Goal: Transaction & Acquisition: Purchase product/service

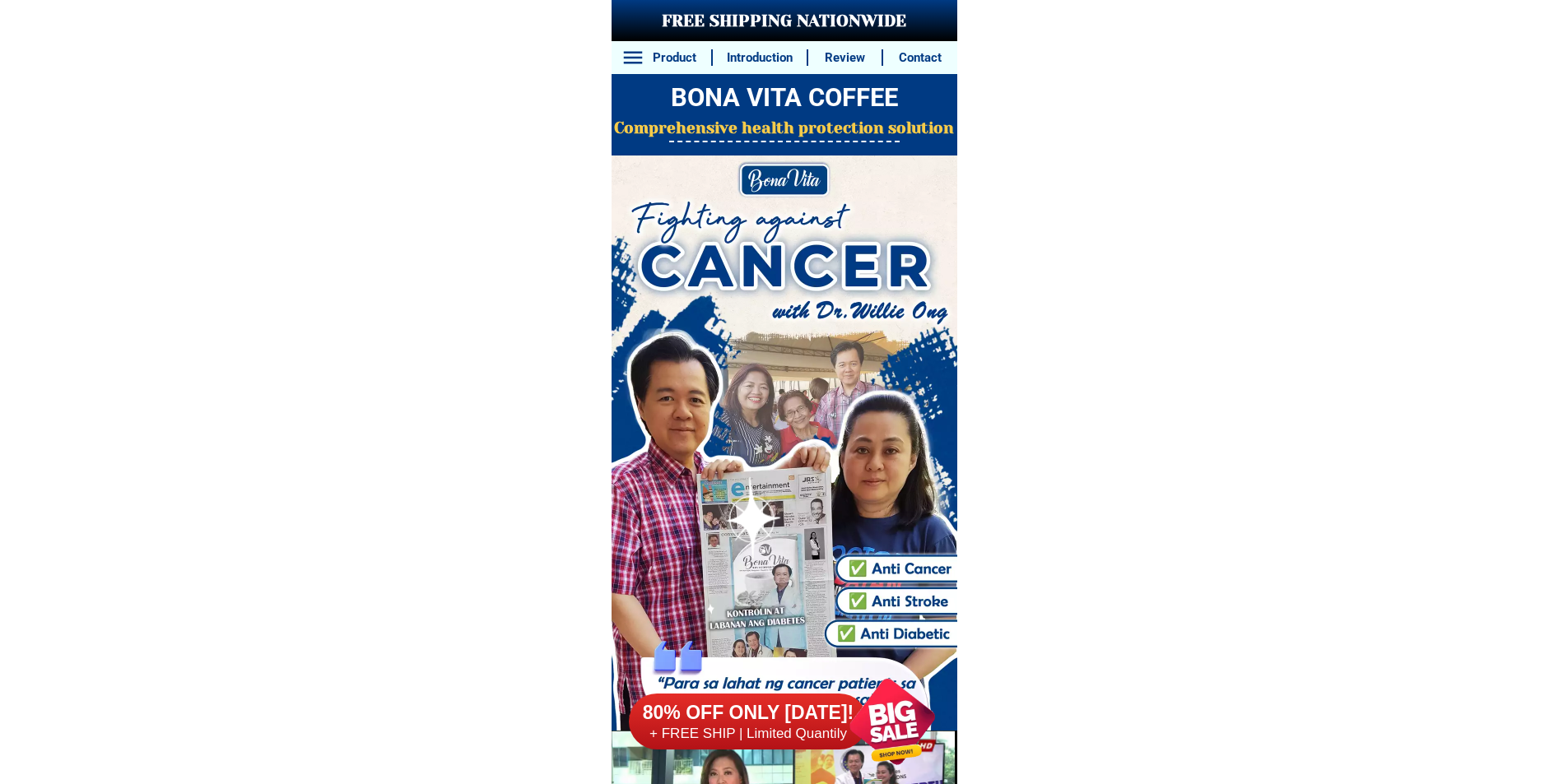
click at [879, 736] on div at bounding box center [892, 721] width 125 height 125
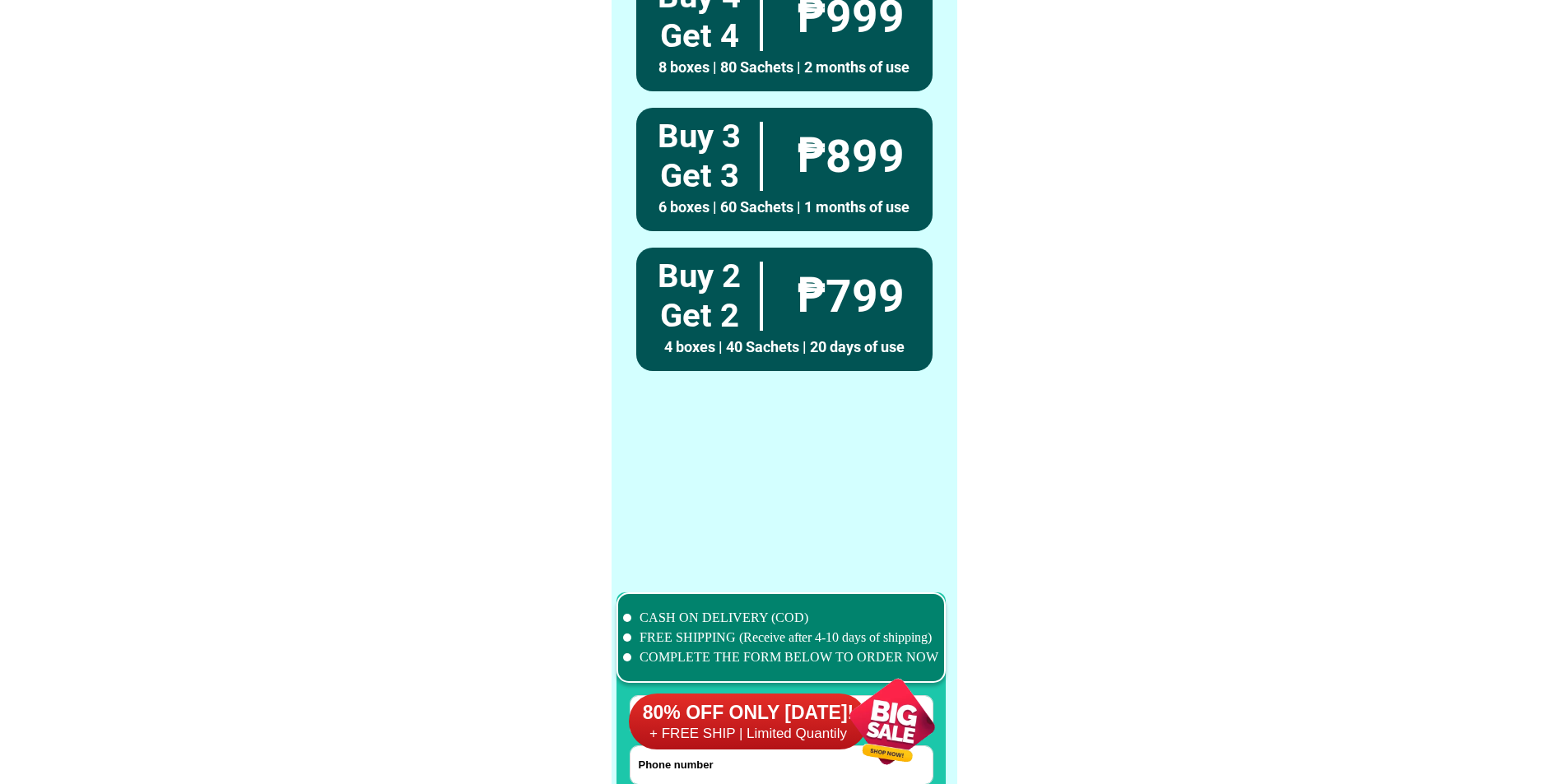
scroll to position [12972, 0]
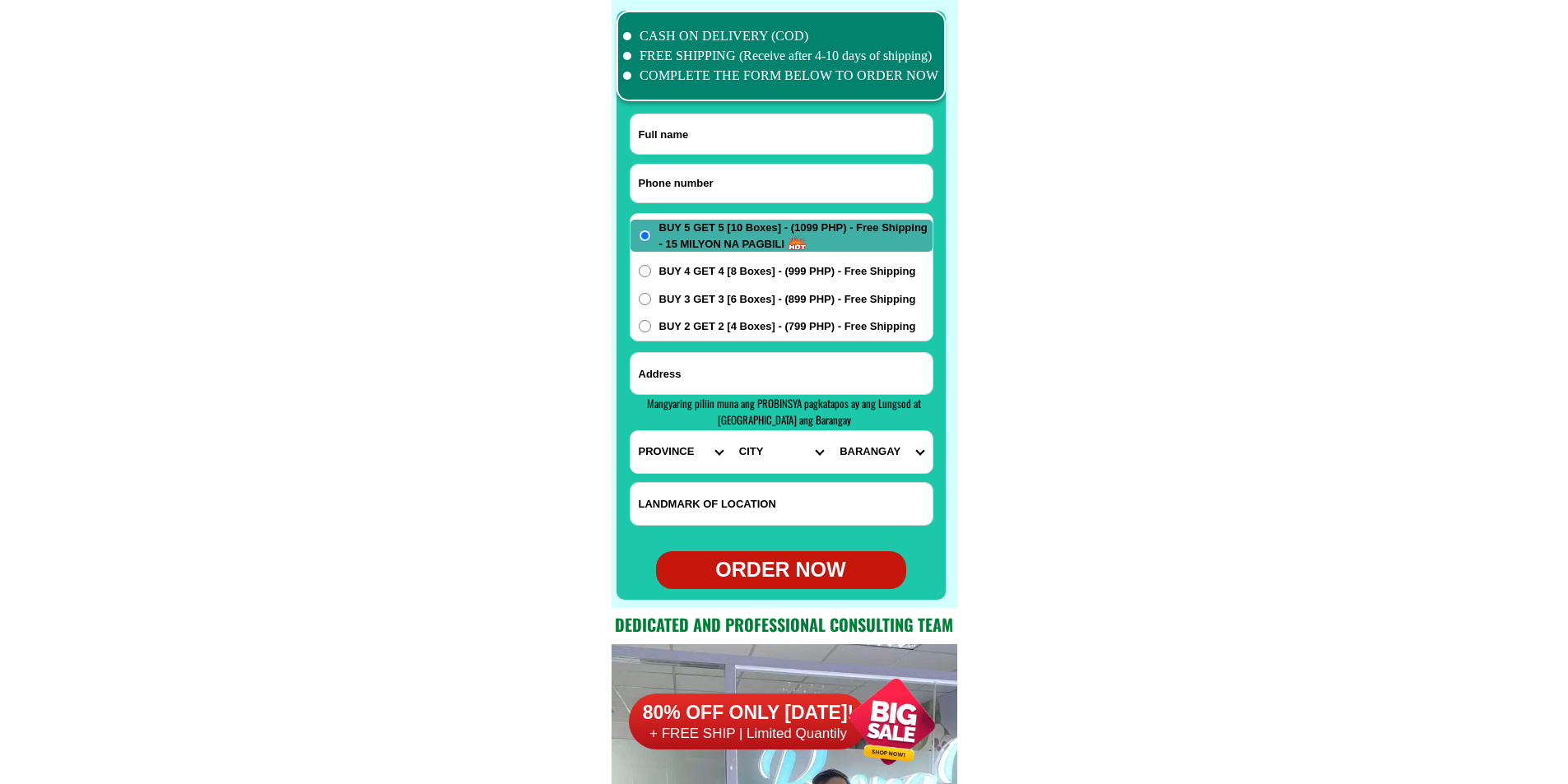
drag, startPoint x: 715, startPoint y: 179, endPoint x: 702, endPoint y: 168, distance: 17.0
click at [715, 179] on input "Input phone_number" at bounding box center [781, 183] width 302 height 38
paste input "09272889815"
type input "09272889815"
click at [751, 128] on input "Input full_name" at bounding box center [781, 134] width 302 height 40
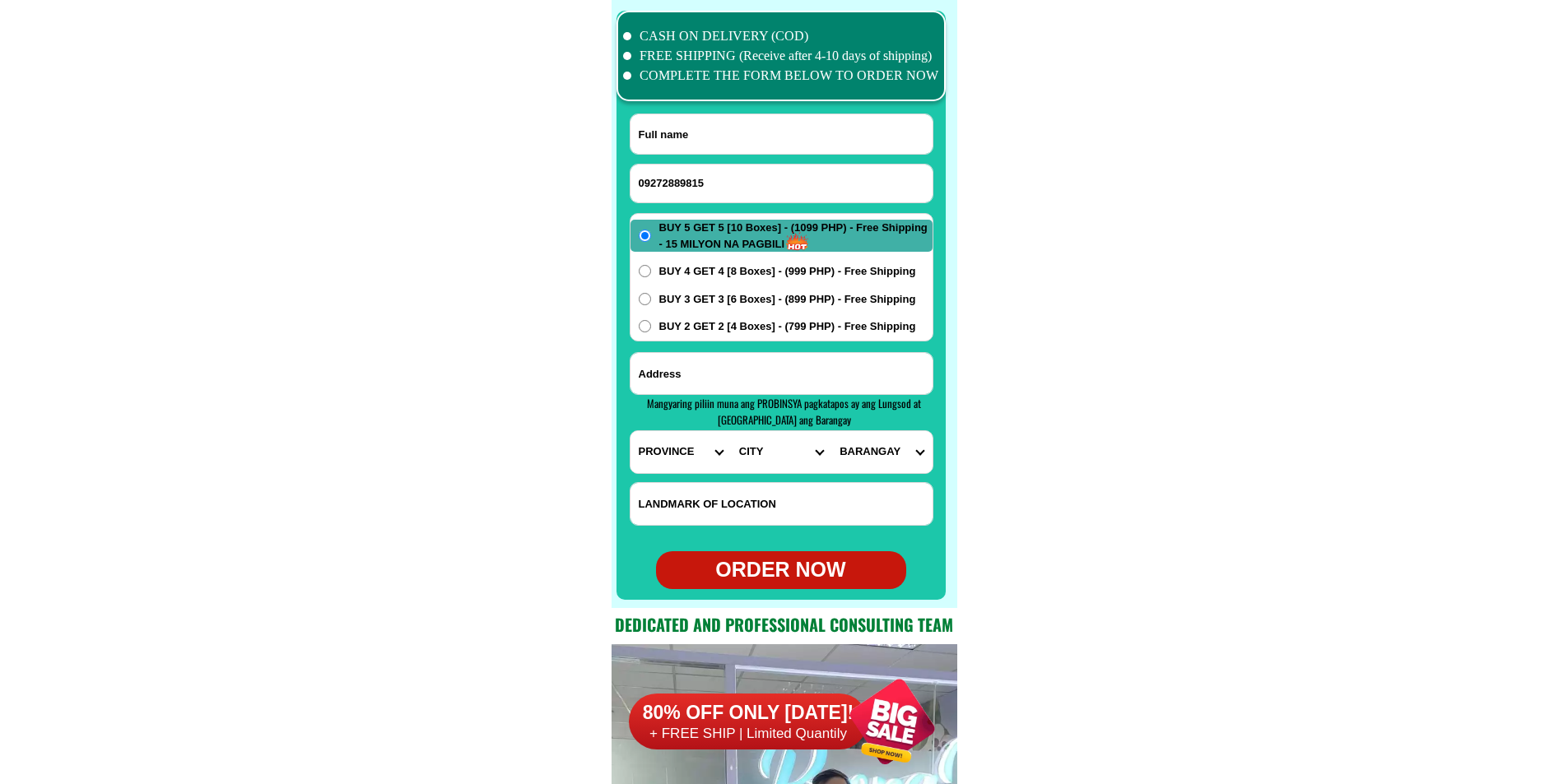
paste input "Anisa z ampaso"
type input "Anisa z ampaso"
paste input "purok 1B taglatawan Bayugan city agusan del sur"
click at [765, 378] on input "Input address" at bounding box center [781, 374] width 302 height 41
type input "purok 1B taglatawan Bayugan city agusan del sur"
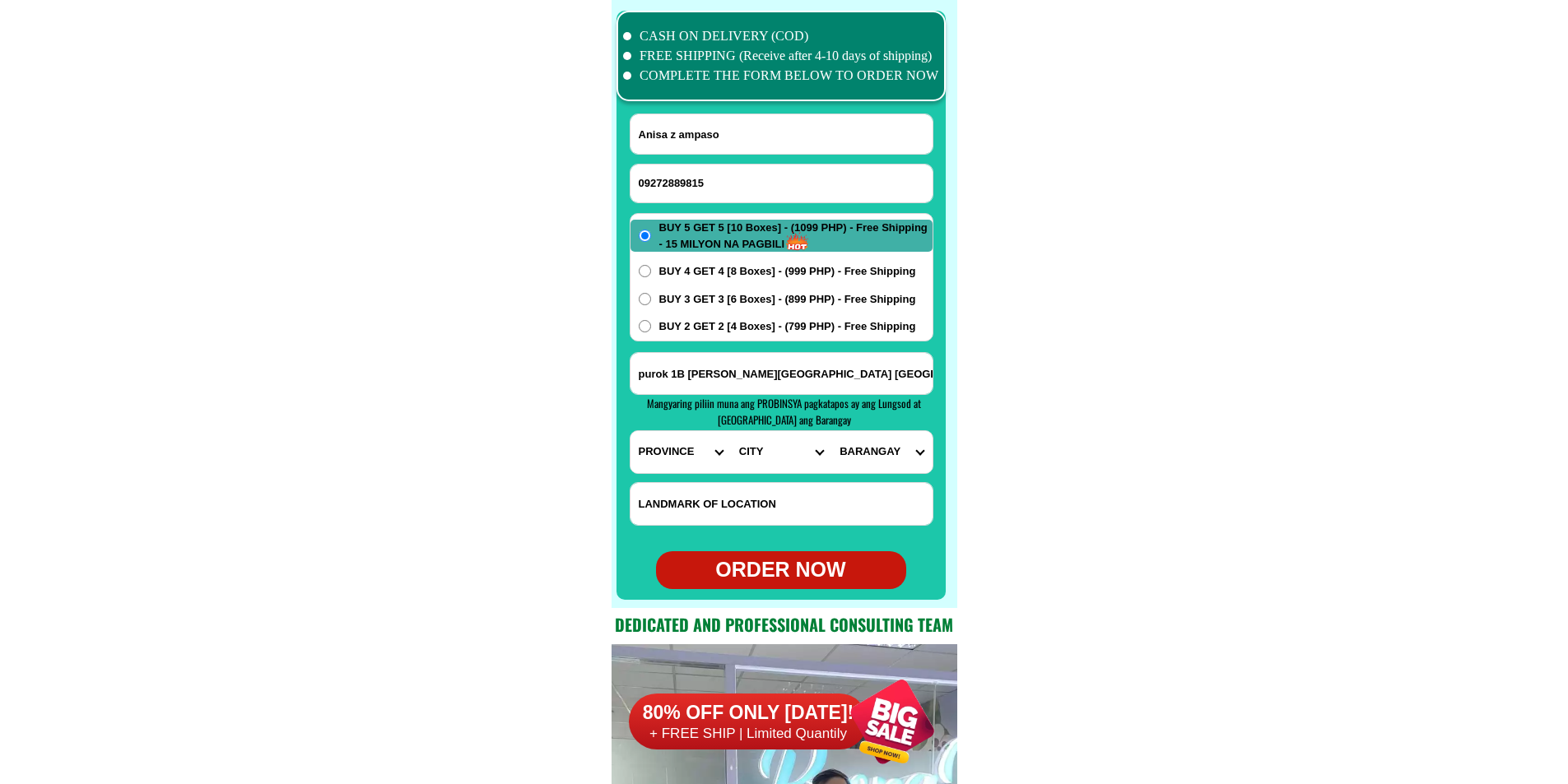
click at [664, 455] on select "PROVINCE [GEOGRAPHIC_DATA] [GEOGRAPHIC_DATA] [GEOGRAPHIC_DATA] [GEOGRAPHIC_DATA…" at bounding box center [680, 452] width 100 height 42
select select "63_513"
click at [630, 431] on select "PROVINCE [GEOGRAPHIC_DATA] [GEOGRAPHIC_DATA] [GEOGRAPHIC_DATA] [GEOGRAPHIC_DATA…" at bounding box center [680, 452] width 100 height 42
click at [770, 463] on select "CITY [GEOGRAPHIC_DATA]-[GEOGRAPHIC_DATA] [GEOGRAPHIC_DATA]-[PERSON_NAME] [GEOGR…" at bounding box center [781, 452] width 100 height 42
select select "63_5131995"
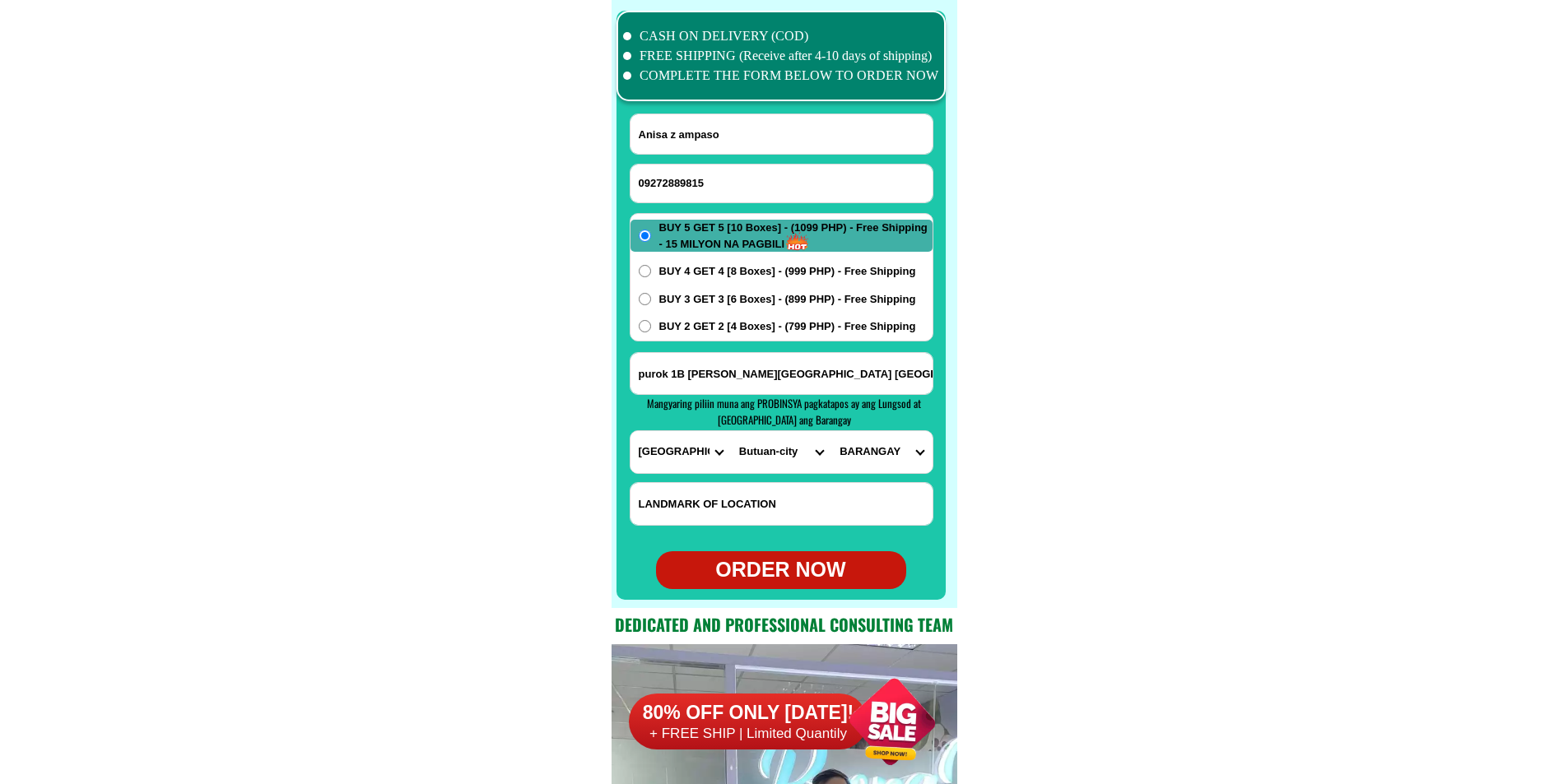
click at [731, 431] on select "CITY [GEOGRAPHIC_DATA]-[GEOGRAPHIC_DATA] [GEOGRAPHIC_DATA]-[PERSON_NAME] [GEOGR…" at bounding box center [781, 452] width 100 height 42
click at [896, 460] on select "BARANGAY Agao pob. (bgy. 3) [GEOGRAPHIC_DATA][PERSON_NAME] Ampayon Anticala [GE…" at bounding box center [881, 452] width 100 height 42
select select "63_51319951655"
click at [722, 462] on select "PROVINCE [GEOGRAPHIC_DATA] [GEOGRAPHIC_DATA] [GEOGRAPHIC_DATA] [GEOGRAPHIC_DATA…" at bounding box center [680, 452] width 100 height 42
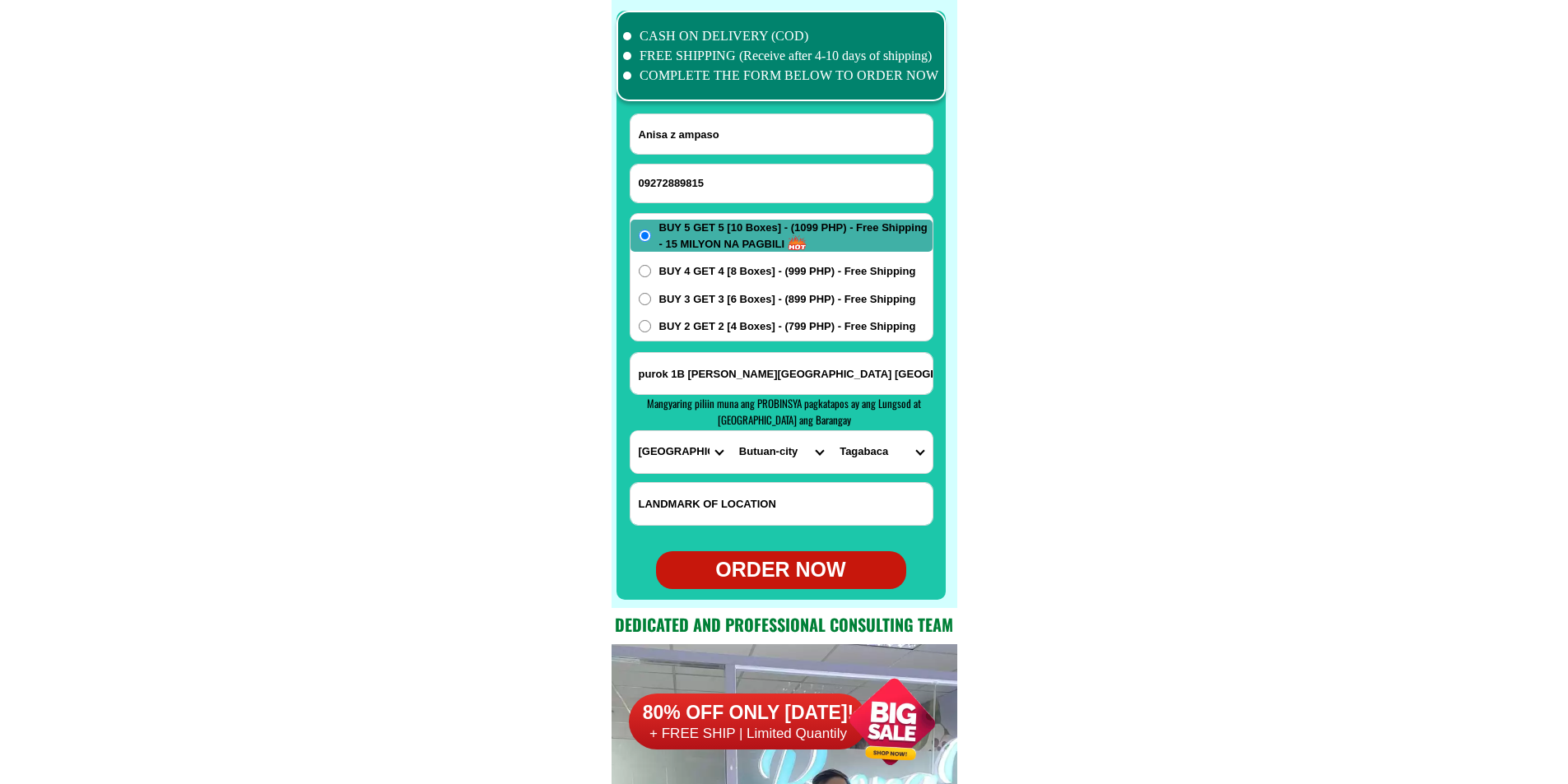
select select "63_701"
click at [630, 431] on select "PROVINCE [GEOGRAPHIC_DATA] [GEOGRAPHIC_DATA] [GEOGRAPHIC_DATA] [GEOGRAPHIC_DATA…" at bounding box center [680, 452] width 100 height 42
click at [769, 466] on select "CITY Agusan-del-sur-esperanza Agusan-del-sur-la-paz Agusan-del-sur-loreto Agusa…" at bounding box center [781, 452] width 100 height 42
select select "63_7013385"
click at [731, 431] on select "CITY Agusan-del-sur-esperanza Agusan-del-sur-la-paz Agusan-del-sur-loreto Agusa…" at bounding box center [781, 452] width 100 height 42
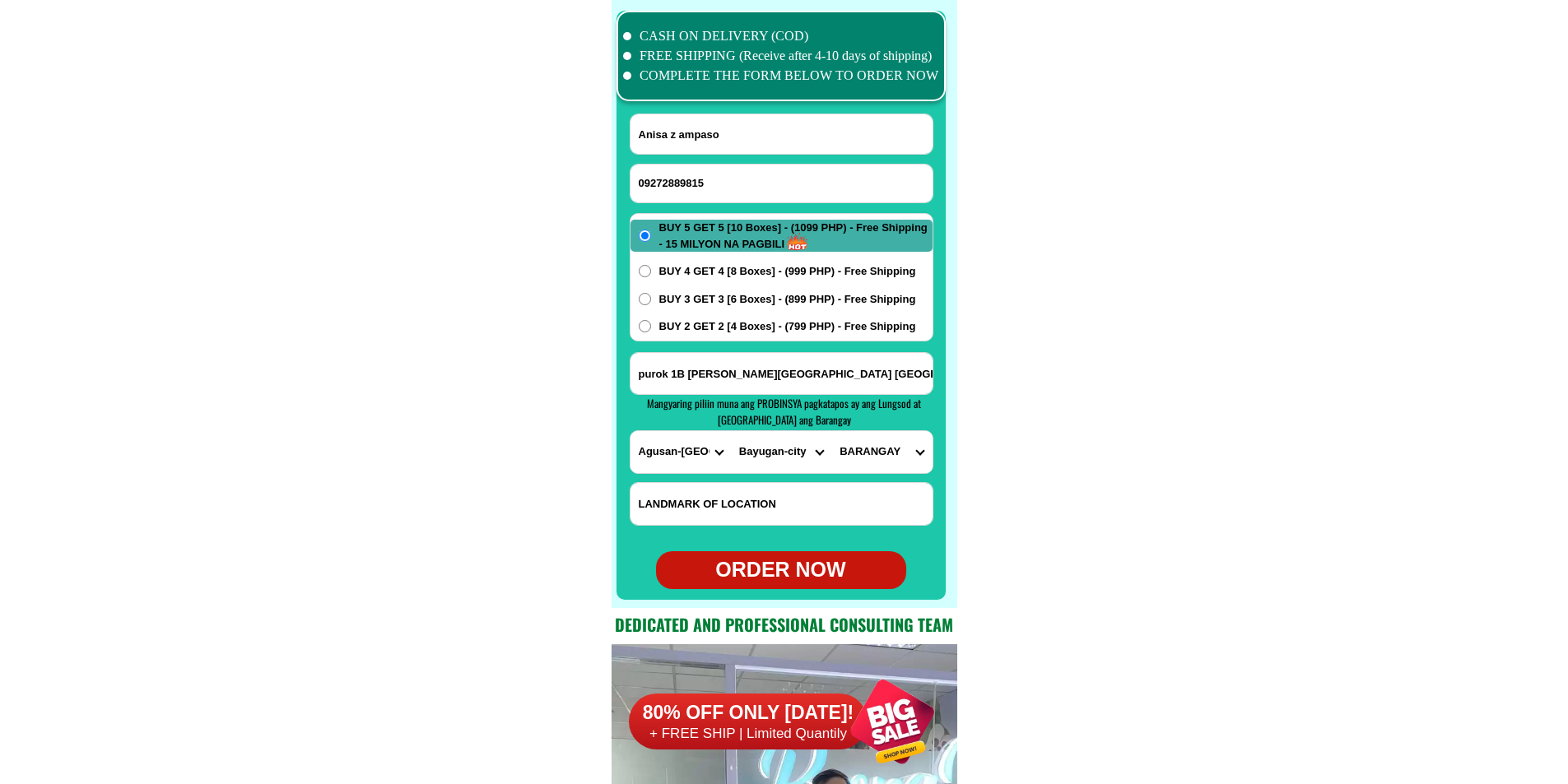
click at [873, 473] on div "PROVINCE Abra Agusan-del-norte Agusan-del-sur Aklan Albay Antique Apayao Aurora…" at bounding box center [782, 452] width 304 height 44
click at [894, 447] on select "BARANGAY Berseba Bucac Cagbas Calaitan Canayugan Charito Claro cortez Fili Gama…" at bounding box center [881, 452] width 100 height 42
select select "63_70133854897"
click at [831, 431] on select "BARANGAY Berseba Bucac Cagbas Calaitan Canayugan Charito Claro cortez Fili Gama…" at bounding box center [881, 452] width 100 height 42
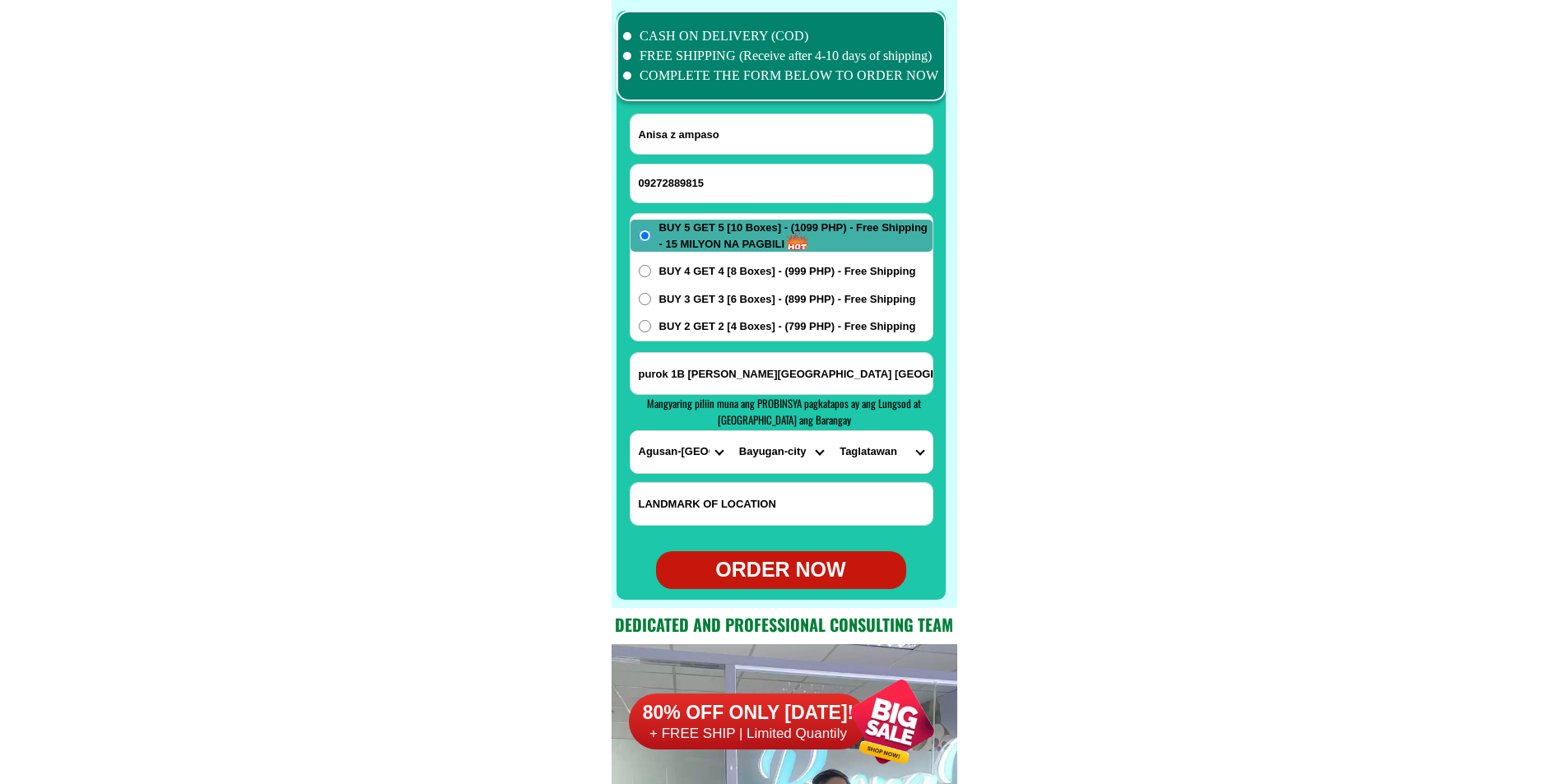
click at [714, 318] on div "BUY 5 GET 5 [10 Boxes] - (1099 PHP) - Free Shipping - 15 MILYON NA PAGBILI BUY …" at bounding box center [782, 277] width 304 height 129
click at [721, 326] on span "BUY 2 GET 2 [4 Boxes] - (799 PHP) - Free Shipping" at bounding box center [787, 326] width 256 height 17
click at [651, 326] on input "BUY 2 GET 2 [4 Boxes] - (799 PHP) - Free Shipping" at bounding box center [645, 326] width 12 height 12
radio input "true"
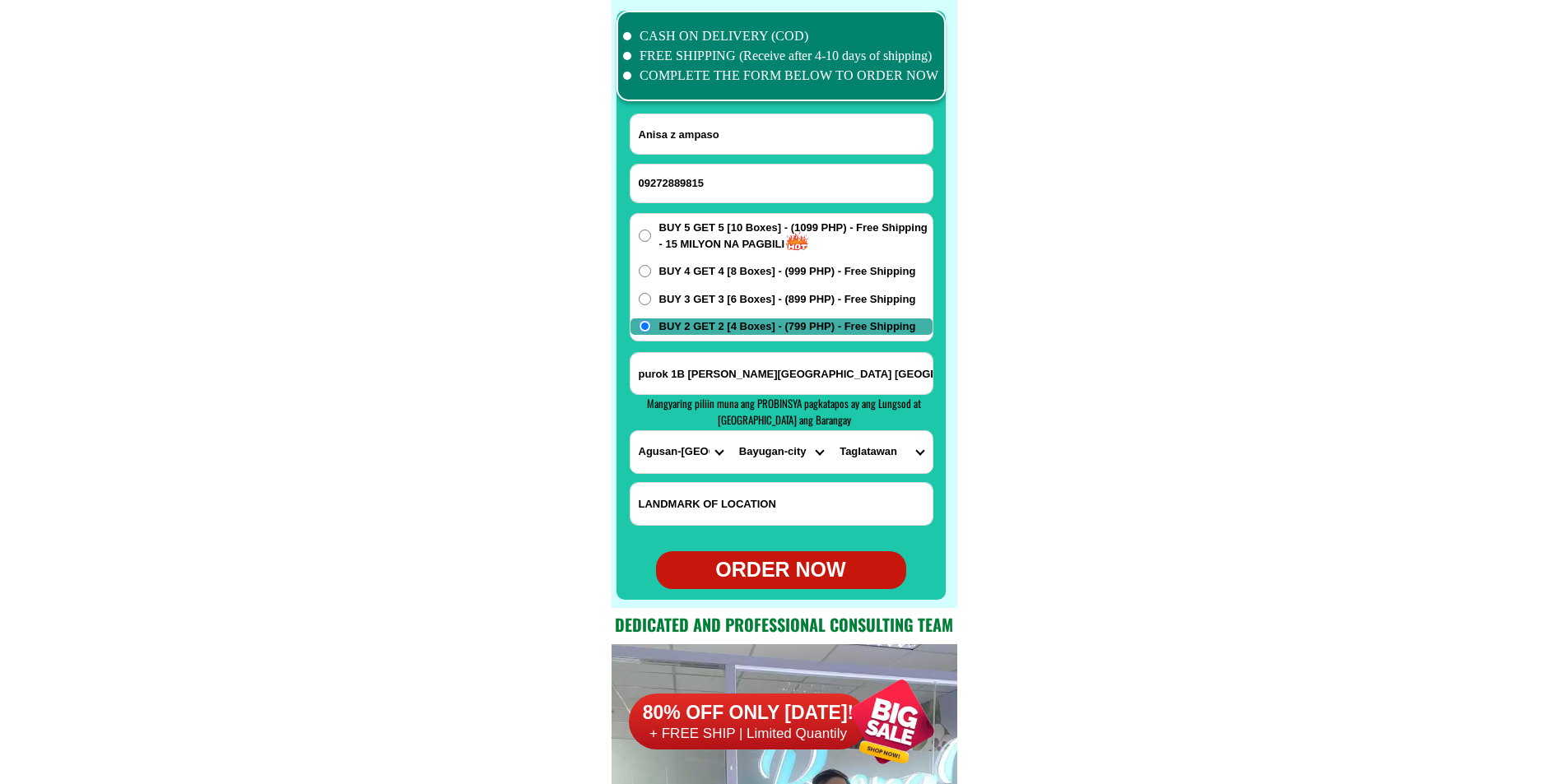
click at [785, 589] on div at bounding box center [782, 305] width 330 height 589
click at [801, 573] on div "ORDER NOW" at bounding box center [781, 570] width 250 height 31
type input "09272889815"
radio input "true"
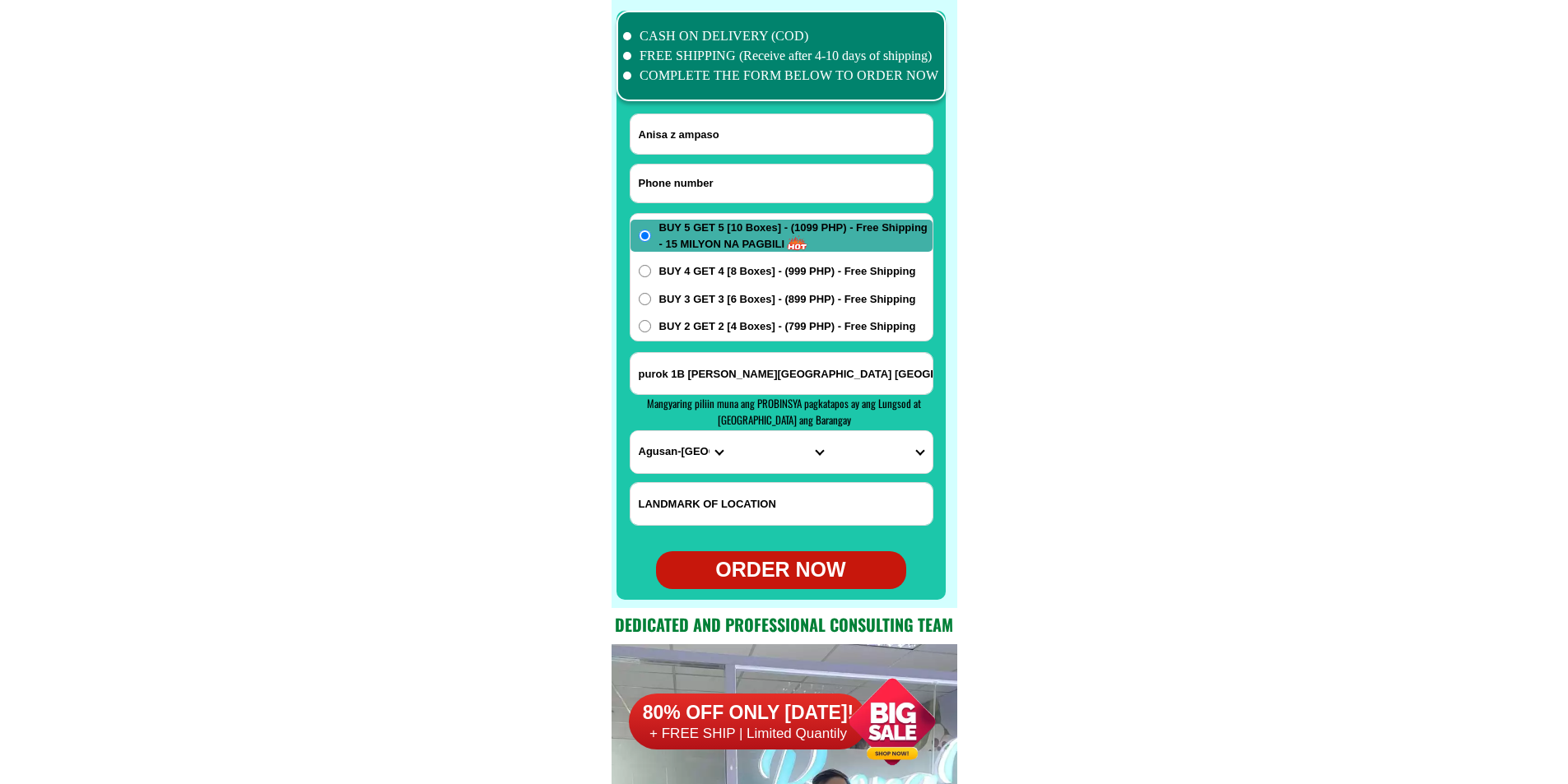
click at [686, 179] on input "Input phone_number" at bounding box center [781, 183] width 302 height 38
paste input "09222698686"
type input "09222698686"
click at [716, 128] on input "Input full_name" at bounding box center [781, 134] width 302 height 40
paste input "Lulu Rubio"
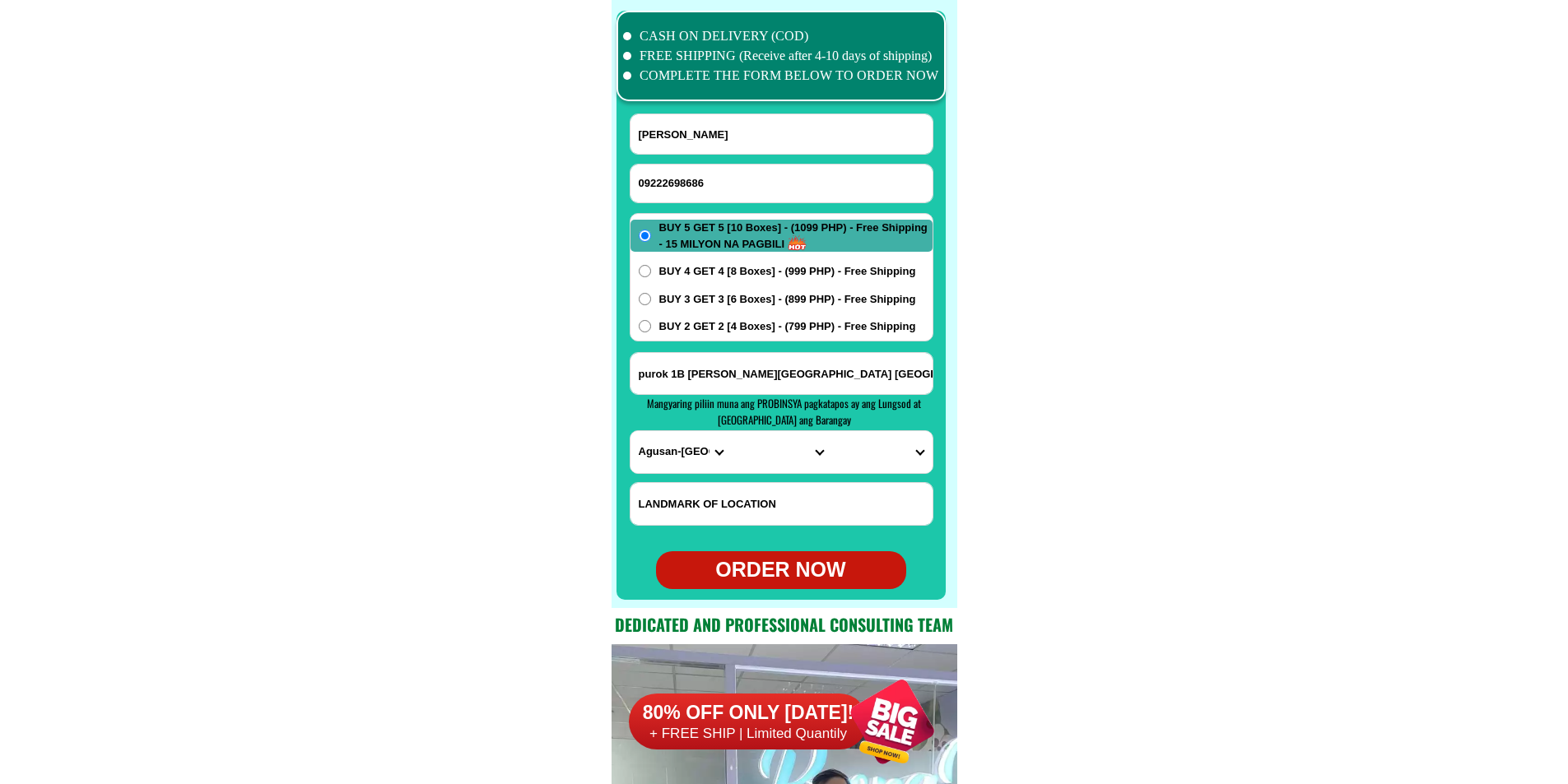
type input "Lulu Rubio"
click at [779, 388] on input "purok 1B taglatawan Bayugan city agusan del sur" at bounding box center [781, 374] width 302 height 41
paste input "Block 48 Lot 4,Asia 1 Canlubang, Laguna. At the back of 7/11/2boxes"
type input "Block 48 Lot 4,Asia 1 Canlubang, Laguna. At the back of 7/11/2boxes"
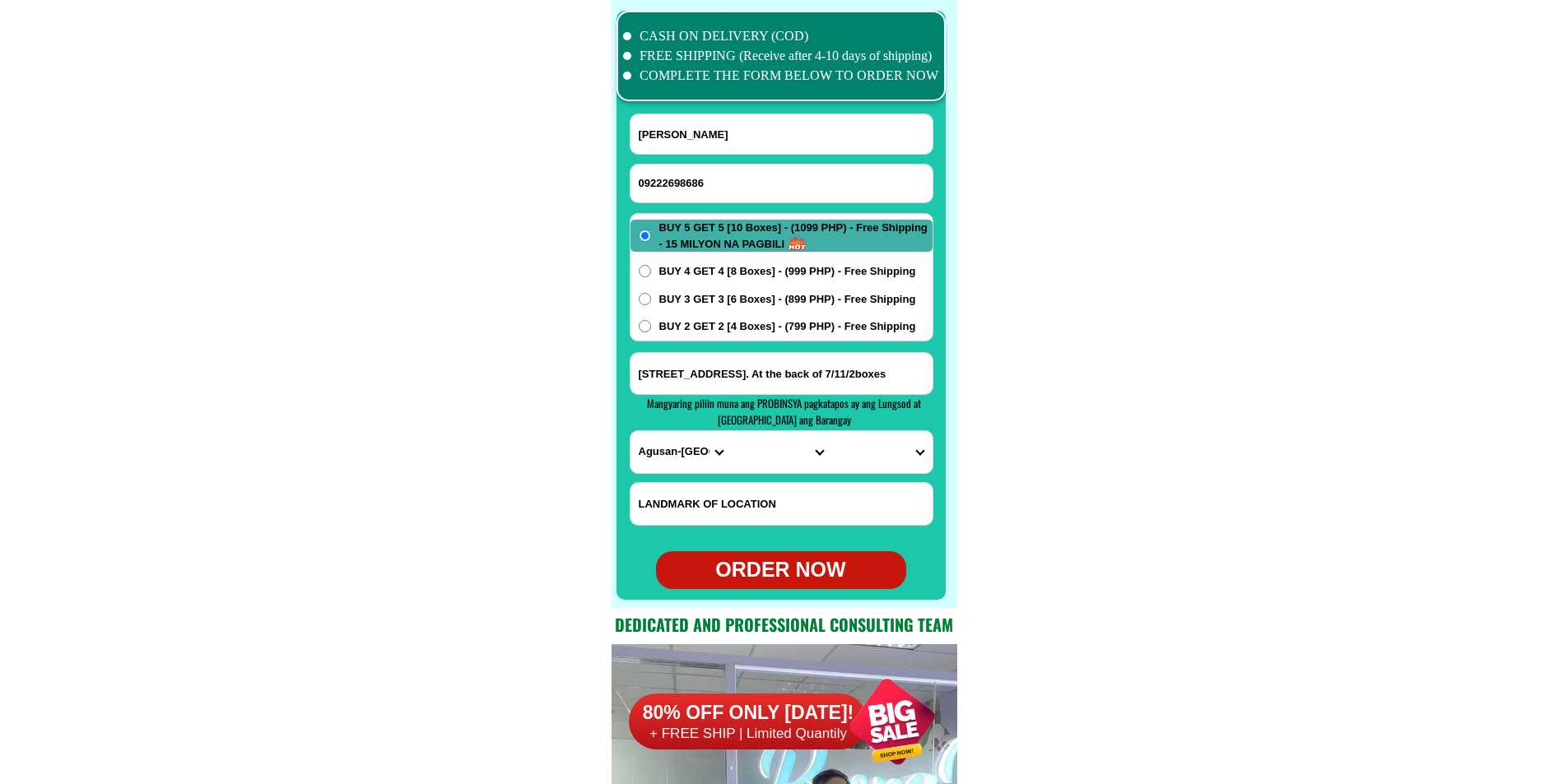
click at [729, 328] on span "BUY 2 GET 2 [4 Boxes] - (799 PHP) - Free Shipping" at bounding box center [787, 326] width 256 height 17
click at [651, 328] on input "BUY 2 GET 2 [4 Boxes] - (799 PHP) - Free Shipping" at bounding box center [645, 326] width 12 height 12
radio input "true"
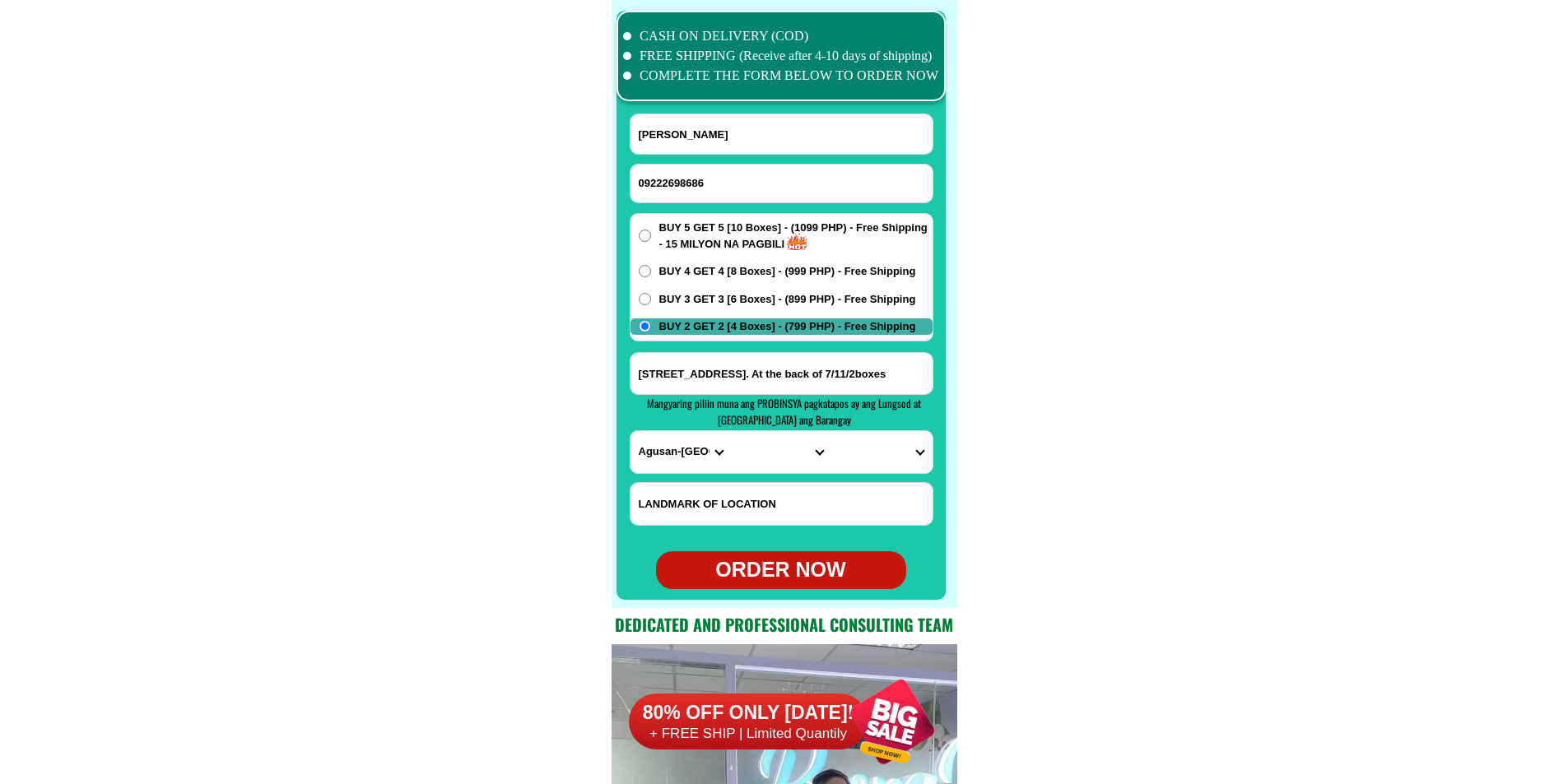
click at [650, 450] on select "PROVINCE [GEOGRAPHIC_DATA] [GEOGRAPHIC_DATA] [GEOGRAPHIC_DATA] [GEOGRAPHIC_DATA…" at bounding box center [680, 452] width 100 height 42
select select "63_904"
click at [630, 431] on select "PROVINCE [GEOGRAPHIC_DATA] [GEOGRAPHIC_DATA] [GEOGRAPHIC_DATA] [GEOGRAPHIC_DATA…" at bounding box center [680, 452] width 100 height 42
click at [745, 457] on select "CITY [GEOGRAPHIC_DATA]-city [GEOGRAPHIC_DATA]-city [GEOGRAPHIC_DATA] [GEOGRAPHI…" at bounding box center [781, 452] width 100 height 42
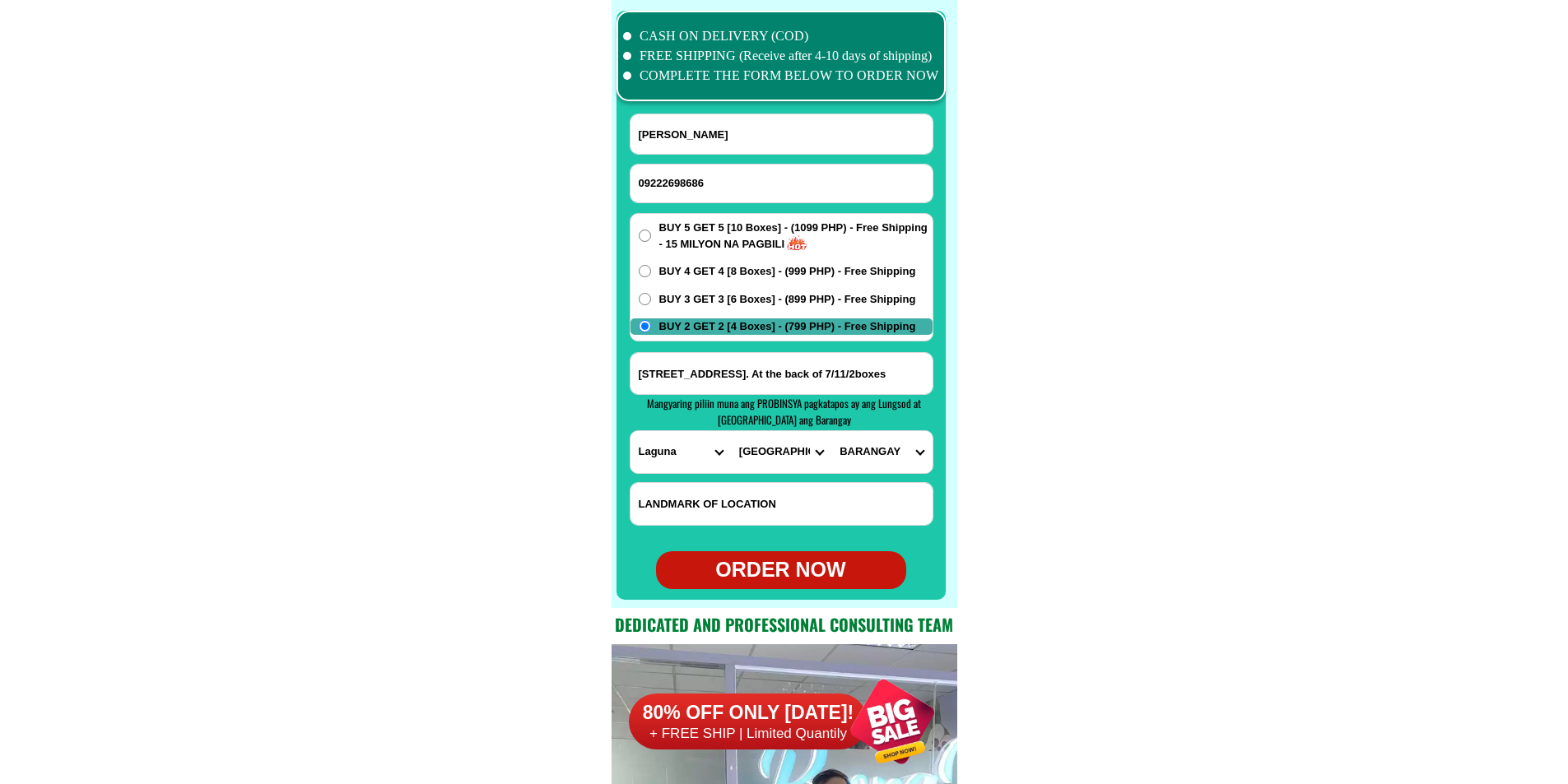
click at [781, 458] on select "CITY [GEOGRAPHIC_DATA]-city [GEOGRAPHIC_DATA]-city [GEOGRAPHIC_DATA] [GEOGRAPHI…" at bounding box center [781, 452] width 100 height 42
click at [758, 455] on select "CITY [GEOGRAPHIC_DATA]-city [GEOGRAPHIC_DATA]-city [GEOGRAPHIC_DATA] [GEOGRAPHI…" at bounding box center [781, 452] width 100 height 42
click at [838, 368] on input "Block 48 Lot 4,Asia 1 Canlubang, Laguna. At the back of 7/11/2boxes" at bounding box center [781, 374] width 302 height 41
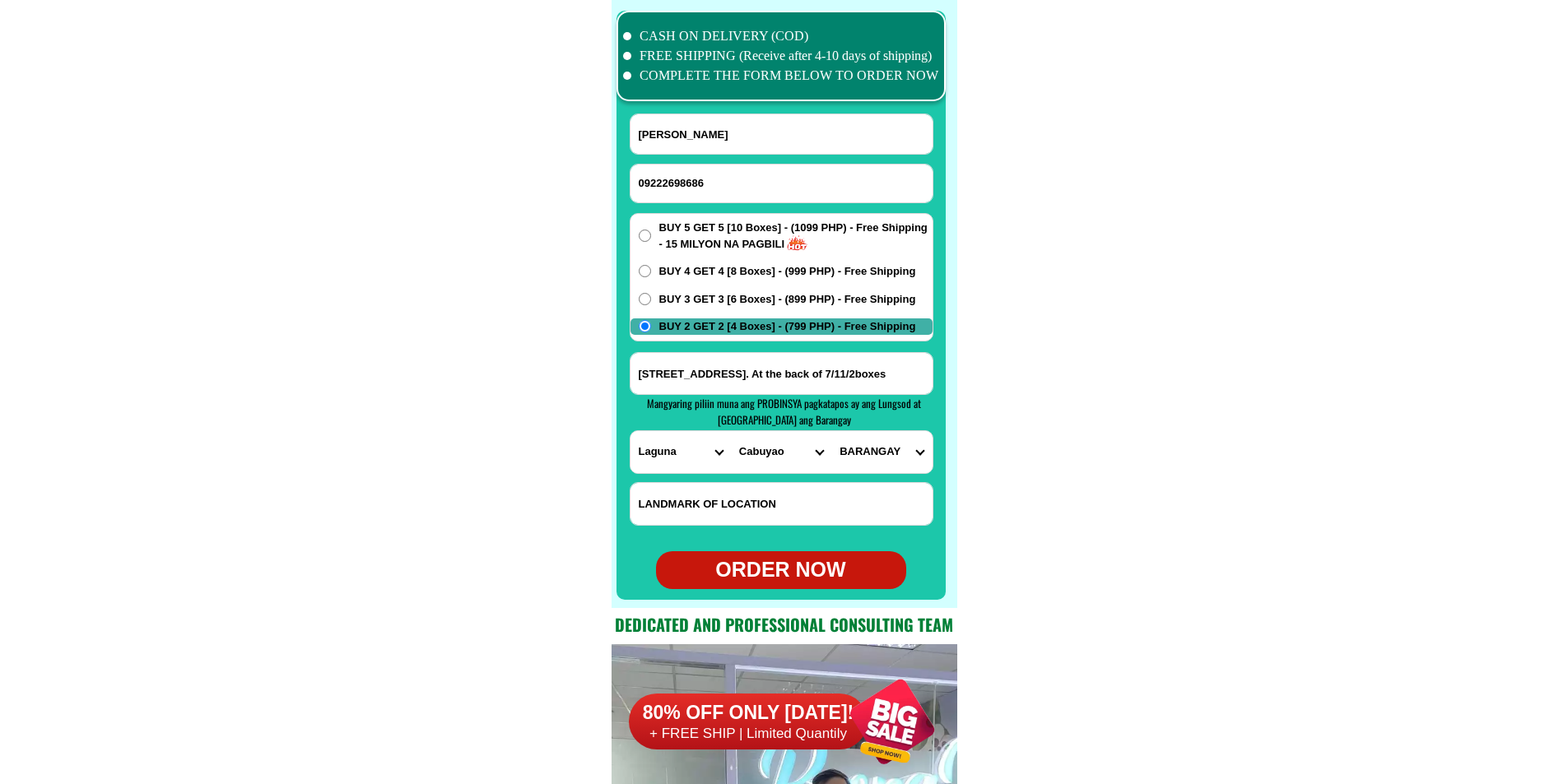
click at [785, 451] on select "CITY [GEOGRAPHIC_DATA]-city [GEOGRAPHIC_DATA]-city [GEOGRAPHIC_DATA] [GEOGRAPHI…" at bounding box center [781, 452] width 100 height 42
select select "63_9049493"
click at [731, 431] on select "CITY [GEOGRAPHIC_DATA]-city [GEOGRAPHIC_DATA]-city [GEOGRAPHIC_DATA] [GEOGRAPHI…" at bounding box center [781, 452] width 100 height 42
click at [891, 455] on select "BARANGAY Bagong kalsada Banadero Banlic Barandal Barangay 1 (pob.) Barangay 2 (…" at bounding box center [881, 452] width 100 height 42
click at [871, 461] on select "BARANGAY Bagong kalsada Banadero Banlic Barandal Barangay 1 (pob.) Barangay 2 (…" at bounding box center [881, 452] width 100 height 42
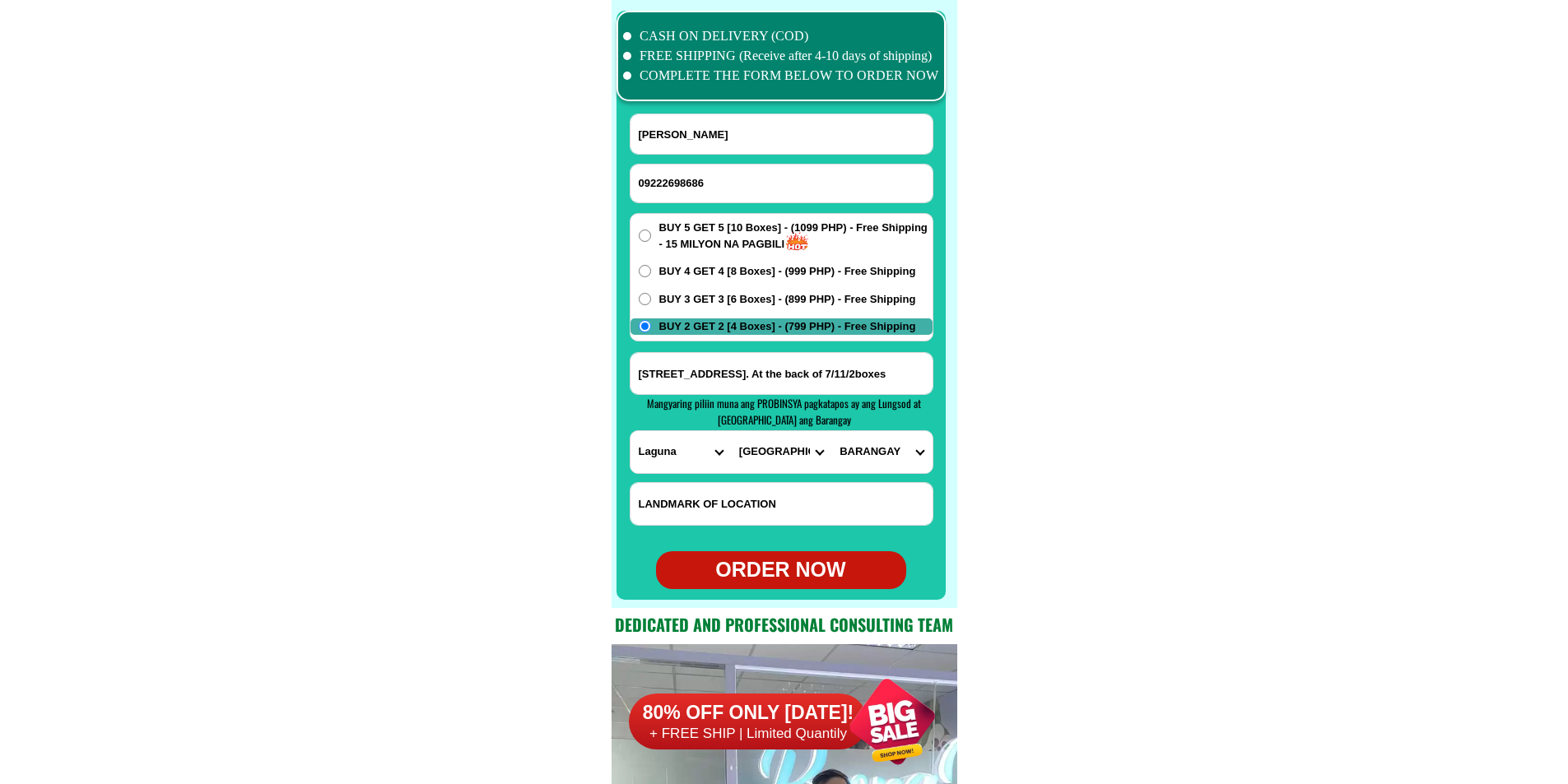
select select "63_90494933389"
click at [831, 431] on select "BARANGAY Bagong kalsada Banadero Banlic Barandal Barangay 1 (pob.) Barangay 2 (…" at bounding box center [881, 452] width 100 height 42
click at [801, 579] on div "ORDER NOW" at bounding box center [781, 570] width 250 height 31
radio input "true"
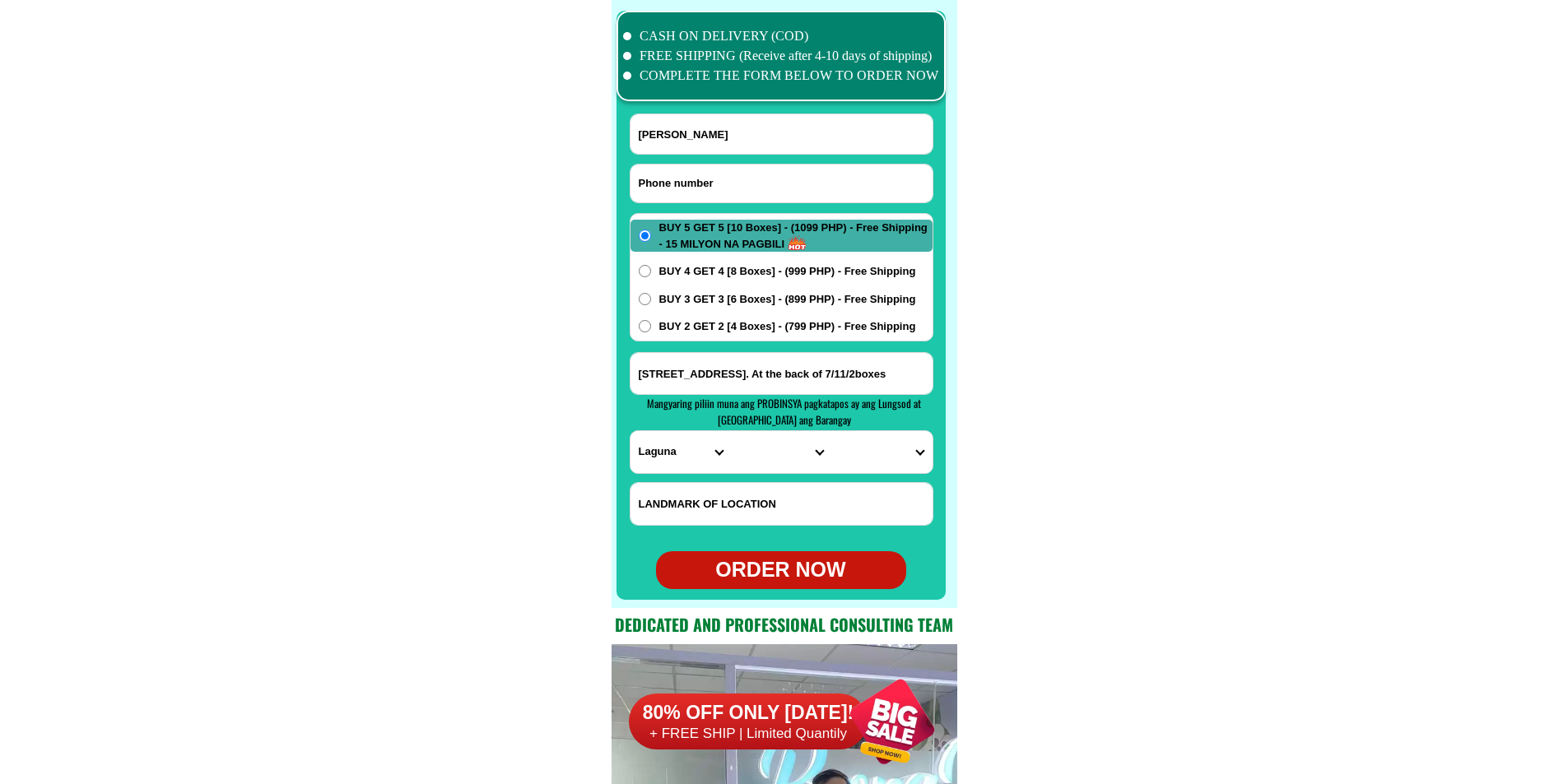
click at [715, 181] on input "Input phone_number" at bounding box center [781, 183] width 302 height 38
paste input "09301042980"
type input "09301042980"
click at [722, 129] on input "Input full_name" at bounding box center [781, 134] width 302 height 40
paste input "Rebecca Ablian"
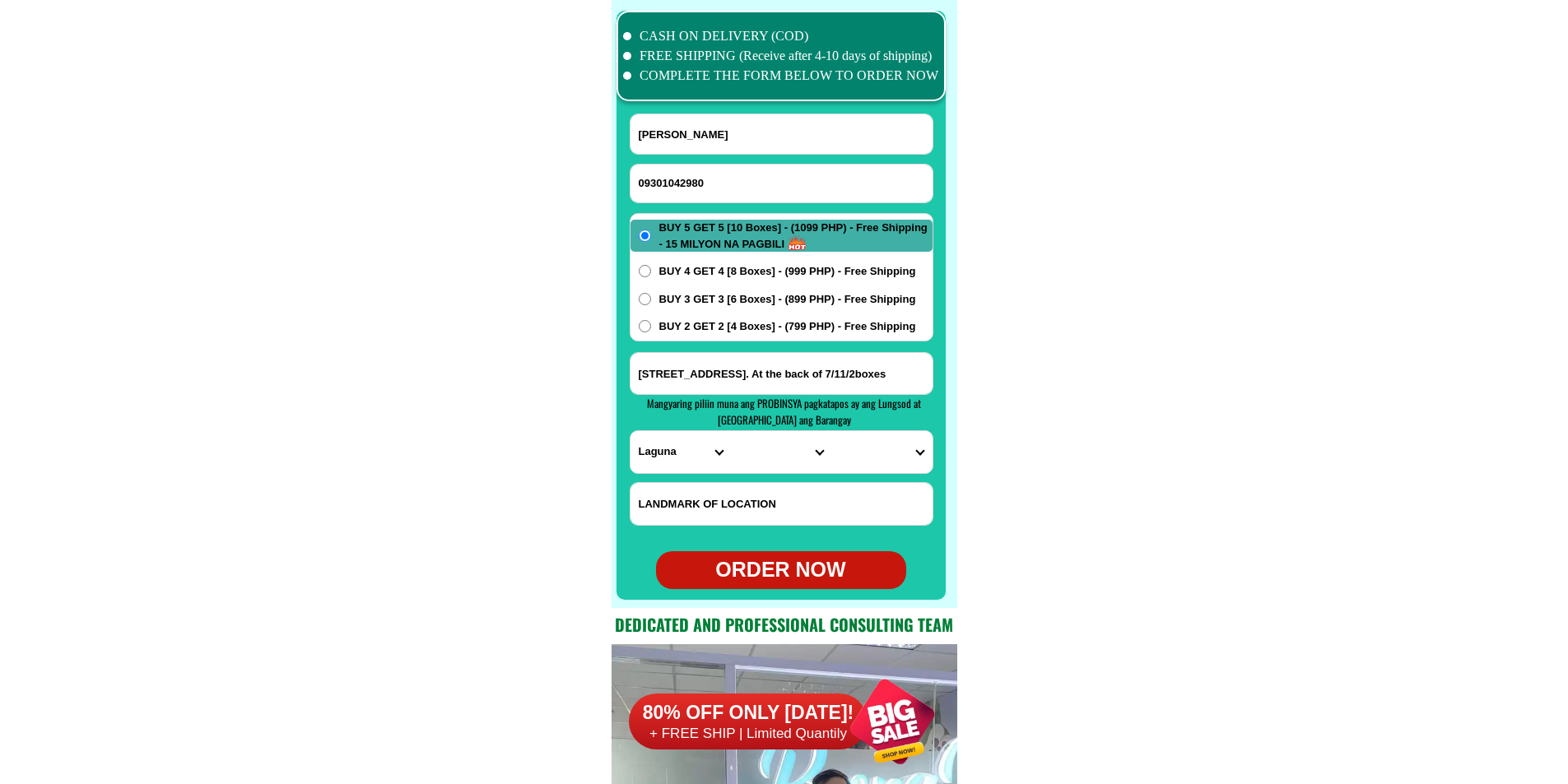
type input "Rebecca Ablian"
click at [776, 272] on span "BUY 4 GET 4 [8 Boxes] - (999 PHP) - Free Shipping" at bounding box center [787, 271] width 256 height 17
click at [651, 272] on input "BUY 4 GET 4 [8 Boxes] - (999 PHP) - Free Shipping" at bounding box center [645, 271] width 12 height 12
radio input "true"
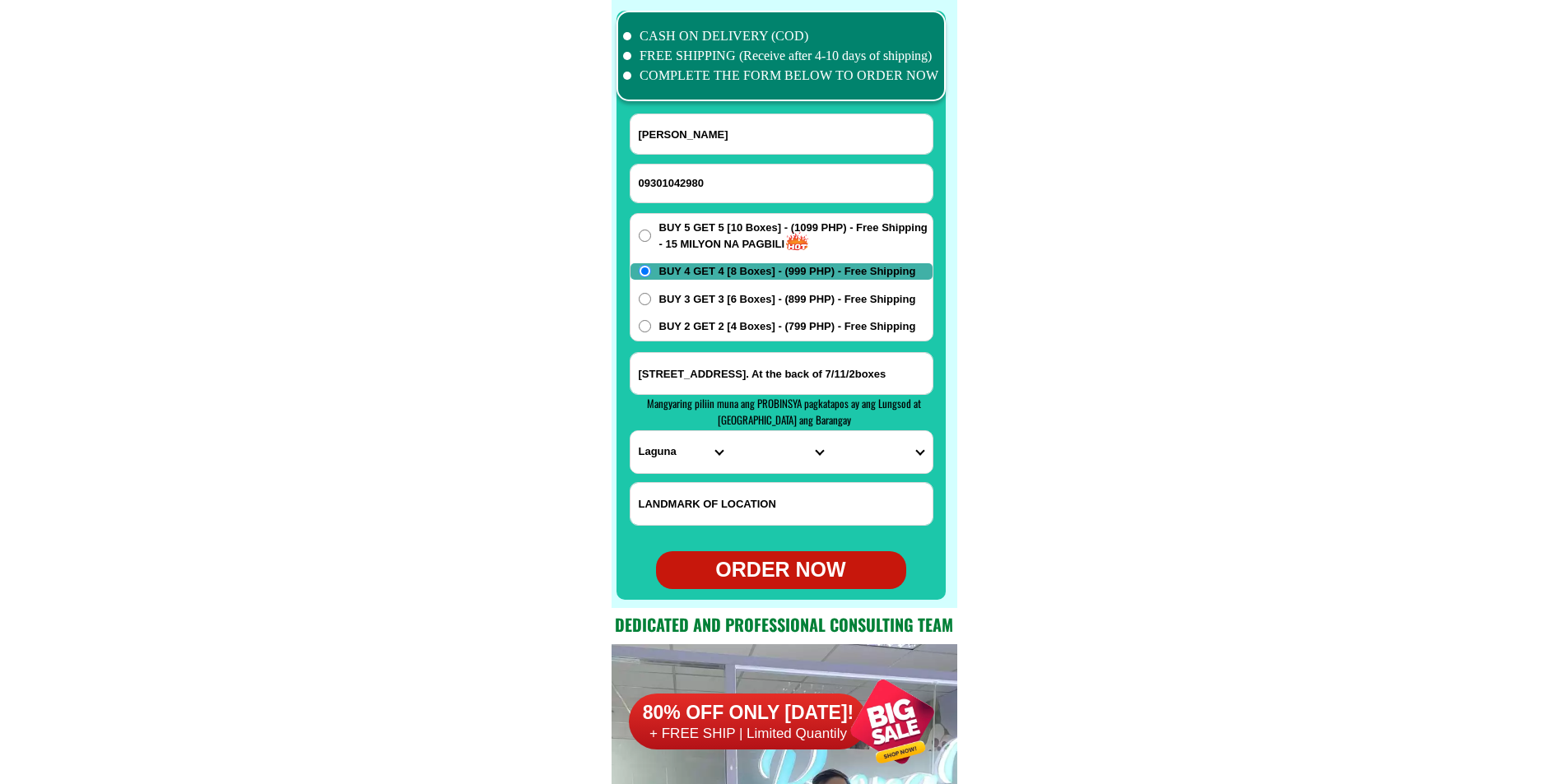
click at [730, 375] on input "Block 48 Lot 4,Asia 1 Canlubang, Laguna. At the back of 7/11/2boxes" at bounding box center [781, 374] width 302 height 41
paste input "rgy. manglicmot. carusipan. porok. 5. San. Felipe. zambalis"
type input "rgy. manglicmot. carusipan. porok. 5. San. Felipe. zambalis"
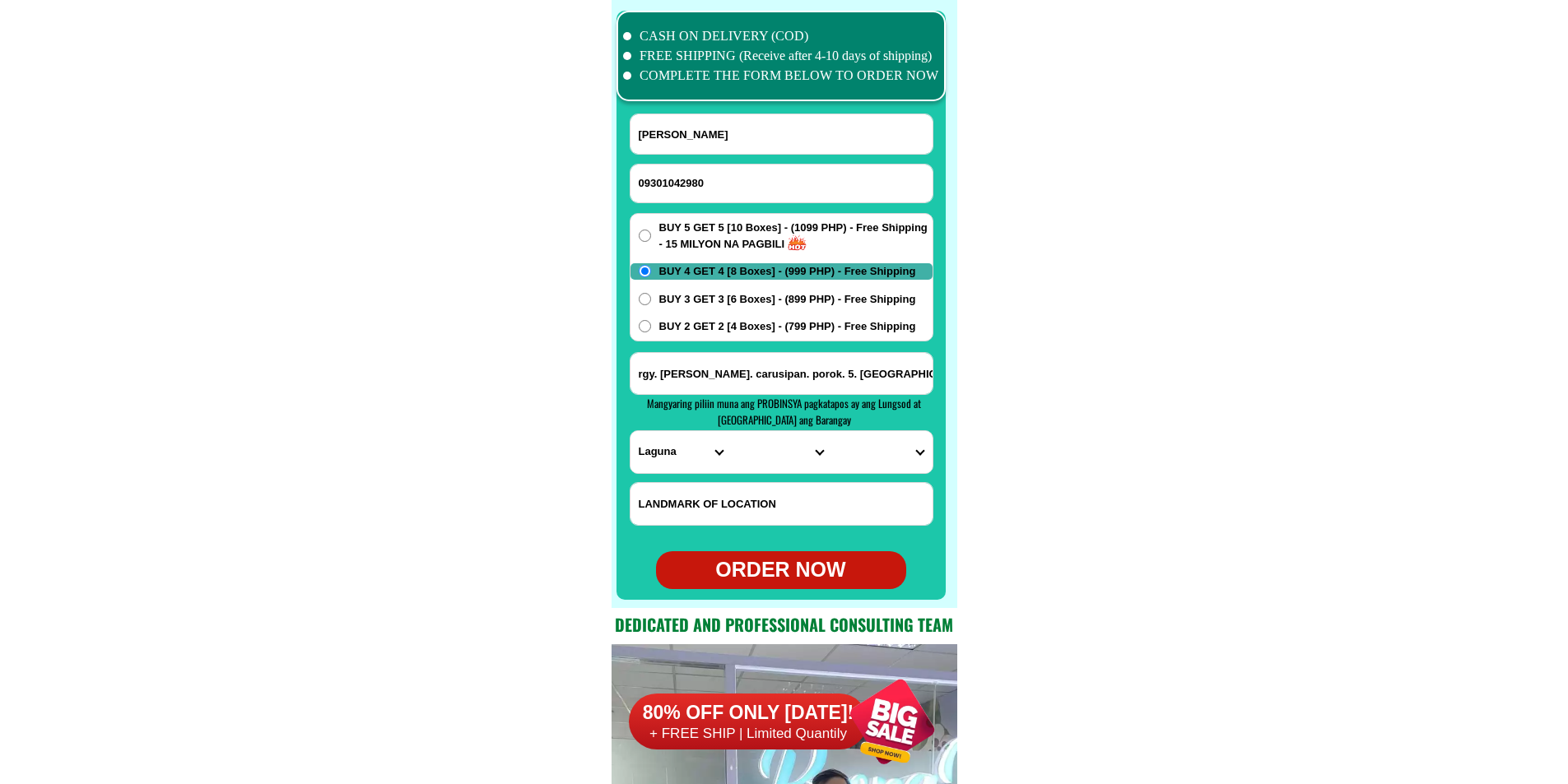
click at [628, 455] on div at bounding box center [782, 305] width 330 height 589
click at [651, 455] on select "PROVINCE [GEOGRAPHIC_DATA] [GEOGRAPHIC_DATA] [GEOGRAPHIC_DATA] [GEOGRAPHIC_DATA…" at bounding box center [680, 452] width 100 height 42
select select "63_803"
click at [630, 431] on select "PROVINCE [GEOGRAPHIC_DATA] [GEOGRAPHIC_DATA] [GEOGRAPHIC_DATA] [GEOGRAPHIC_DATA…" at bounding box center [680, 452] width 100 height 42
click at [751, 449] on select "CITY Botolan Cabangan Castillejos Iba Masinloc Olongapo-city Palauig San-felipe…" at bounding box center [781, 452] width 100 height 42
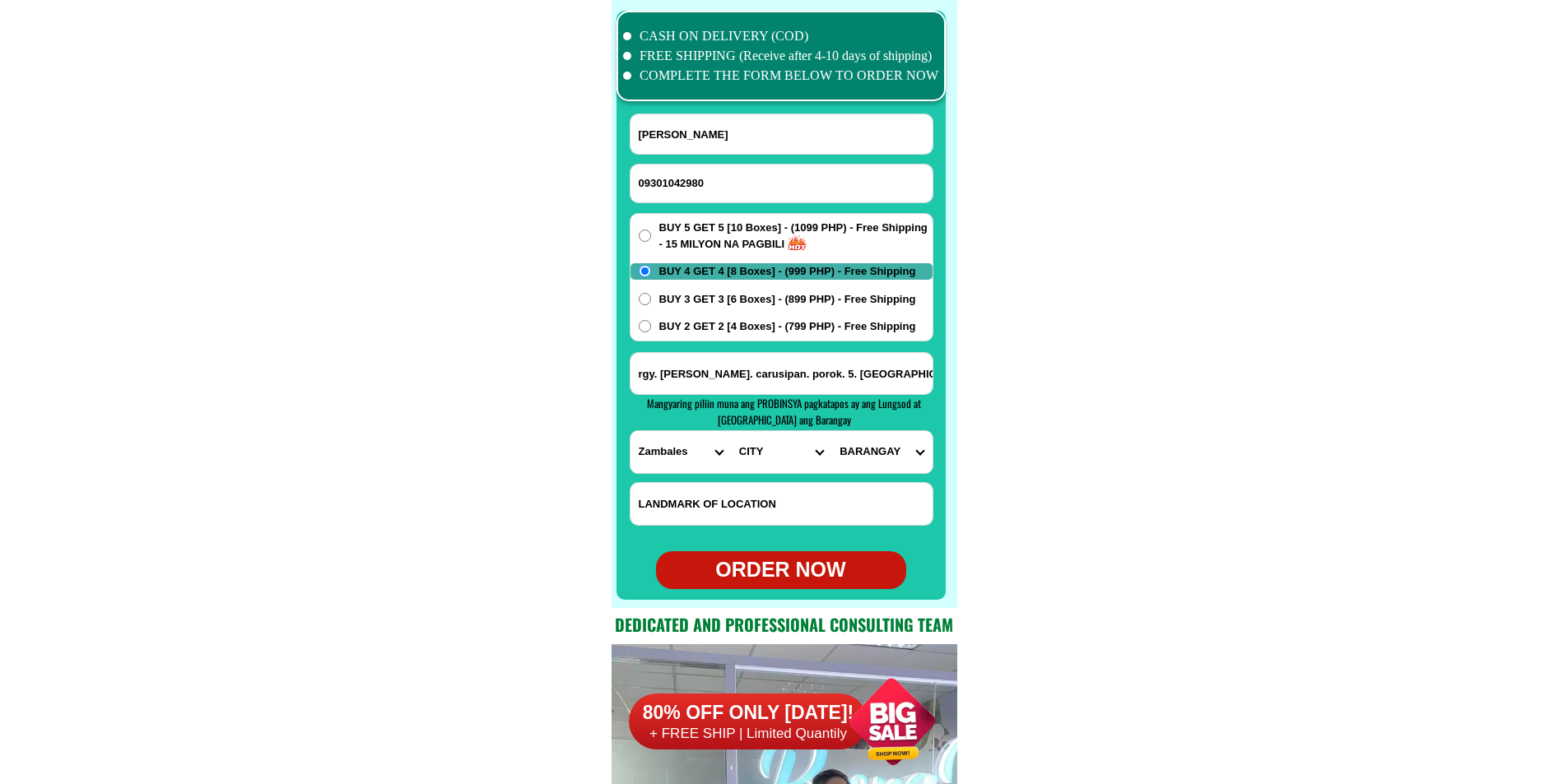
select select "63_8031613"
click at [731, 431] on select "CITY Botolan Cabangan Castillejos Iba Masinloc Olongapo-city Palauig San-felipe…" at bounding box center [781, 452] width 100 height 42
click at [888, 451] on select "BARANGAY Amagna (pob.) Apostol (pob.) Balincaguing Faranal (pob.) Feria (pob.) …" at bounding box center [881, 452] width 100 height 42
select select "63_80316135019"
click at [831, 431] on select "BARANGAY Amagna (pob.) Apostol (pob.) Balincaguing Faranal (pob.) Feria (pob.) …" at bounding box center [881, 452] width 100 height 42
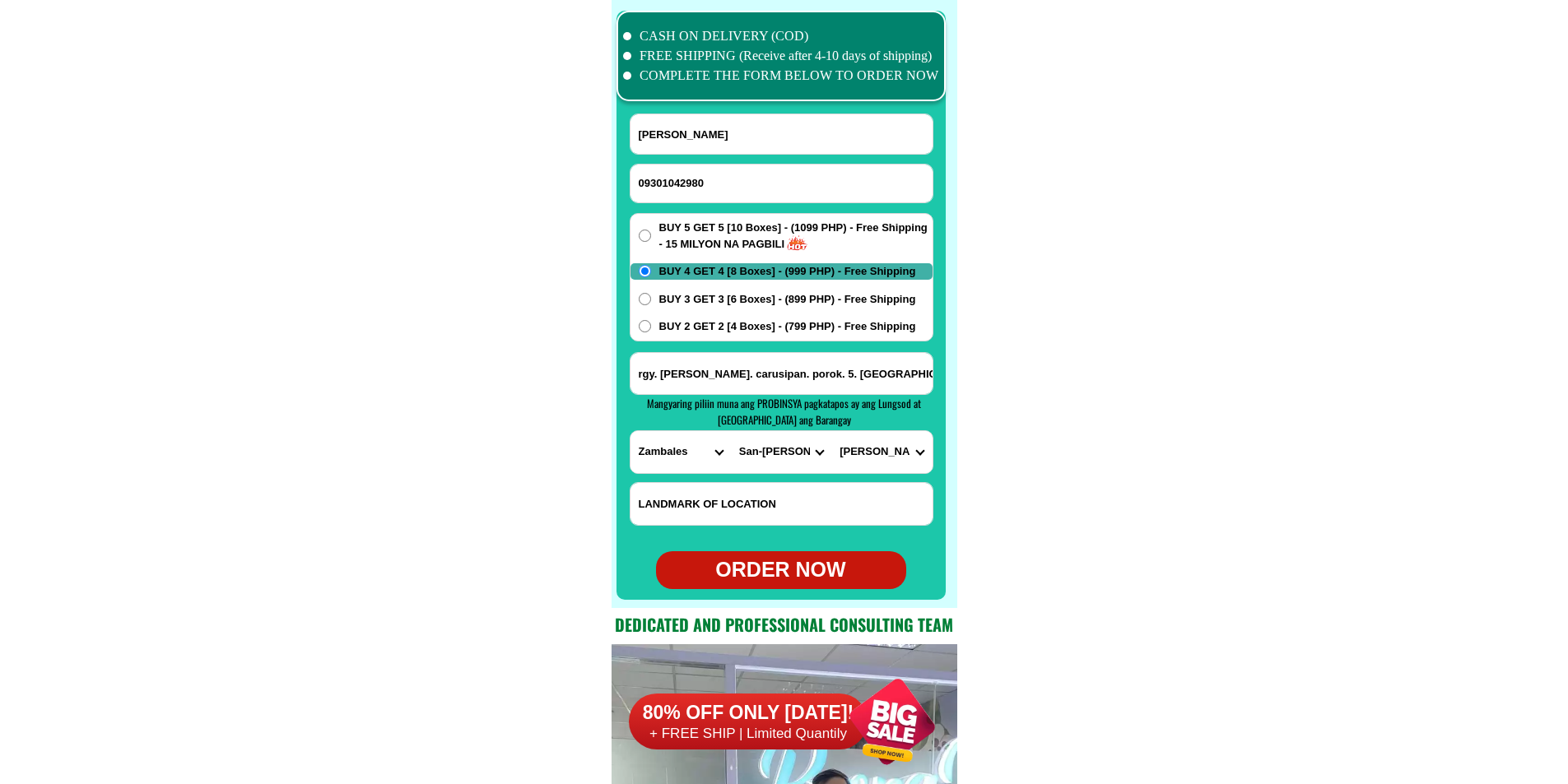
click at [807, 563] on div "ORDER NOW" at bounding box center [781, 570] width 250 height 31
radio input "true"
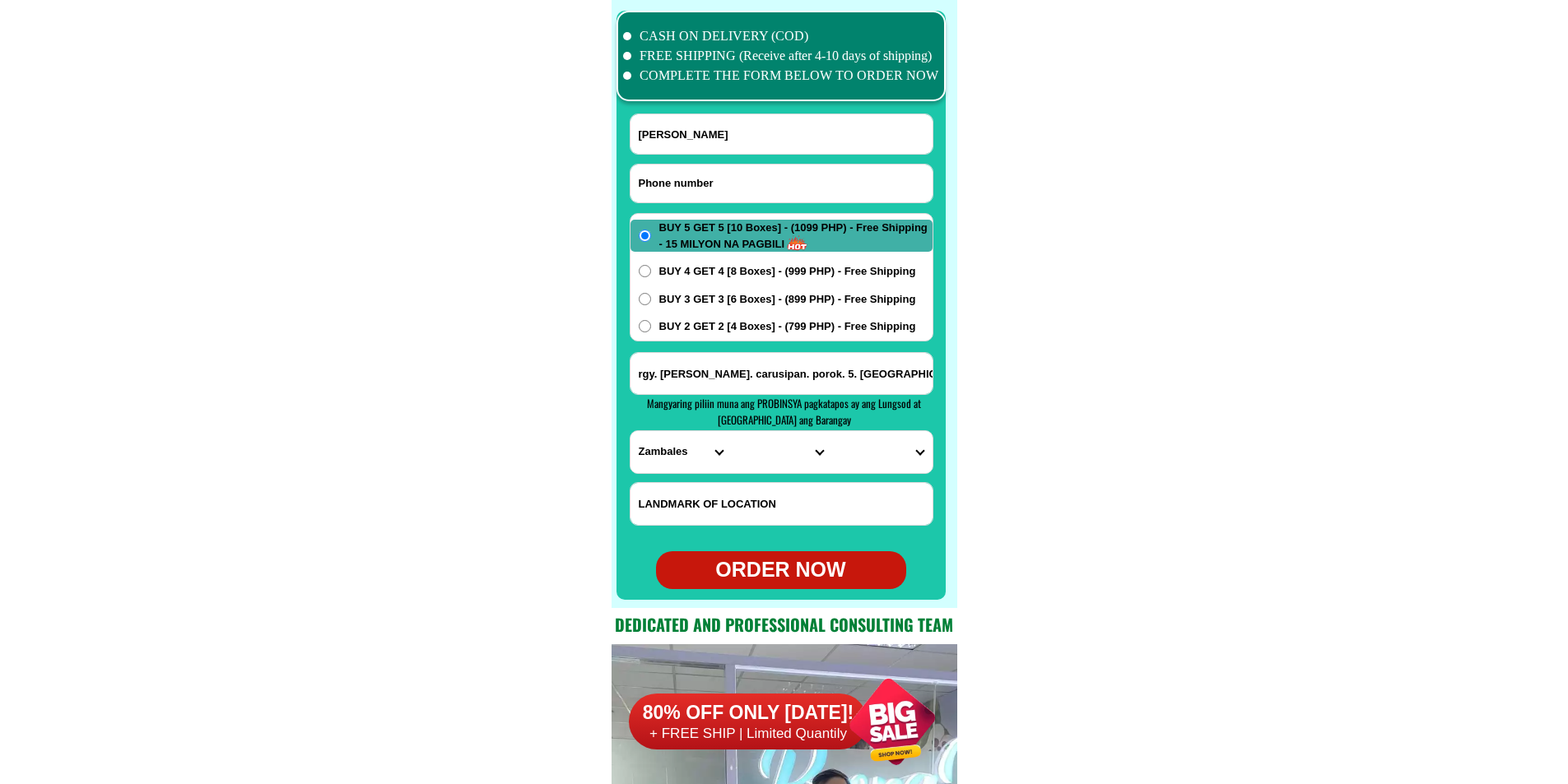
click at [747, 170] on input "Input phone_number" at bounding box center [781, 183] width 302 height 38
paste input "09201210291"
type input "09201210291"
click at [717, 129] on input "Rebecca Ablian" at bounding box center [781, 134] width 302 height 40
paste input "Omar A. Hasim"
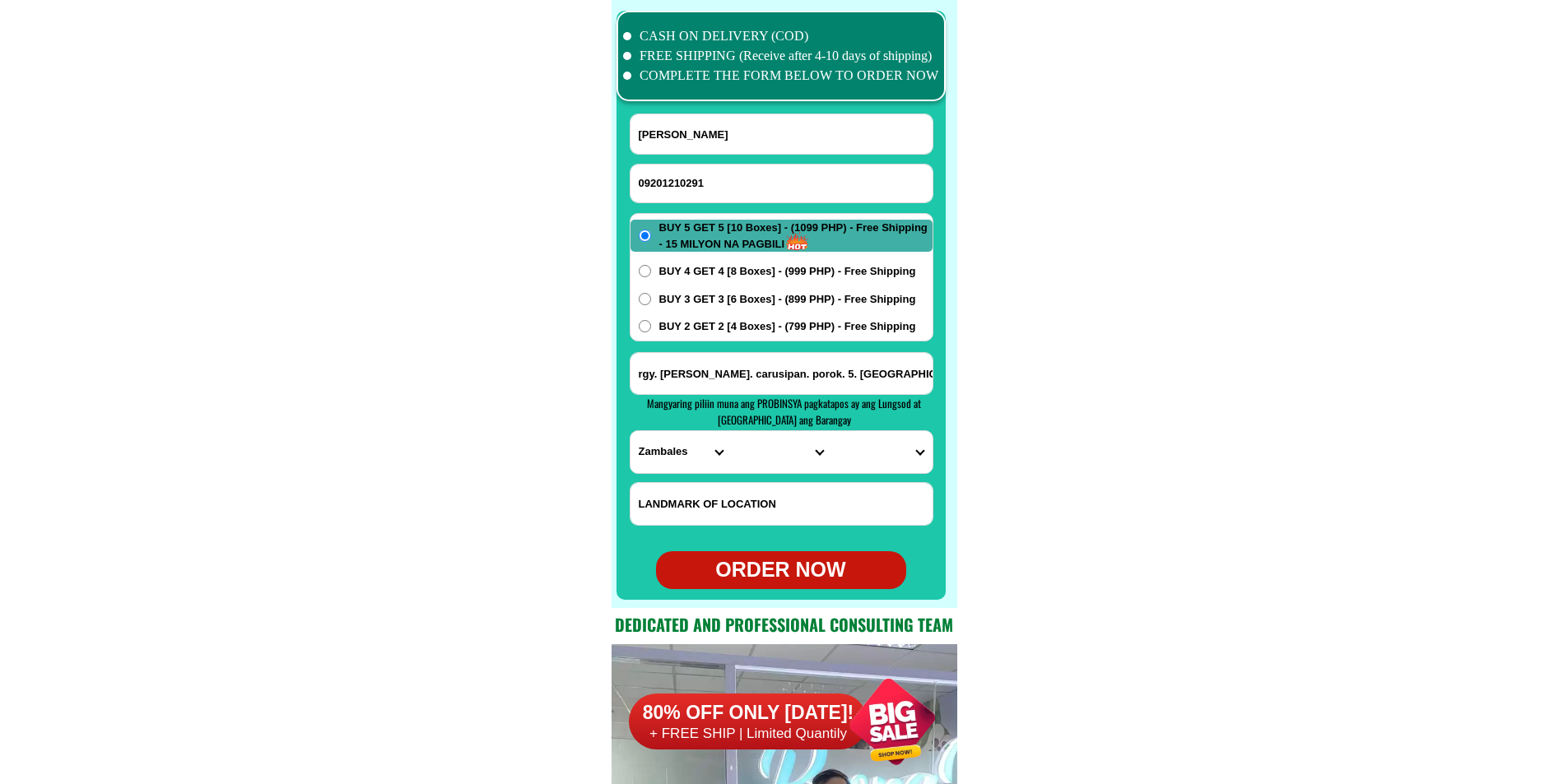
type input "Omar A. Hasim"
paste input "BRGY. Parangbasak Lamitan city. Basilan. province"
click at [806, 384] on input "Input address" at bounding box center [781, 374] width 302 height 41
type input "BRGY. Parangbasak Lamitan city. Basilan. province"
click at [658, 449] on select "PROVINCE [GEOGRAPHIC_DATA] [GEOGRAPHIC_DATA] [GEOGRAPHIC_DATA] [GEOGRAPHIC_DATA…" at bounding box center [680, 452] width 100 height 42
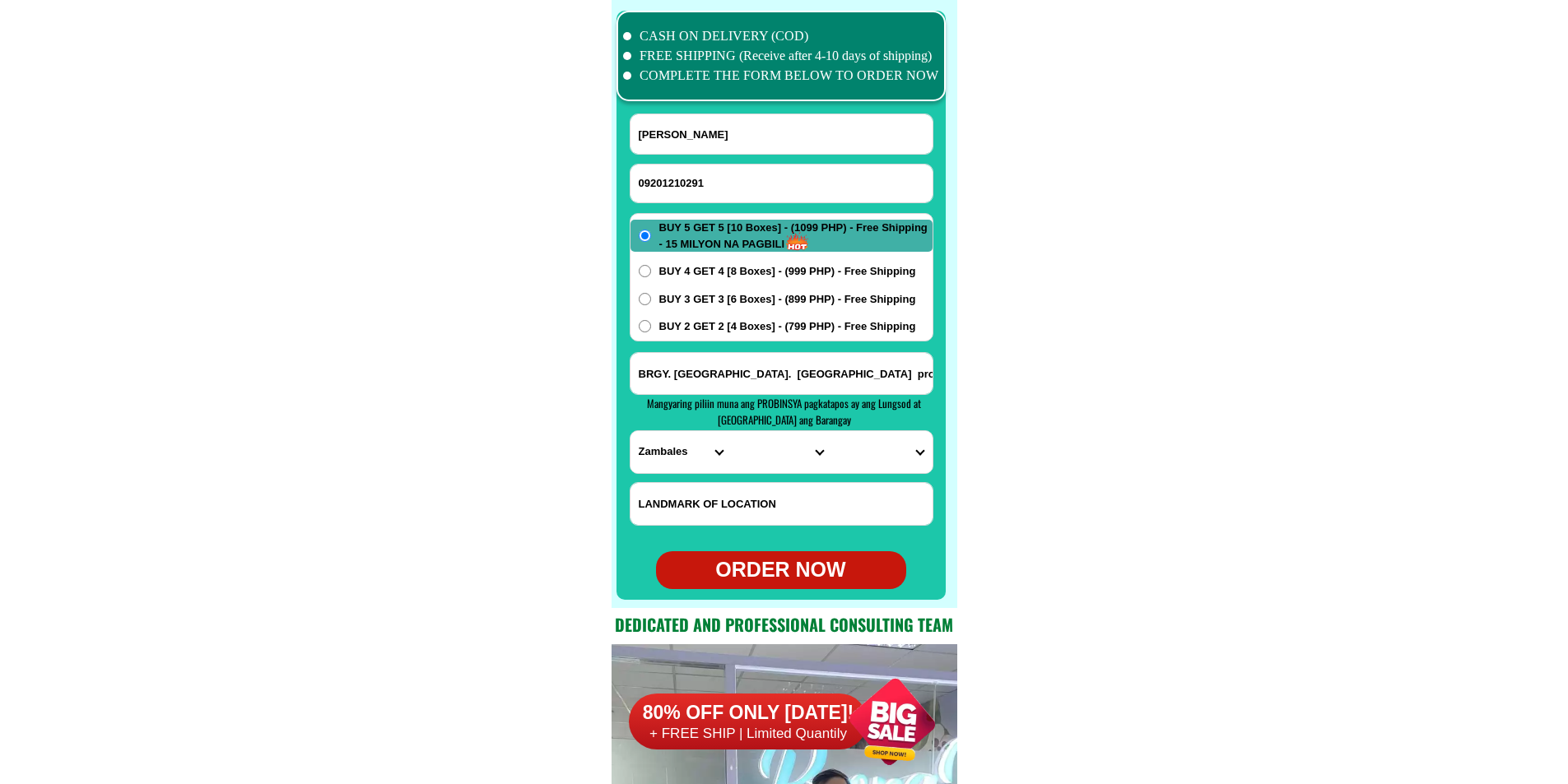
select select "63_394"
click at [630, 431] on select "PROVINCE [GEOGRAPHIC_DATA] [GEOGRAPHIC_DATA] [GEOGRAPHIC_DATA] [GEOGRAPHIC_DATA…" at bounding box center [680, 452] width 100 height 42
click at [745, 462] on select "CITY Akbar Al-barka Basilan-isabela-city Basilan-tuburan Hadji-mohammad-ajul Ha…" at bounding box center [781, 452] width 100 height 42
select select "63_3943059"
click at [731, 431] on select "CITY Akbar Al-barka Basilan-isabela-city Basilan-tuburan Hadji-mohammad-ajul Ha…" at bounding box center [781, 452] width 100 height 42
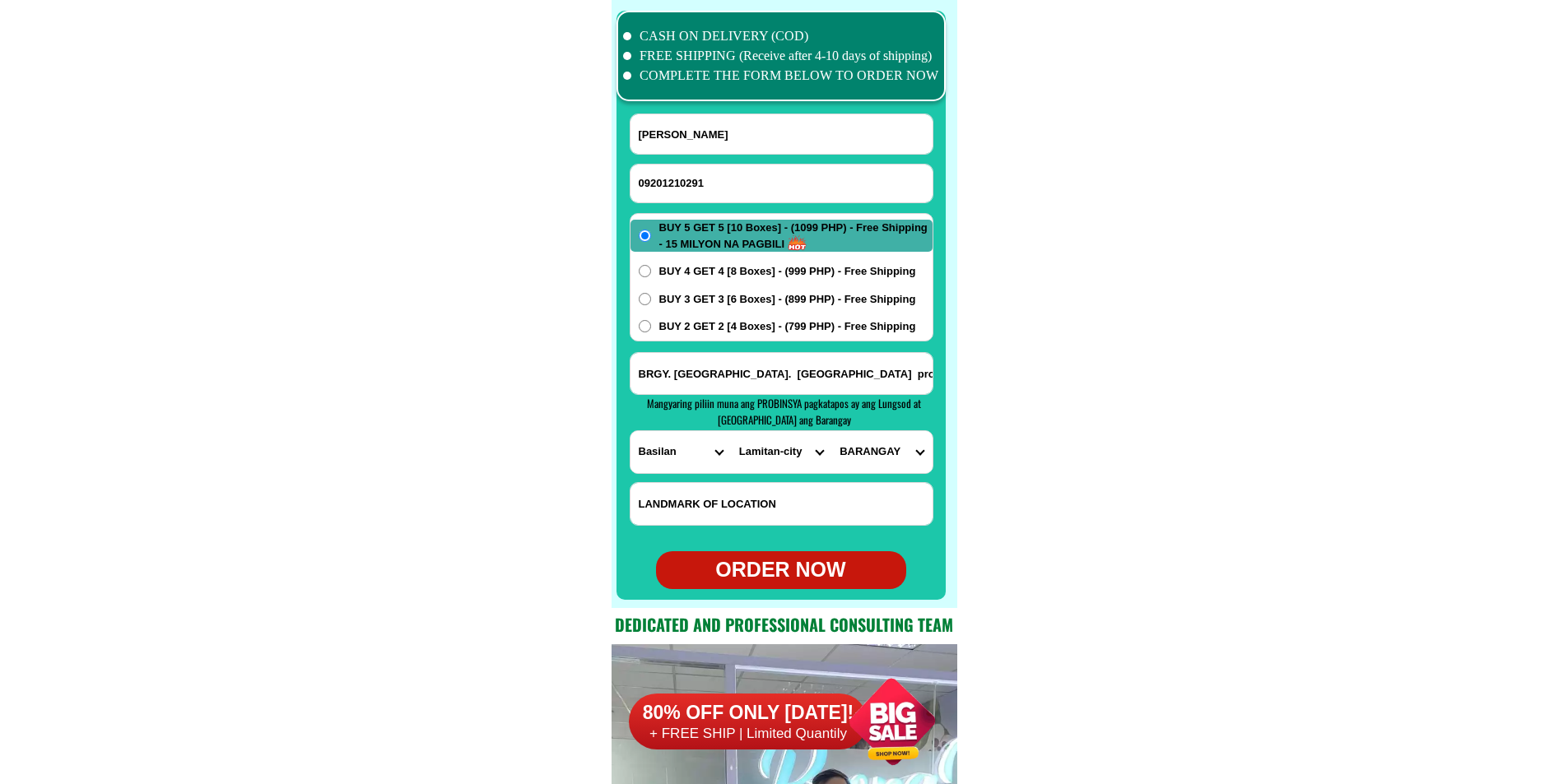
click at [858, 447] on select "BARANGAY Arco Ba-as Baimbing Balagtasan Balas Balobo Bato Baungos Bohebessey Bo…" at bounding box center [881, 452] width 100 height 42
select select "63_39430597647"
click at [831, 431] on select "BARANGAY Arco Ba-as Baimbing Balagtasan Balas Balobo Bato Baungos Bohebessey Bo…" at bounding box center [881, 452] width 100 height 42
click at [723, 321] on span "BUY 2 GET 2 [4 Boxes] - (799 PHP) - Free Shipping" at bounding box center [787, 326] width 256 height 17
click at [687, 322] on span "BUY 2 GET 2 [4 Boxes] - (799 PHP) - Free Shipping" at bounding box center [787, 326] width 256 height 17
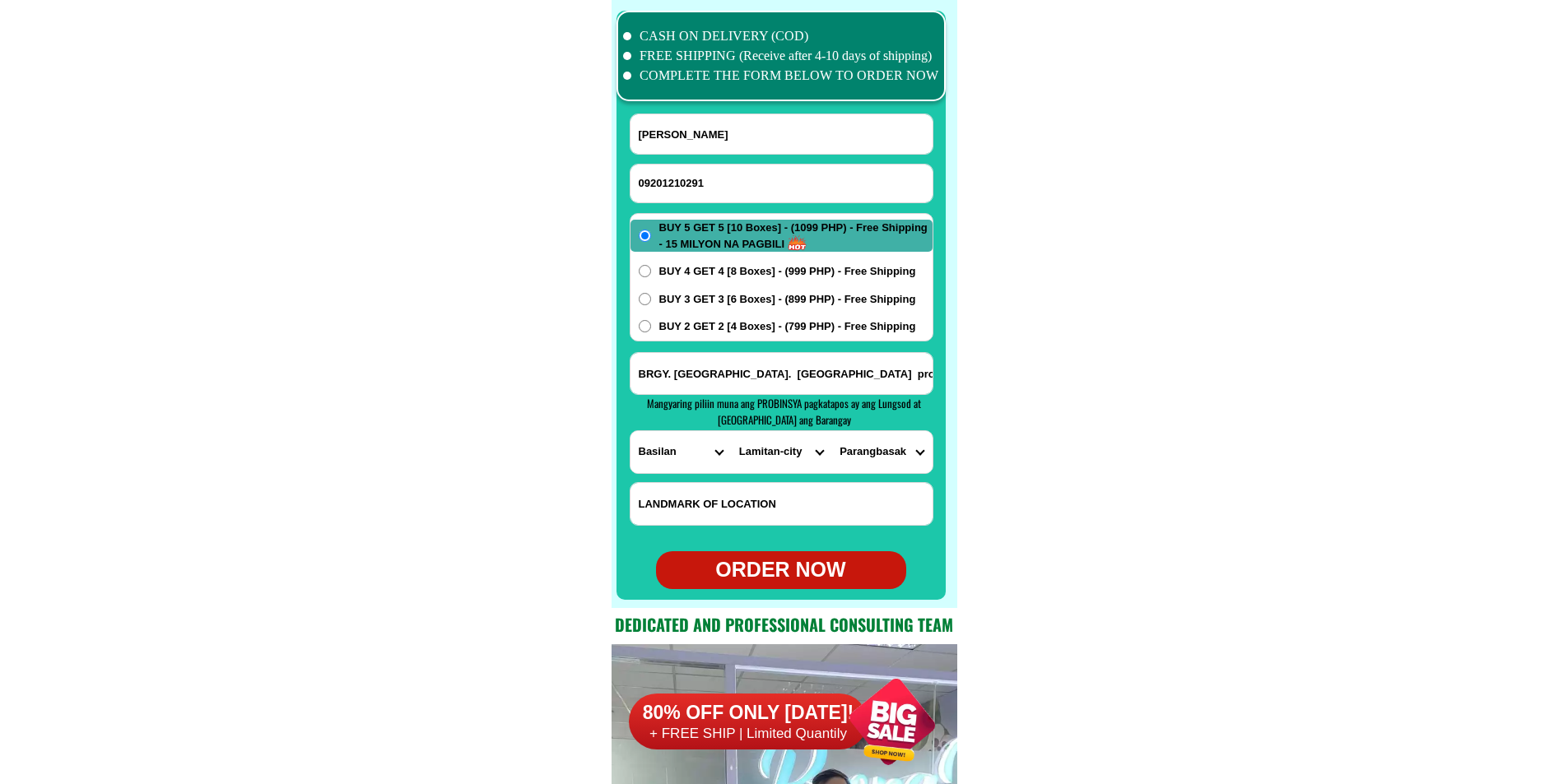
click at [651, 322] on input "BUY 2 GET 2 [4 Boxes] - (799 PHP) - Free Shipping" at bounding box center [645, 326] width 12 height 12
radio input "true"
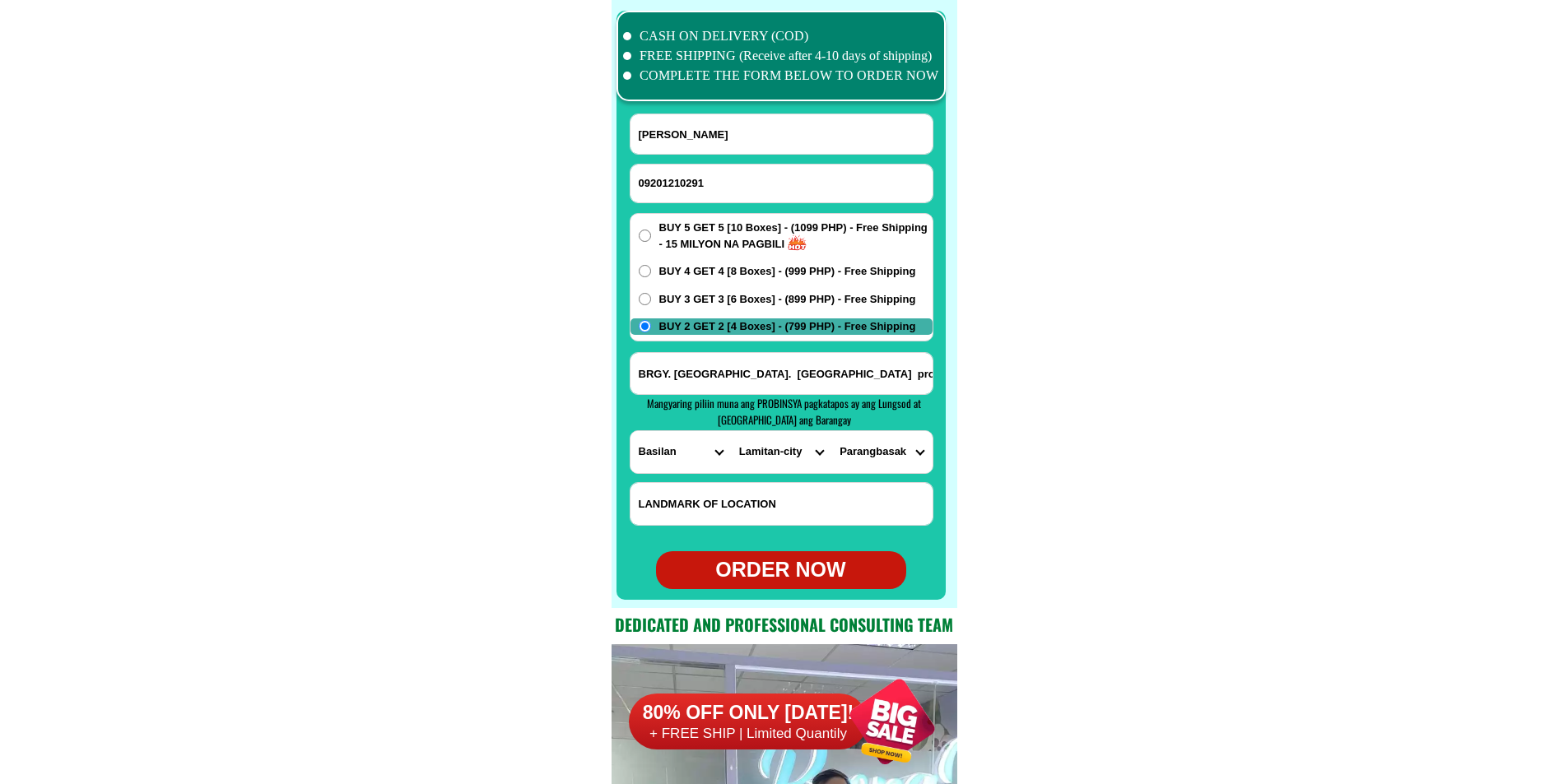
click at [786, 577] on div "ORDER NOW" at bounding box center [781, 570] width 250 height 31
type input "Omar A. Hasim"
type input "09201210291"
radio input "true"
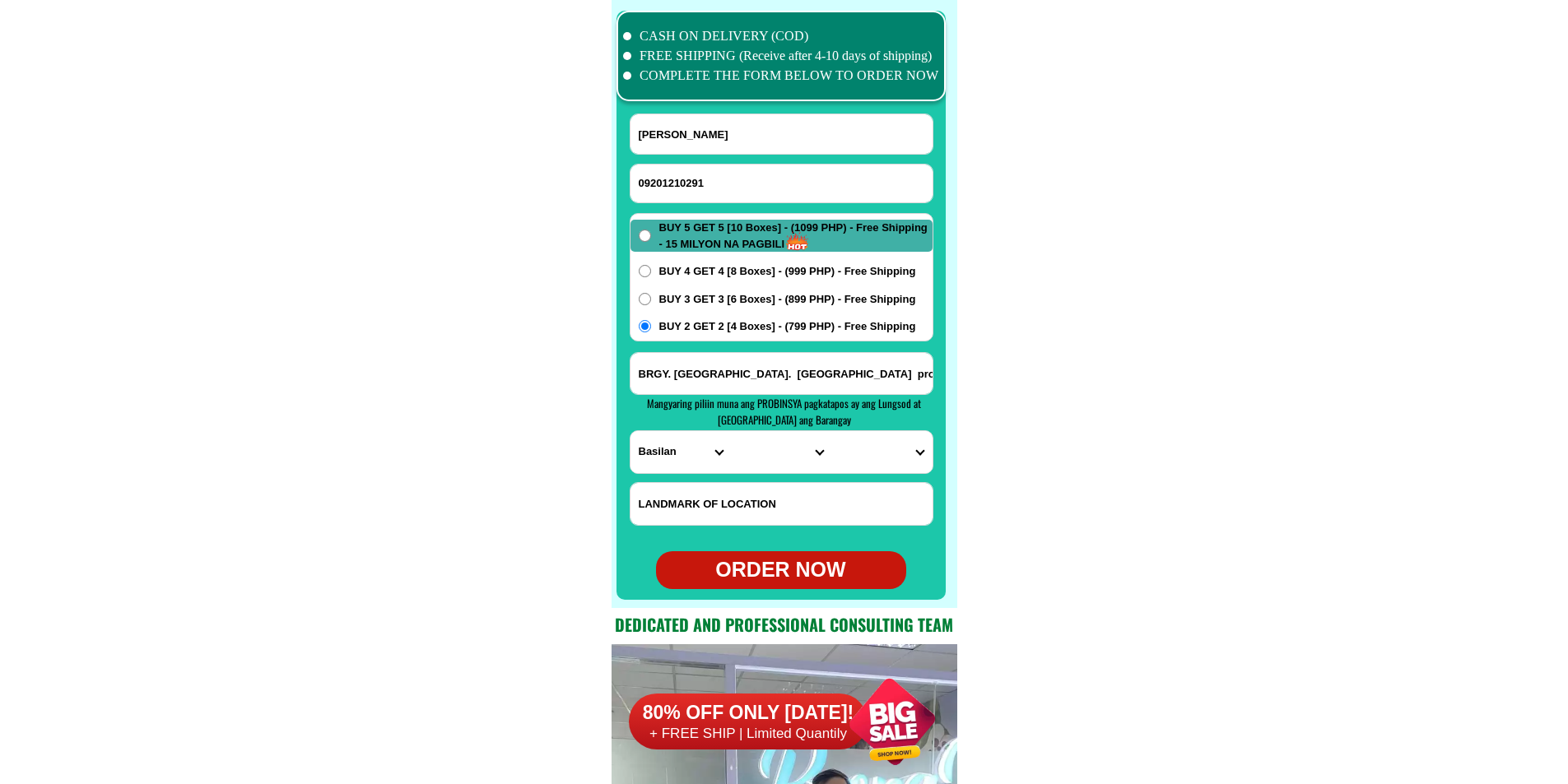
radio input "true"
click at [711, 171] on input "Input phone_number" at bounding box center [781, 183] width 302 height 38
paste input "09621535745"
type input "09621535745"
click at [799, 147] on input "Input full_name" at bounding box center [781, 134] width 302 height 40
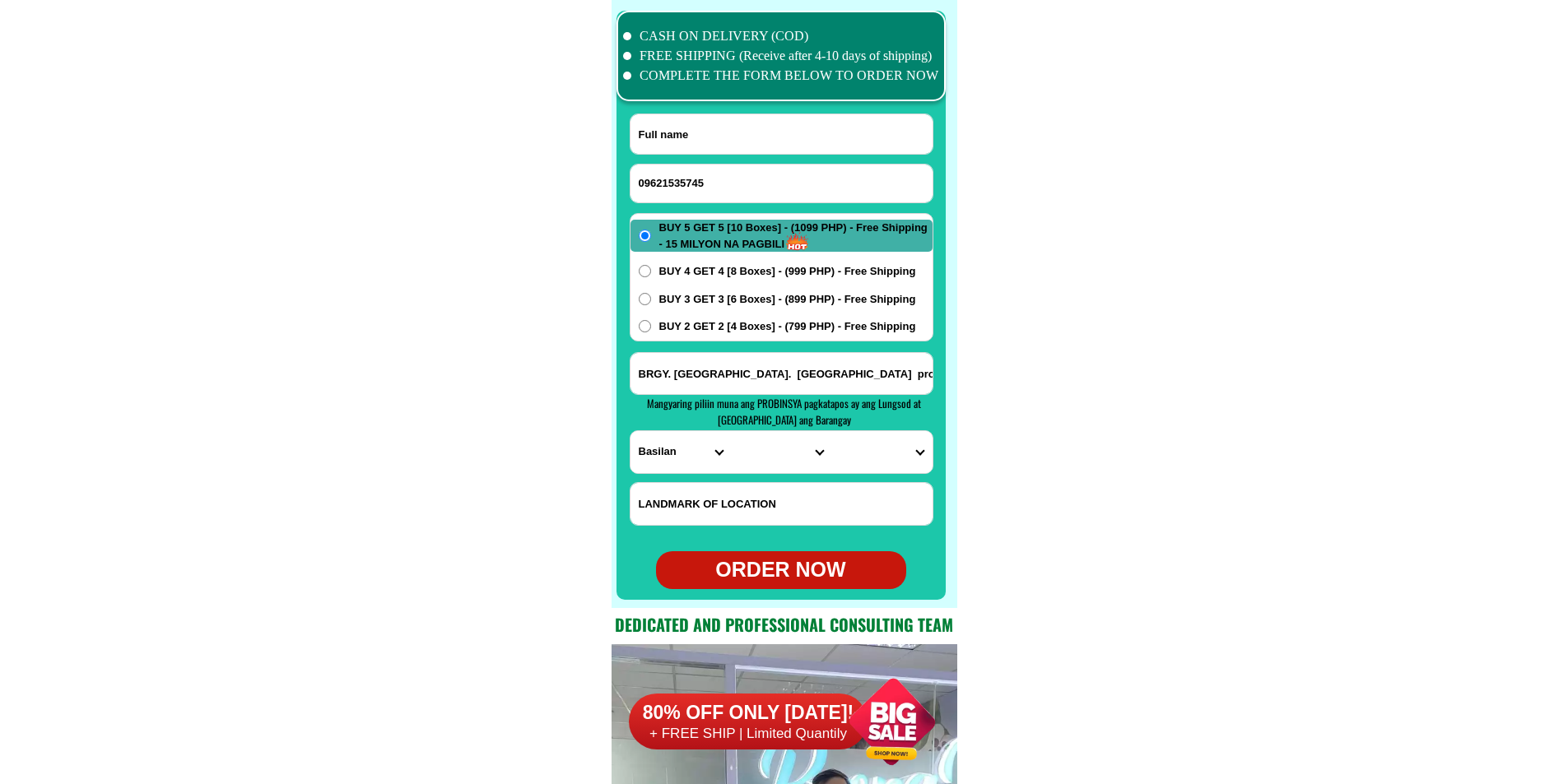
paste input "FE custodio"
type input "FE custodio"
click at [703, 371] on input "BRGY. Parangbasak Lamitan city. Basilan. province" at bounding box center [781, 374] width 302 height 41
paste input "bagasbas daet camarenis norte purok 6 bagasbas fish fort daet camarenis norte"
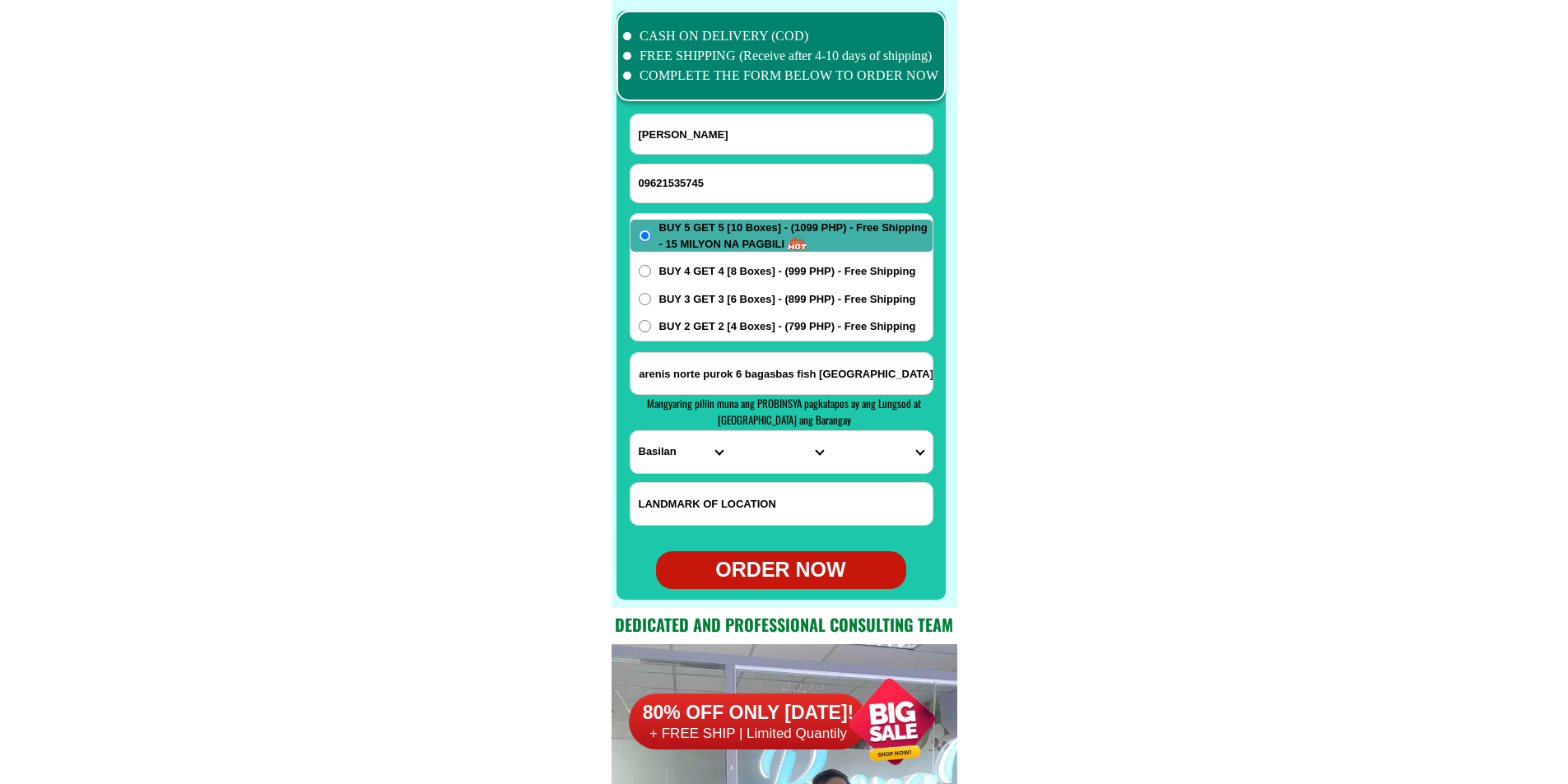
type input "bagasbas daet camarenis norte purok 6 bagasbas fish fort daet camarenis norte"
click at [717, 326] on span "BUY 2 GET 2 [4 Boxes] - (799 PHP) - Free Shipping" at bounding box center [787, 326] width 256 height 17
click at [651, 326] on input "BUY 2 GET 2 [4 Boxes] - (799 PHP) - Free Shipping" at bounding box center [645, 326] width 12 height 12
radio input "true"
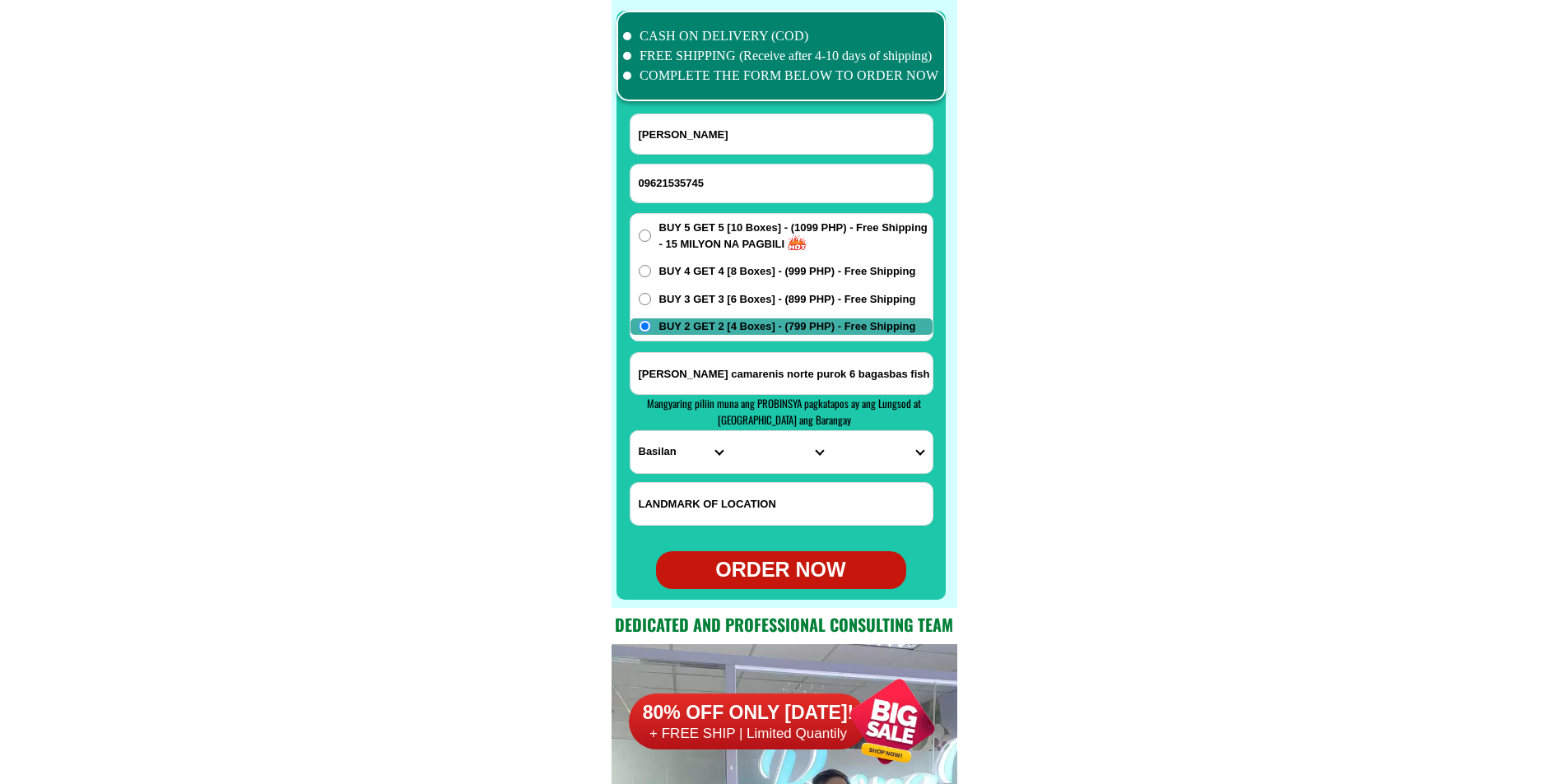
click at [668, 455] on select "PROVINCE [GEOGRAPHIC_DATA] [GEOGRAPHIC_DATA] [GEOGRAPHIC_DATA] [GEOGRAPHIC_DATA…" at bounding box center [680, 452] width 100 height 42
select select "63_615"
click at [630, 431] on select "PROVINCE [GEOGRAPHIC_DATA] [GEOGRAPHIC_DATA] [GEOGRAPHIC_DATA] [GEOGRAPHIC_DATA…" at bounding box center [680, 452] width 100 height 42
click at [761, 459] on select "CITY Basud Camarines-norte-mercedes Camarines-norte-san-vicente Camarines-norte…" at bounding box center [781, 452] width 100 height 42
select select "63_6157388"
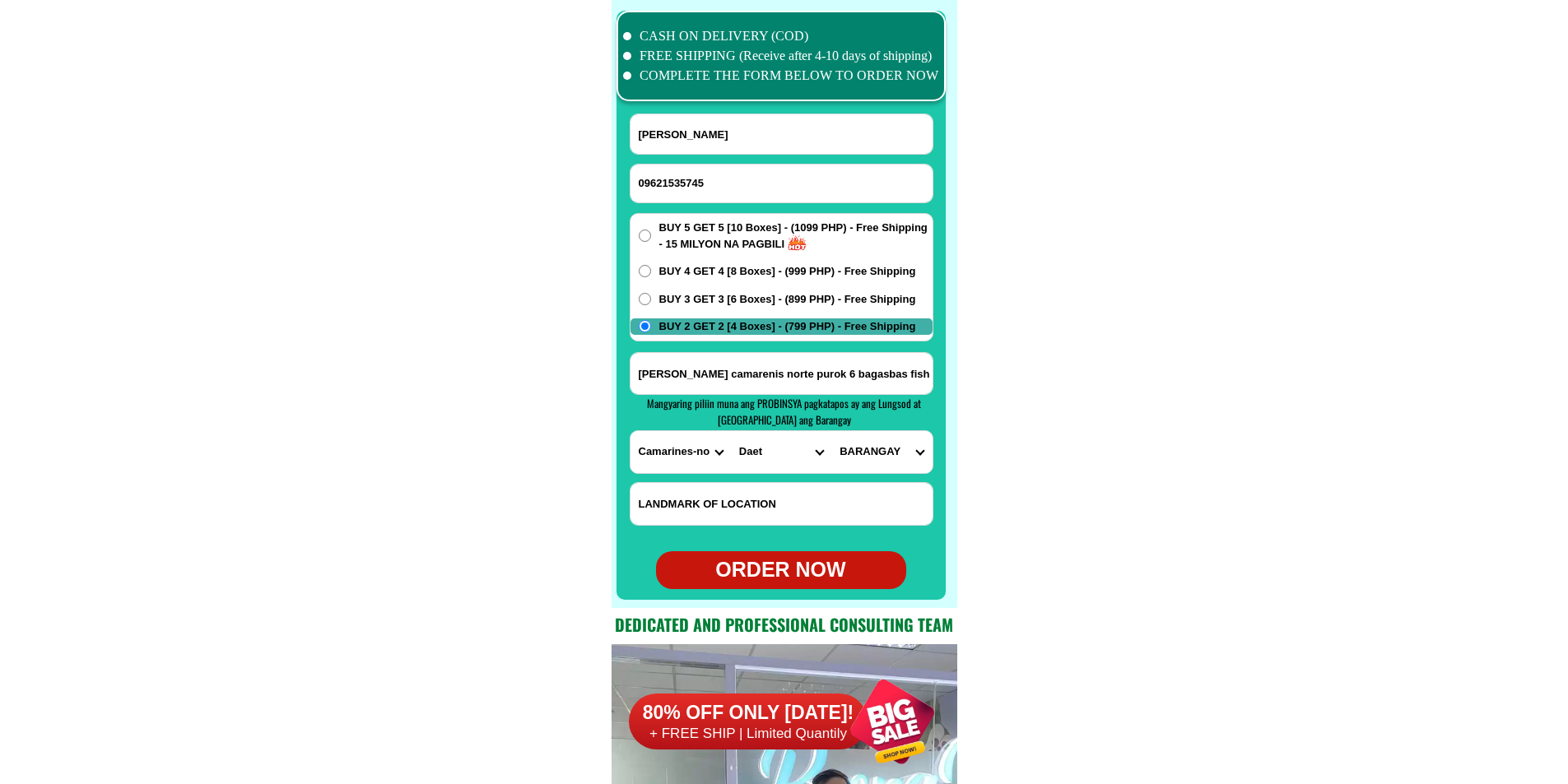
click at [731, 431] on select "CITY Basud Camarines-norte-mercedes Camarines-norte-san-vicente Camarines-norte…" at bounding box center [781, 452] width 100 height 42
click at [897, 445] on select "BARANGAY Alawihao Awitan Bagasbas Barangay i (pob.) Barangay ii (pob.) Barangay…" at bounding box center [881, 452] width 100 height 42
select select "63_61573883753"
click at [831, 431] on select "BARANGAY Alawihao Awitan Bagasbas Barangay i (pob.) Barangay ii (pob.) Barangay…" at bounding box center [881, 452] width 100 height 42
click at [822, 566] on div "ORDER NOW" at bounding box center [781, 570] width 250 height 31
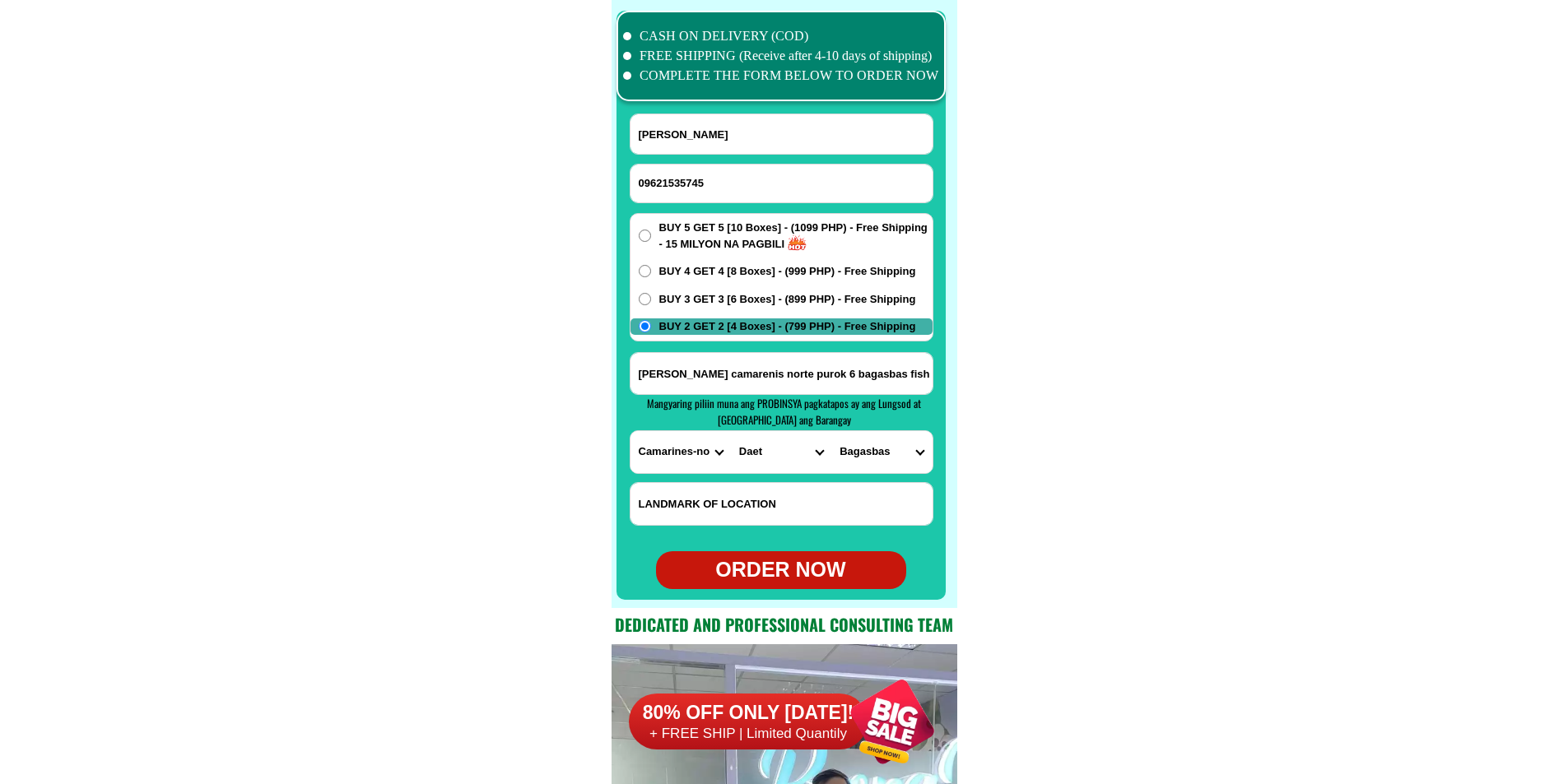
radio input "true"
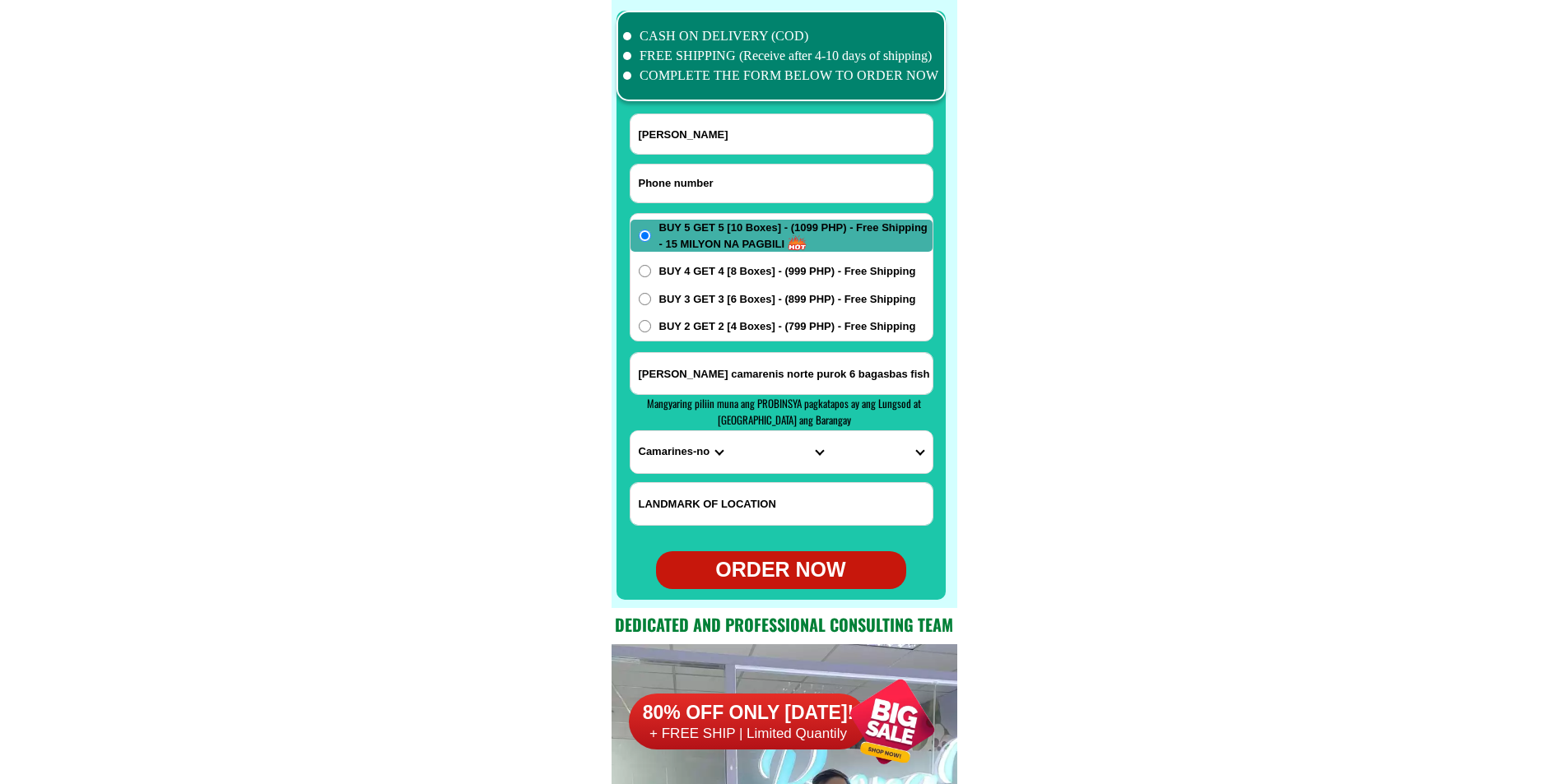
click at [730, 190] on input "Input phone_number" at bounding box center [781, 183] width 302 height 38
paste input "09054106801"
type input "09054106801"
click at [718, 119] on input "FE custodio" at bounding box center [781, 134] width 302 height 40
paste input "Violy Dysangco"
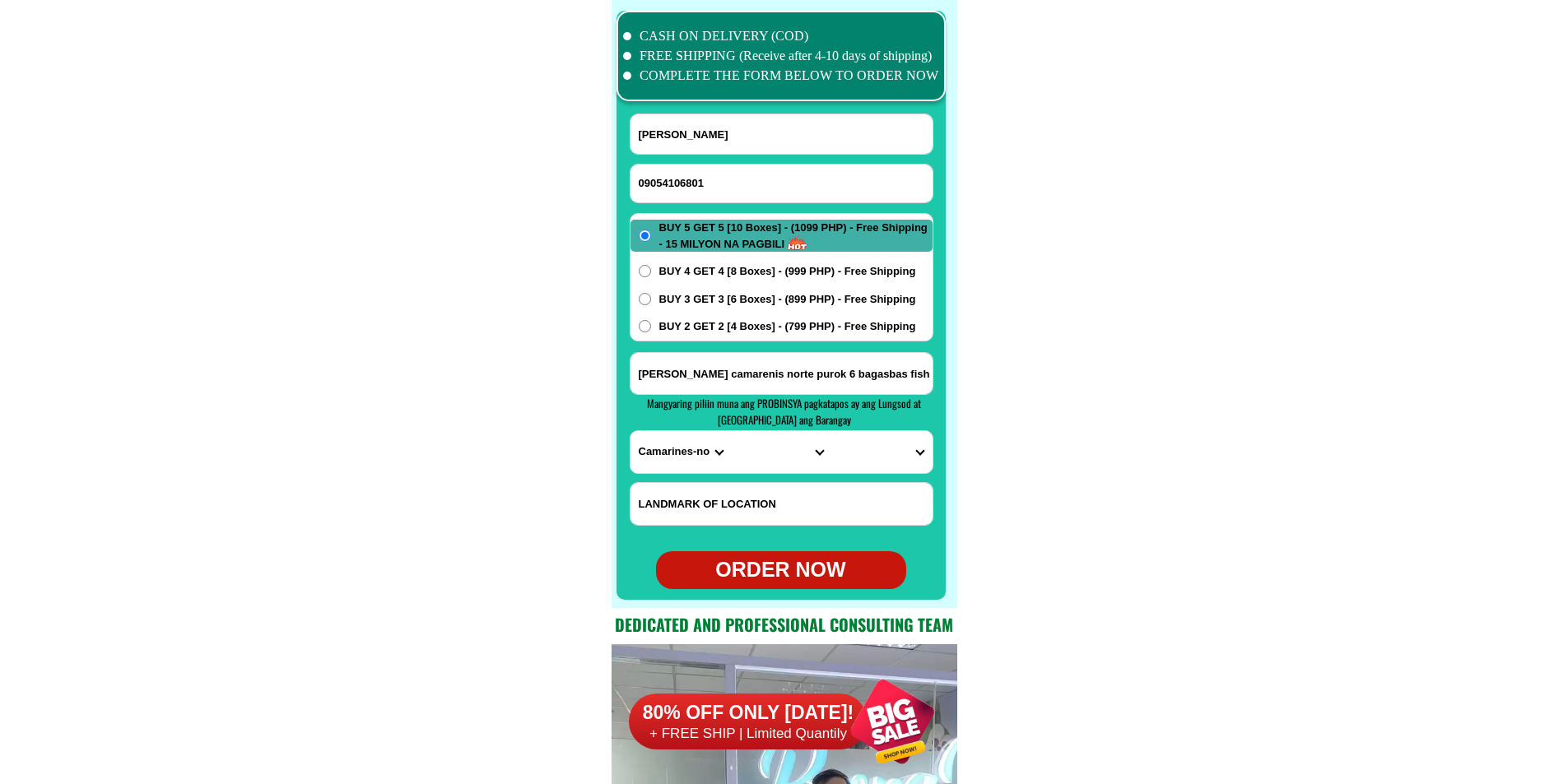
type input "Violy Dysangco"
click at [784, 377] on input "bagasbas daet camarenis norte purok 6 bagasbas fish fort daet camarenis norte" at bounding box center [781, 374] width 302 height 41
paste input "taguig southside likod lang ako ng brgy"
type input "taguig southside likod lang ako ng brgy"
click at [663, 457] on select "PROVINCE [GEOGRAPHIC_DATA] [GEOGRAPHIC_DATA] [GEOGRAPHIC_DATA] [GEOGRAPHIC_DATA…" at bounding box center [680, 452] width 100 height 42
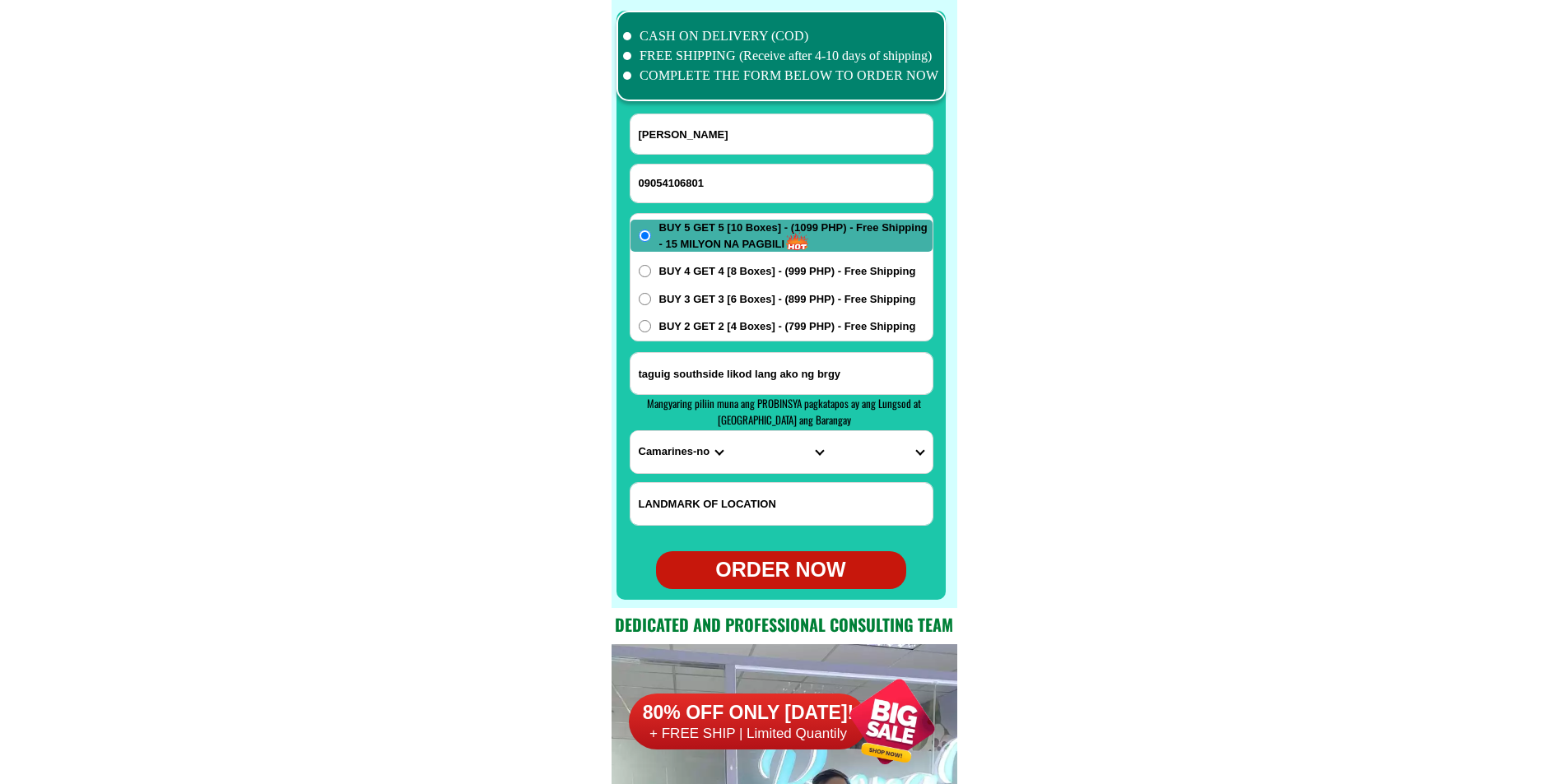
select select "63_219"
click at [630, 431] on select "PROVINCE [GEOGRAPHIC_DATA] [GEOGRAPHIC_DATA] [GEOGRAPHIC_DATA] [GEOGRAPHIC_DATA…" at bounding box center [680, 452] width 100 height 42
click at [758, 455] on select "CITY [GEOGRAPHIC_DATA] [GEOGRAPHIC_DATA] [GEOGRAPHIC_DATA] [GEOGRAPHIC_DATA]-ci…" at bounding box center [781, 452] width 100 height 42
select select "63_2191611"
click at [731, 431] on select "CITY [GEOGRAPHIC_DATA] [GEOGRAPHIC_DATA] [GEOGRAPHIC_DATA] [GEOGRAPHIC_DATA]-ci…" at bounding box center [781, 452] width 100 height 42
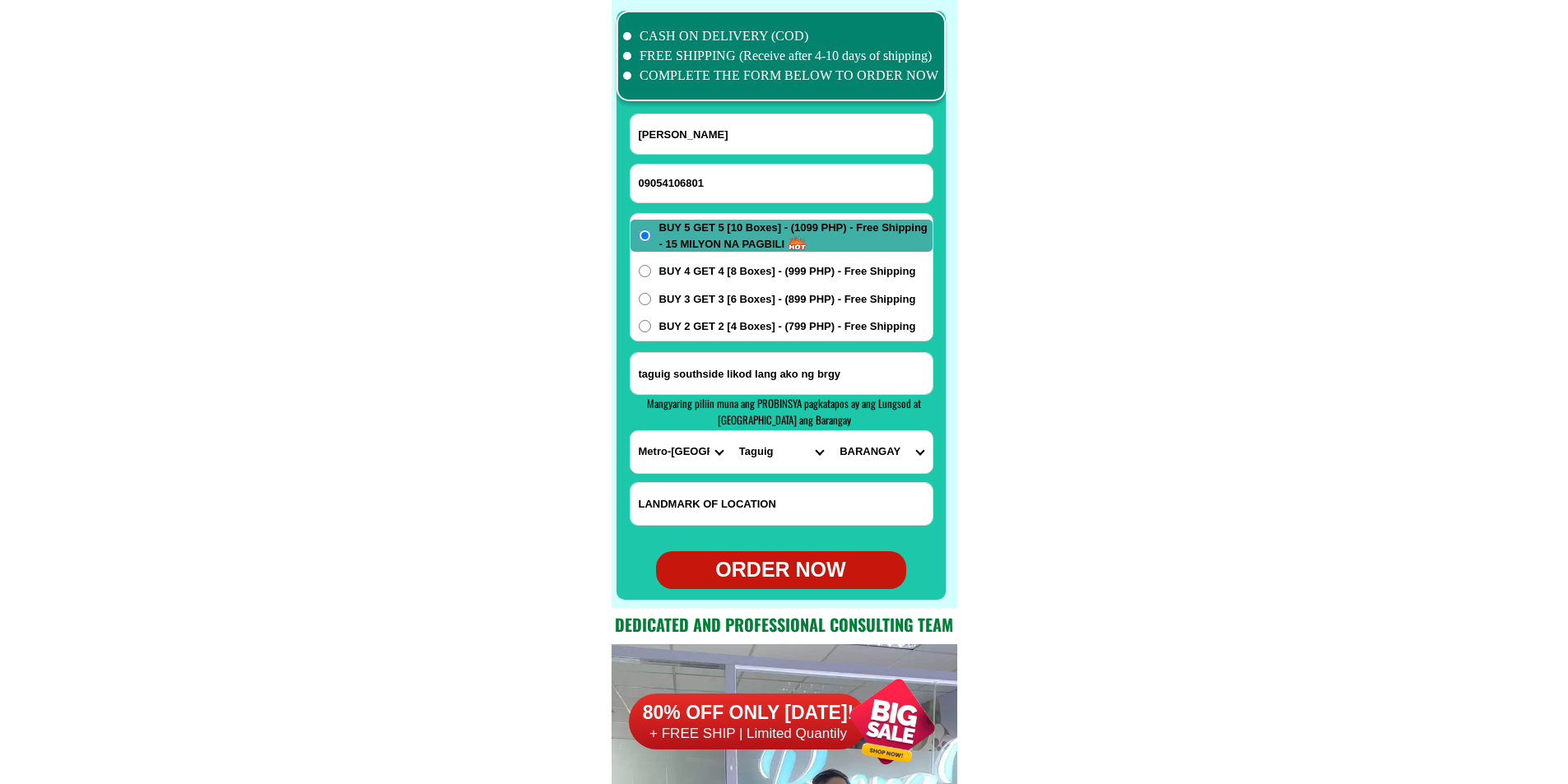
click at [876, 465] on select "BARANGAY Bagumbayan Bambang Calzada Central bicutan Central signal village Fort…" at bounding box center [881, 452] width 100 height 42
select select "63_21916113316"
click at [831, 431] on select "BARANGAY Bagumbayan Bambang Calzada Central bicutan Central signal village Fort…" at bounding box center [881, 452] width 100 height 42
click at [899, 454] on select "BARANGAY Bagumbayan Bambang Calzada Central bicutan Central signal village Fort…" at bounding box center [881, 452] width 100 height 42
click at [831, 431] on select "BARANGAY Bagumbayan Bambang Calzada Central bicutan Central signal village Fort…" at bounding box center [881, 452] width 100 height 42
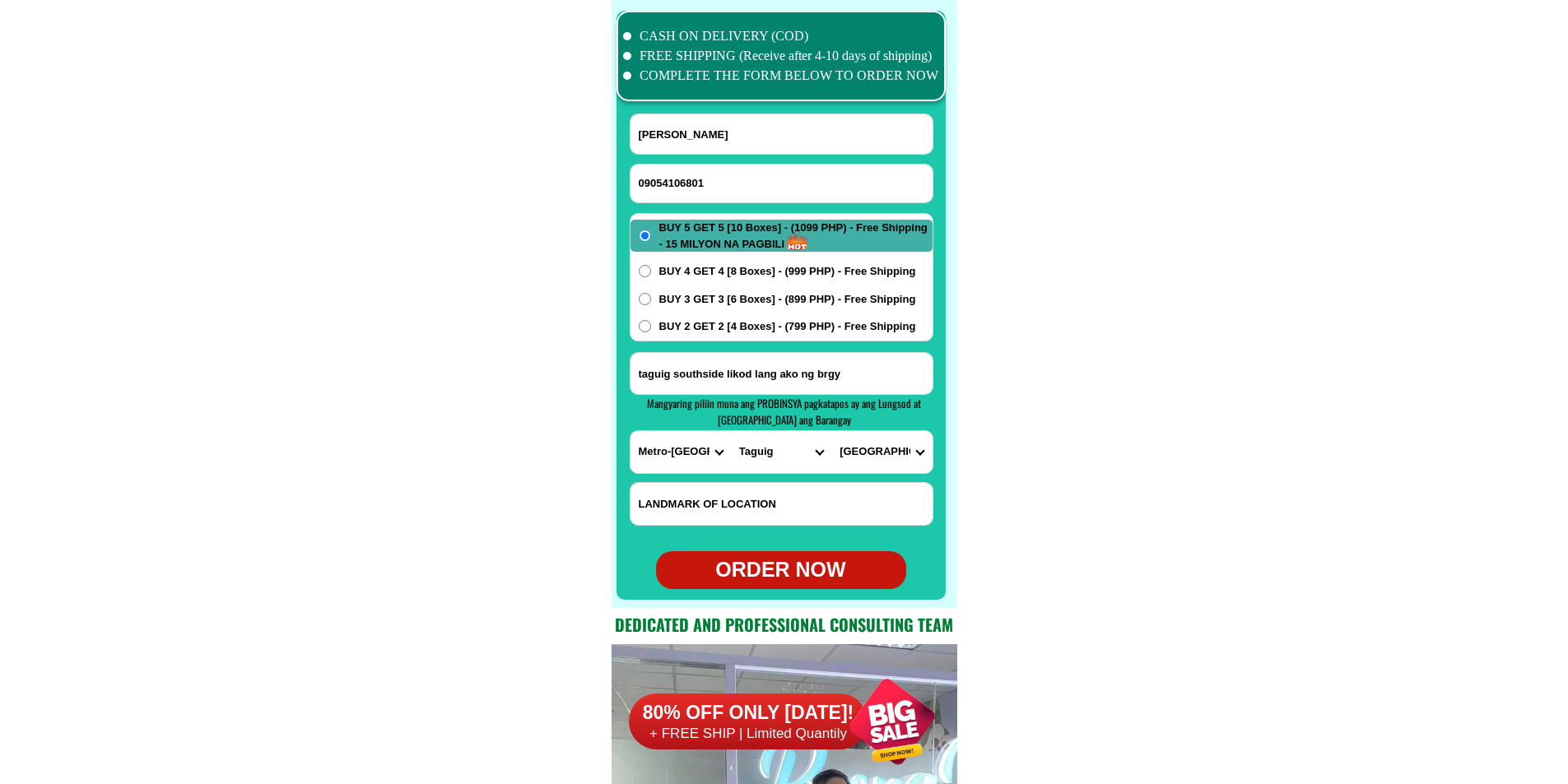
click at [792, 562] on div "ORDER NOW" at bounding box center [781, 570] width 250 height 31
radio input "true"
click at [735, 198] on input "09054106801" at bounding box center [781, 183] width 302 height 38
paste input "09309218569"
type input "09309218569"
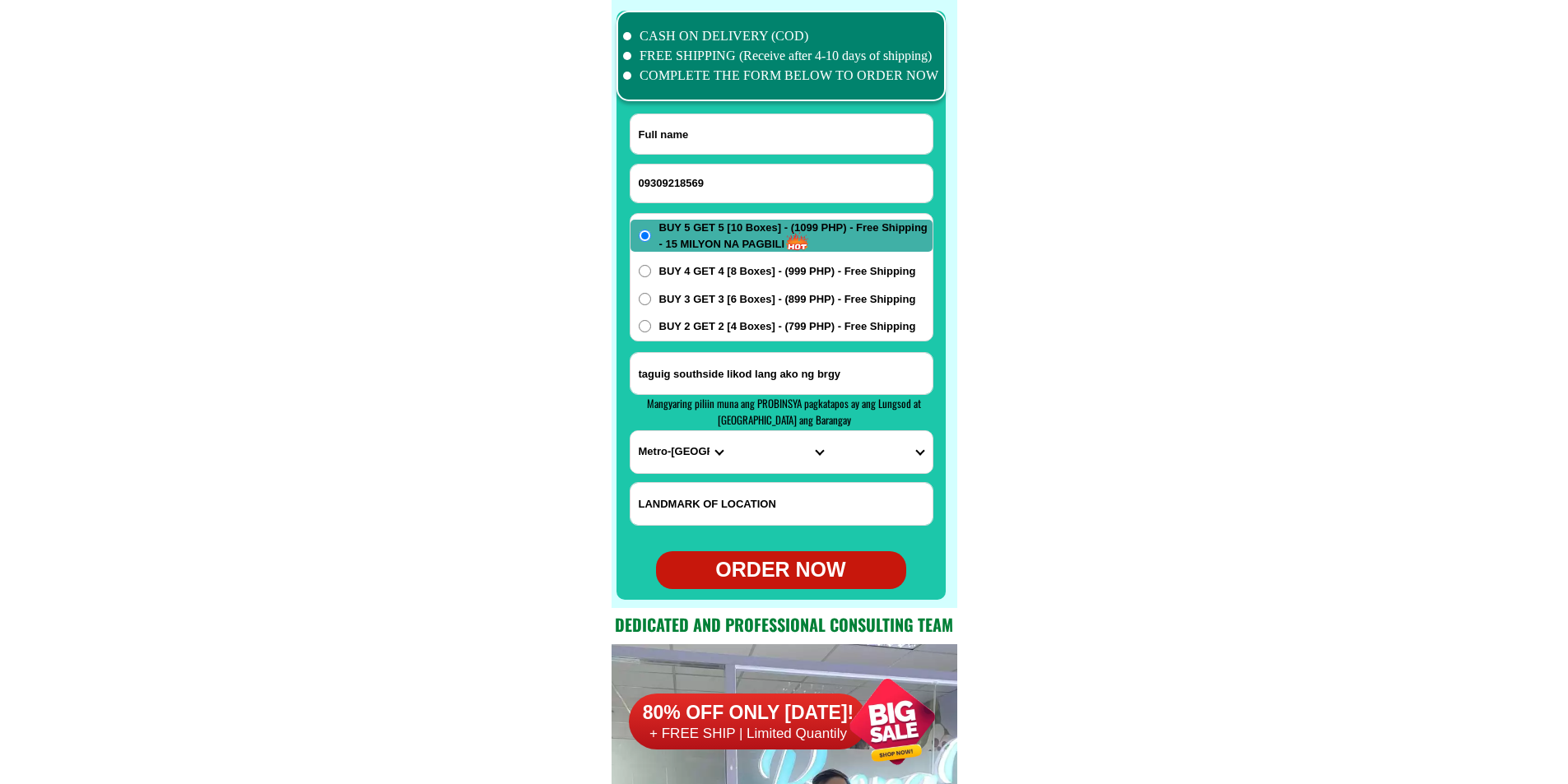
drag, startPoint x: 703, startPoint y: 137, endPoint x: 616, endPoint y: 70, distance: 109.8
click at [703, 137] on input "v" at bounding box center [781, 134] width 302 height 40
paste input "Ofelia V.Milay"
type input "Ofelia V.Milay"
click at [692, 318] on div "BUY 5 GET 5 [10 Boxes] - (1099 PHP) - Free Shipping - 15 MILYON NA PAGBILI BUY …" at bounding box center [782, 277] width 304 height 129
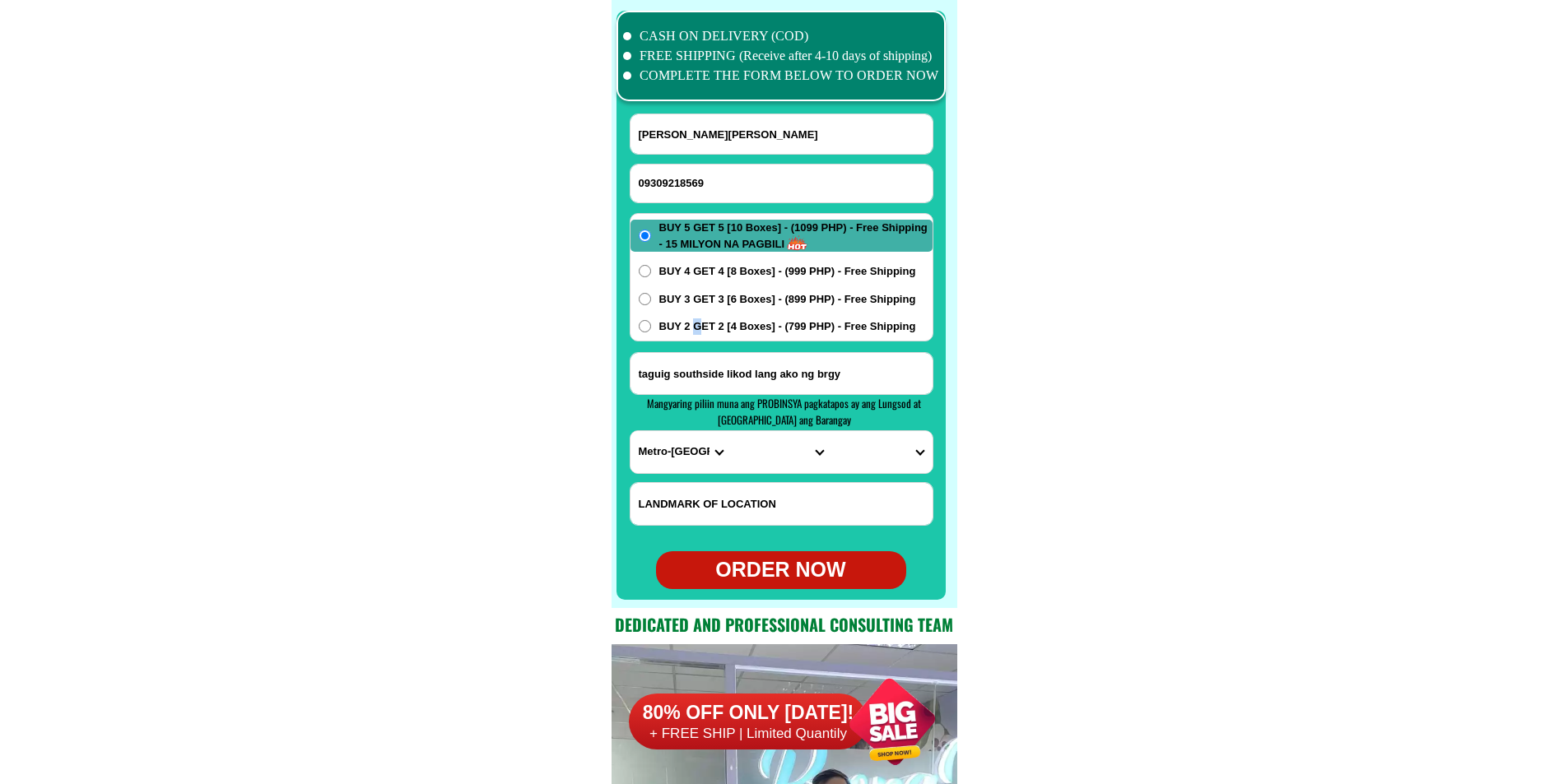
click at [693, 323] on span "BUY 2 GET 2 [4 Boxes] - (799 PHP) - Free Shipping" at bounding box center [787, 326] width 256 height 17
click at [651, 323] on input "BUY 2 GET 2 [4 Boxes] - (799 PHP) - Free Shipping" at bounding box center [645, 326] width 12 height 12
radio input "true"
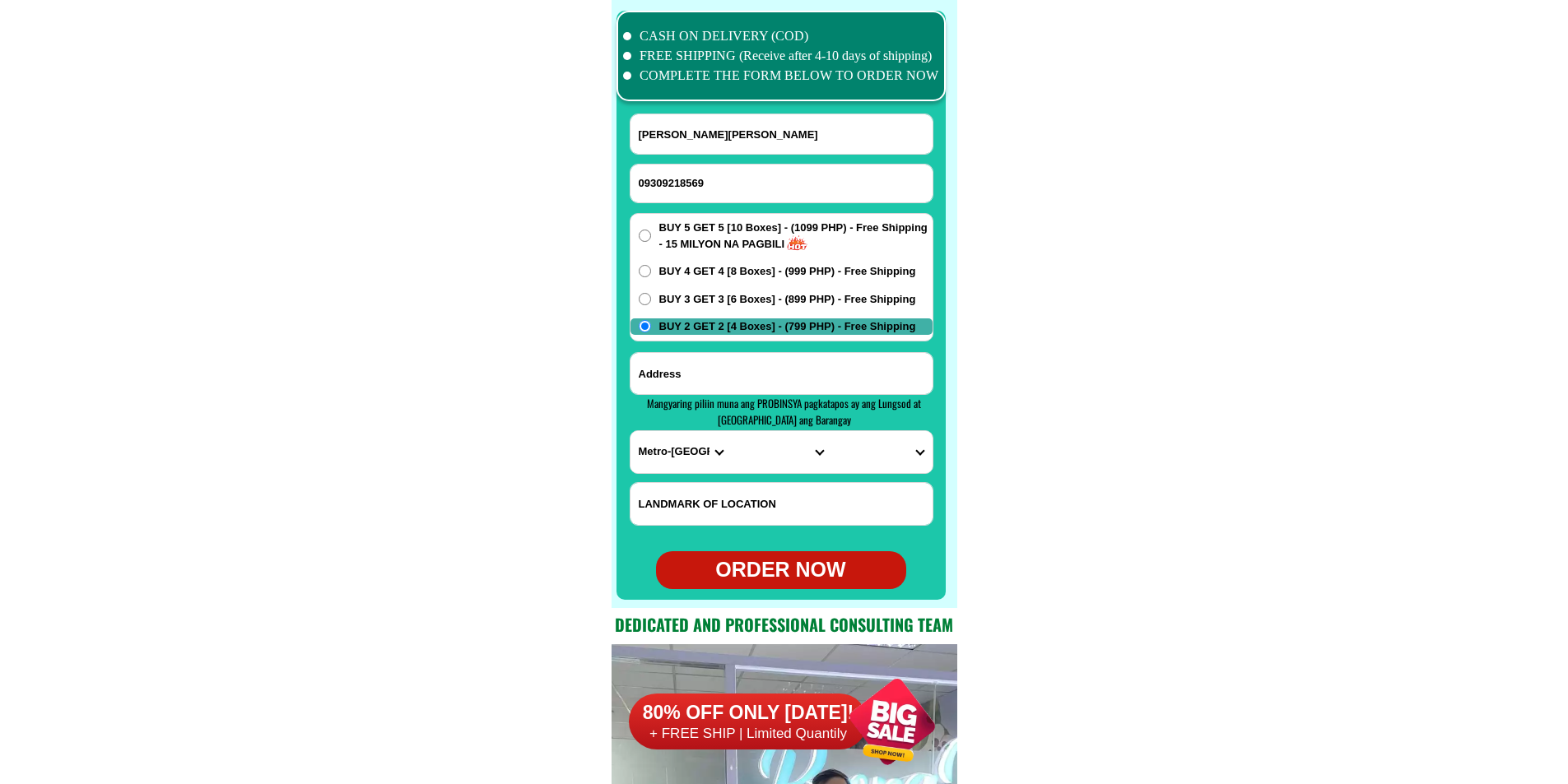
click at [683, 363] on input "Input address" at bounding box center [781, 374] width 302 height 41
paste input "-Boundary Bancaan, Nancy. ,Cavite"
type input "-Boundary Bancaan, Nancy. ,Cavite"
click at [650, 451] on select "PROVINCE [GEOGRAPHIC_DATA] [GEOGRAPHIC_DATA] [GEOGRAPHIC_DATA] [GEOGRAPHIC_DATA…" at bounding box center [680, 452] width 100 height 42
select select "63_826"
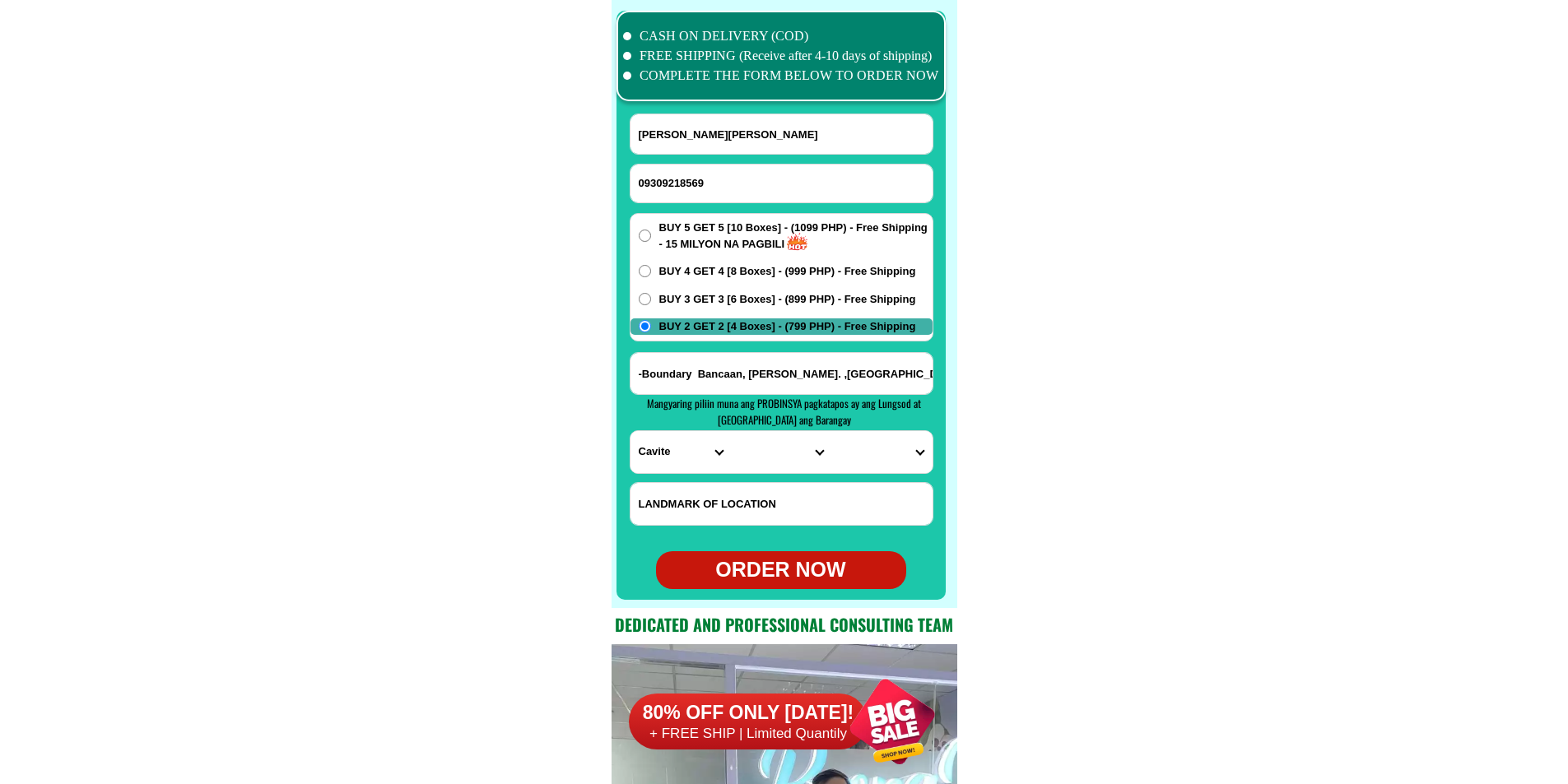
click at [630, 431] on select "PROVINCE [GEOGRAPHIC_DATA] [GEOGRAPHIC_DATA] [GEOGRAPHIC_DATA] [GEOGRAPHIC_DATA…" at bounding box center [680, 452] width 100 height 42
click at [738, 465] on select "CITY [PERSON_NAME] Bacoor [PERSON_NAME] [GEOGRAPHIC_DATA]-city [GEOGRAPHIC_DATA…" at bounding box center [781, 452] width 100 height 42
select select "63_8262470"
click at [731, 431] on select "CITY [PERSON_NAME] Bacoor [PERSON_NAME] [GEOGRAPHIC_DATA]-city [GEOGRAPHIC_DATA…" at bounding box center [781, 452] width 100 height 42
click at [744, 454] on select "CITY [PERSON_NAME] Bacoor [PERSON_NAME] [GEOGRAPHIC_DATA]-city [GEOGRAPHIC_DATA…" at bounding box center [781, 452] width 100 height 42
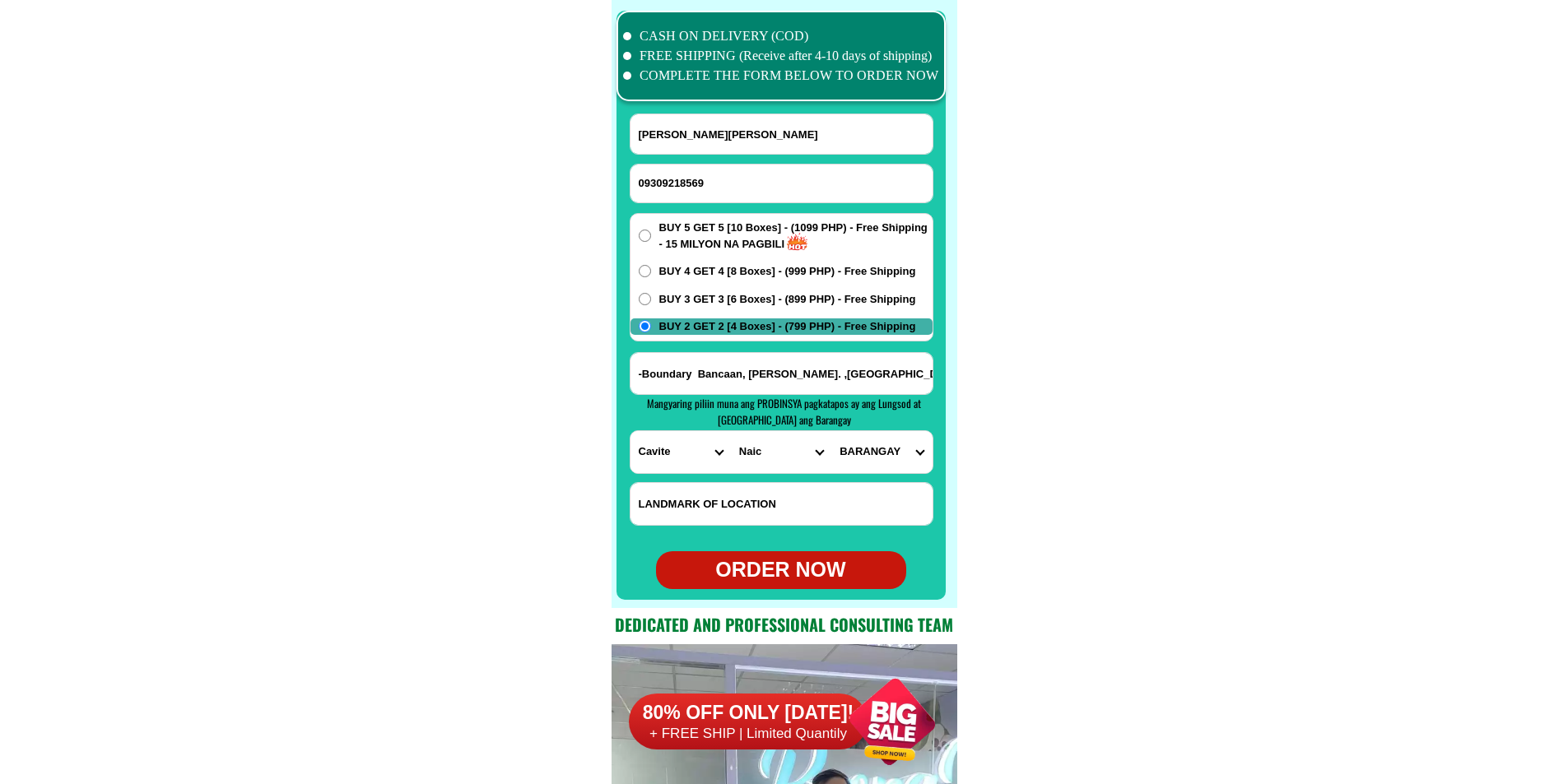
click at [731, 431] on select "CITY [PERSON_NAME] Bacoor [PERSON_NAME] [GEOGRAPHIC_DATA]-city [GEOGRAPHIC_DATA…" at bounding box center [781, 452] width 100 height 42
click at [848, 448] on select "BARANGAY Bagong karsada Balsahan Bancaan Bucana malaki Bucana sasahan Calubcob …" at bounding box center [881, 452] width 100 height 42
select select "63_82624703026"
click at [831, 431] on select "BARANGAY Bagong karsada Balsahan Bancaan Bucana malaki Bucana sasahan Calubcob …" at bounding box center [881, 452] width 100 height 42
click at [784, 561] on div "ORDER NOW" at bounding box center [781, 570] width 250 height 31
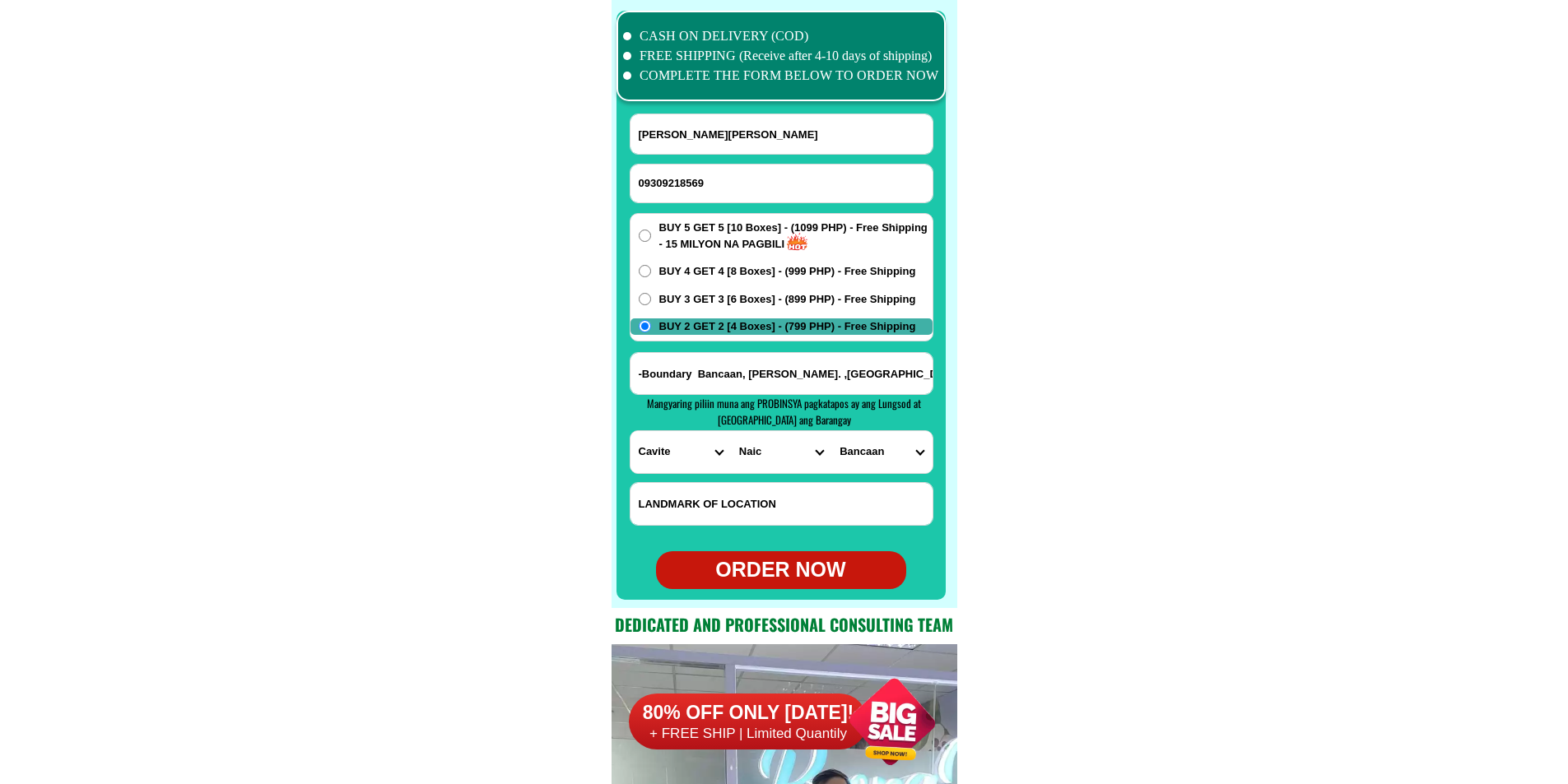
radio input "true"
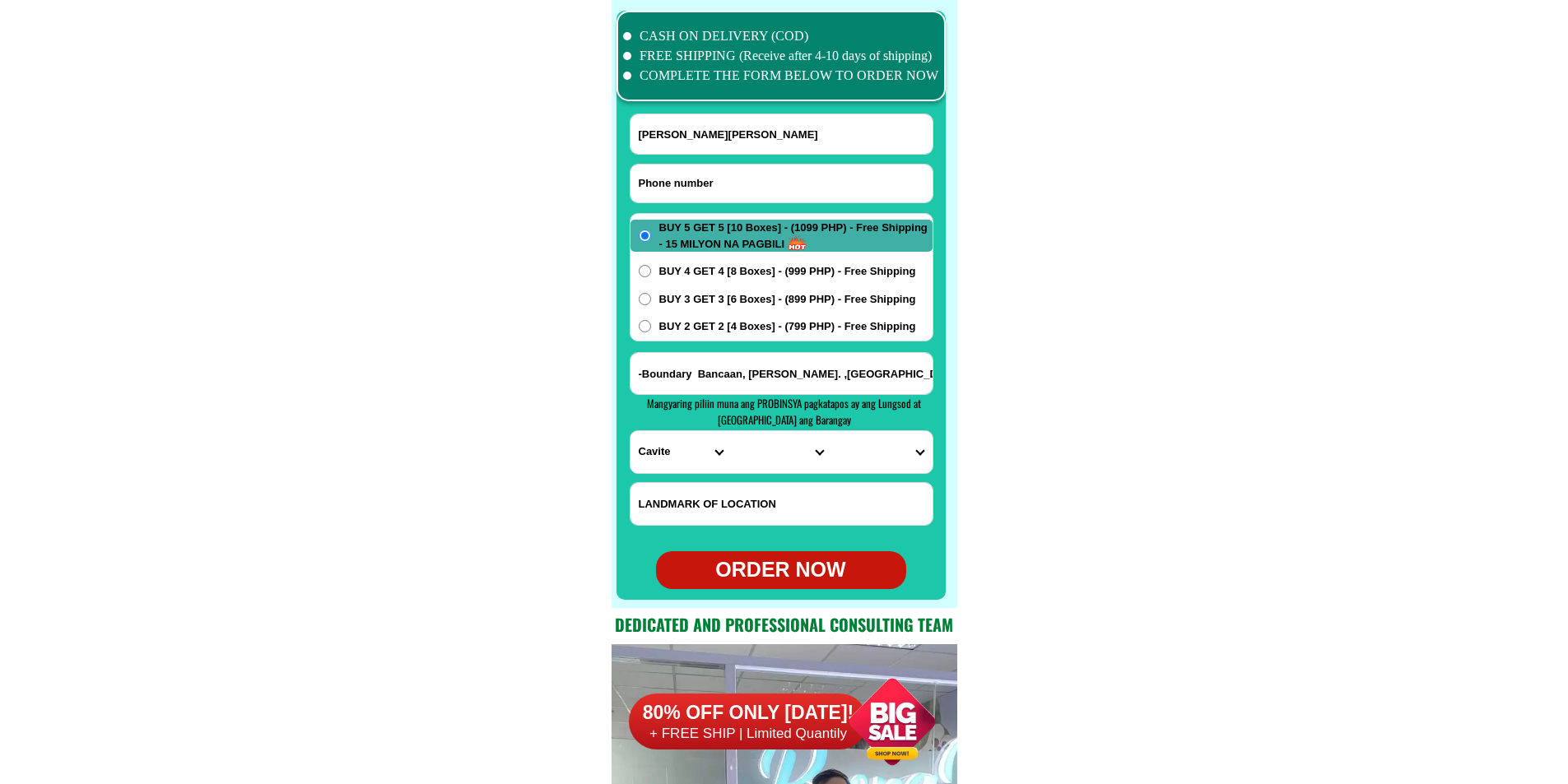
click at [689, 188] on input "Input phone_number" at bounding box center [781, 183] width 302 height 38
paste input "09702314704"
type input "09702314704"
click at [702, 127] on input "Input full_name" at bounding box center [781, 134] width 302 height 40
paste input "Domingo Del Mundo"
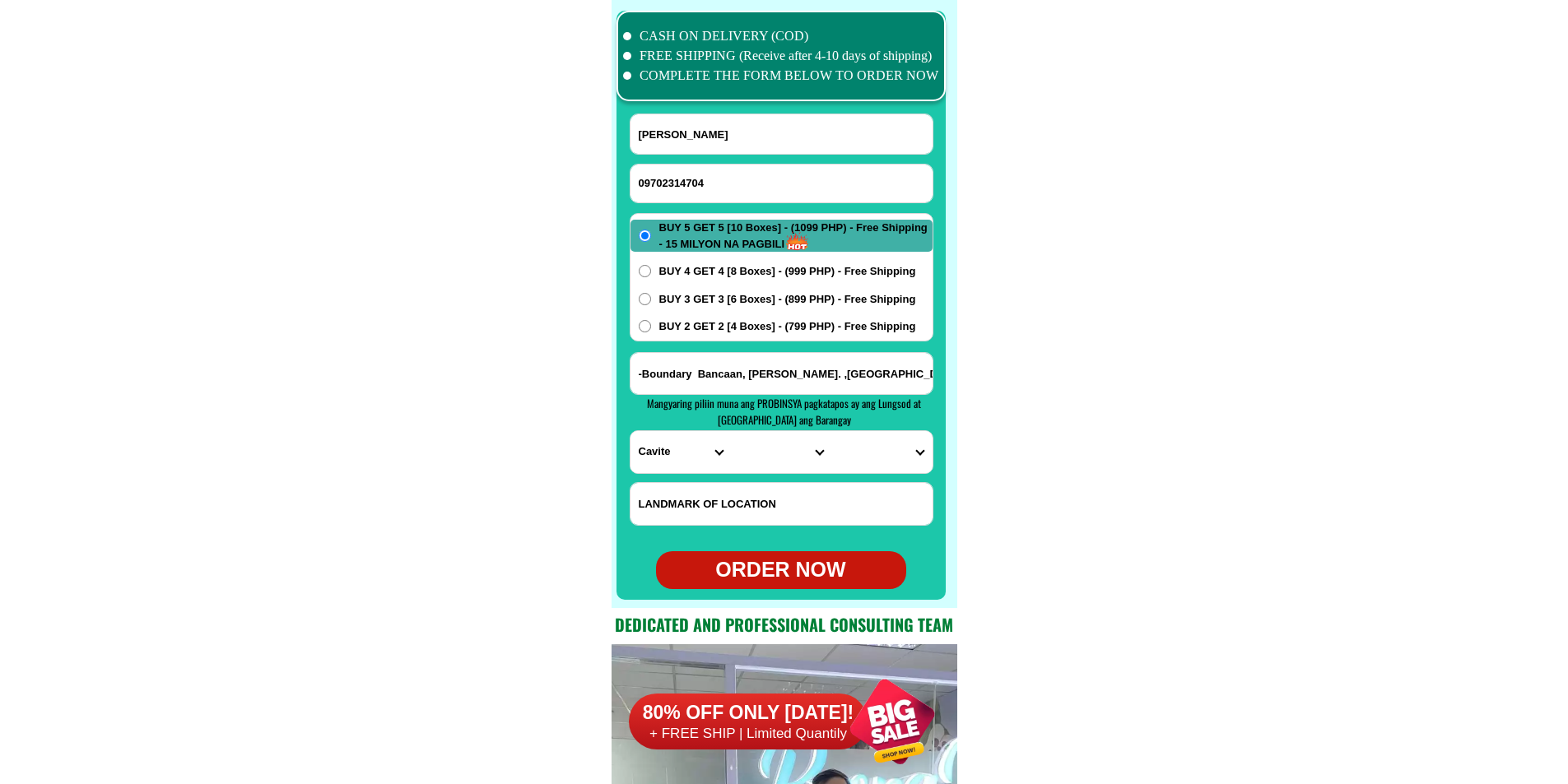
type input "Domingo Del Mundo"
click at [743, 309] on div "BUY 5 GET 5 [10 Boxes] - (1099 PHP) - Free Shipping - 15 MILYON NA PAGBILI BUY …" at bounding box center [782, 277] width 304 height 129
click at [709, 322] on span "BUY 2 GET 2 [4 Boxes] - (799 PHP) - Free Shipping" at bounding box center [787, 326] width 256 height 17
click at [651, 322] on input "BUY 2 GET 2 [4 Boxes] - (799 PHP) - Free Shipping" at bounding box center [645, 326] width 12 height 12
radio input "true"
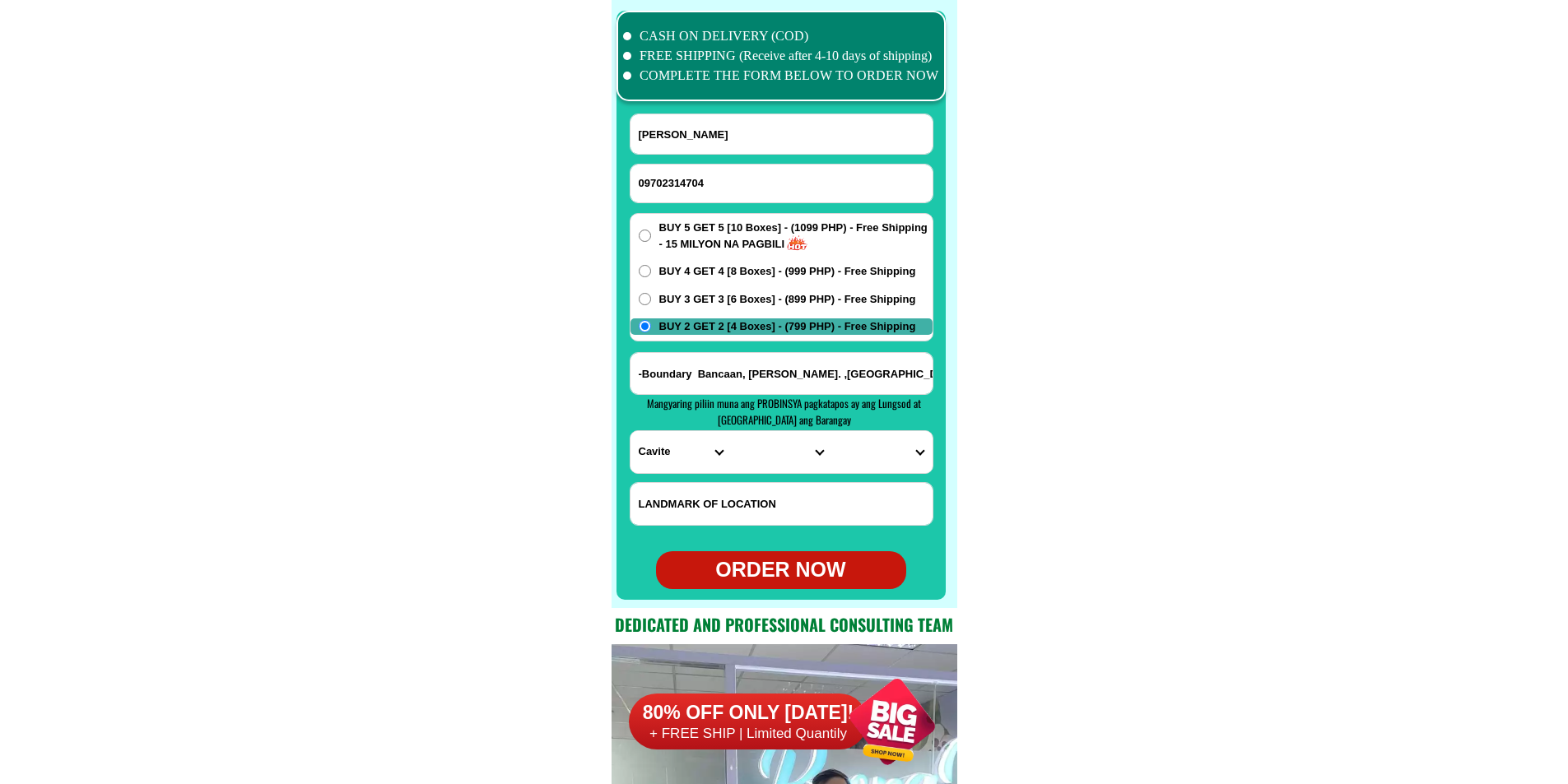
click at [680, 364] on input "-Boundary Bancaan, Nancy. ,Cavite" at bounding box center [781, 374] width 302 height 41
paste input "Address 1382 San Jose Rd. San Jose Patag San.Jose Bulacan"
type input "Address 1382 San Jose Rd. San Jose Patag San.Jose Bulacan"
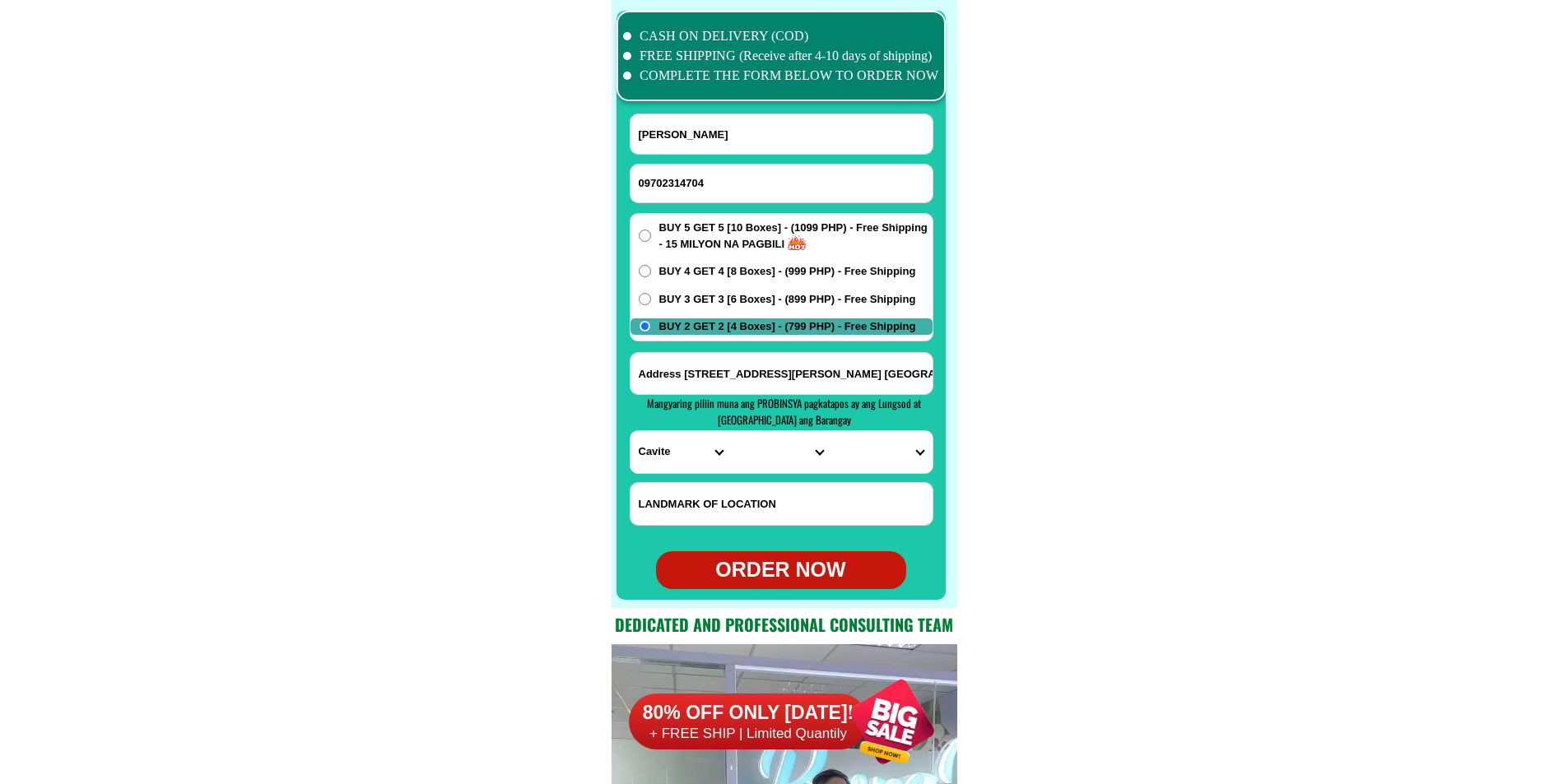
click at [640, 461] on select "PROVINCE [GEOGRAPHIC_DATA] [GEOGRAPHIC_DATA] [GEOGRAPHIC_DATA] [GEOGRAPHIC_DATA…" at bounding box center [680, 452] width 100 height 42
select select "63_761"
click at [630, 431] on select "PROVINCE [GEOGRAPHIC_DATA] [GEOGRAPHIC_DATA] [GEOGRAPHIC_DATA] [GEOGRAPHIC_DATA…" at bounding box center [680, 452] width 100 height 42
click at [743, 462] on select "CITY Angat Balagtas Baliuag Bocaue Bulacan Bulacan-hagonoy Bulacan-plaridel Bul…" at bounding box center [781, 452] width 100 height 42
select select "63_7612018"
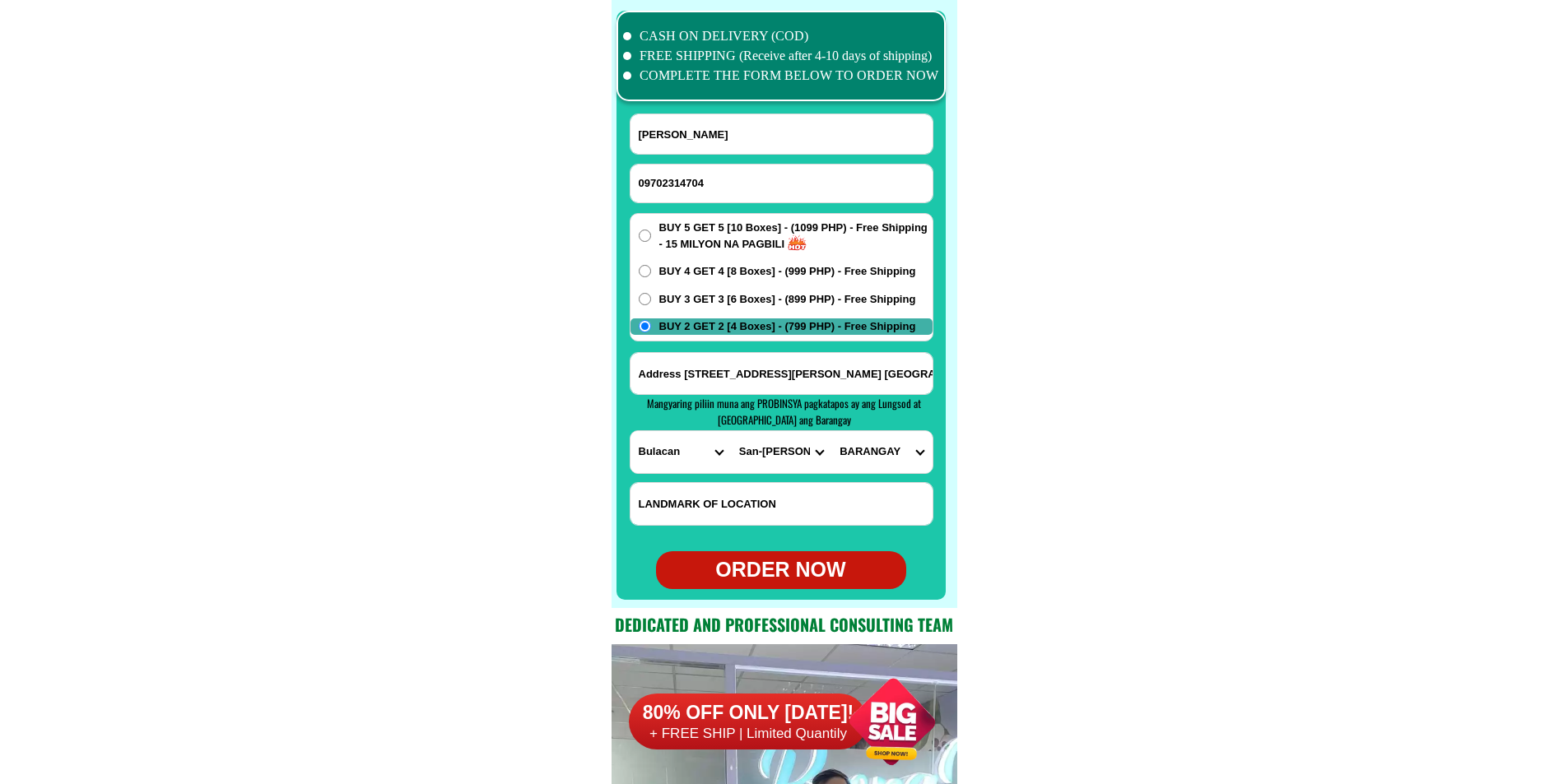
click at [731, 431] on select "CITY Angat Balagtas Baliuag Bocaue Bulacan Bulacan-hagonoy Bulacan-plaridel Bul…" at bounding box center [781, 452] width 100 height 42
click at [770, 458] on select "CITY Angat Balagtas Baliuag Bocaue Bulacan Bulacan-hagonoy Bulacan-plaridel Bul…" at bounding box center [781, 452] width 100 height 42
click at [731, 431] on select "CITY Angat Balagtas Baliuag Bocaue Bulacan Bulacan-hagonoy Bulacan-plaridel Bul…" at bounding box center [781, 452] width 100 height 42
click at [870, 455] on select "BARANGAY Assumption Bagong buhay Bagong buhay ii Bagong buhay iii Citrus Ciudad…" at bounding box center [881, 452] width 100 height 42
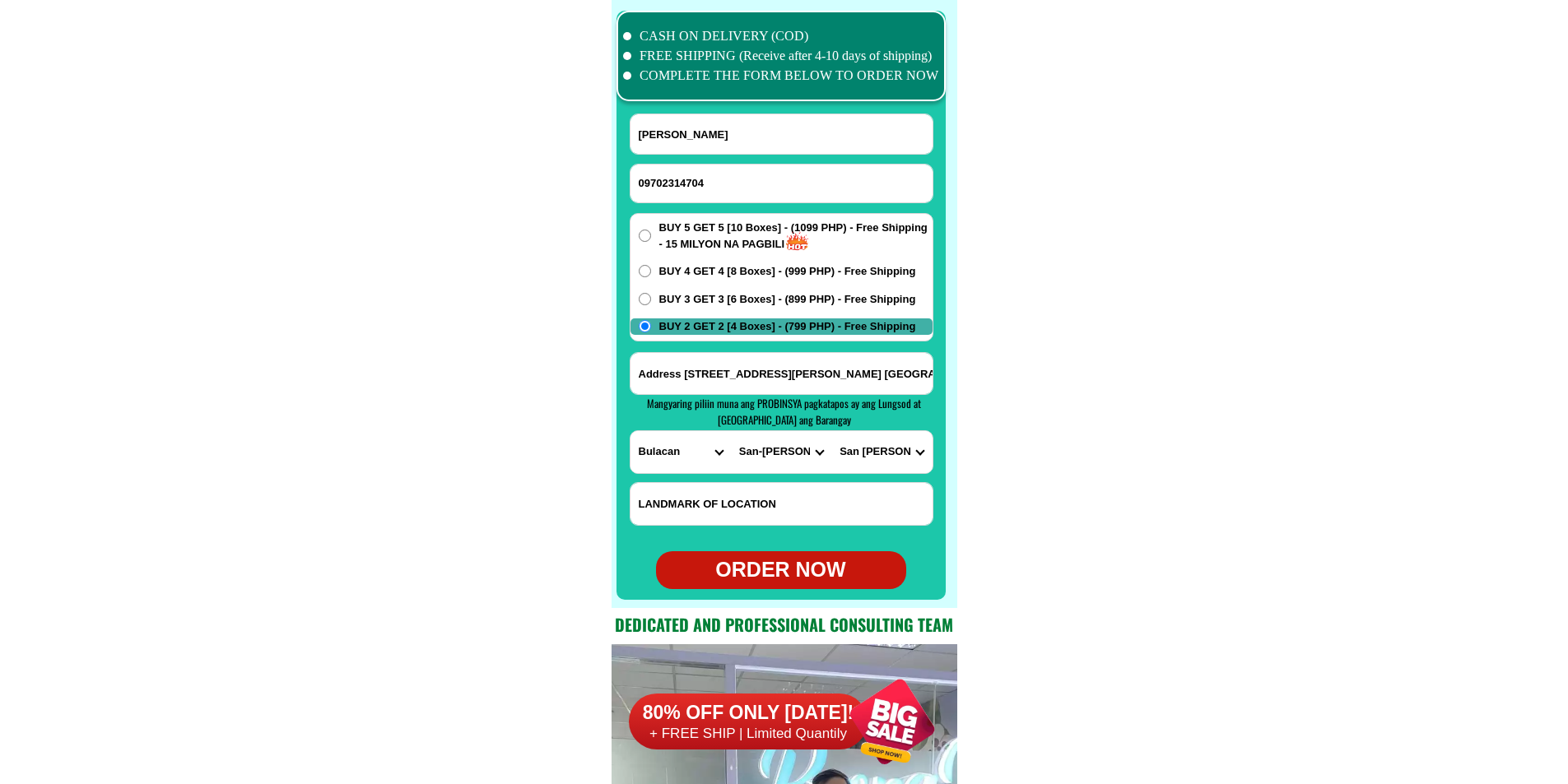
click at [818, 359] on input "Address 1382 San Jose Rd. San Jose Patag San.Jose Bulacan" at bounding box center [781, 374] width 302 height 41
click at [865, 456] on select "BARANGAY Assumption Bagong buhay Bagong buhay ii Bagong buhay iii Citrus Ciudad…" at bounding box center [881, 452] width 100 height 42
click at [888, 450] on select "BARANGAY Assumption Bagong buhay Bagong buhay ii Bagong buhay iii Citrus Ciudad…" at bounding box center [881, 452] width 100 height 42
click at [831, 431] on select "BARANGAY Assumption Bagong buhay Bagong buhay ii Bagong buhay iii Citrus Ciudad…" at bounding box center [881, 452] width 100 height 42
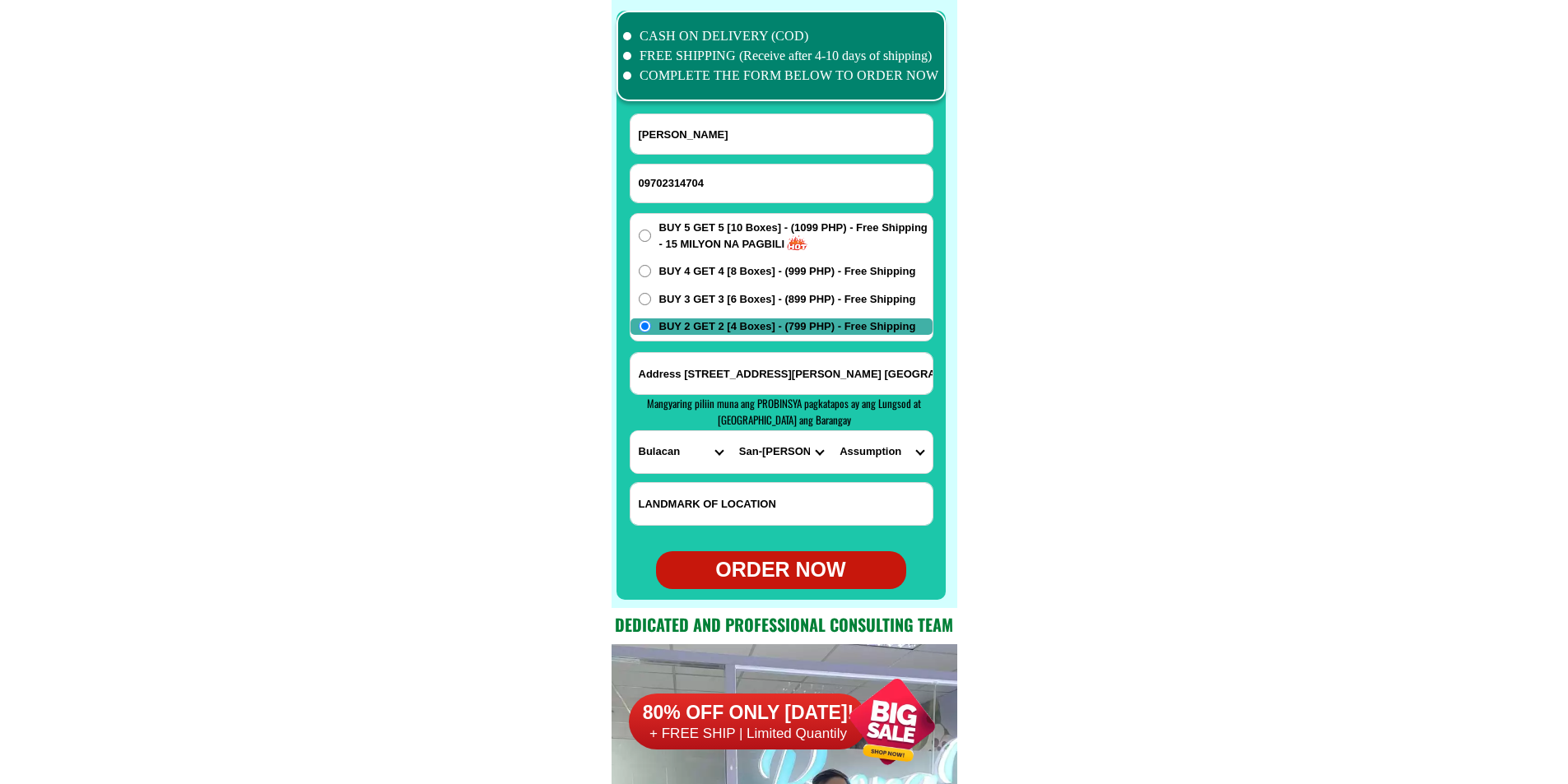
click at [895, 445] on select "BARANGAY Assumption Bagong buhay Bagong buhay ii Bagong buhay iii Citrus Ciudad…" at bounding box center [881, 452] width 100 height 42
click at [831, 431] on select "BARANGAY Assumption Bagong buhay Bagong buhay ii Bagong buhay iii Citrus Ciudad…" at bounding box center [881, 452] width 100 height 42
click at [894, 453] on select "BARANGAY Assumption Bagong buhay Bagong buhay ii Bagong buhay iii Citrus Ciudad…" at bounding box center [881, 452] width 100 height 42
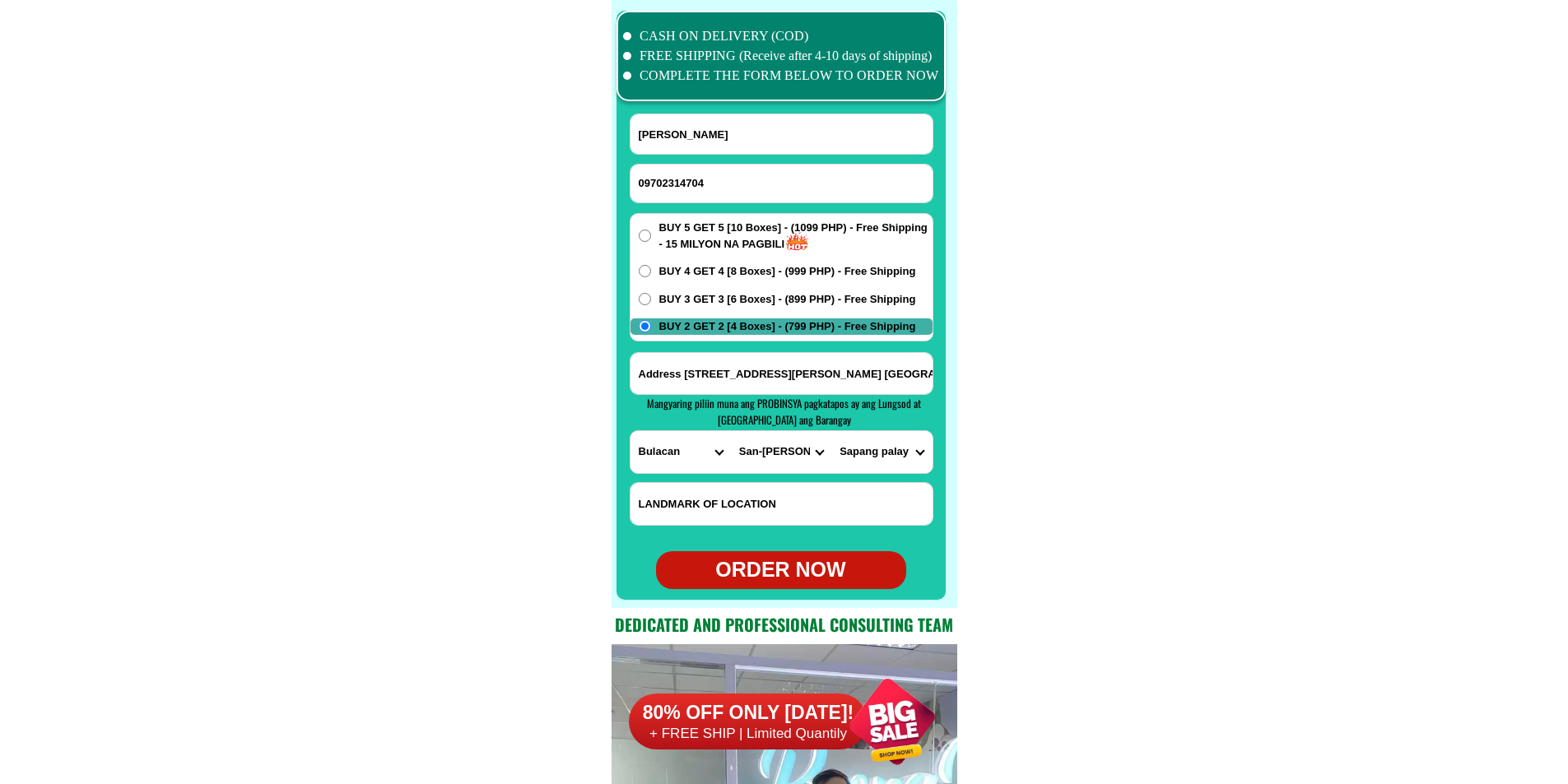
click at [896, 466] on select "BARANGAY Assumption Bagong buhay Bagong buhay ii Bagong buhay iii Citrus Ciudad…" at bounding box center [881, 452] width 100 height 42
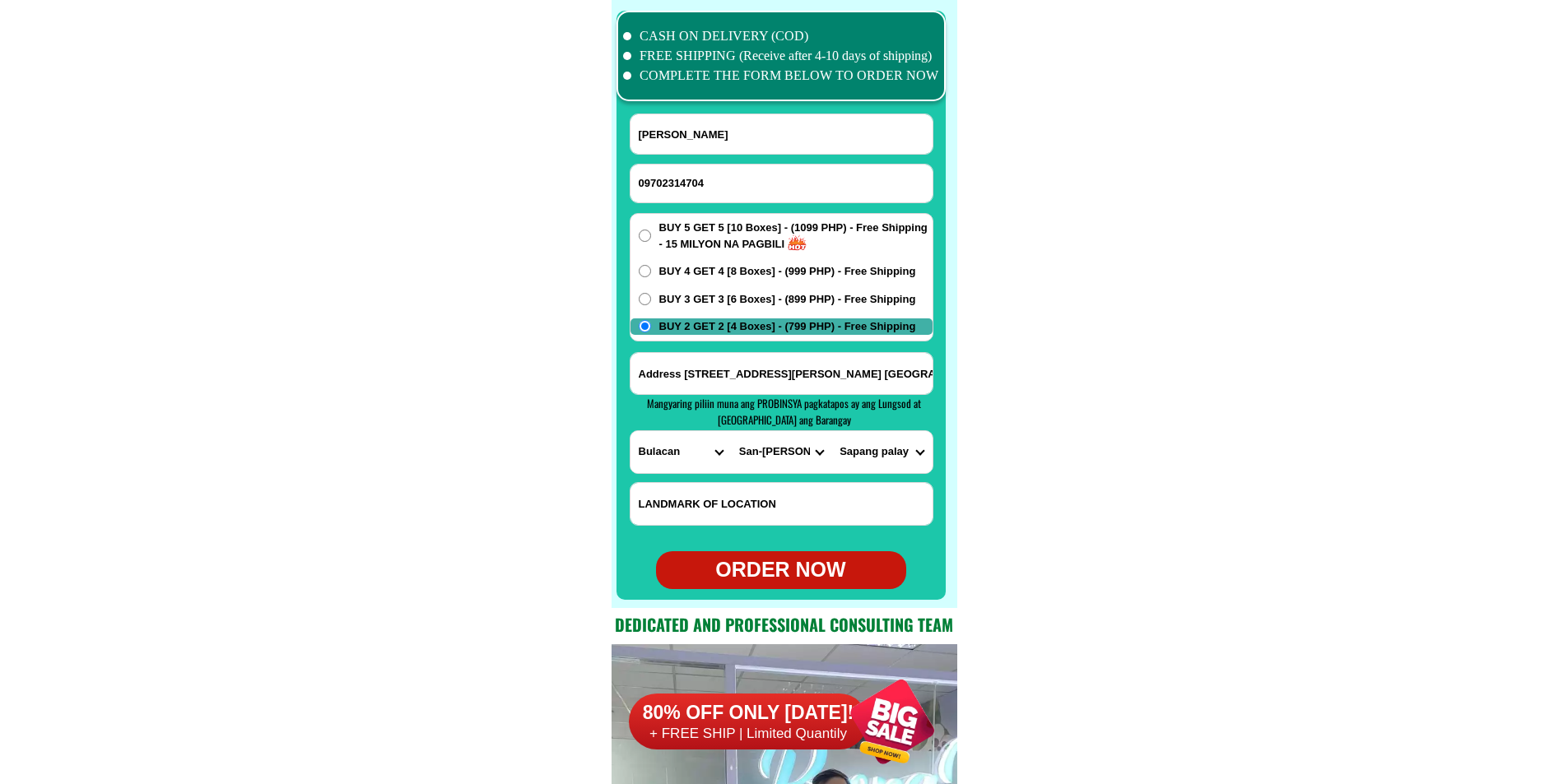
click at [896, 466] on select "BARANGAY Assumption Bagong buhay Bagong buhay ii Bagong buhay iii Citrus Ciudad…" at bounding box center [881, 452] width 100 height 42
click at [881, 453] on select "BARANGAY Assumption Bagong buhay Bagong buhay ii Bagong buhay iii Citrus Ciudad…" at bounding box center [881, 452] width 100 height 42
click at [768, 453] on select "CITY Angat Balagtas Baliuag Bocaue Bulacan Bulacan-hagonoy Bulacan-plaridel Bul…" at bounding box center [781, 452] width 100 height 42
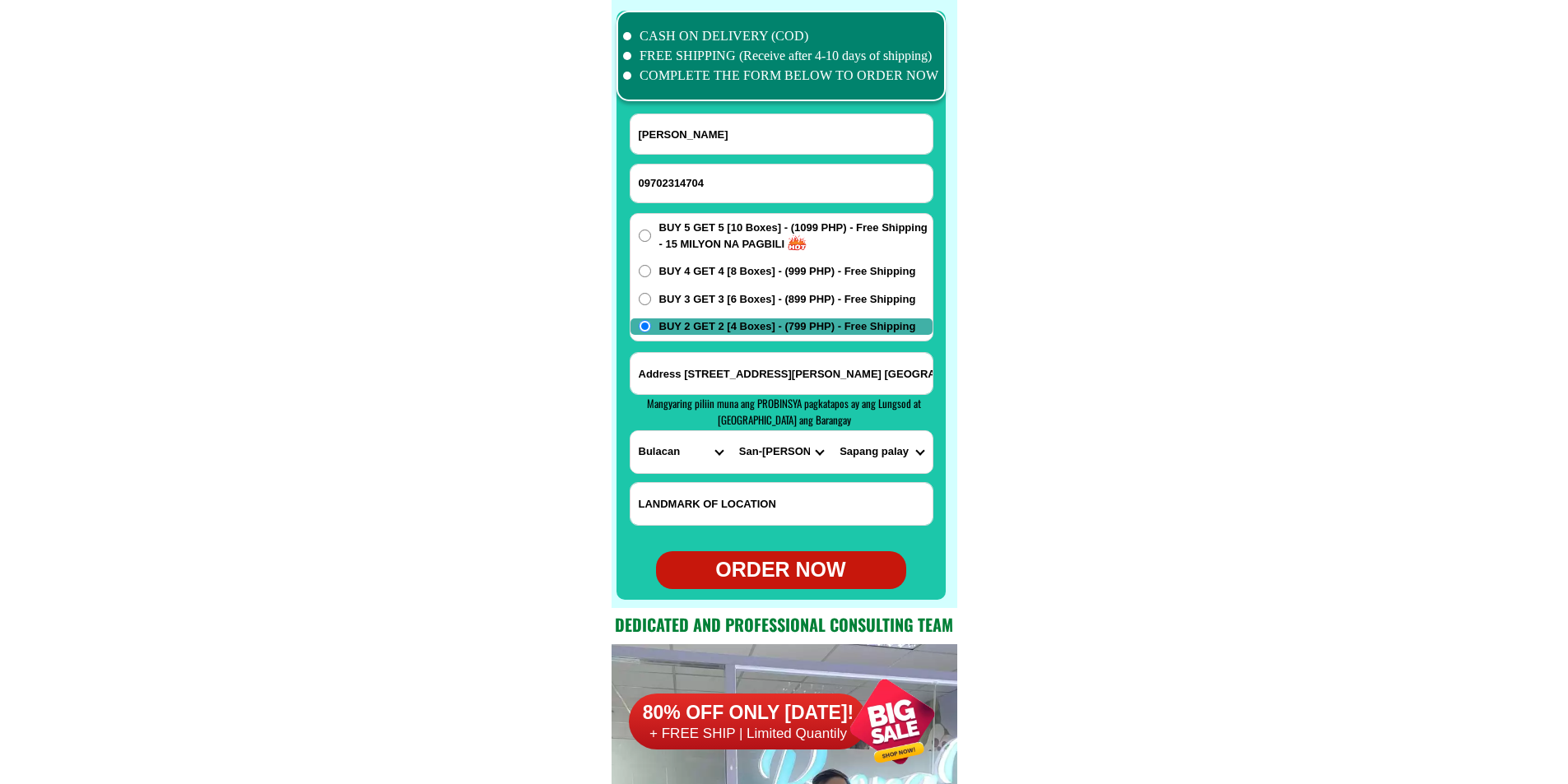
click at [768, 453] on select "CITY Angat Balagtas Baliuag Bocaue Bulacan Bulacan-hagonoy Bulacan-plaridel Bul…" at bounding box center [781, 452] width 100 height 42
click at [887, 448] on select "BARANGAY Assumption Bagong buhay Bagong buhay ii Bagong buhay iii Citrus Ciudad…" at bounding box center [881, 452] width 100 height 42
select select "63_76120184889"
click at [831, 431] on select "BARANGAY Assumption Bagong buhay Bagong buhay ii Bagong buhay iii Citrus Ciudad…" at bounding box center [881, 452] width 100 height 42
drag, startPoint x: 829, startPoint y: 574, endPoint x: 802, endPoint y: 404, distance: 172.1
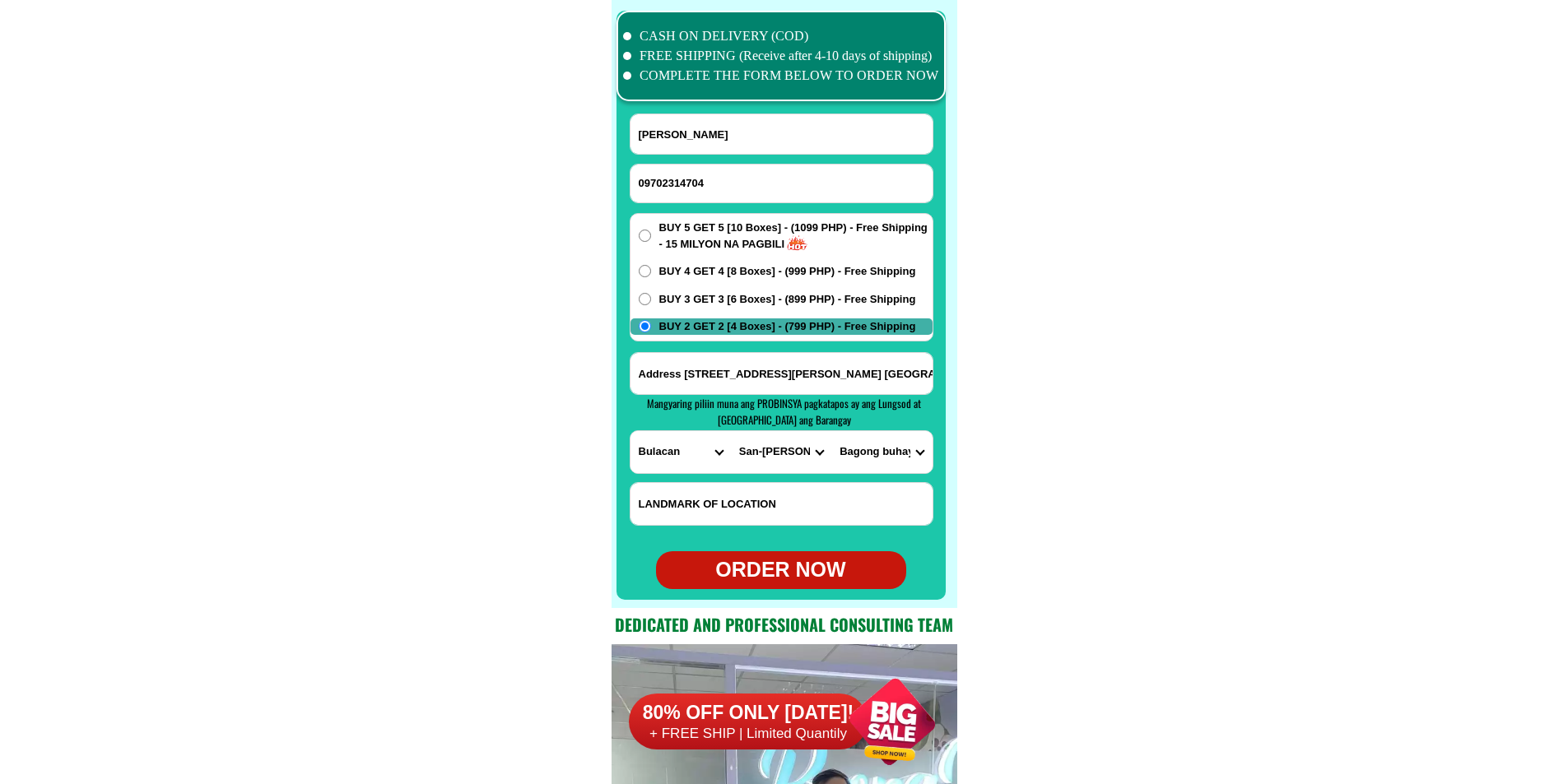
click at [829, 575] on div "ORDER NOW" at bounding box center [781, 570] width 250 height 31
radio input "true"
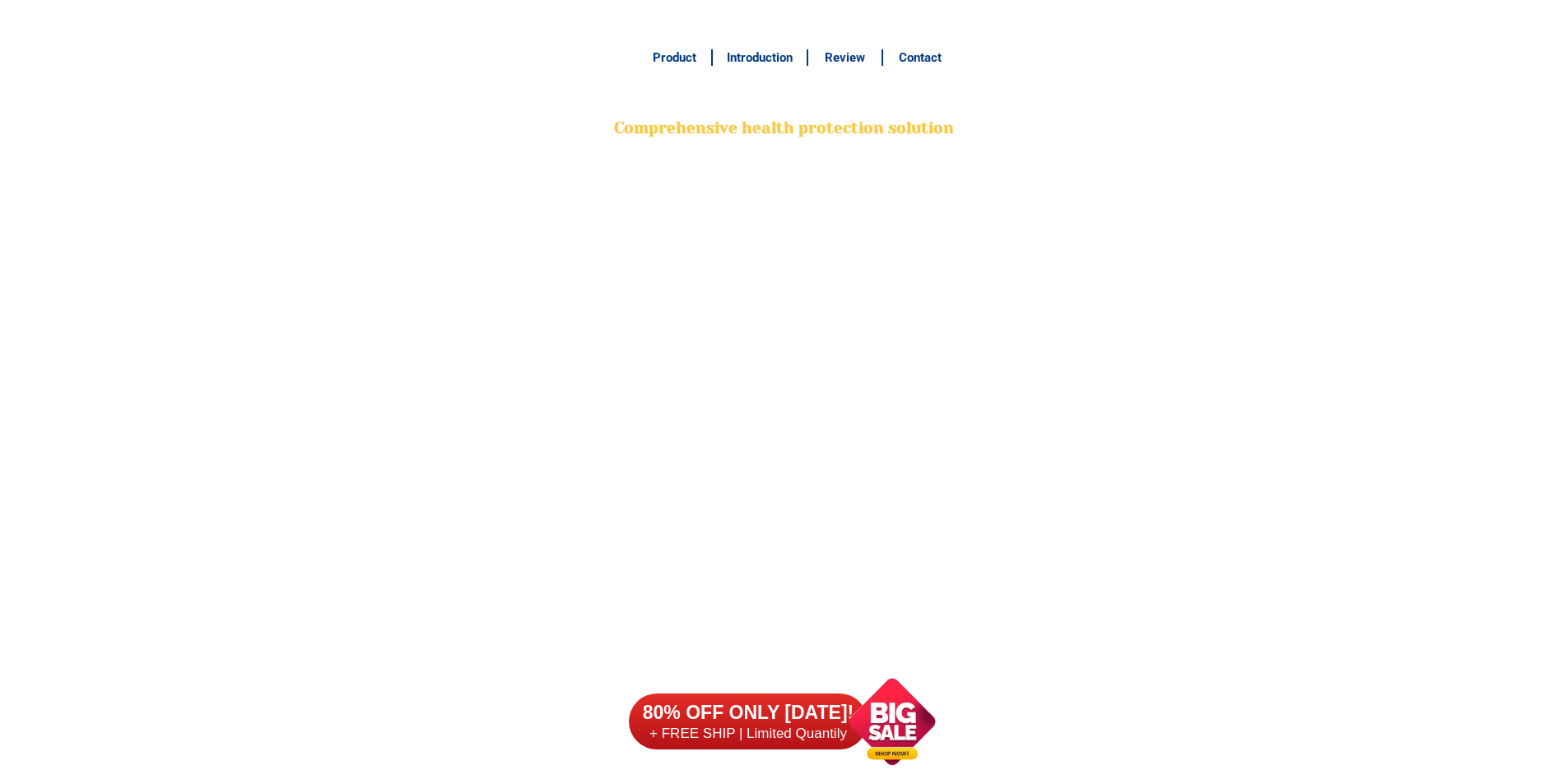
scroll to position [12972, 0]
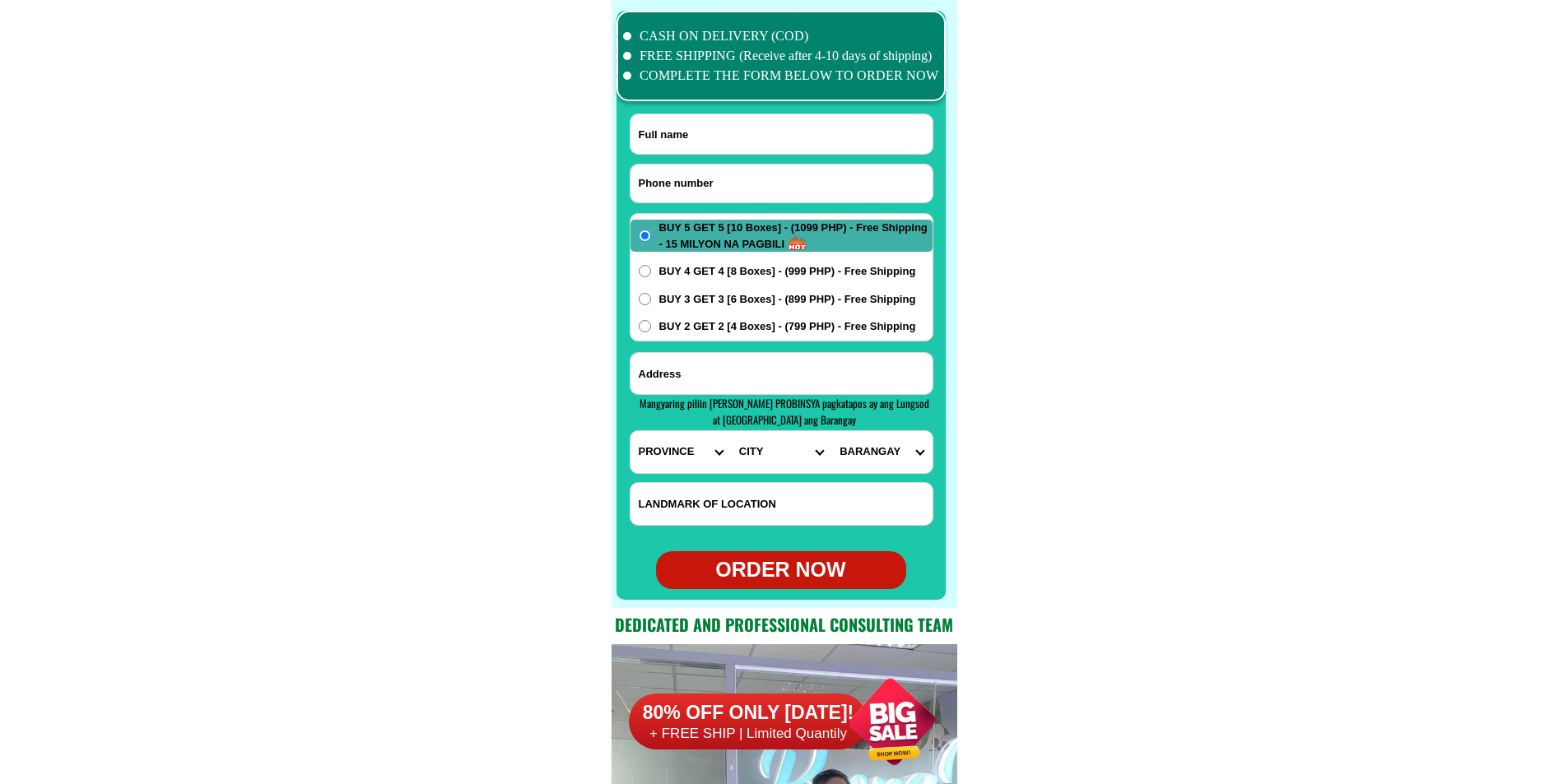
click at [735, 179] on input "Input phone_number" at bounding box center [781, 183] width 302 height 38
paste input "0965 527 3435"
click at [688, 182] on input "0965 527 3435" at bounding box center [781, 183] width 302 height 38
click at [665, 179] on input "0965 5273435" at bounding box center [781, 183] width 302 height 38
type input "09655273435"
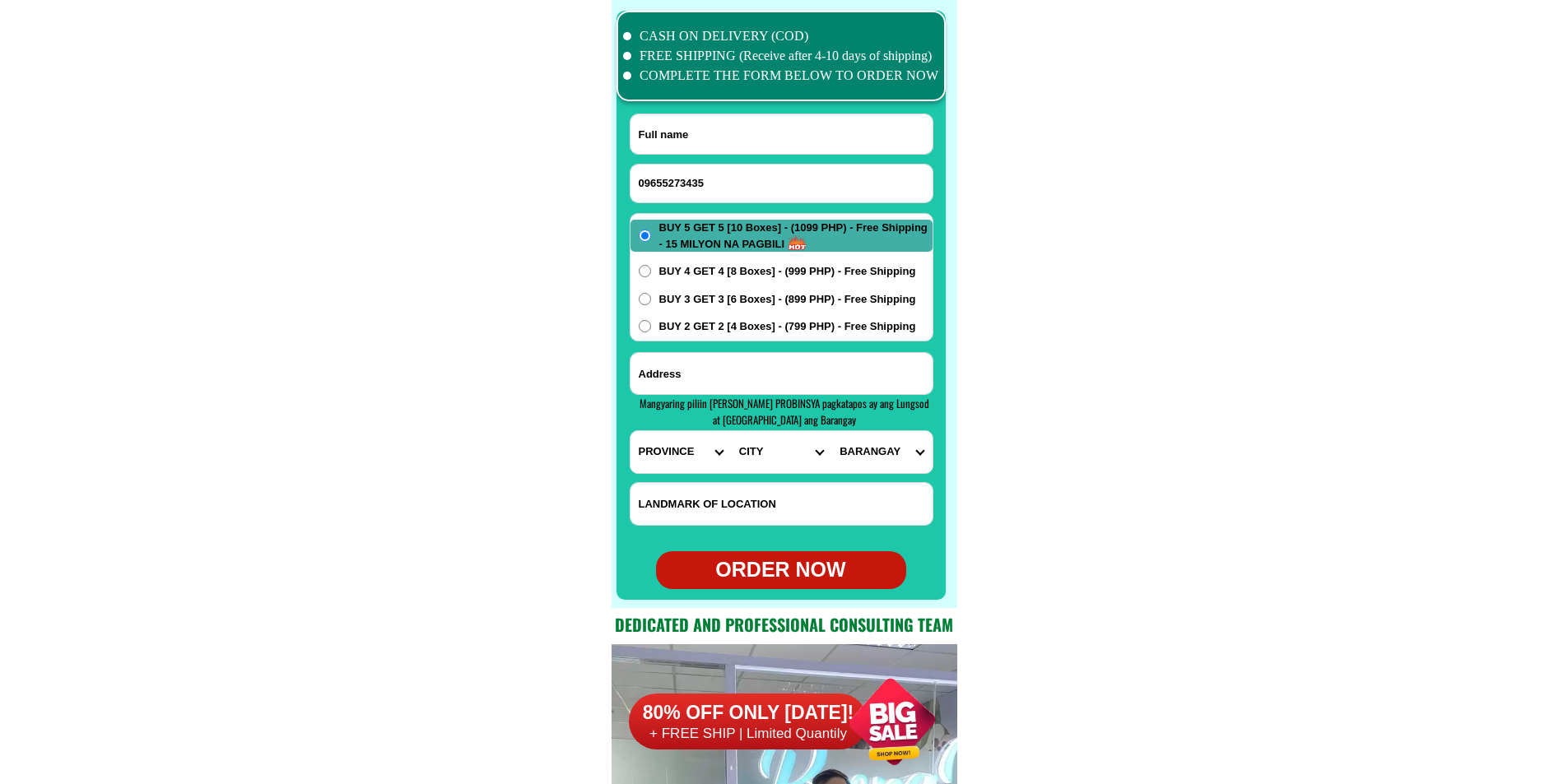
drag, startPoint x: 331, startPoint y: 320, endPoint x: 341, endPoint y: 251, distance: 69.7
drag, startPoint x: 713, startPoint y: 144, endPoint x: 628, endPoint y: 98, distance: 96.6
click at [713, 144] on input "Input full_name" at bounding box center [781, 134] width 302 height 40
paste input "[PERSON_NAME] [PERSON_NAME]"
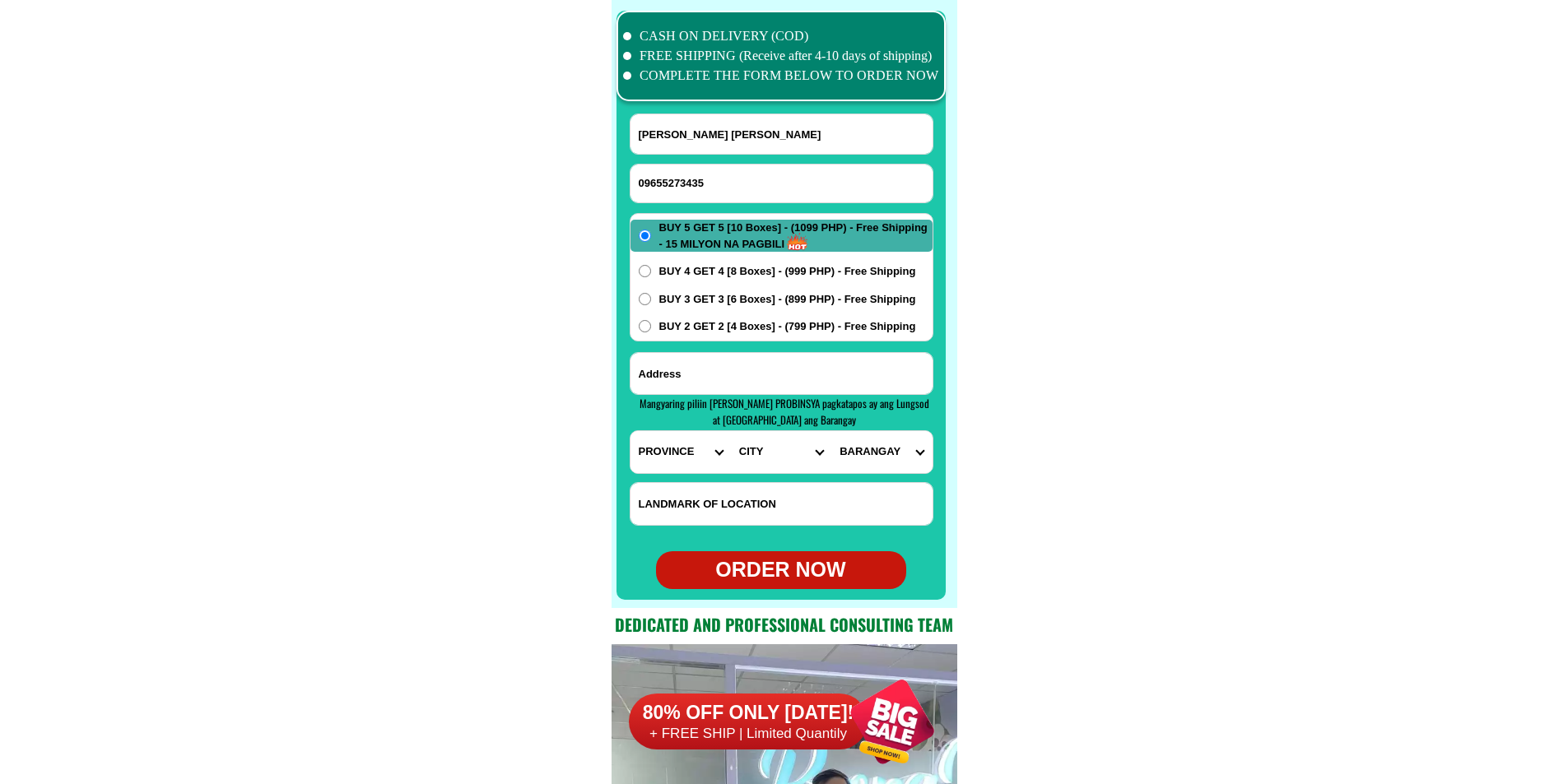
paste input "[PERSON_NAME][GEOGRAPHIC_DATA]"
type input "[PERSON_NAME][GEOGRAPHIC_DATA]"
click at [750, 379] on input "Input address" at bounding box center [781, 374] width 302 height 41
paste input "[PERSON_NAME], Brgy. Banban, Mun. Siquijor, Prov. [GEOGRAPHIC_DATA] (crossing n…"
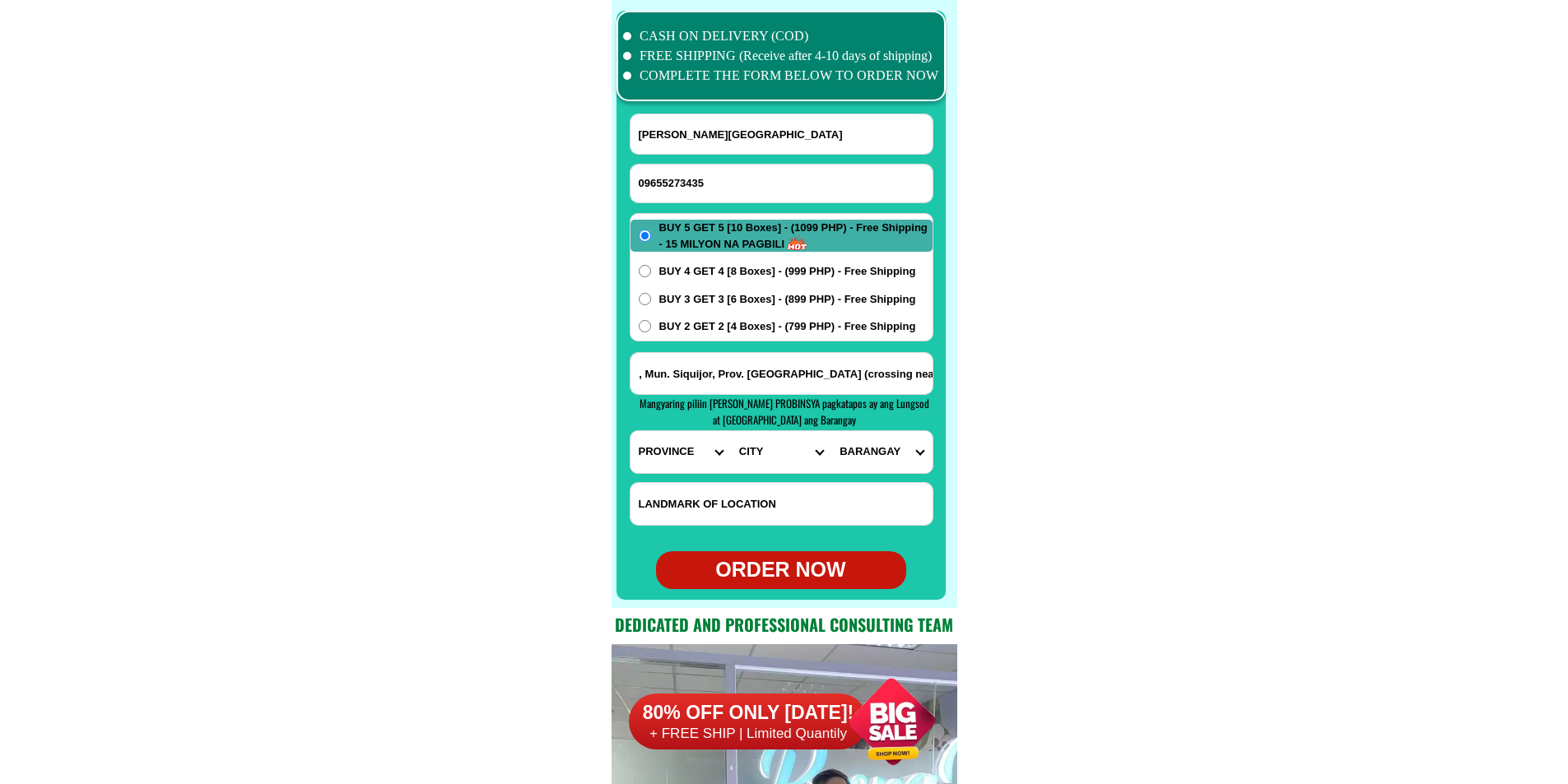
type input "[PERSON_NAME], Brgy. Banban, Mun. Siquijor, Prov. [GEOGRAPHIC_DATA] (crossing n…"
click at [666, 463] on select "PROVINCE [GEOGRAPHIC_DATA] [GEOGRAPHIC_DATA] [GEOGRAPHIC_DATA] [GEOGRAPHIC_DATA…" at bounding box center [680, 452] width 100 height 42
select select "63_680"
click at [630, 431] on select "PROVINCE [GEOGRAPHIC_DATA] [GEOGRAPHIC_DATA] [GEOGRAPHIC_DATA] [GEOGRAPHIC_DATA…" at bounding box center [680, 452] width 100 height 42
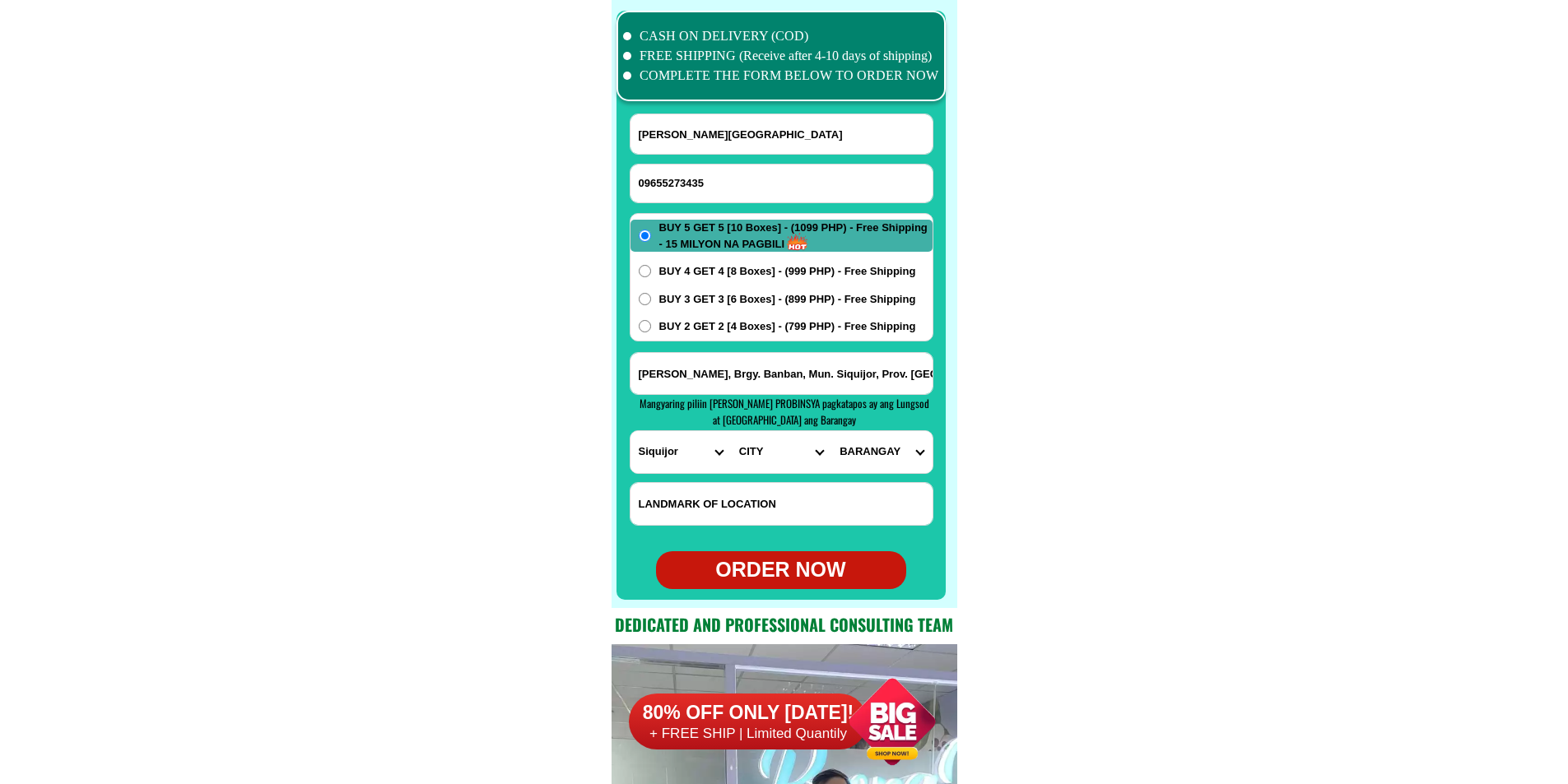
click at [734, 441] on select "CITY [PERSON_NAME] [PERSON_NAME] Siquijor [GEOGRAPHIC_DATA]-[GEOGRAPHIC_DATA][P…" at bounding box center [781, 452] width 100 height 42
select select "63_6804357"
click at [731, 431] on select "CITY [PERSON_NAME] [PERSON_NAME] Siquijor [GEOGRAPHIC_DATA]-[GEOGRAPHIC_DATA][P…" at bounding box center [781, 452] width 100 height 42
click at [895, 465] on select "[GEOGRAPHIC_DATA] Bolos [GEOGRAPHIC_DATA] Caitican [GEOGRAPHIC_DATA] [GEOGRAPHI…" at bounding box center [881, 452] width 100 height 42
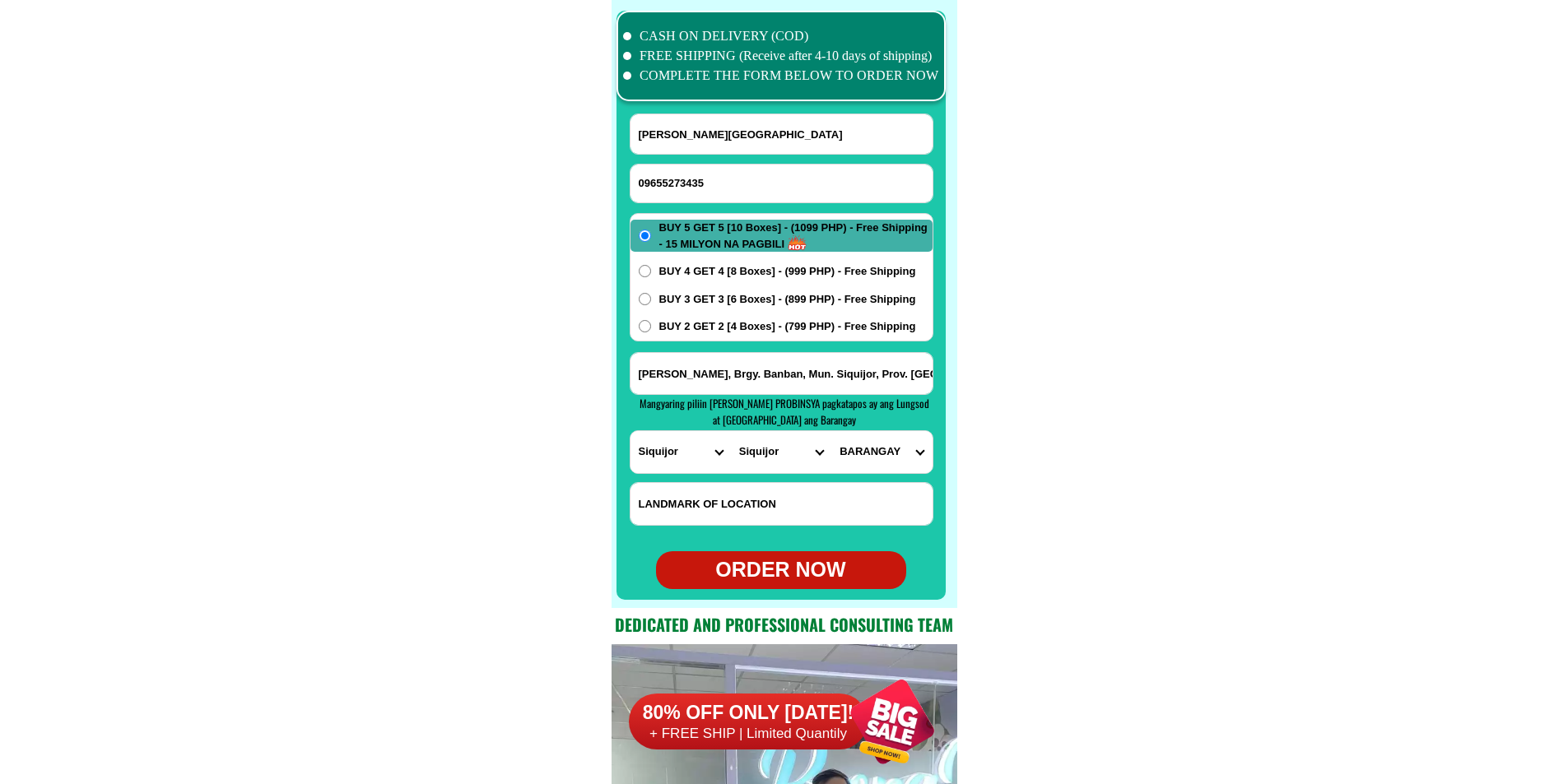
select select "63_680435737574"
click at [831, 431] on select "[GEOGRAPHIC_DATA] Bolos [GEOGRAPHIC_DATA] Caitican [GEOGRAPHIC_DATA] [GEOGRAPHI…" at bounding box center [881, 452] width 100 height 42
click at [728, 330] on span "BUY 2 GET 2 [4 Boxes] - (799 PHP) - Free Shipping" at bounding box center [787, 326] width 256 height 17
click at [651, 330] on input "BUY 2 GET 2 [4 Boxes] - (799 PHP) - Free Shipping" at bounding box center [645, 326] width 12 height 12
radio input "true"
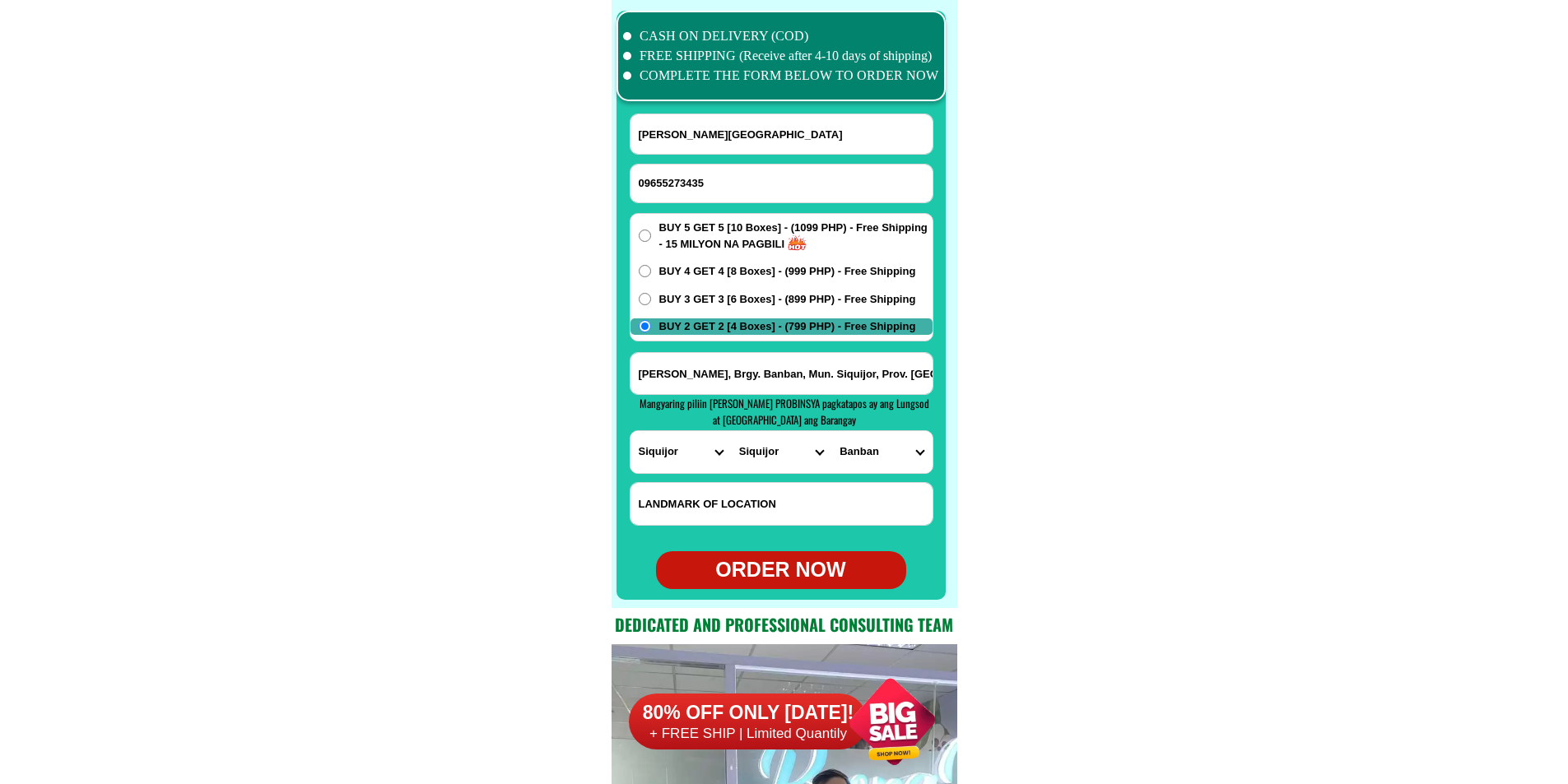
click at [704, 231] on span "BUY 5 GET 5 [10 Boxes] - (1099 PHP) - Free Shipping - 15 MILYON NA PAGBILI" at bounding box center [796, 235] width 273 height 32
click at [651, 231] on input "BUY 5 GET 5 [10 Boxes] - (1099 PHP) - Free Shipping - 15 MILYON NA PAGBILI" at bounding box center [645, 236] width 12 height 12
radio input "true"
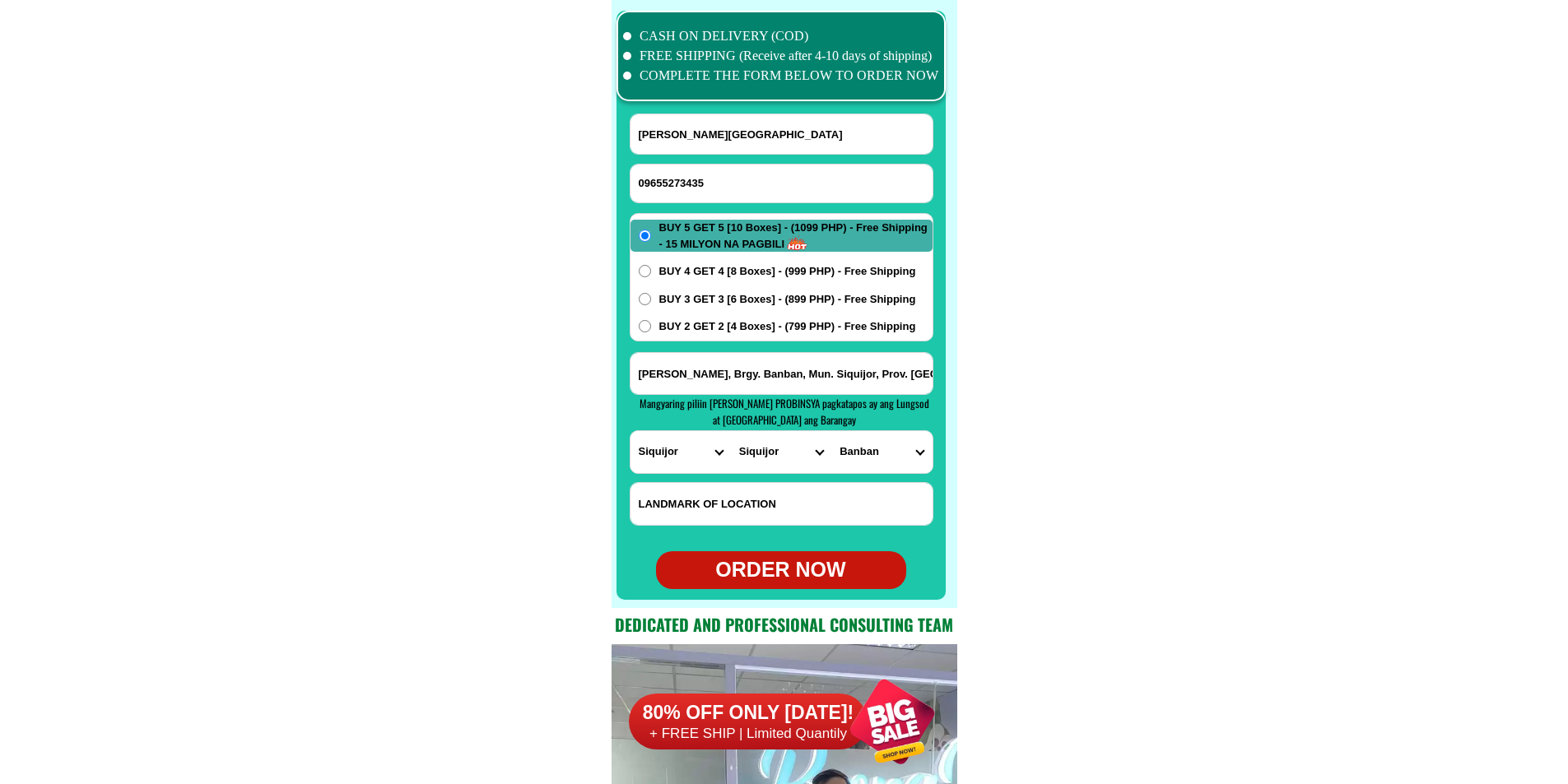
drag, startPoint x: 813, startPoint y: 595, endPoint x: 812, endPoint y: 577, distance: 18.0
click at [811, 595] on div at bounding box center [782, 305] width 330 height 589
click at [815, 570] on div "ORDER NOW" at bounding box center [781, 570] width 250 height 31
type input "[PERSON_NAME][GEOGRAPHIC_DATA]"
radio input "true"
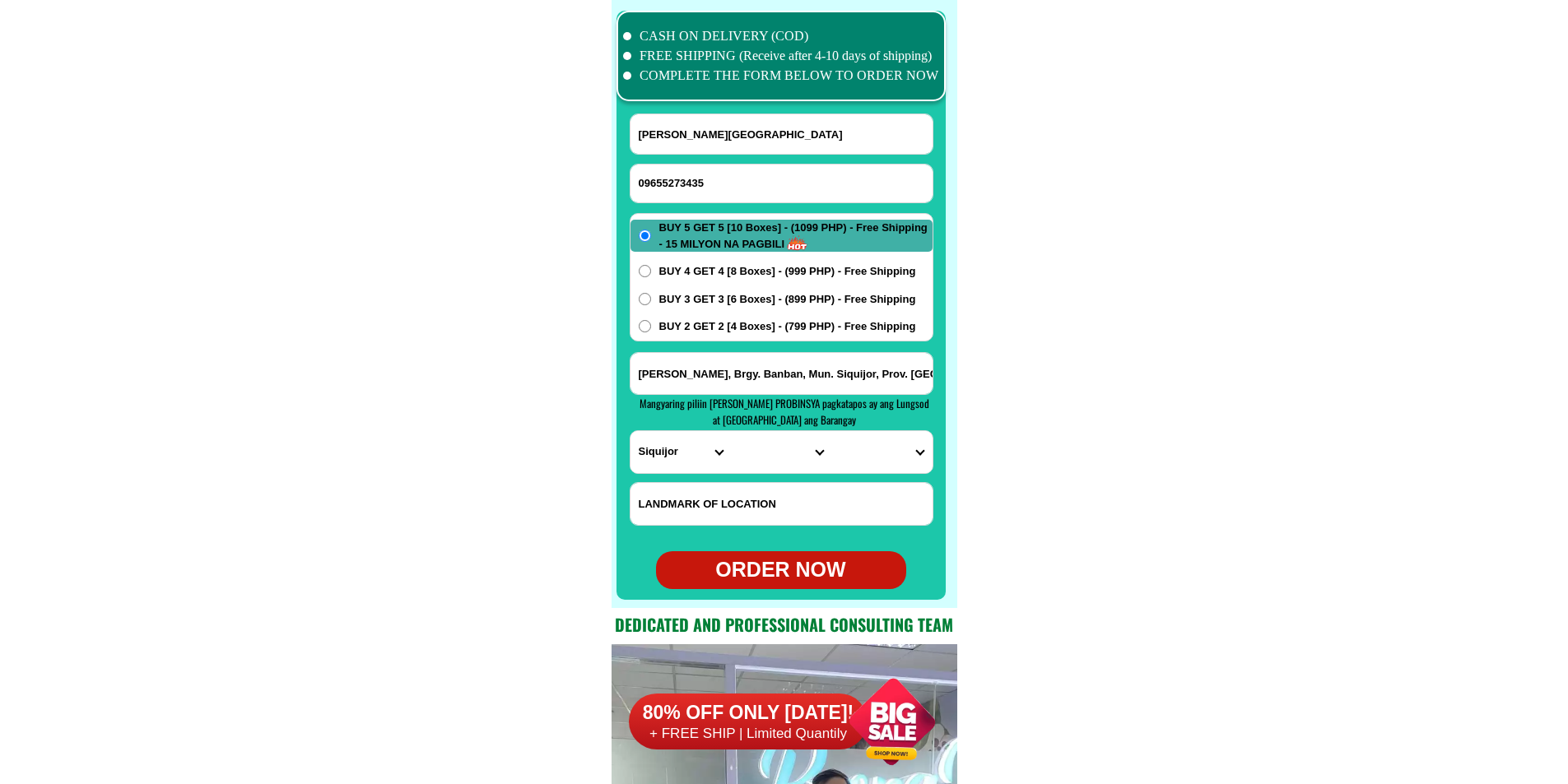
click at [698, 174] on input "09655273435" at bounding box center [781, 183] width 302 height 38
paste input "09557008661"
type input "09557008661"
click at [708, 139] on input "Input full_name" at bounding box center [781, 134] width 302 height 40
paste input "[PERSON_NAME]"
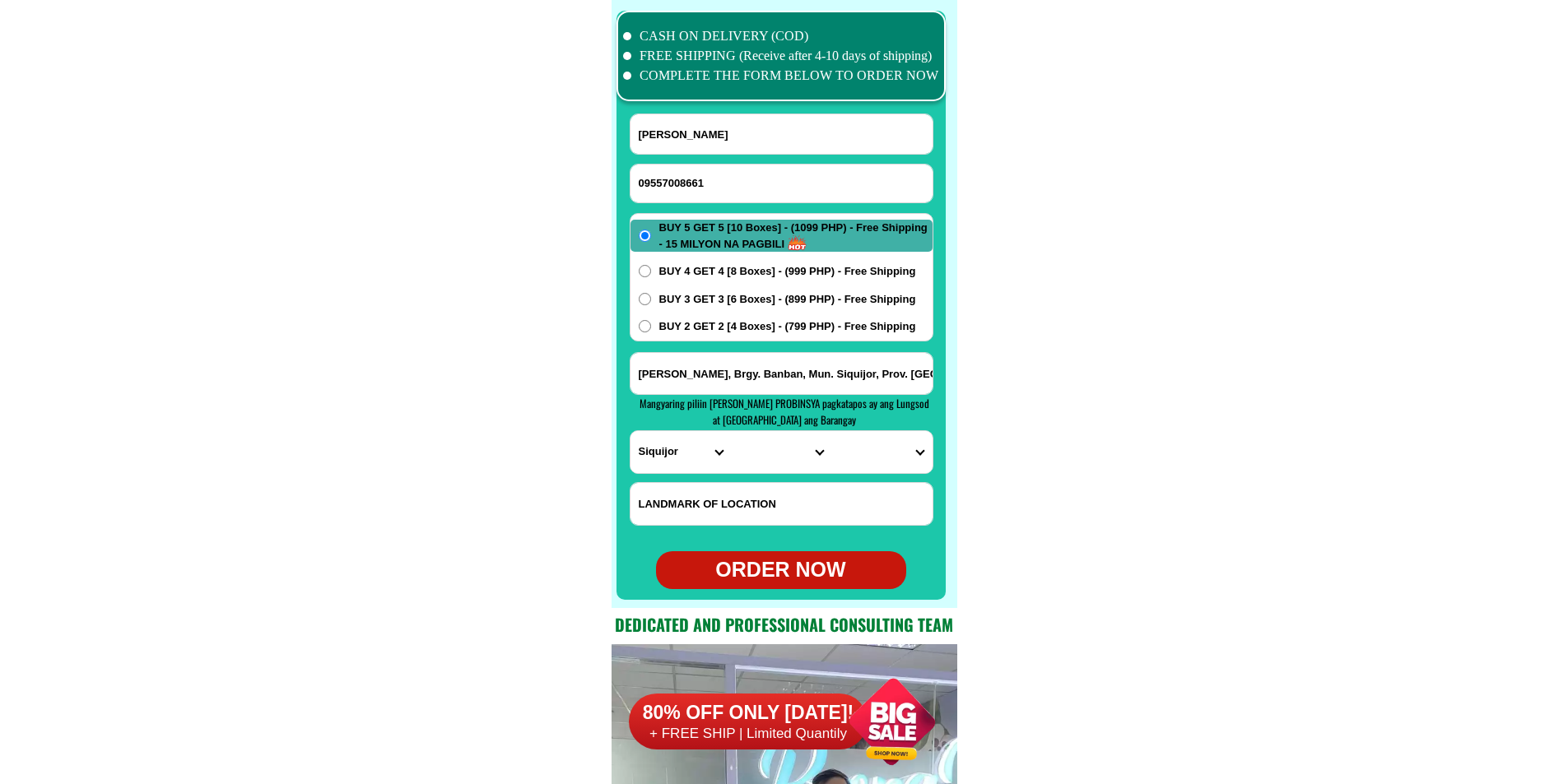
type input "[PERSON_NAME]"
click at [735, 378] on input "Input address" at bounding box center [781, 374] width 302 height 41
paste input "[GEOGRAPHIC_DATA],[PERSON_NAME],[GEOGRAPHIC_DATA],purok magsasaka,laundry shop."
type input "[GEOGRAPHIC_DATA],[PERSON_NAME],[GEOGRAPHIC_DATA],purok magsasaka,laundry shop."
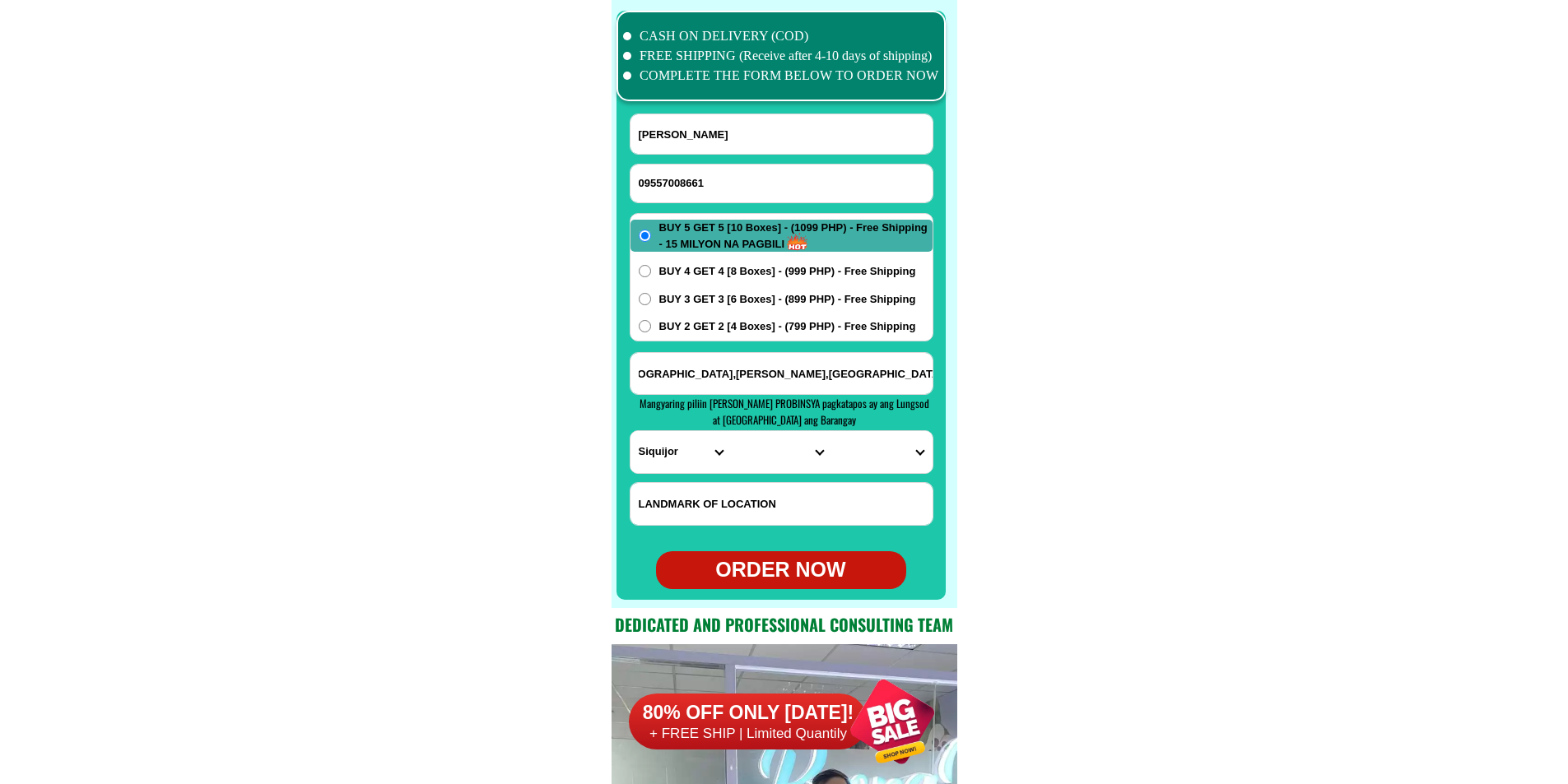
click at [727, 273] on span "BUY 4 GET 4 [8 Boxes] - (999 PHP) - Free Shipping" at bounding box center [787, 271] width 256 height 17
click at [651, 273] on input "BUY 4 GET 4 [8 Boxes] - (999 PHP) - Free Shipping" at bounding box center [645, 271] width 12 height 12
radio input "true"
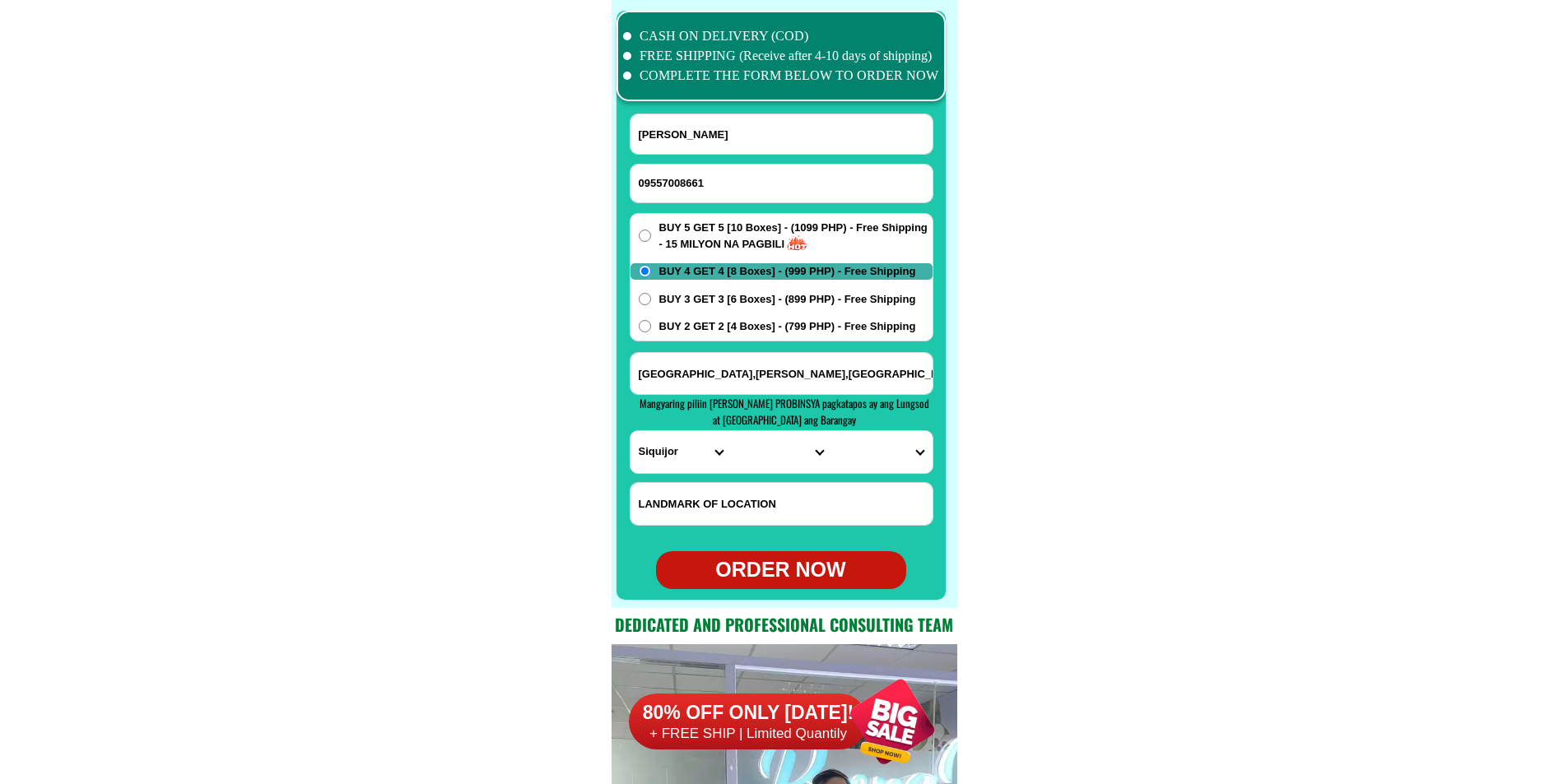
click at [632, 455] on select "PROVINCE [GEOGRAPHIC_DATA] [GEOGRAPHIC_DATA] [GEOGRAPHIC_DATA] [GEOGRAPHIC_DATA…" at bounding box center [680, 452] width 100 height 42
click at [643, 447] on select "PROVINCE [GEOGRAPHIC_DATA] [GEOGRAPHIC_DATA] [GEOGRAPHIC_DATA] [GEOGRAPHIC_DATA…" at bounding box center [680, 452] width 100 height 42
select select "63_738"
click at [630, 431] on select "PROVINCE [GEOGRAPHIC_DATA] [GEOGRAPHIC_DATA] [GEOGRAPHIC_DATA] [GEOGRAPHIC_DATA…" at bounding box center [680, 452] width 100 height 42
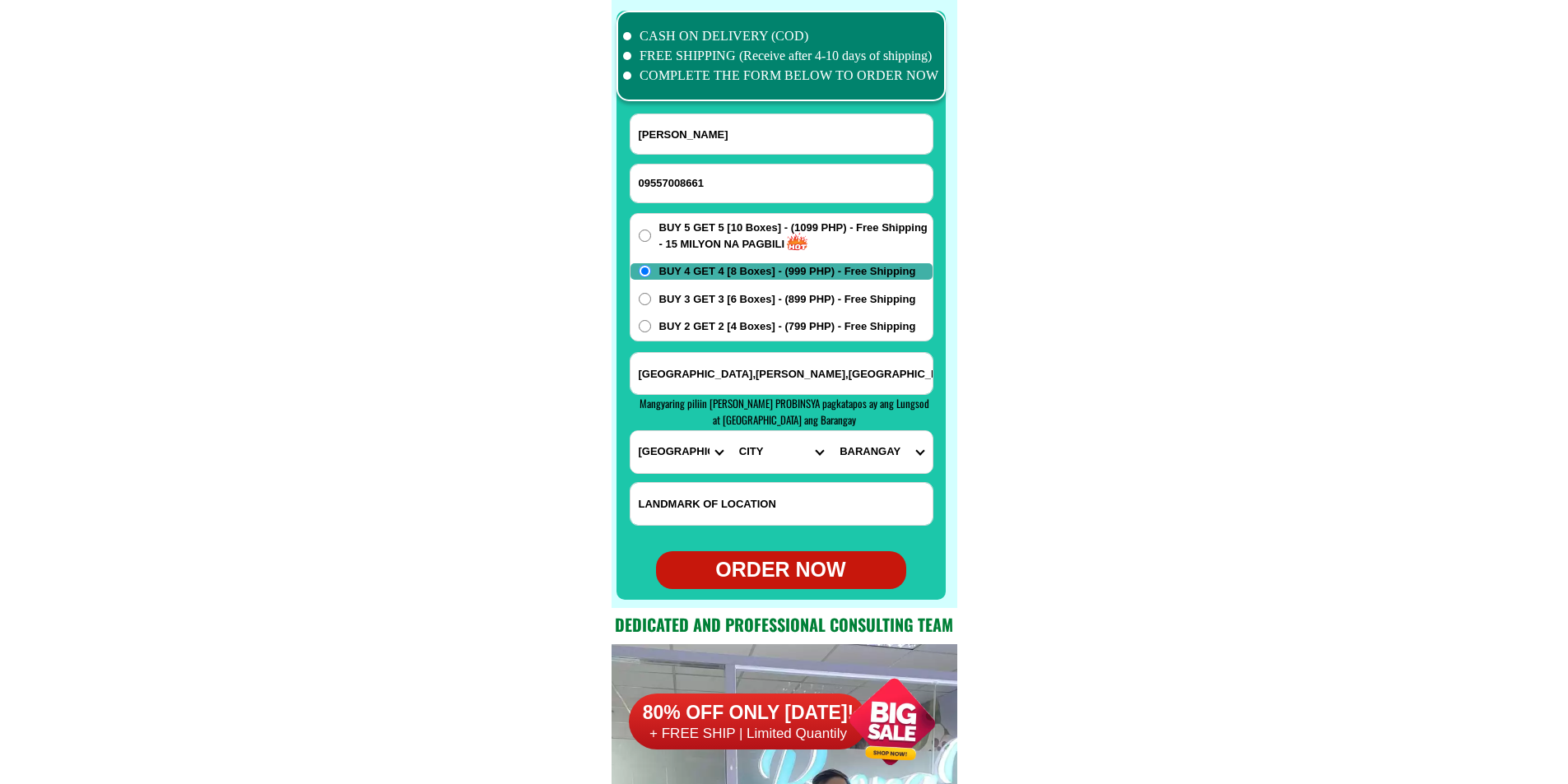
click at [756, 447] on select "CITY [GEOGRAPHIC_DATA] [GEOGRAPHIC_DATA]-city [GEOGRAPHIC_DATA] [GEOGRAPHIC_DAT…" at bounding box center [781, 452] width 100 height 42
select select "63_738193"
click at [731, 431] on select "CITY [GEOGRAPHIC_DATA] [GEOGRAPHIC_DATA]-city [GEOGRAPHIC_DATA] [GEOGRAPHIC_DAT…" at bounding box center [781, 452] width 100 height 42
click at [861, 455] on select "[GEOGRAPHIC_DATA][PERSON_NAME][GEOGRAPHIC_DATA] [GEOGRAPHIC_DATA] [GEOGRAPHIC_D…" at bounding box center [881, 452] width 100 height 42
select select "63_738193501"
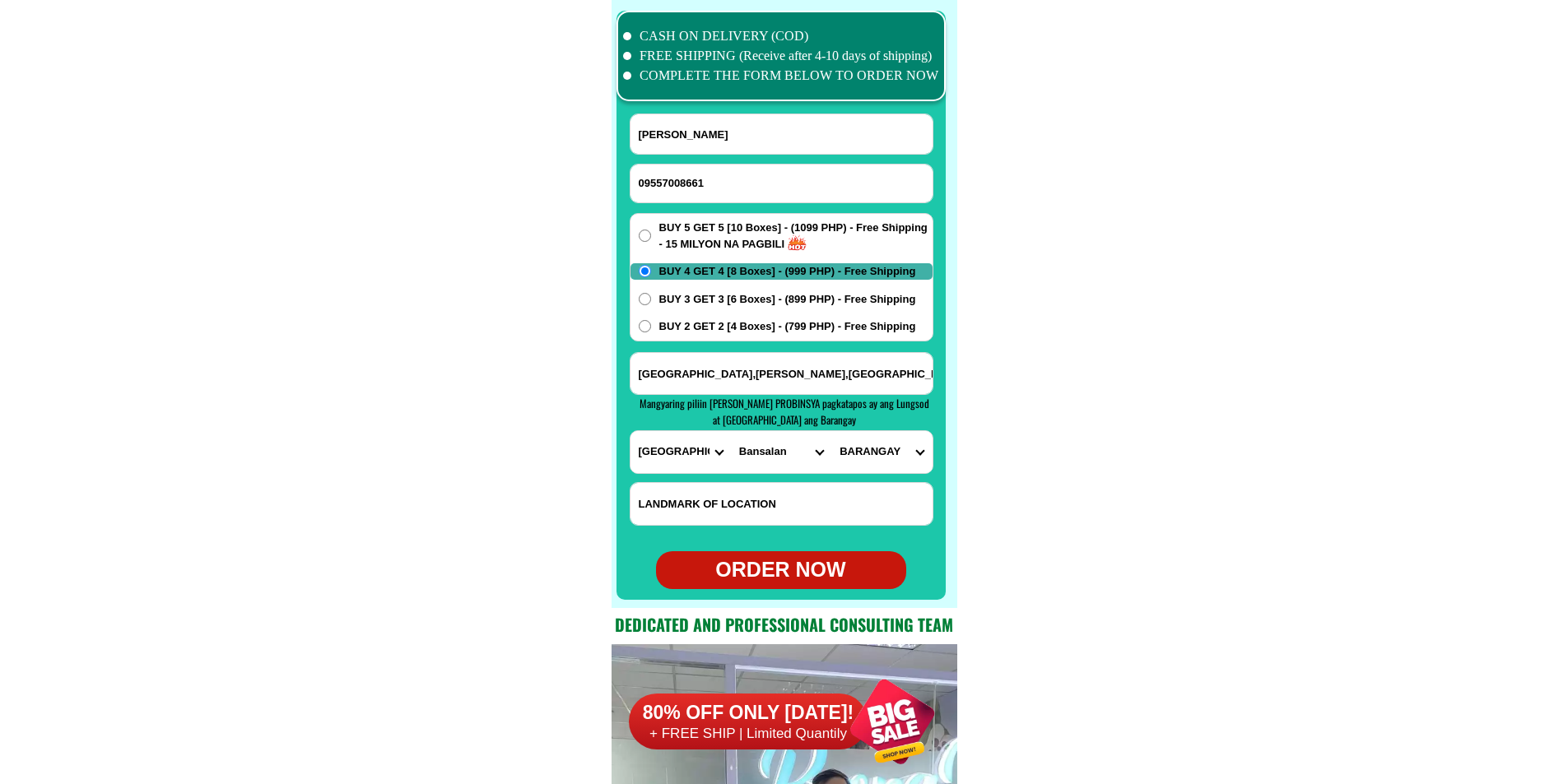
click at [831, 431] on select "[GEOGRAPHIC_DATA][PERSON_NAME][GEOGRAPHIC_DATA] [GEOGRAPHIC_DATA] [GEOGRAPHIC_D…" at bounding box center [881, 452] width 100 height 42
click at [799, 559] on div "ORDER NOW" at bounding box center [781, 570] width 250 height 31
radio input "true"
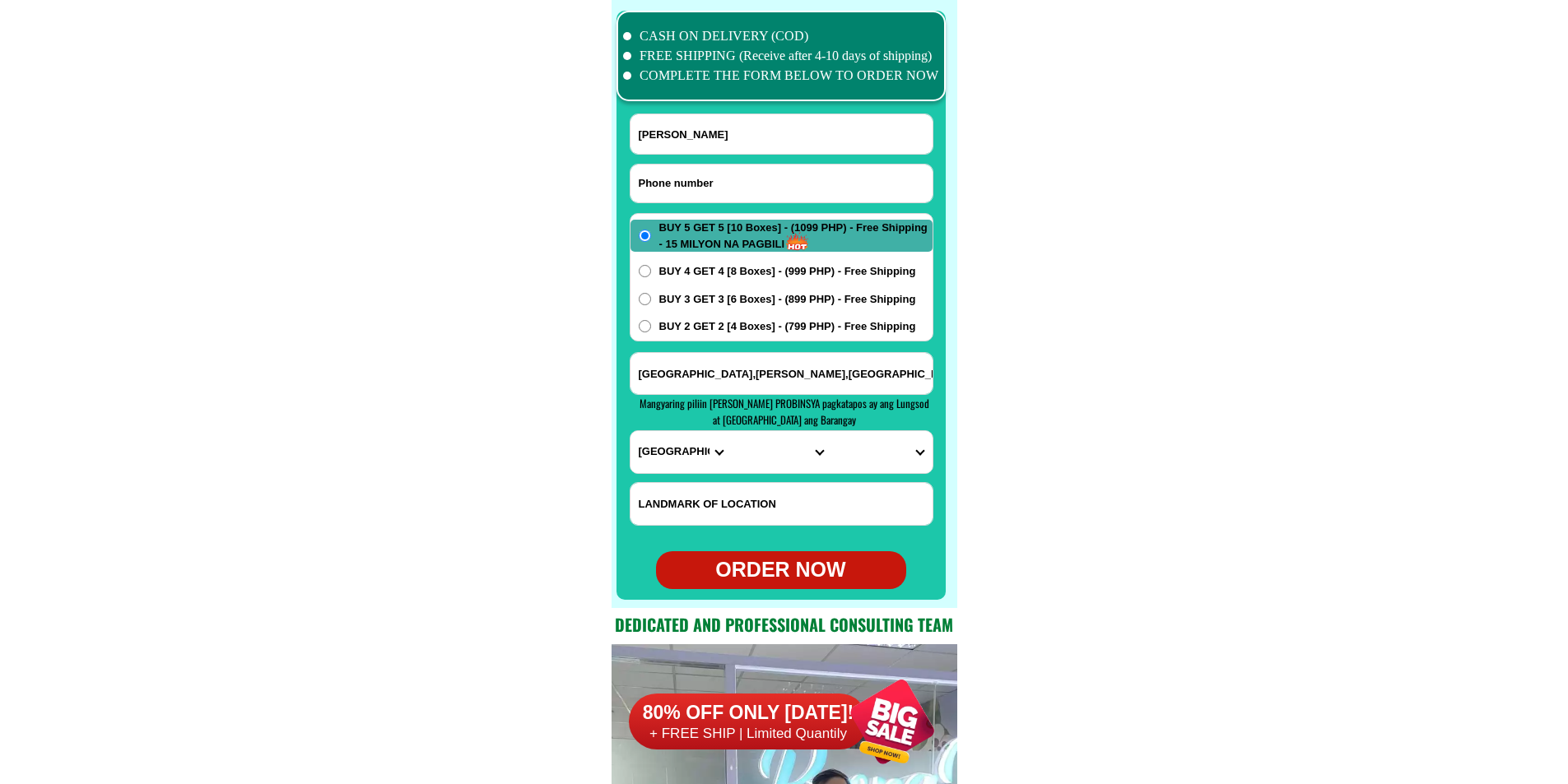
click at [672, 178] on input "Input phone_number" at bounding box center [781, 183] width 302 height 38
paste input "09389504057"
type input "09389504057"
paste input "[PERSON_NAME] [PERSON_NAME]"
click at [696, 153] on input "[PERSON_NAME] [PERSON_NAME]" at bounding box center [781, 134] width 302 height 40
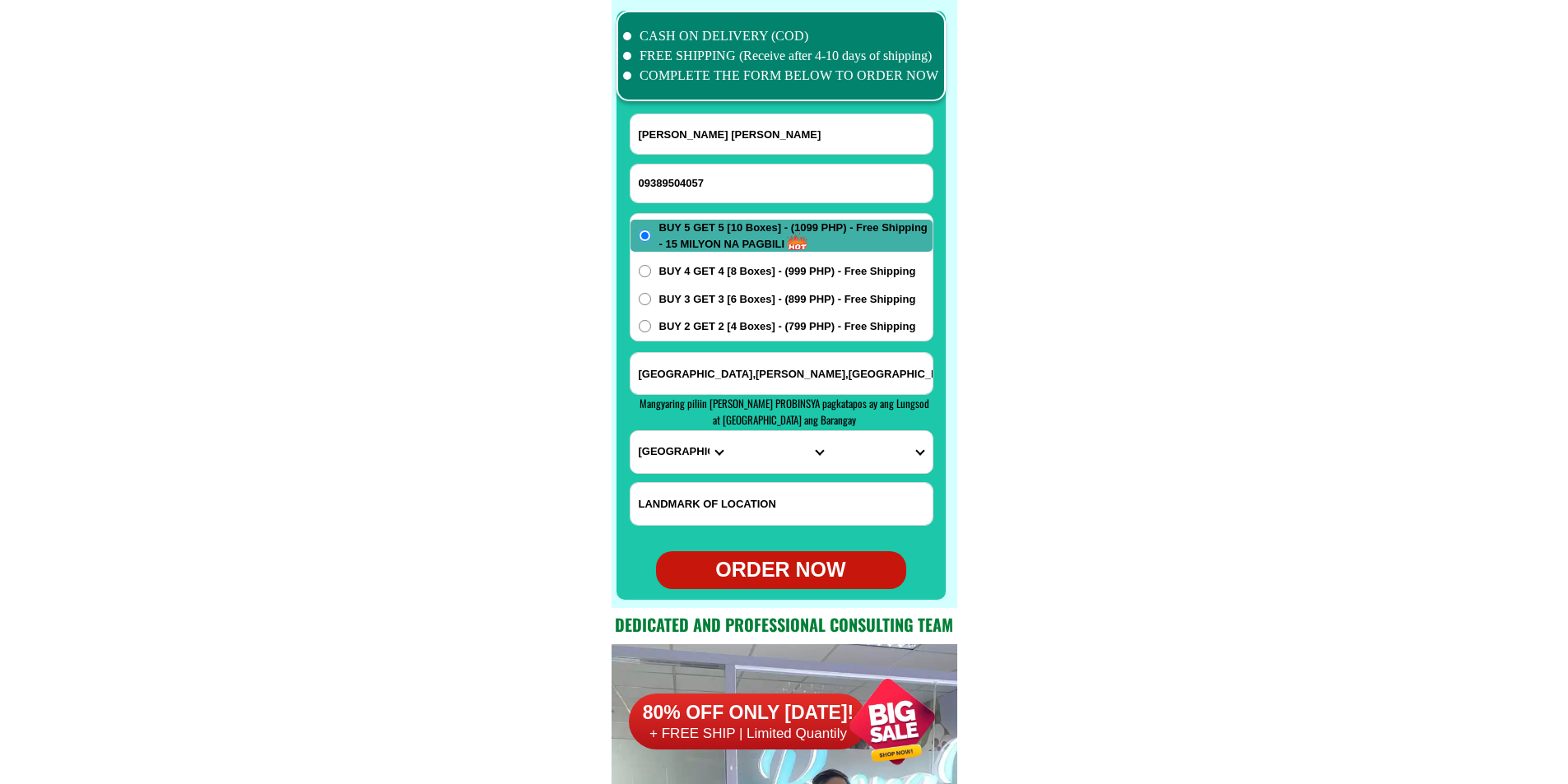
type input "[PERSON_NAME] [PERSON_NAME]"
click at [725, 381] on input "[GEOGRAPHIC_DATA],[PERSON_NAME],[GEOGRAPHIC_DATA],purok magsasaka,laundry shop." at bounding box center [781, 374] width 302 height 41
paste input "387 pangalangan sancarlos city pang 2420"
type input "387 pangalangan sancarlos city pang 2420"
click at [673, 440] on select "PROVINCE [GEOGRAPHIC_DATA] [GEOGRAPHIC_DATA] [GEOGRAPHIC_DATA] [GEOGRAPHIC_DATA…" at bounding box center [680, 452] width 100 height 42
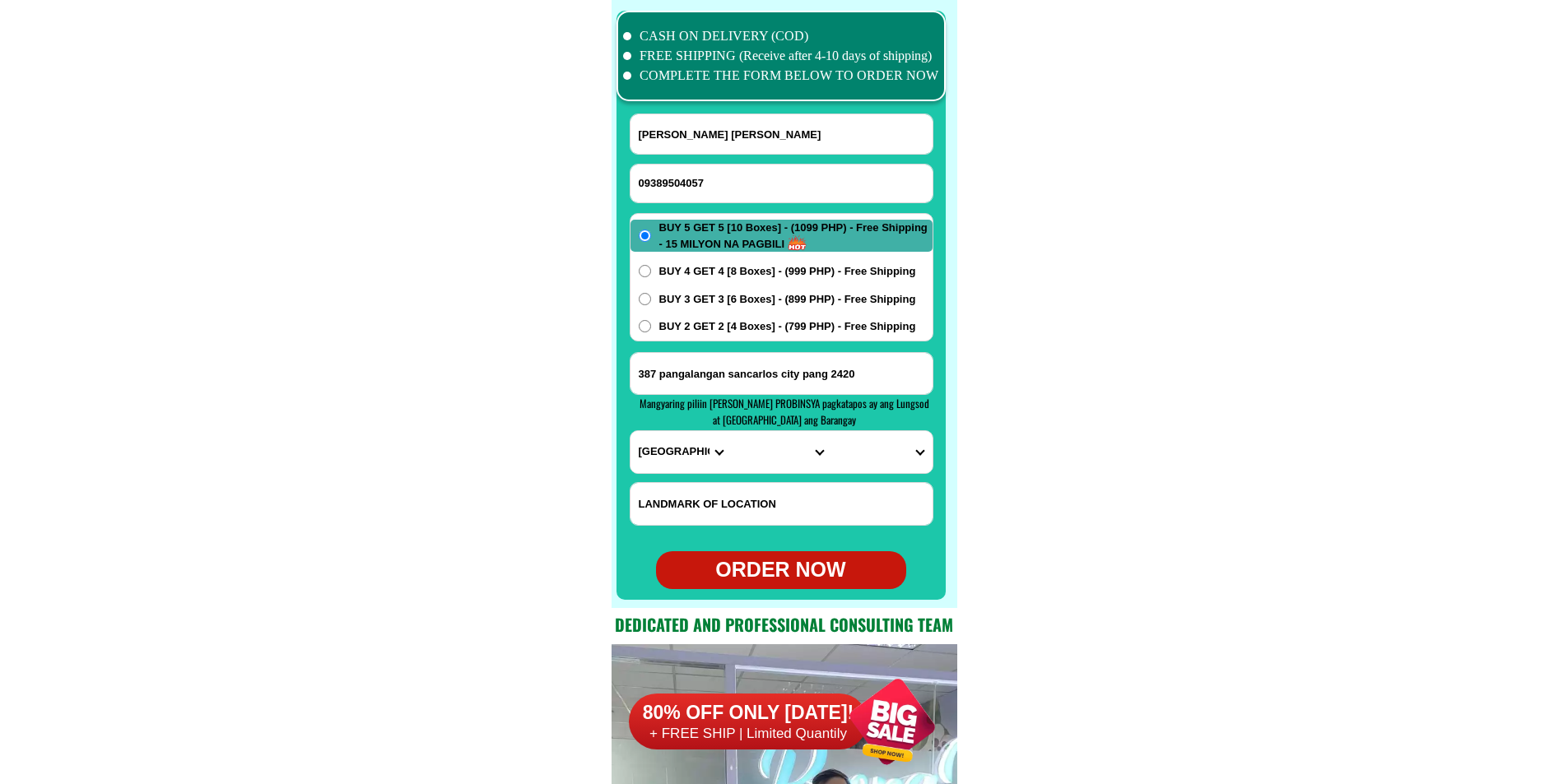
select select "63_247"
click at [630, 431] on select "PROVINCE [GEOGRAPHIC_DATA] [GEOGRAPHIC_DATA] [GEOGRAPHIC_DATA] [GEOGRAPHIC_DATA…" at bounding box center [680, 452] width 100 height 42
click at [757, 468] on select "CITY [GEOGRAPHIC_DATA] [PERSON_NAME][GEOGRAPHIC_DATA]-city [GEOGRAPHIC_DATA] [G…" at bounding box center [781, 452] width 100 height 42
select select "63_2472208"
click at [731, 431] on select "CITY [GEOGRAPHIC_DATA] [PERSON_NAME][GEOGRAPHIC_DATA]-city [GEOGRAPHIC_DATA] [G…" at bounding box center [781, 452] width 100 height 42
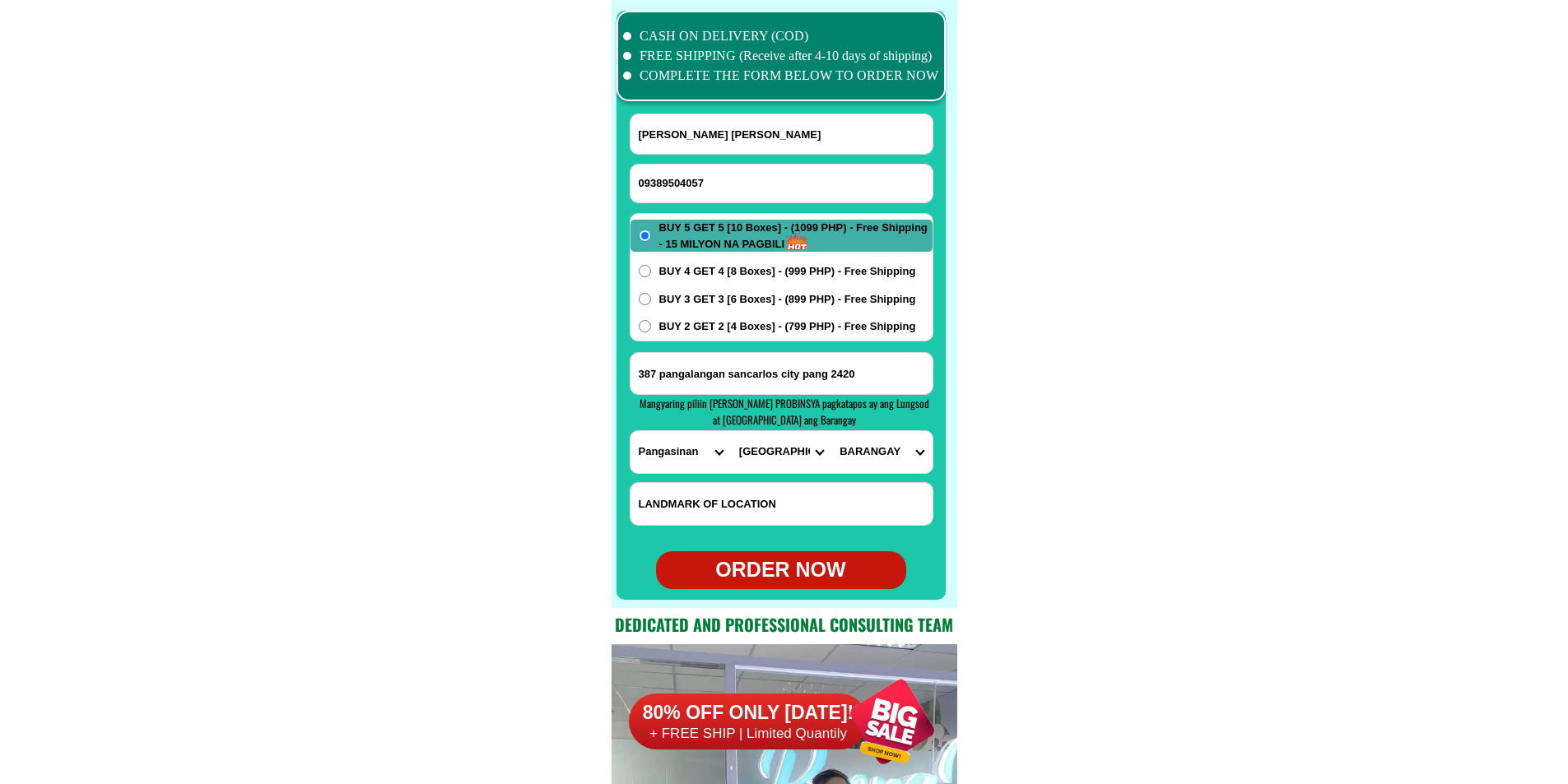
click at [881, 458] on select "BARANGAY Abanon Agdao [GEOGRAPHIC_DATA] Ano Antipangol Aponit Bacnar [GEOGRAPHI…" at bounding box center [881, 452] width 100 height 42
select select "63_24722081833"
click at [831, 431] on select "BARANGAY Abanon Agdao [GEOGRAPHIC_DATA] Ano Antipangol Aponit Bacnar [GEOGRAPHI…" at bounding box center [881, 452] width 100 height 42
click at [815, 573] on div "ORDER NOW" at bounding box center [781, 570] width 250 height 31
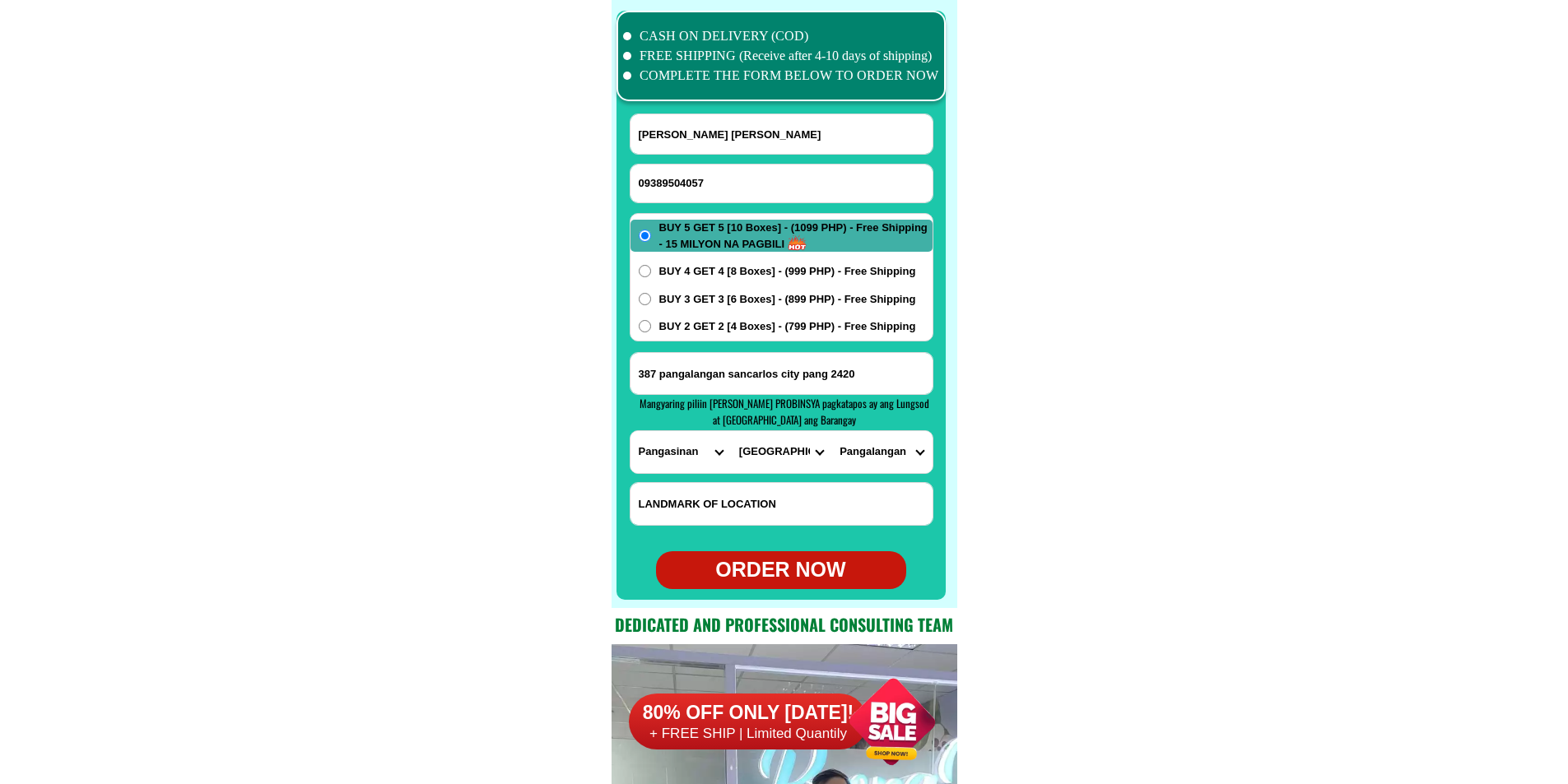
type input "[PERSON_NAME] [PERSON_NAME]"
type input "387 pangalangan sancarlos city pang 2420"
radio input "true"
click at [724, 187] on input "Input phone_number" at bounding box center [781, 183] width 302 height 38
paste input "09150479396"
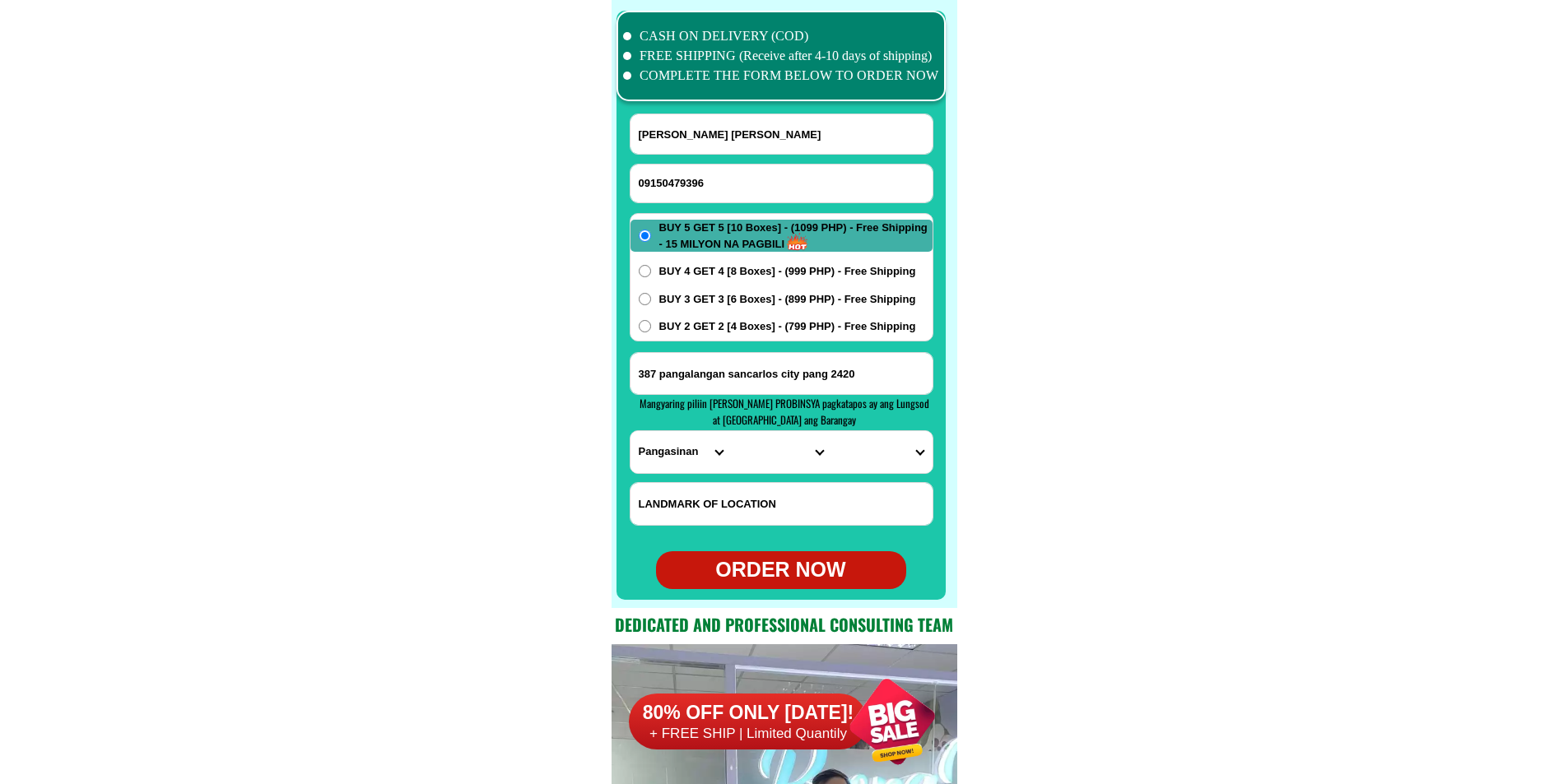
type input "09150479396"
click at [697, 155] on form "[PERSON_NAME][GEOGRAPHIC_DATA][PERSON_NAME] 09150479396 ORDER NOW 387 pangalang…" at bounding box center [782, 351] width 304 height 476
click at [713, 143] on input "Input full_name" at bounding box center [781, 134] width 302 height 40
paste input "[PERSON_NAME]"
type input "[PERSON_NAME]"
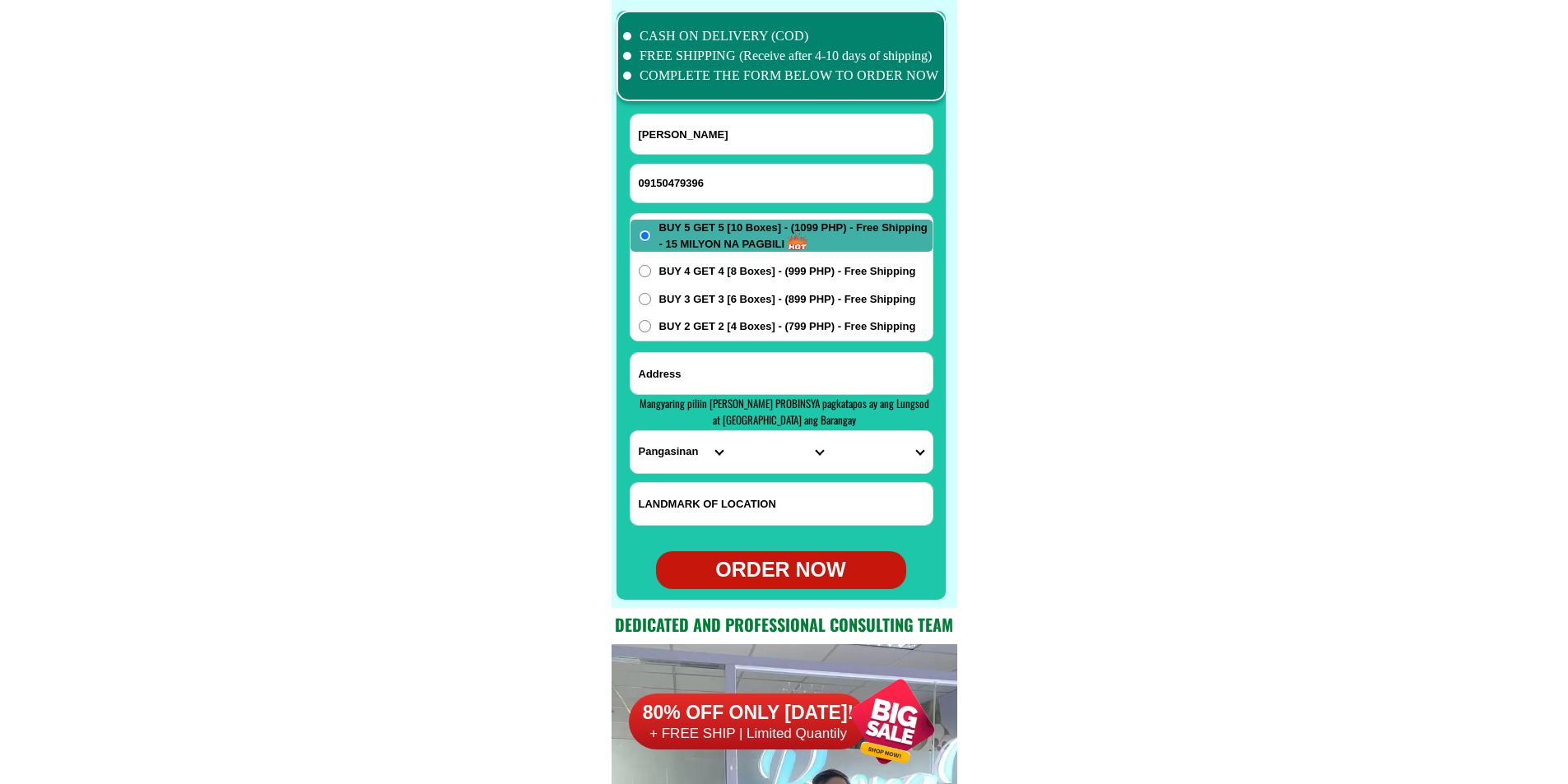
click at [698, 363] on input "Input address" at bounding box center [781, 374] width 302 height 41
paste input "barangay San Antonio [PERSON_NAME] [PERSON_NAME]"
type input "barangay San Antonio [PERSON_NAME] [PERSON_NAME]"
click at [653, 447] on select "PROVINCE [GEOGRAPHIC_DATA] [GEOGRAPHIC_DATA] [GEOGRAPHIC_DATA] [GEOGRAPHIC_DATA…" at bounding box center [680, 452] width 100 height 42
select select "63_305"
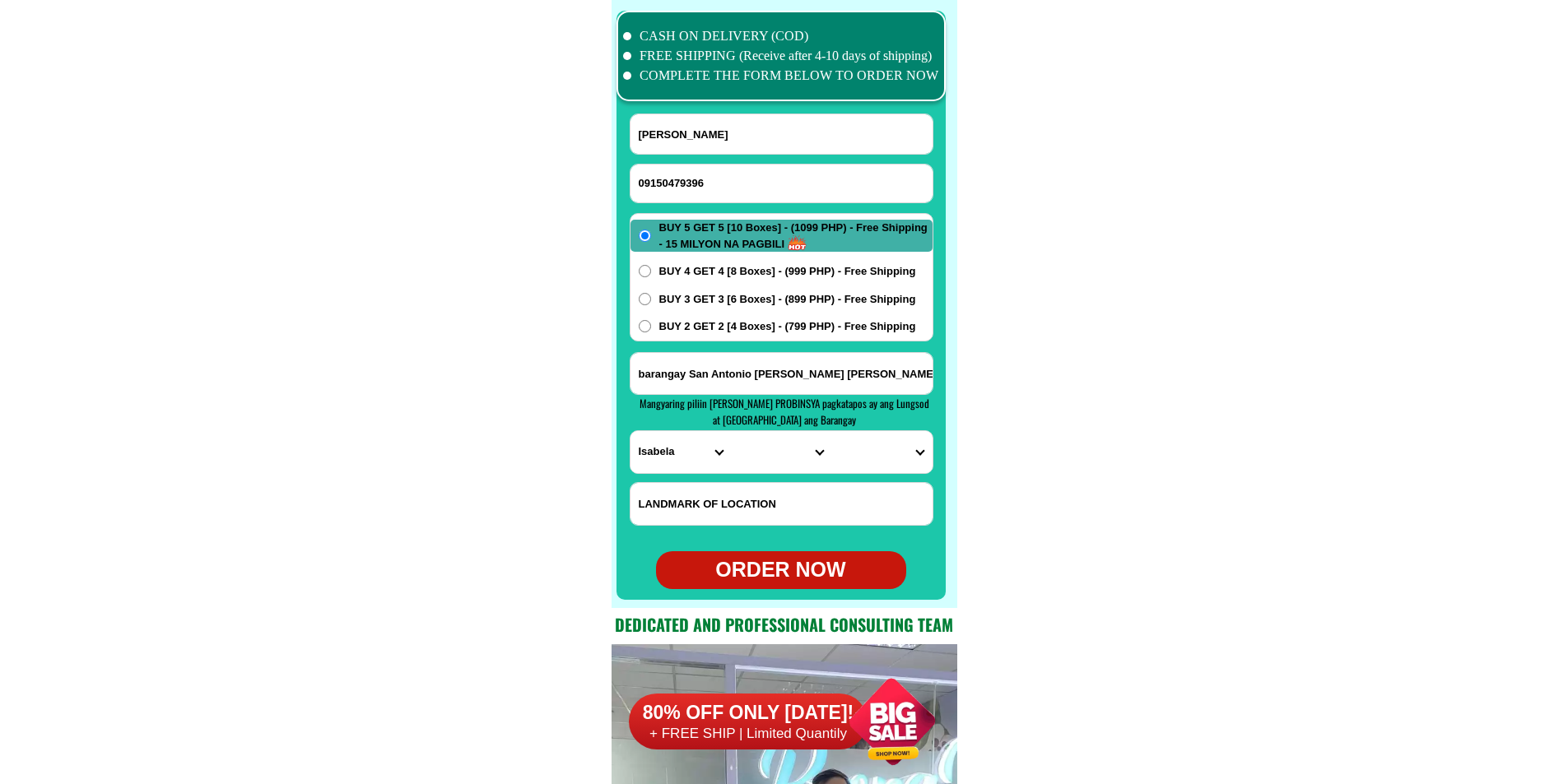
click at [630, 431] on select "PROVINCE [GEOGRAPHIC_DATA] [GEOGRAPHIC_DATA] [GEOGRAPHIC_DATA] [GEOGRAPHIC_DATA…" at bounding box center [680, 452] width 100 height 42
click at [762, 453] on select "CITY [GEOGRAPHIC_DATA] [PERSON_NAME]-city [GEOGRAPHIC_DATA] [PERSON_NAME] Echag…" at bounding box center [781, 452] width 100 height 42
select select "63_305751"
click at [731, 431] on select "CITY [GEOGRAPHIC_DATA] [PERSON_NAME]-city [GEOGRAPHIC_DATA] [PERSON_NAME] Echag…" at bounding box center [781, 452] width 100 height 42
click at [862, 438] on select "BARANGAY [PERSON_NAME] (pob.) [PERSON_NAME] Bagnos Bagong sikat [PERSON_NAME] […" at bounding box center [881, 452] width 100 height 42
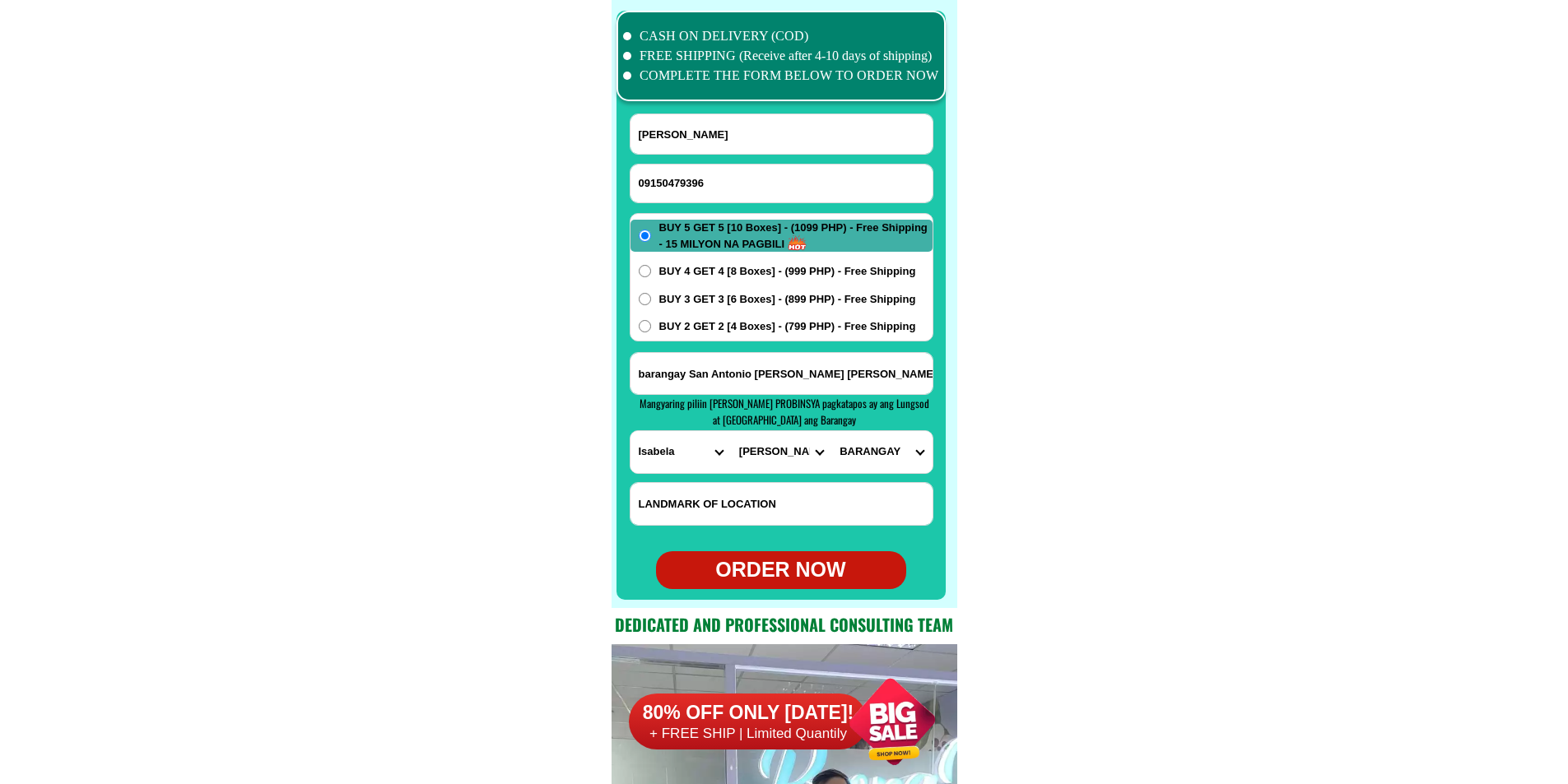
select select "63_3057511676"
click at [831, 431] on select "BARANGAY [PERSON_NAME] (pob.) [PERSON_NAME] Bagnos Bagong sikat [PERSON_NAME] […" at bounding box center [881, 452] width 100 height 42
click at [809, 568] on div "ORDER NOW" at bounding box center [781, 570] width 250 height 31
type input "barangay San Antonio [PERSON_NAME] [PERSON_NAME]"
radio input "true"
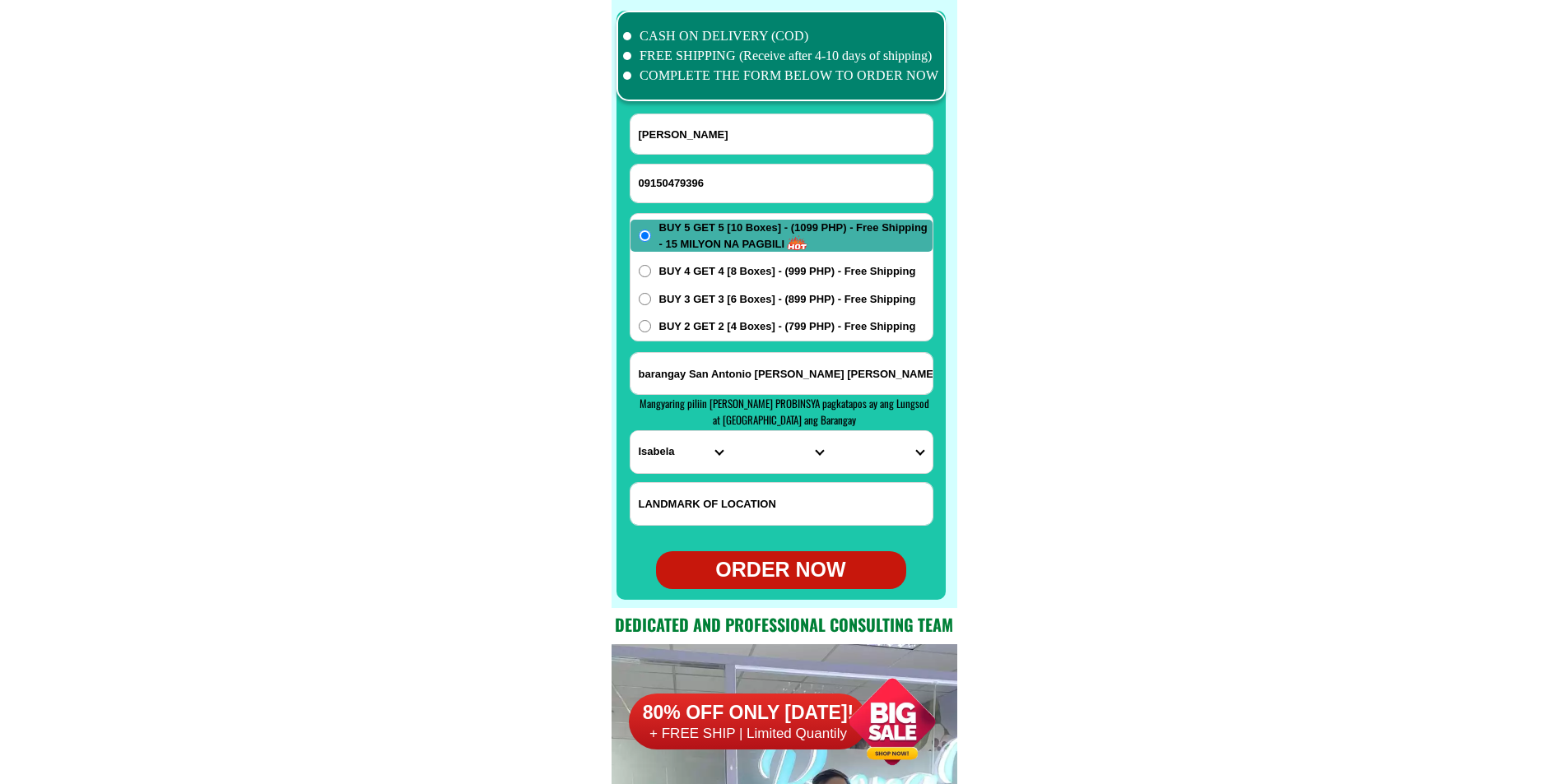
click at [686, 183] on input "09150479396" at bounding box center [781, 183] width 302 height 38
paste input "0951 6084182."
click at [711, 179] on input "0951 6084182." at bounding box center [781, 183] width 302 height 38
click at [665, 178] on input "0951 6084182" at bounding box center [781, 183] width 302 height 38
type input "09516084182"
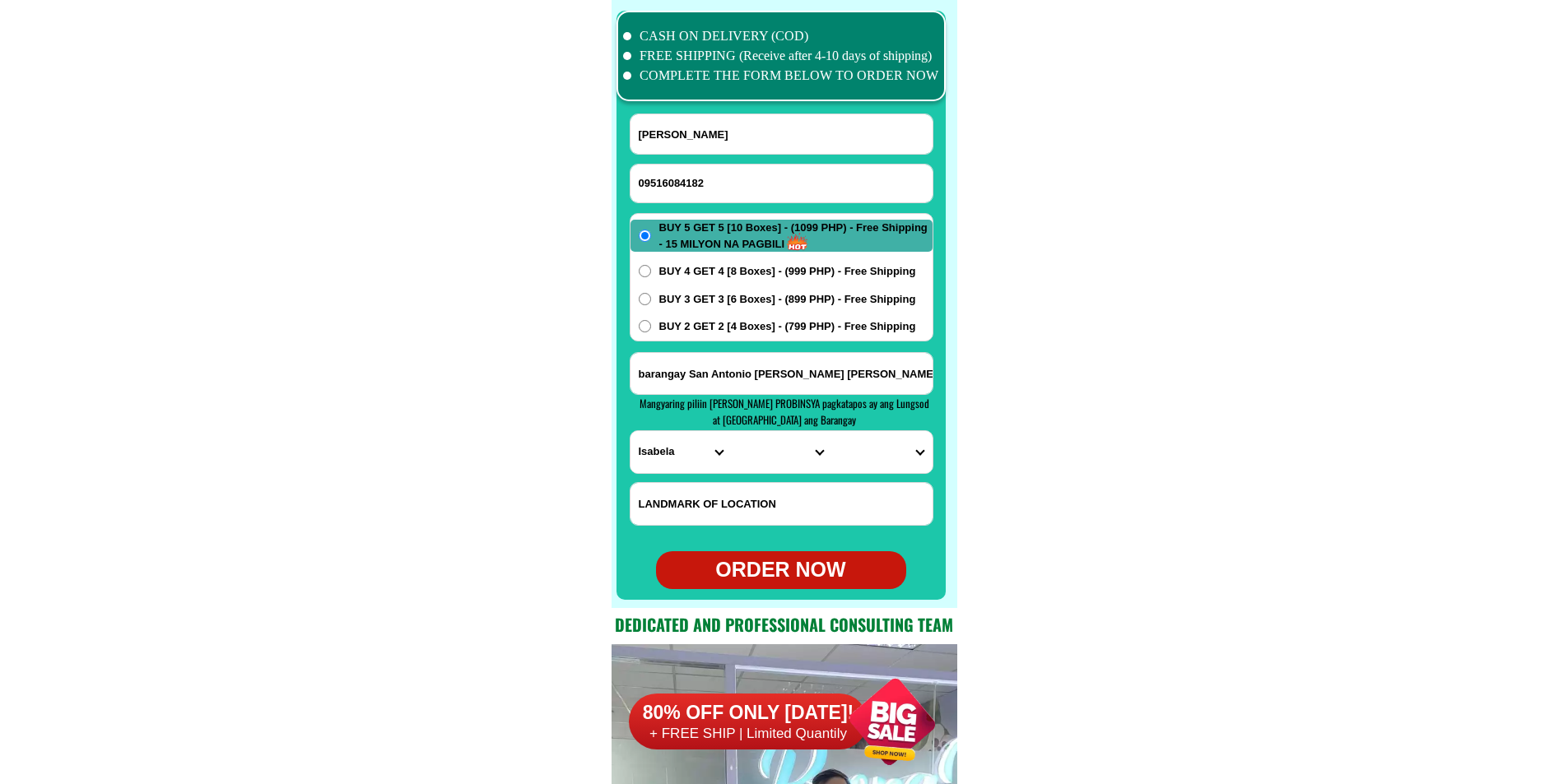
click at [714, 133] on input "[PERSON_NAME]" at bounding box center [781, 134] width 302 height 40
paste input "[PERSON_NAME]"
type input "[PERSON_NAME]"
click at [676, 381] on input "Input address" at bounding box center [781, 374] width 302 height 41
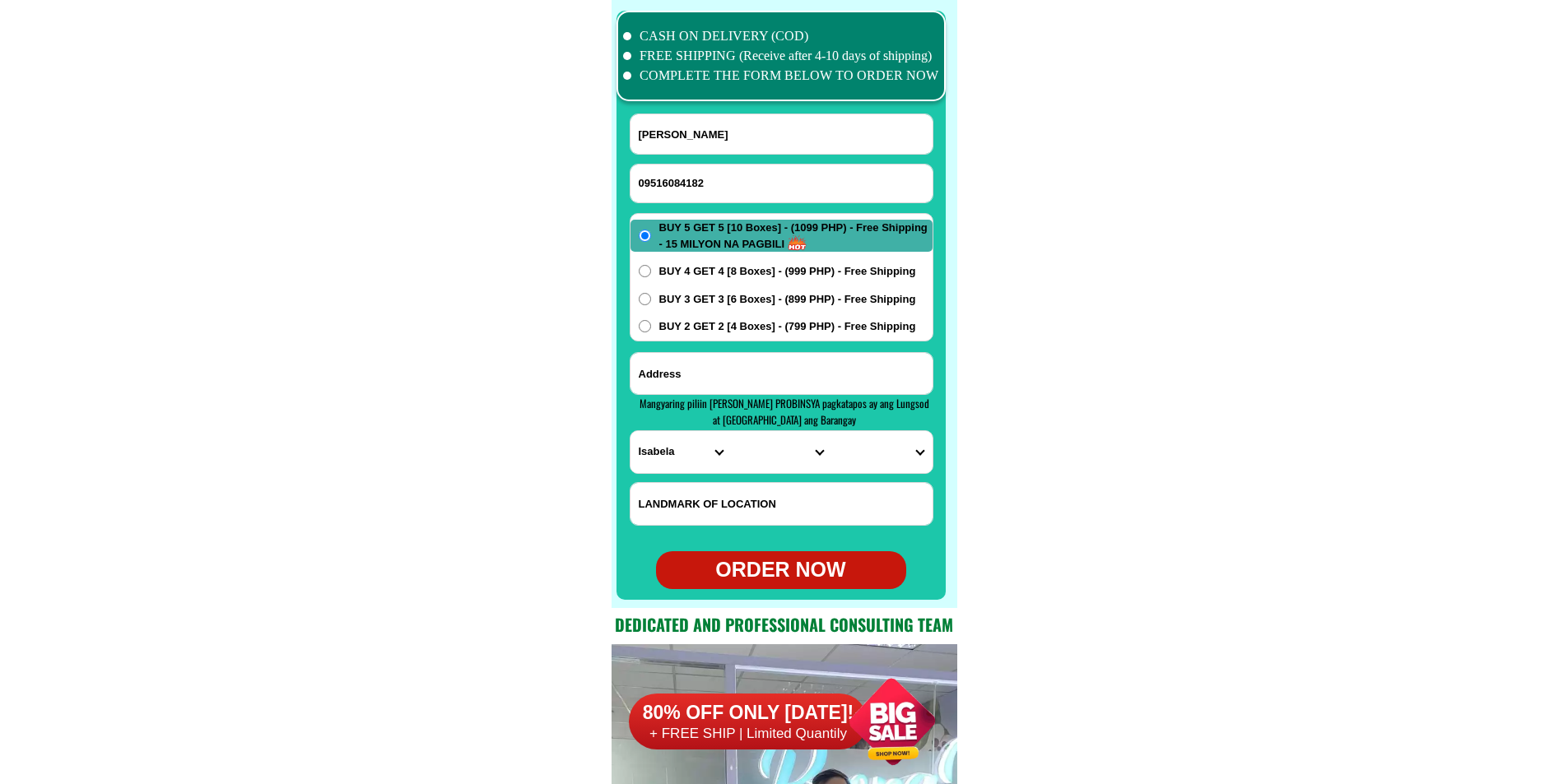
paste input "Brangay [DOMAIN_NAME]."
type input "Brangay [DOMAIN_NAME]."
click at [699, 497] on input "Input LANDMARKOFLOCATION" at bounding box center [781, 504] width 302 height 42
paste input "sa my likod po [PERSON_NAME] store."
type input "sa my likod po [PERSON_NAME] store."
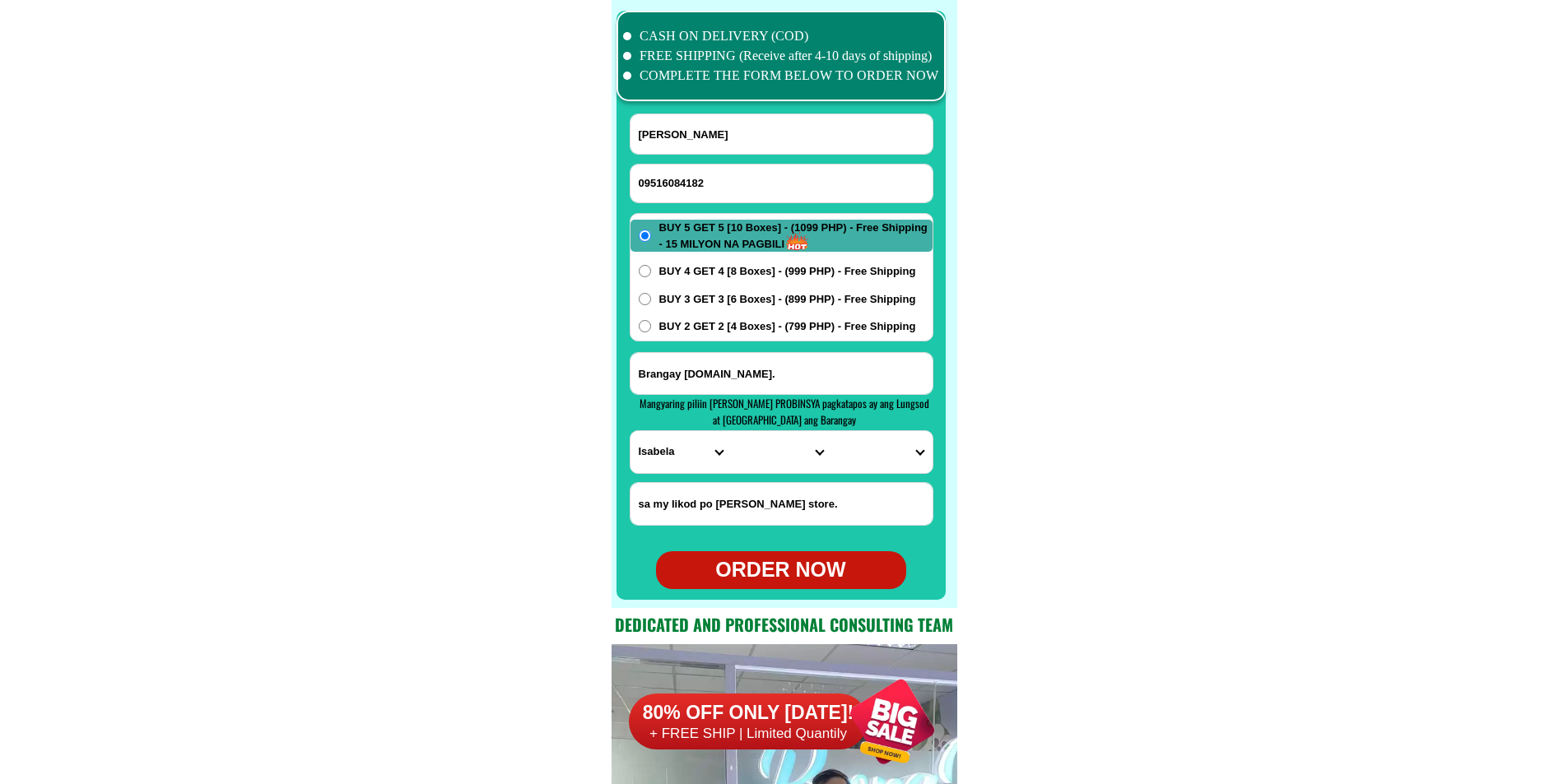
drag, startPoint x: 728, startPoint y: 377, endPoint x: 501, endPoint y: 370, distance: 227.1
click at [658, 450] on select "PROVINCE [GEOGRAPHIC_DATA] [GEOGRAPHIC_DATA] [GEOGRAPHIC_DATA] [GEOGRAPHIC_DATA…" at bounding box center [680, 452] width 100 height 42
select select "63_219"
click at [630, 431] on select "PROVINCE [GEOGRAPHIC_DATA] [GEOGRAPHIC_DATA] [GEOGRAPHIC_DATA] [GEOGRAPHIC_DATA…" at bounding box center [680, 452] width 100 height 42
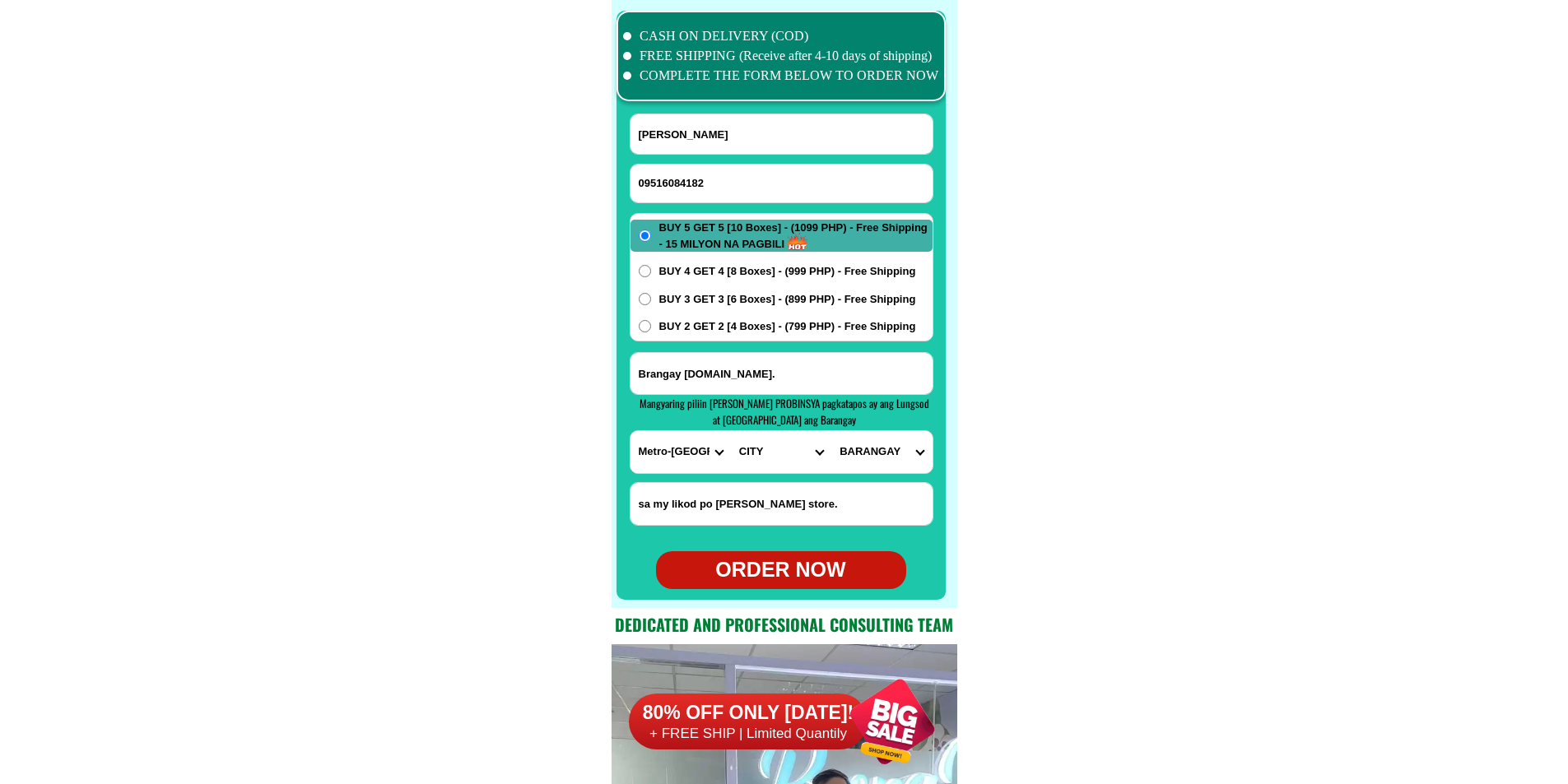
click at [758, 465] on select "CITY [GEOGRAPHIC_DATA] [GEOGRAPHIC_DATA] [GEOGRAPHIC_DATA] [GEOGRAPHIC_DATA]-ci…" at bounding box center [781, 452] width 100 height 42
select select "63_2199576"
click at [731, 431] on select "CITY [GEOGRAPHIC_DATA] [GEOGRAPHIC_DATA] [GEOGRAPHIC_DATA] [GEOGRAPHIC_DATA]-ci…" at bounding box center [781, 452] width 100 height 42
click at [880, 470] on select "BARANGAY [PERSON_NAME] dos [PERSON_NAME] uno B. f. international village [PERSO…" at bounding box center [881, 452] width 100 height 42
select select "63_21995767354"
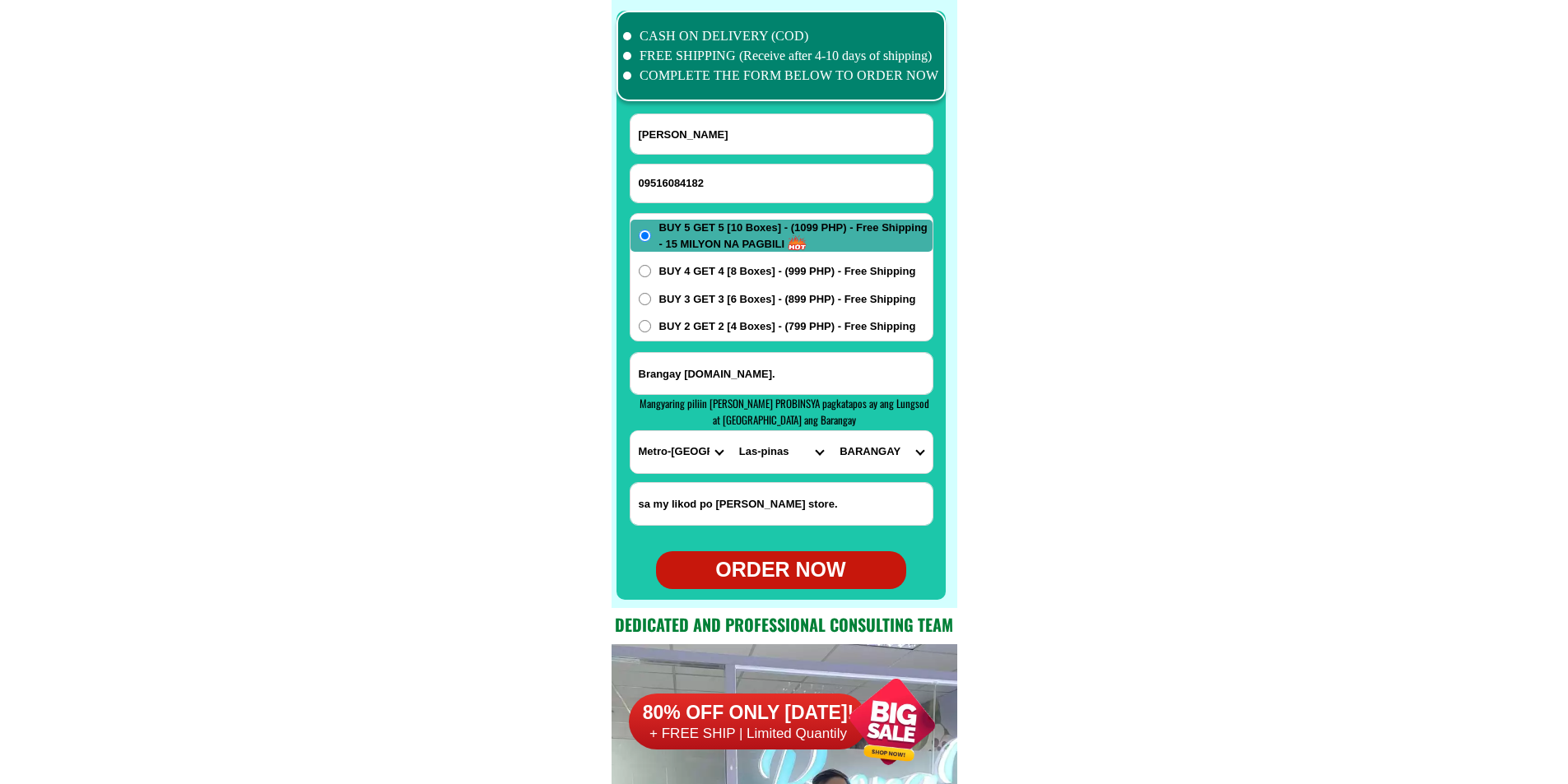
click at [831, 431] on select "BARANGAY [PERSON_NAME] dos [PERSON_NAME] uno B. f. international village [PERSO…" at bounding box center [881, 452] width 100 height 42
click at [760, 564] on div "ORDER NOW" at bounding box center [781, 570] width 250 height 31
radio input "true"
click at [730, 188] on input "Input phone_number" at bounding box center [781, 183] width 302 height 38
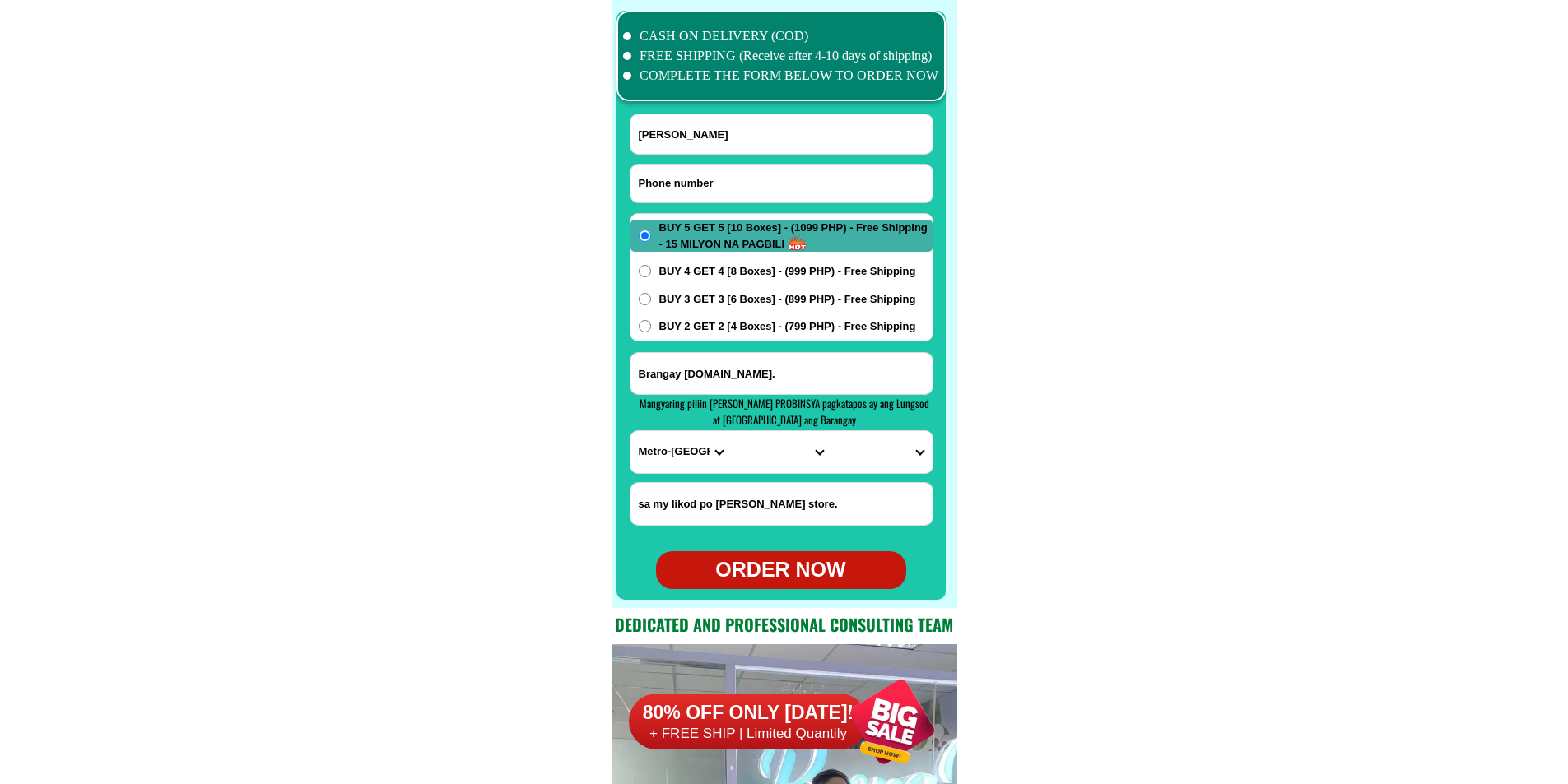
paste input "09489673486"
type input "09489673486"
paste input "[PERSON_NAME]"
click at [711, 139] on input "[PERSON_NAME]" at bounding box center [781, 134] width 302 height 40
type input "[PERSON_NAME]"
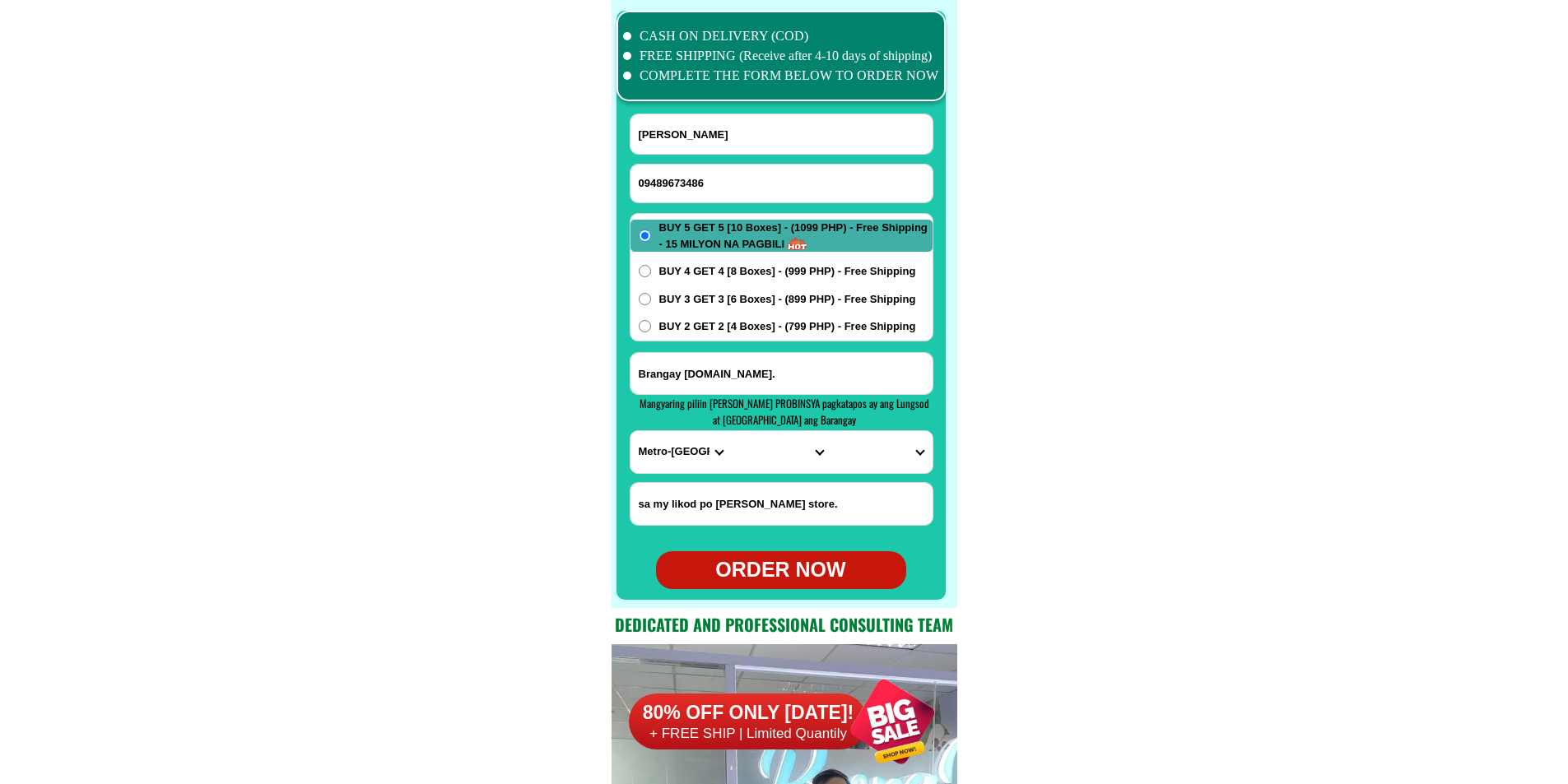
click at [771, 374] on input "Brangay [DOMAIN_NAME]." at bounding box center [781, 374] width 302 height 41
paste input "P2 sumilihon butuan city"
type input "P2 sumilihon butuan city"
click at [667, 455] on select "PROVINCE [GEOGRAPHIC_DATA] [GEOGRAPHIC_DATA] [GEOGRAPHIC_DATA] [GEOGRAPHIC_DATA…" at bounding box center [680, 452] width 100 height 42
select select "63_513"
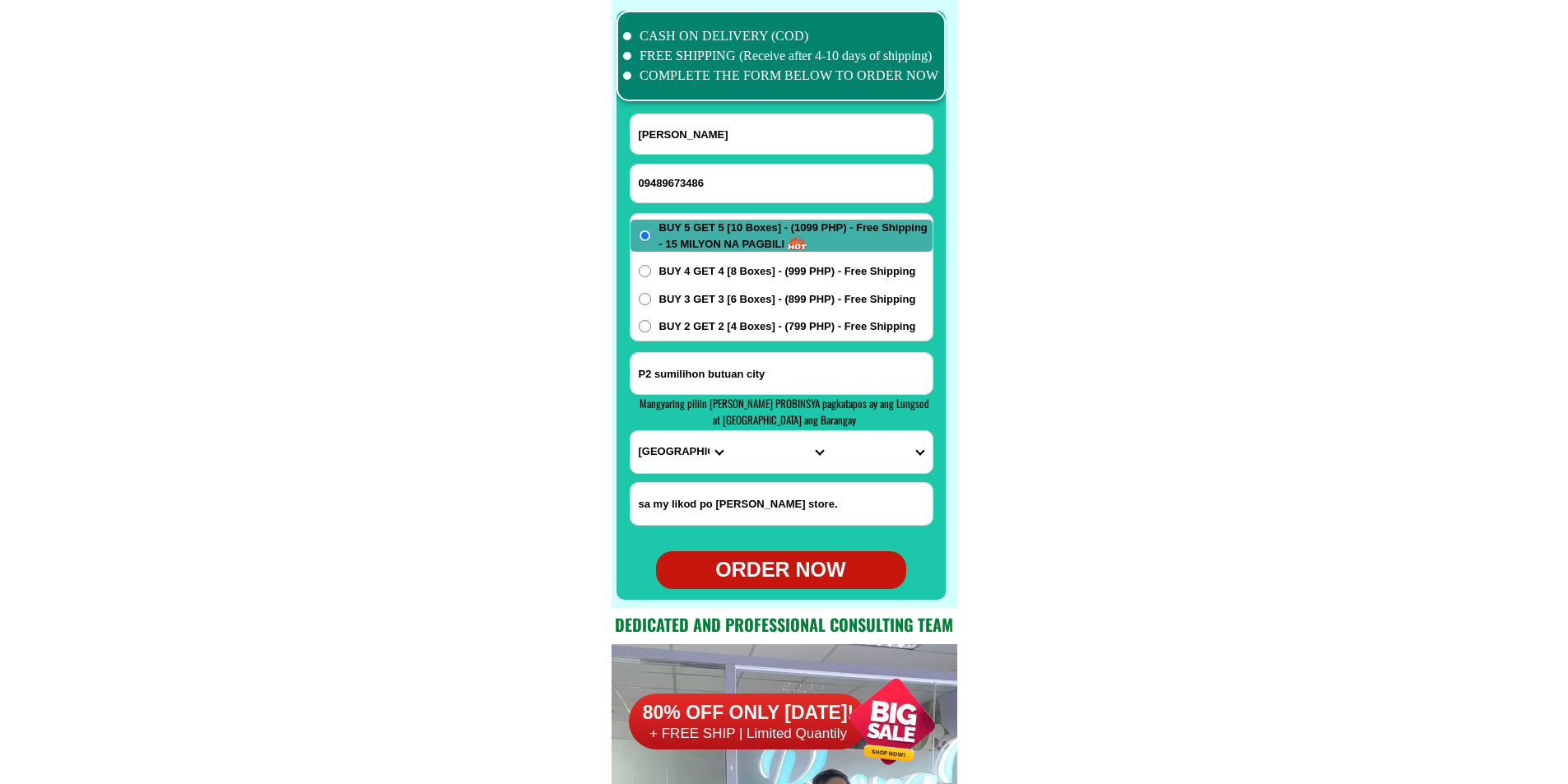
click at [630, 431] on select "PROVINCE [GEOGRAPHIC_DATA] [GEOGRAPHIC_DATA] [GEOGRAPHIC_DATA] [GEOGRAPHIC_DATA…" at bounding box center [680, 452] width 100 height 42
click at [753, 459] on select "CITY [GEOGRAPHIC_DATA]-[GEOGRAPHIC_DATA] [GEOGRAPHIC_DATA]-[PERSON_NAME] [GEOGR…" at bounding box center [781, 452] width 100 height 42
select select "63_5131995"
click at [731, 431] on select "CITY [GEOGRAPHIC_DATA]-[GEOGRAPHIC_DATA] [GEOGRAPHIC_DATA]-[PERSON_NAME] [GEOGR…" at bounding box center [781, 452] width 100 height 42
click at [871, 462] on select "BARANGAY Agao pob. (bgy. 3) [GEOGRAPHIC_DATA][PERSON_NAME] Ampayon Anticala [GE…" at bounding box center [881, 452] width 100 height 42
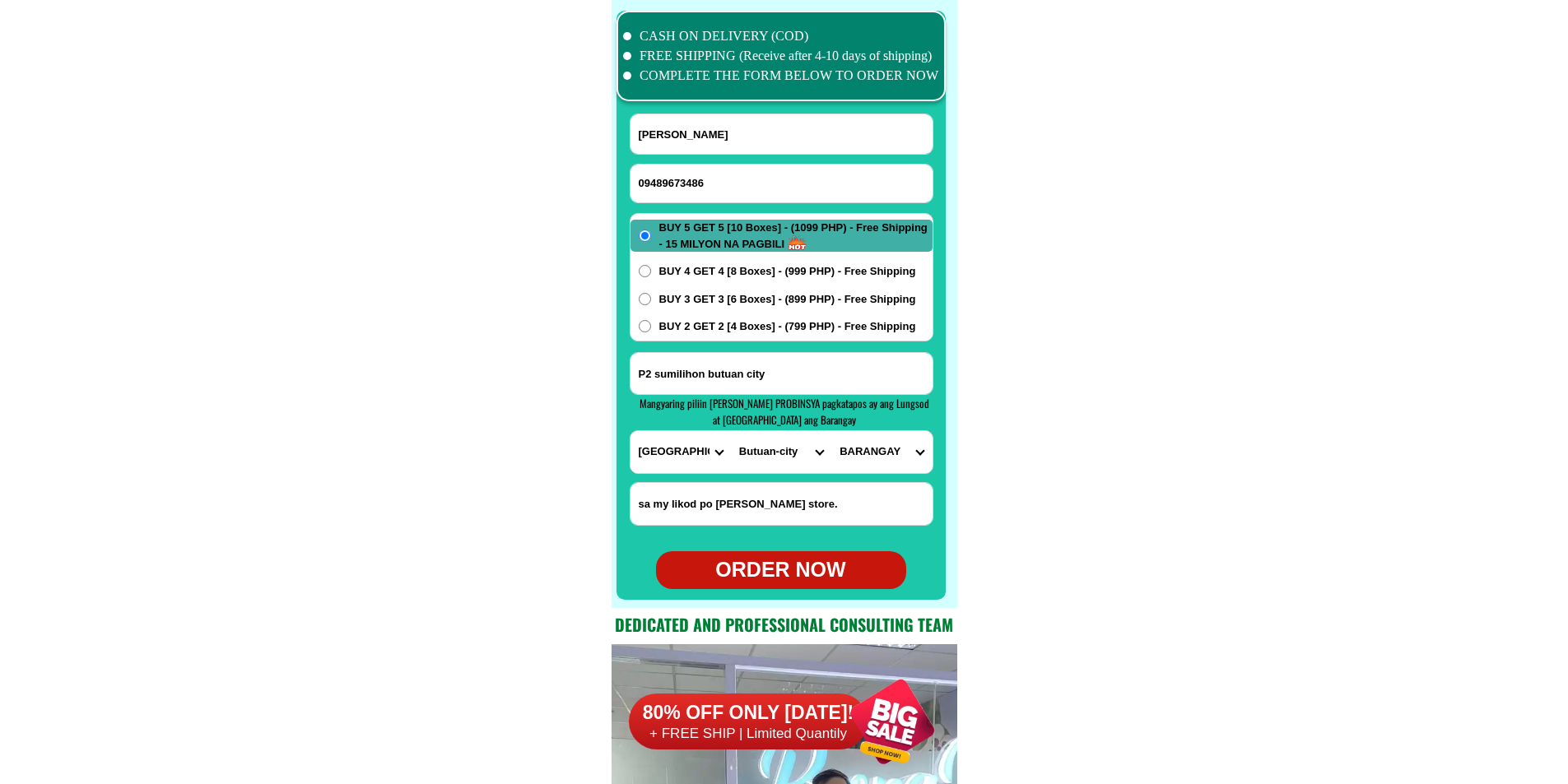
select select "63_51319951259"
click at [831, 431] on select "BARANGAY Agao pob. (bgy. 3) [GEOGRAPHIC_DATA][PERSON_NAME] Ampayon Anticala [GE…" at bounding box center [881, 452] width 100 height 42
click at [696, 165] on input "09489673486" at bounding box center [781, 183] width 302 height 38
click at [784, 564] on div "ORDER NOW" at bounding box center [781, 570] width 250 height 31
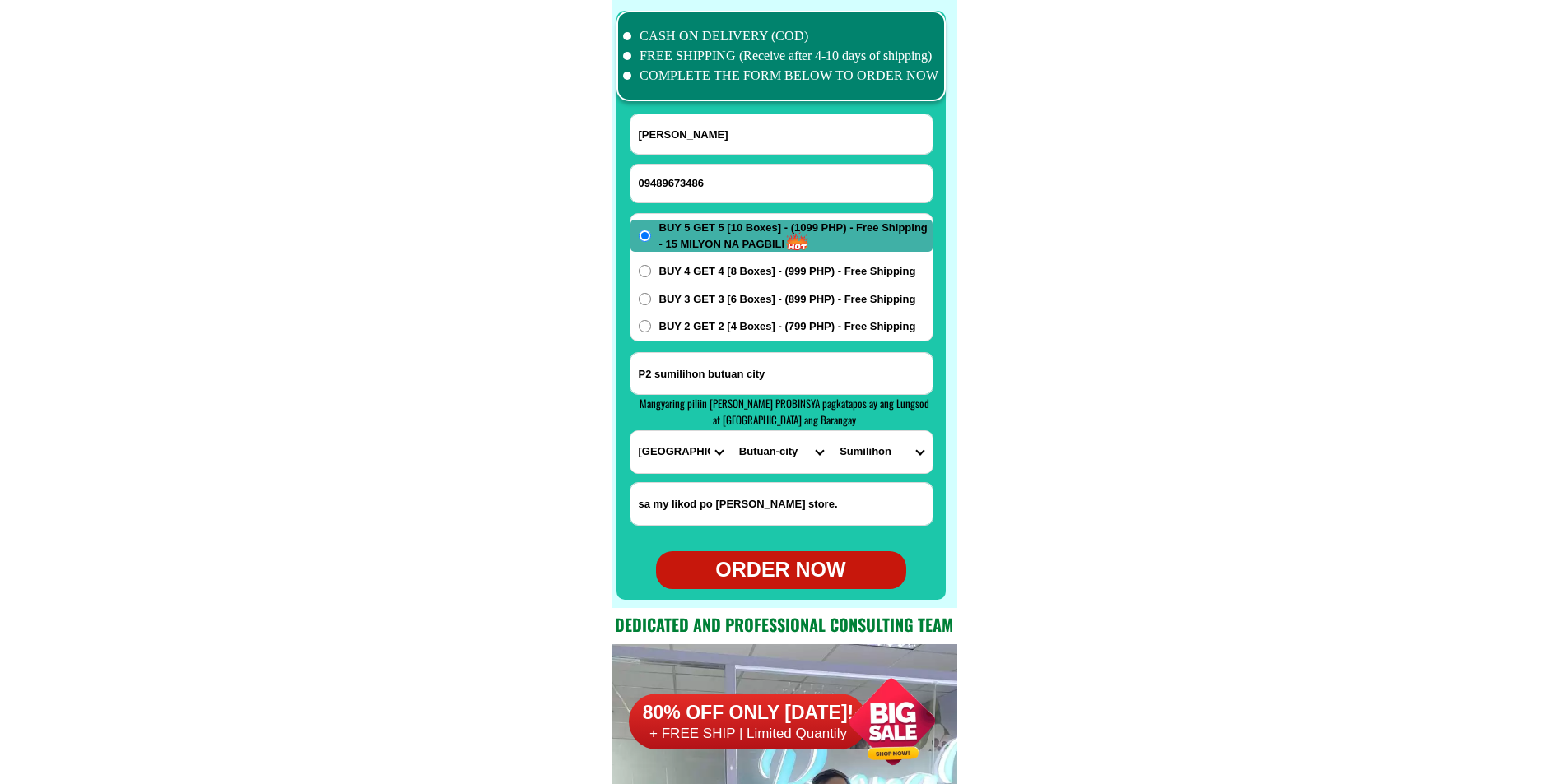
radio input "true"
click at [790, 190] on input "09489673486" at bounding box center [781, 183] width 302 height 38
paste input "09613272888"
type input "09613272888"
click at [767, 132] on input "Input full_name" at bounding box center [781, 134] width 302 height 40
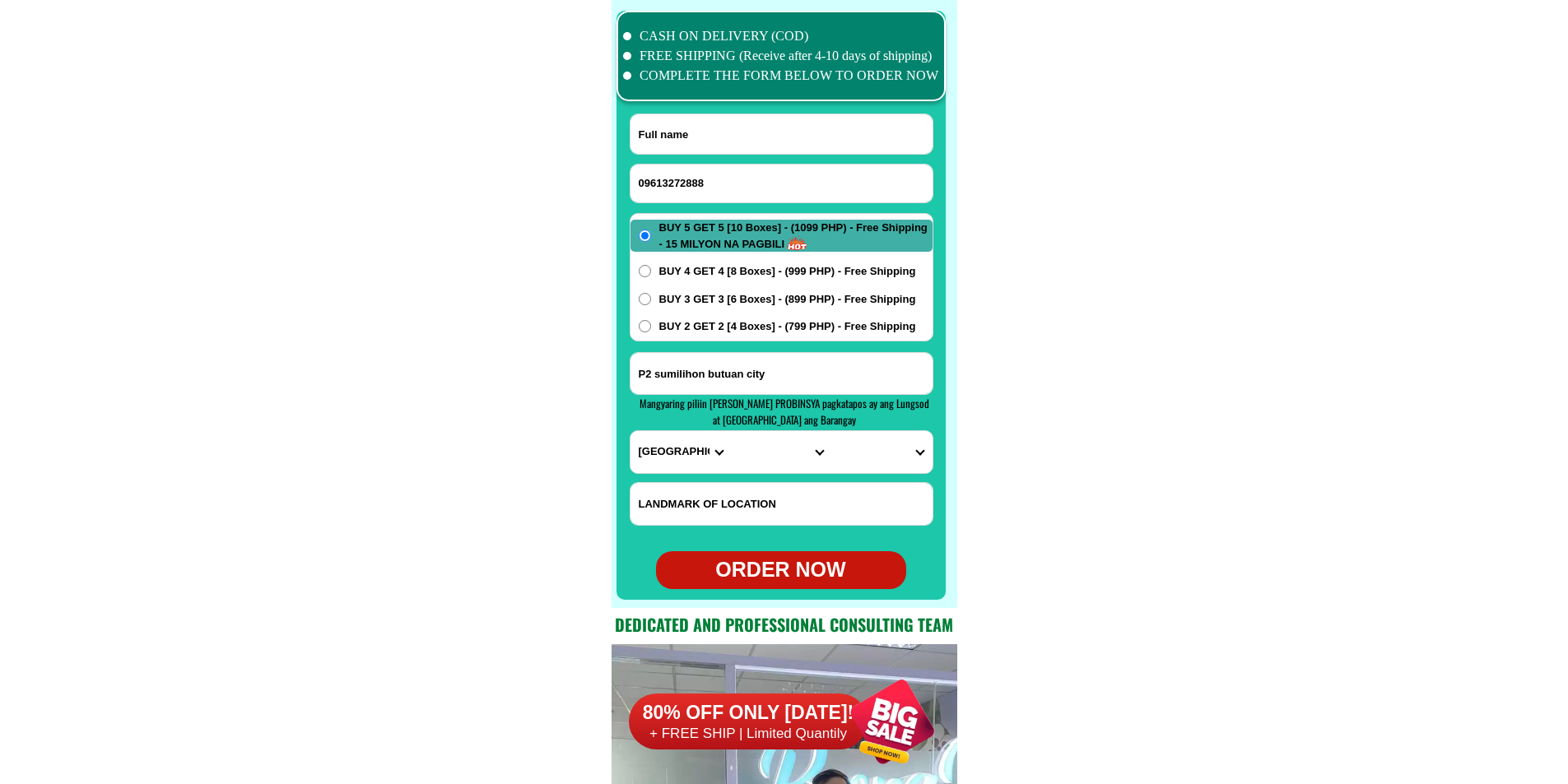
paste input "[PERSON_NAME]"
type input "[PERSON_NAME]"
click at [762, 368] on input "Input address" at bounding box center [781, 374] width 302 height 41
paste input "201 Realica villager 1 pulo city of [GEOGRAPHIC_DATA] near [GEOGRAPHIC_DATA] an…"
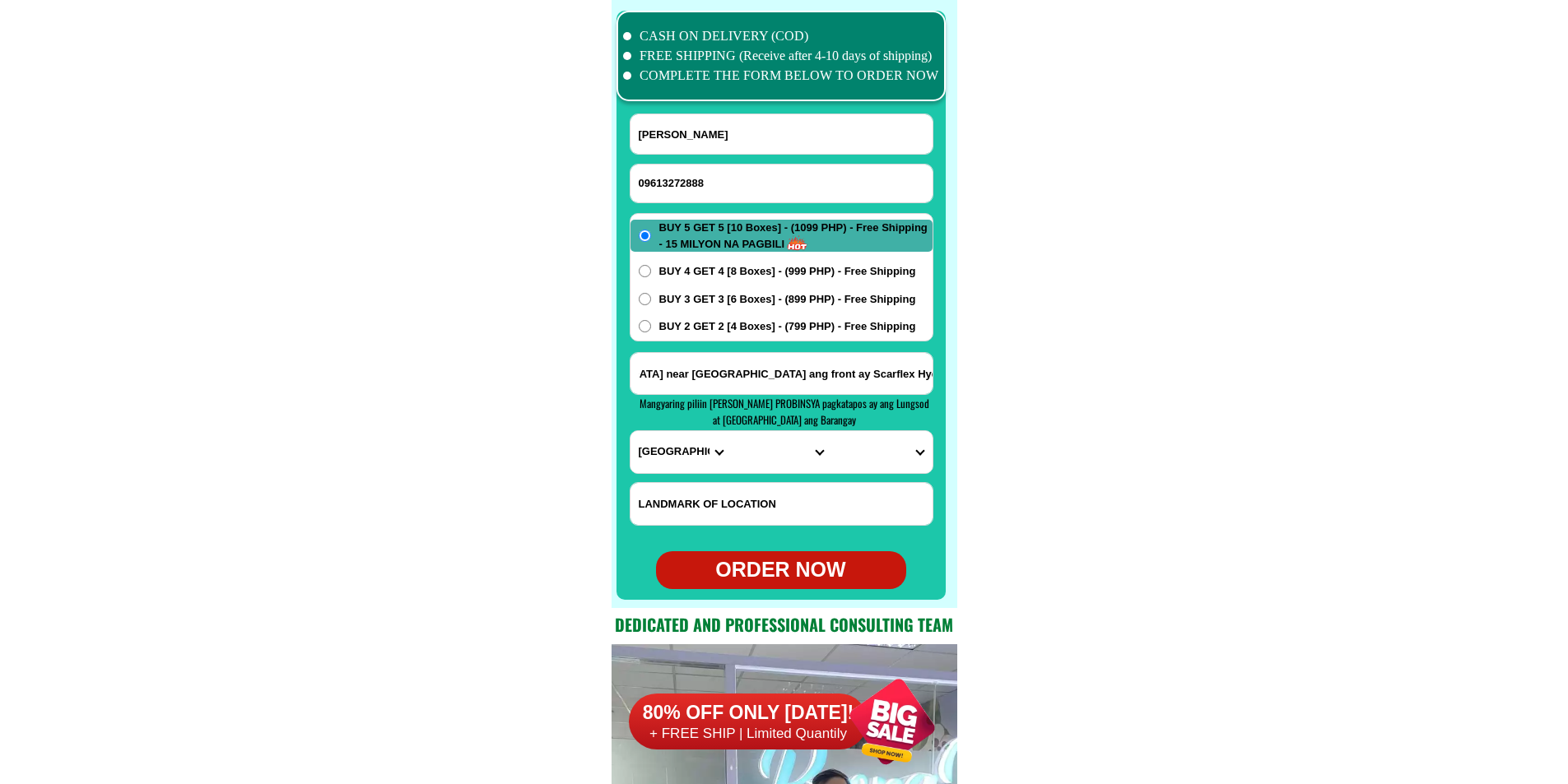
type input "201 Realica villager 1 pulo city of [GEOGRAPHIC_DATA] near [GEOGRAPHIC_DATA] an…"
click at [667, 442] on select "PROVINCE [GEOGRAPHIC_DATA] [GEOGRAPHIC_DATA] [GEOGRAPHIC_DATA] [GEOGRAPHIC_DATA…" at bounding box center [680, 452] width 100 height 42
select select "63_904"
click at [630, 431] on select "PROVINCE [GEOGRAPHIC_DATA] [GEOGRAPHIC_DATA] [GEOGRAPHIC_DATA] [GEOGRAPHIC_DATA…" at bounding box center [680, 452] width 100 height 42
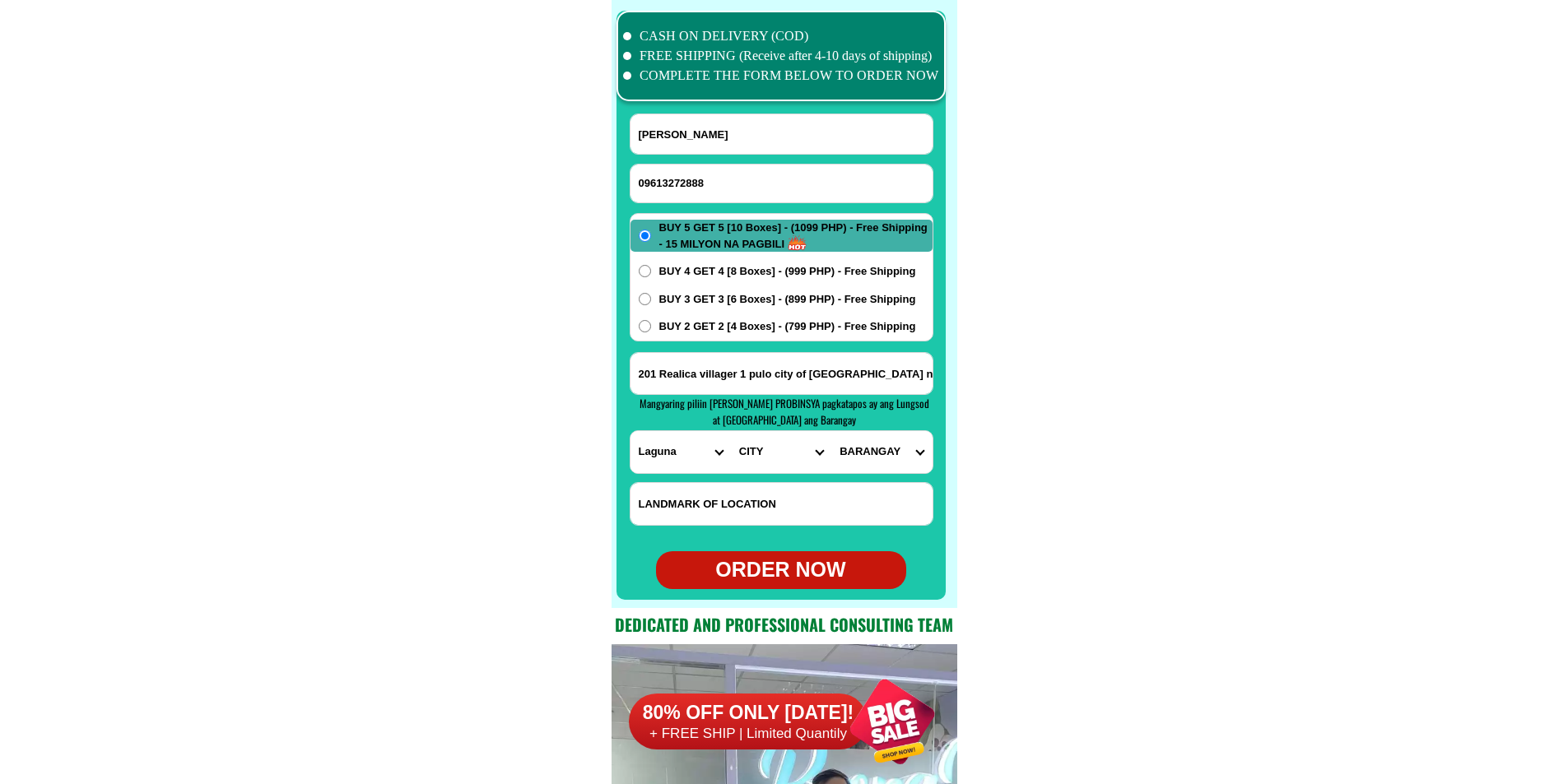
click at [754, 476] on form "geormi [PERSON_NAME] 09613272888 ORDER NOW 201 Realica villager 1 pulo city of …" at bounding box center [782, 351] width 304 height 476
click at [763, 453] on select "CITY [GEOGRAPHIC_DATA]-city [GEOGRAPHIC_DATA]-city [GEOGRAPHIC_DATA] [GEOGRAPHI…" at bounding box center [781, 452] width 100 height 42
select select "63_9048628"
click at [731, 431] on select "CITY [GEOGRAPHIC_DATA]-city [GEOGRAPHIC_DATA]-city [GEOGRAPHIC_DATA] [GEOGRAPHI…" at bounding box center [781, 452] width 100 height 42
click at [893, 443] on select "BARANGAY Baclaran Banaybanay Banlic Barangay dos (pob.) [GEOGRAPHIC_DATA] (pob.…" at bounding box center [881, 452] width 100 height 42
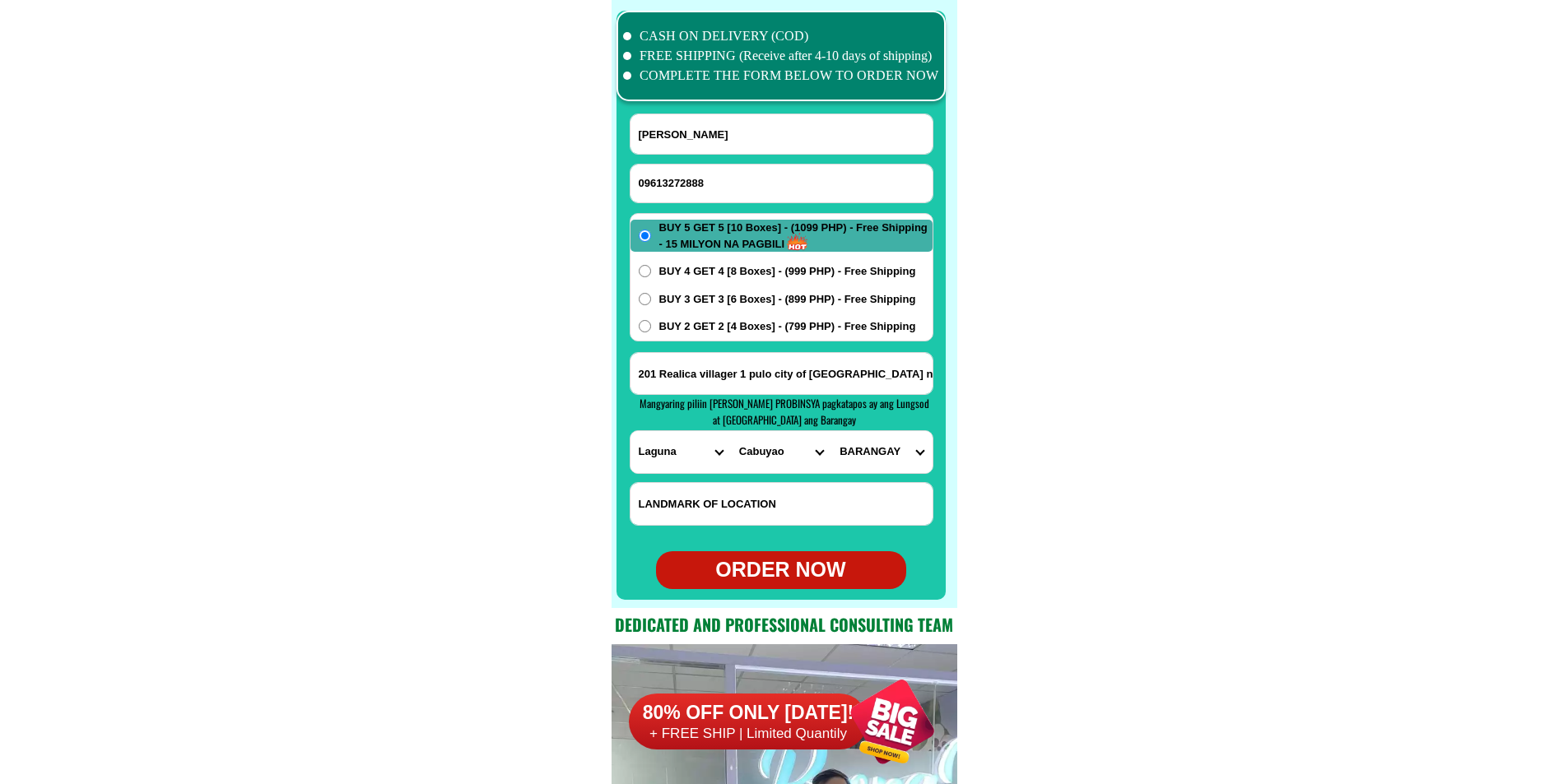
select select "63_90486287762"
click at [831, 431] on select "BARANGAY Baclaran Banaybanay Banlic Barangay dos (pob.) [GEOGRAPHIC_DATA] (pob.…" at bounding box center [881, 452] width 100 height 42
drag, startPoint x: 798, startPoint y: 568, endPoint x: 771, endPoint y: 522, distance: 53.3
click at [798, 569] on div "ORDER NOW" at bounding box center [781, 570] width 250 height 31
type input "[PERSON_NAME]"
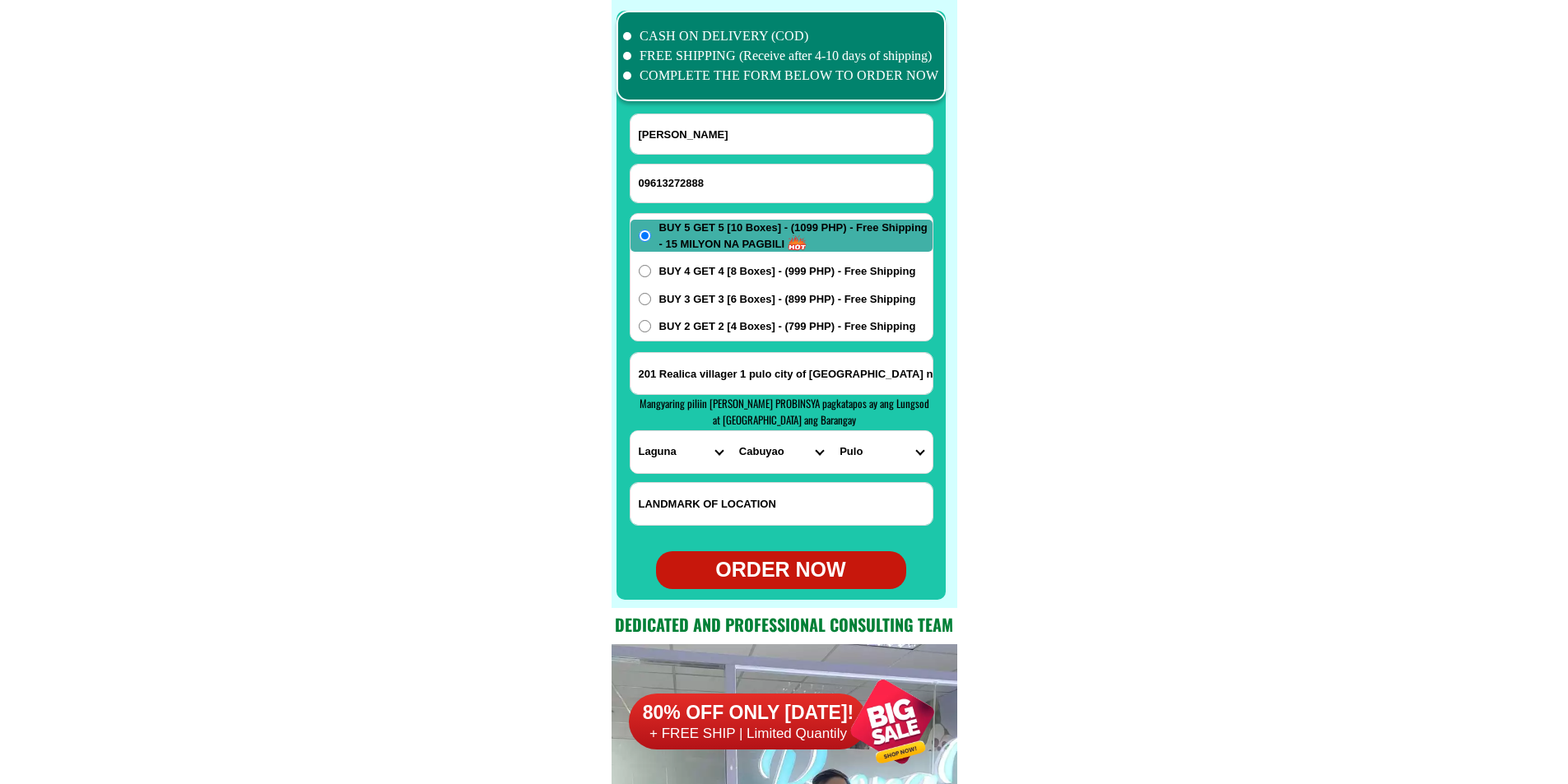
type input "09613272888"
type input "201 Realica villager 1 pulo city of [GEOGRAPHIC_DATA] near [GEOGRAPHIC_DATA] an…"
radio input "true"
click at [698, 178] on input "09613272888" at bounding box center [781, 183] width 302 height 38
paste input "09179679357"
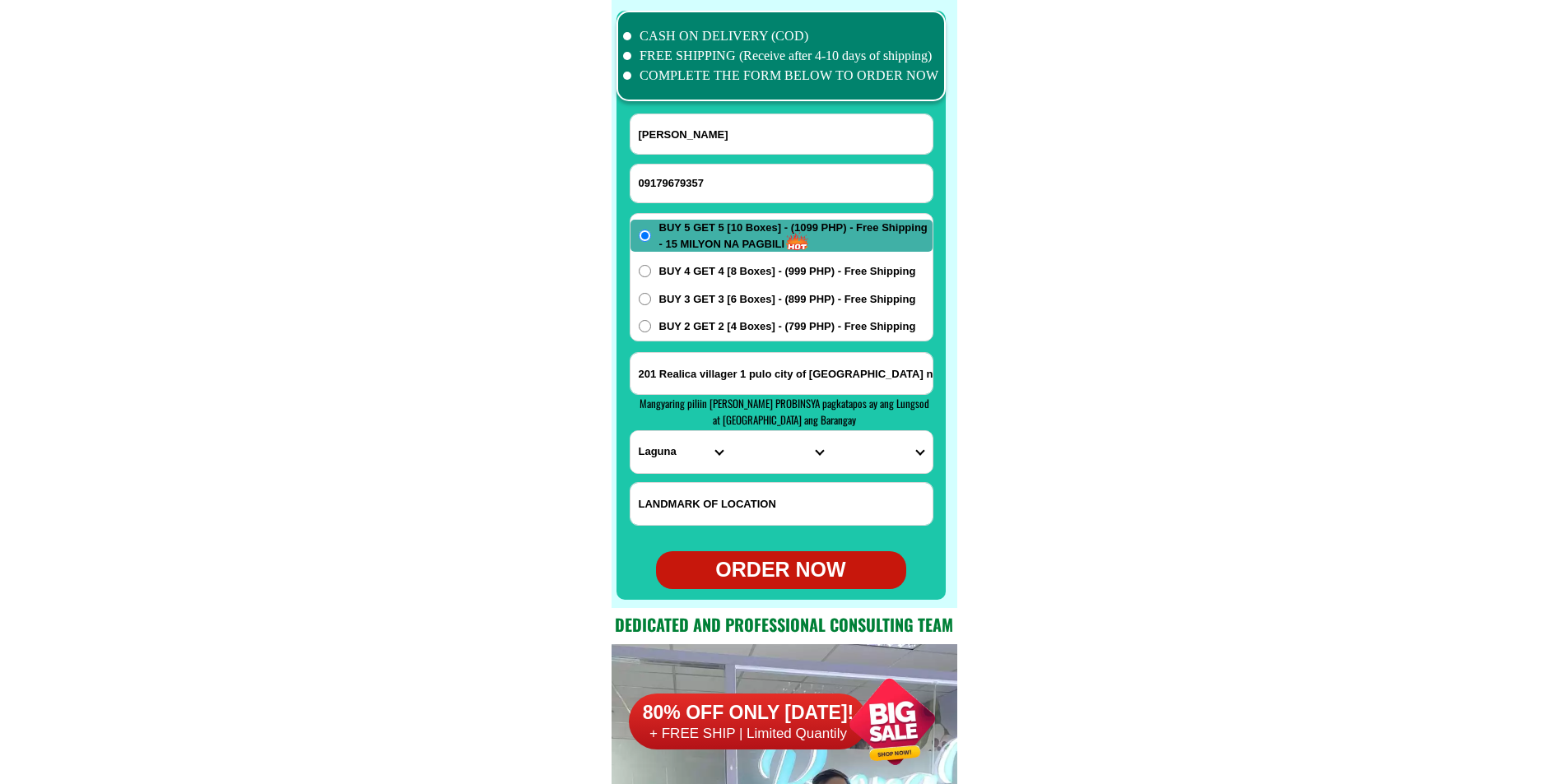
type input "09179679357"
click at [737, 118] on input "[PERSON_NAME]" at bounding box center [781, 134] width 302 height 40
paste input "[PERSON_NAME]"
type input "[PERSON_NAME]"
click at [732, 364] on input "Input address" at bounding box center [781, 374] width 302 height 41
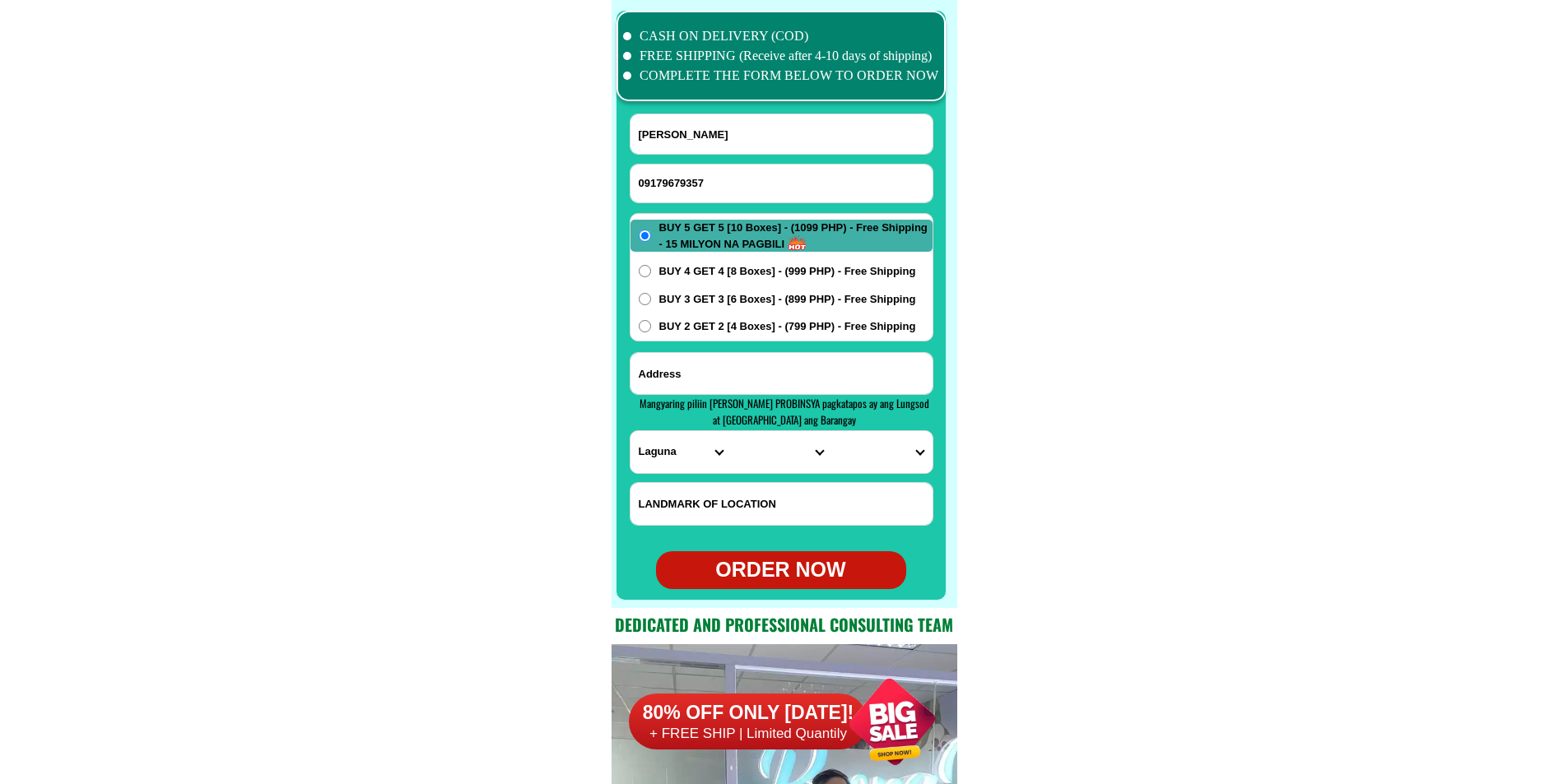
paste input "[PERSON_NAME] [PERSON_NAME] 11 brgy Annex bacoor cavite"
type input "[PERSON_NAME] [PERSON_NAME] 11 brgy Annex bacoor cavite"
click at [662, 462] on select "PROVINCE [GEOGRAPHIC_DATA] [GEOGRAPHIC_DATA] [GEOGRAPHIC_DATA] [GEOGRAPHIC_DATA…" at bounding box center [680, 452] width 100 height 42
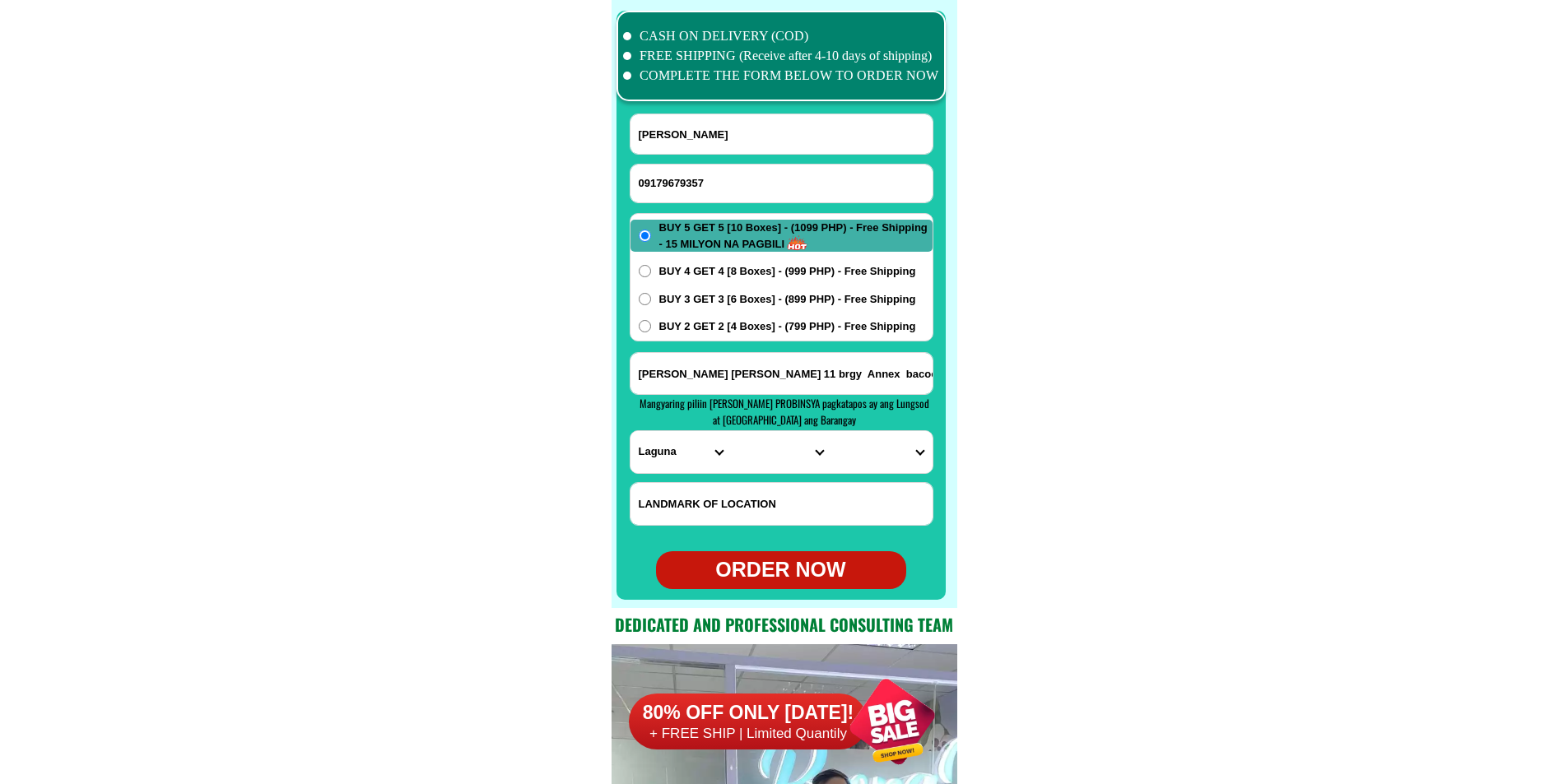
select select "63_826"
click at [630, 431] on select "PROVINCE [GEOGRAPHIC_DATA] [GEOGRAPHIC_DATA] [GEOGRAPHIC_DATA] [GEOGRAPHIC_DATA…" at bounding box center [680, 452] width 100 height 42
click at [759, 470] on select "CITY [PERSON_NAME] Bacoor [PERSON_NAME] [GEOGRAPHIC_DATA]-city [GEOGRAPHIC_DATA…" at bounding box center [781, 452] width 100 height 42
select select "63_8268103"
click at [731, 431] on select "CITY [PERSON_NAME] Bacoor [PERSON_NAME] [GEOGRAPHIC_DATA]-city [GEOGRAPHIC_DATA…" at bounding box center [781, 452] width 100 height 42
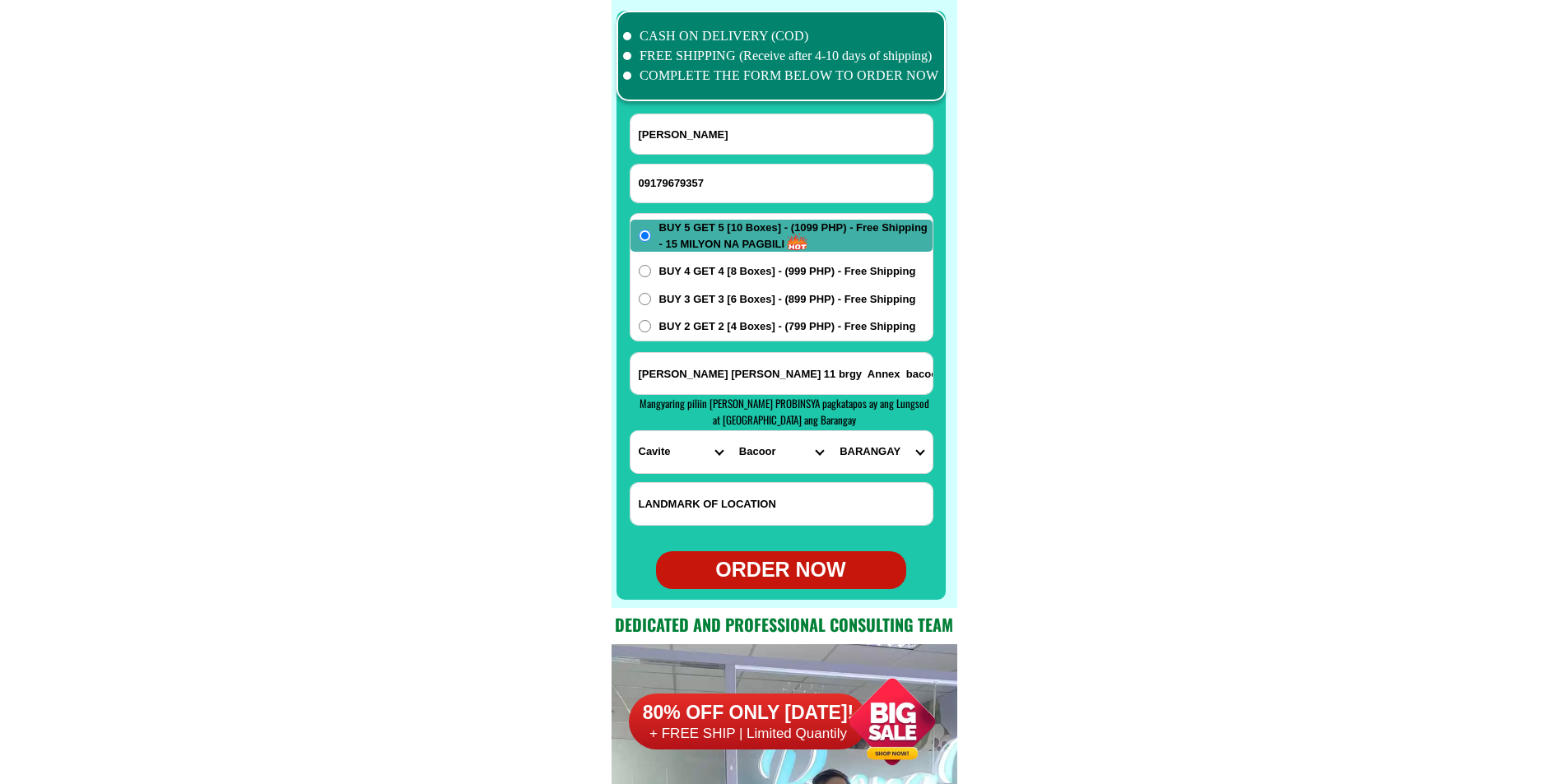
click at [880, 441] on select "BARANGAY [PERSON_NAME] i Aniban ii Aniban iii Aniban iv Aniban v Banalo Bayanan…" at bounding box center [881, 452] width 100 height 42
select select "63_82681035084"
click at [831, 431] on select "BARANGAY [PERSON_NAME] i Aniban ii Aniban iii Aniban iv Aniban v Banalo Bayanan…" at bounding box center [881, 452] width 100 height 42
click at [860, 455] on select "BARANGAY [PERSON_NAME] i Aniban ii Aniban iii Aniban iv Aniban v Banalo Bayanan…" at bounding box center [881, 452] width 100 height 42
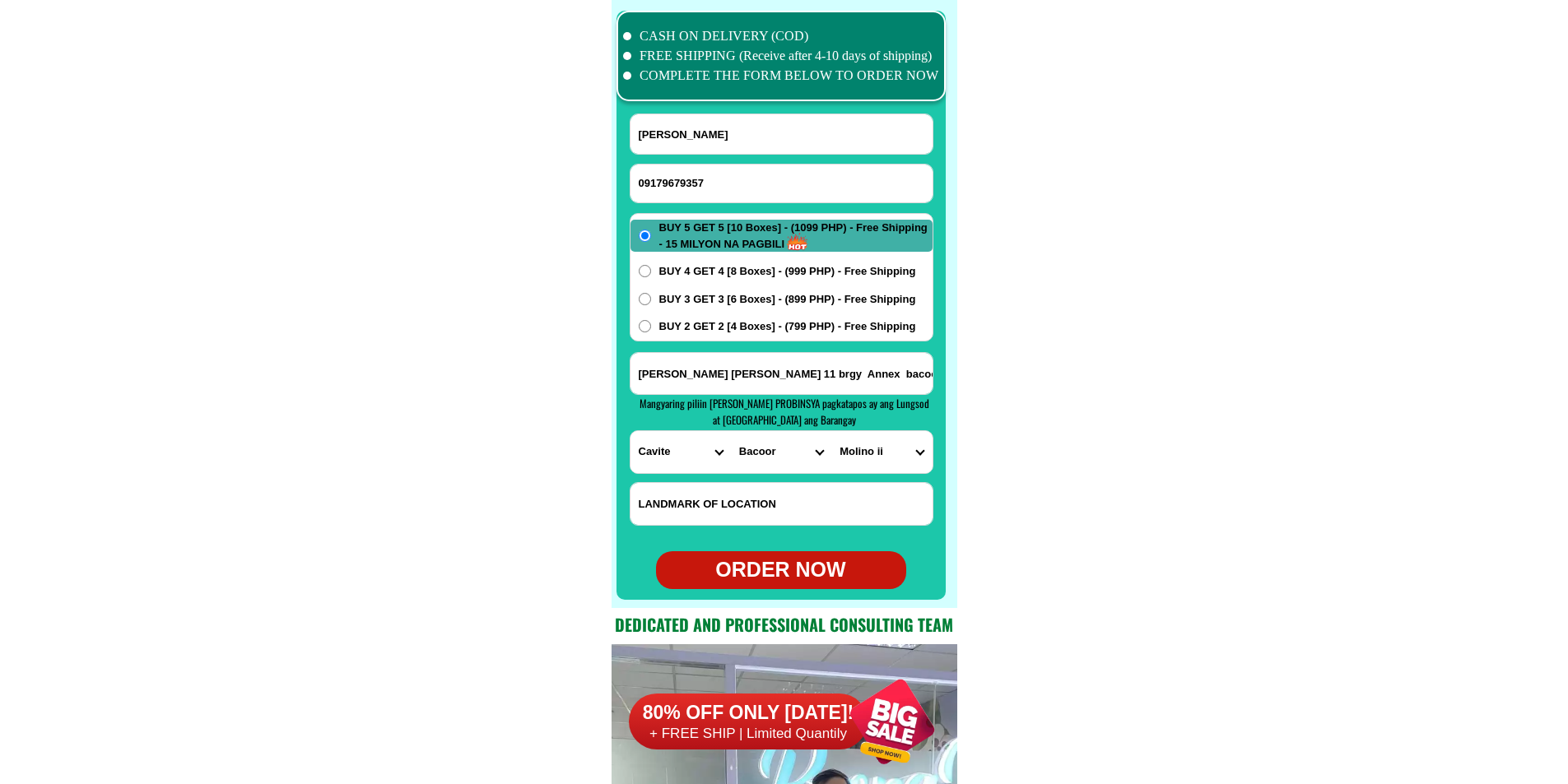
click at [673, 271] on span "BUY 4 GET 4 [8 Boxes] - (999 PHP) - Free Shipping" at bounding box center [787, 271] width 256 height 17
click at [651, 271] on input "BUY 4 GET 4 [8 Boxes] - (999 PHP) - Free Shipping" at bounding box center [645, 271] width 12 height 12
radio input "true"
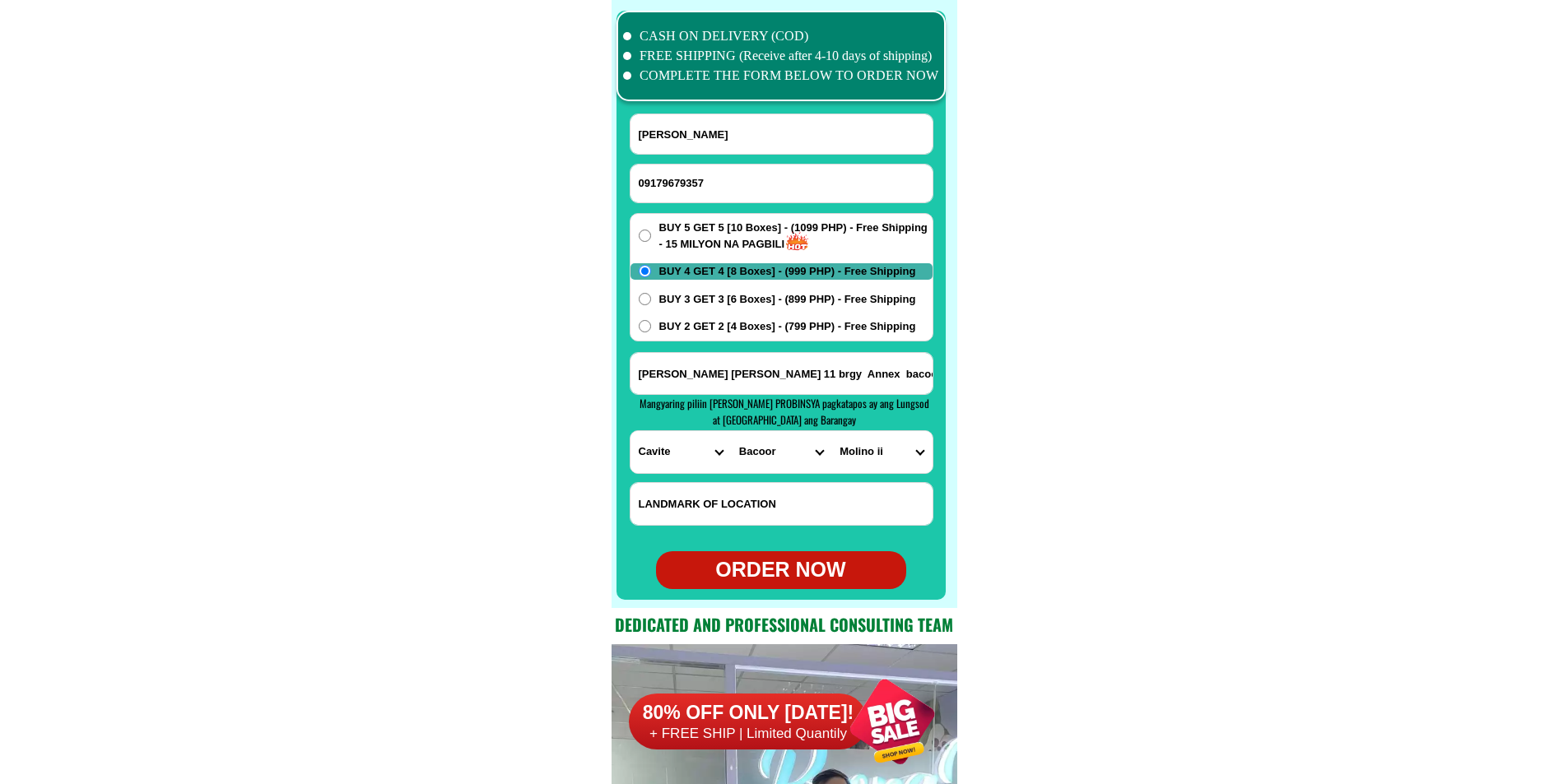
click at [798, 581] on div "ORDER NOW" at bounding box center [781, 570] width 250 height 31
type input "[PERSON_NAME] [PERSON_NAME] 11 brgy Annex bacoor cavite"
radio input "true"
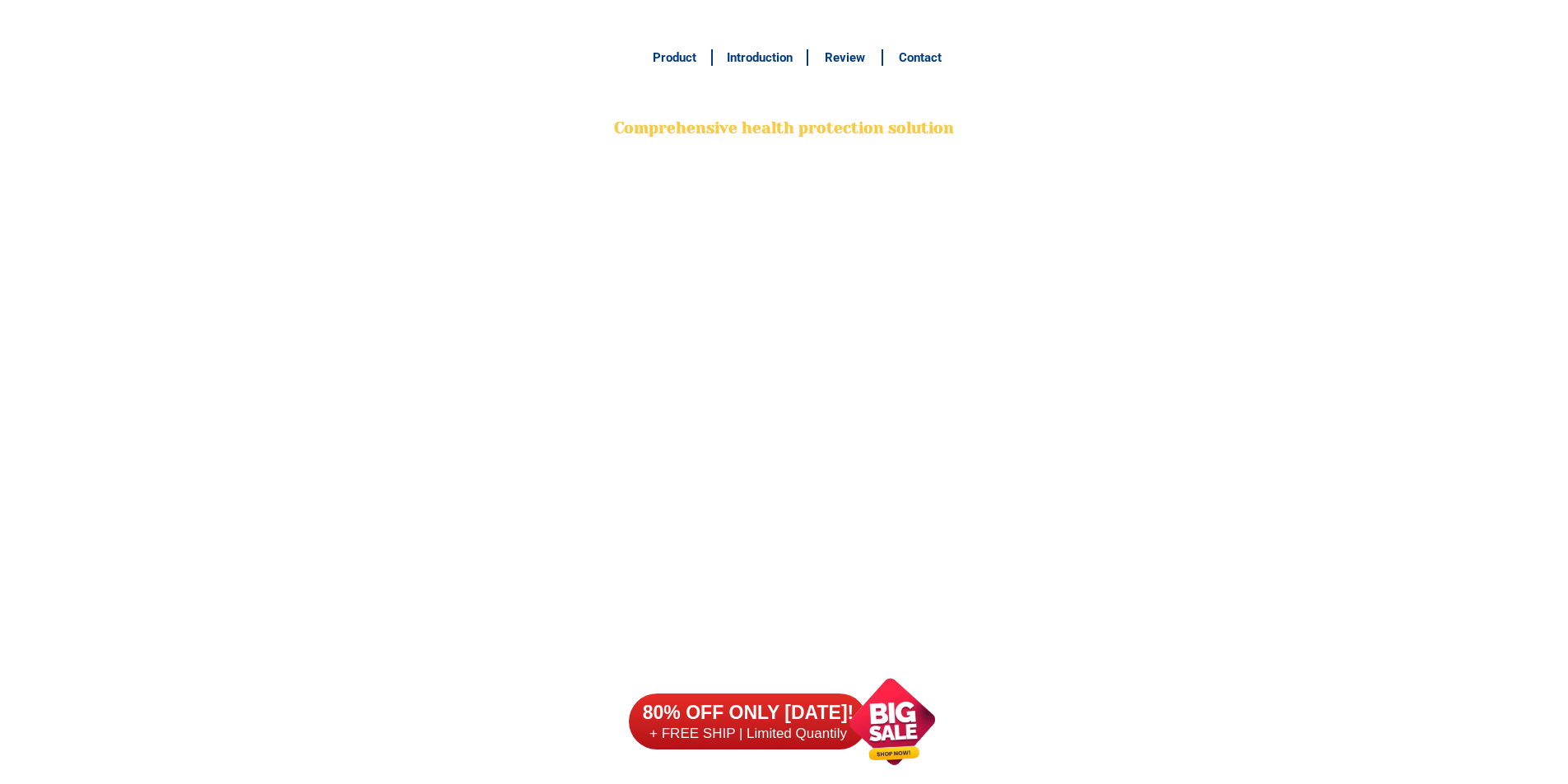
scroll to position [12972, 0]
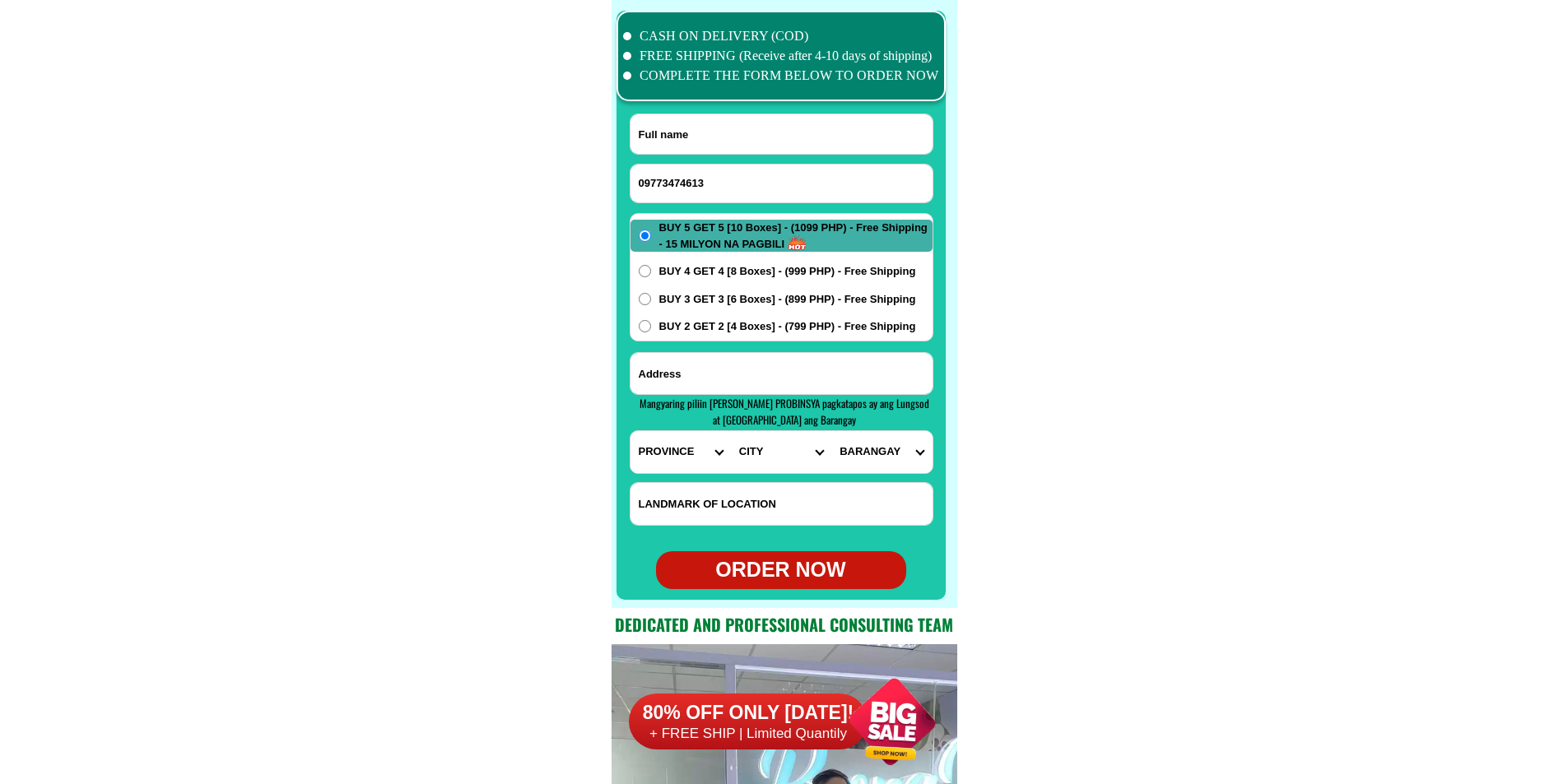
type input "09773474613"
click at [825, 143] on input "Input full_name" at bounding box center [781, 134] width 302 height 40
paste input "Dianidad A. Sernicula"
type input "Dianidad A. Sernicula"
click at [754, 368] on input "Input address" at bounding box center [781, 374] width 302 height 41
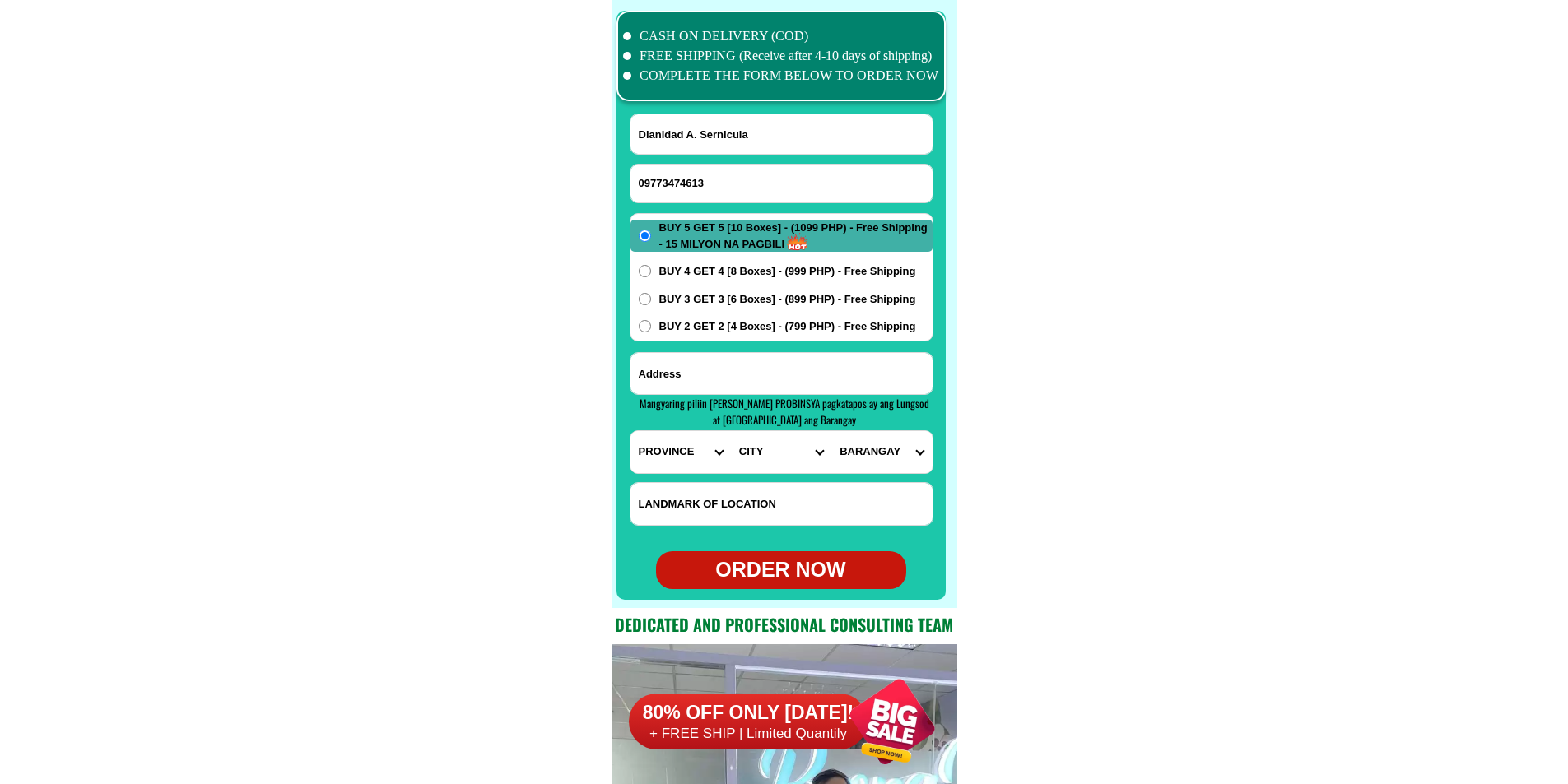
paste input "Brgy Villafont purok 4 Sibalom Antique 5713 philippines"
type input "Brgy Villafont purok 4 Sibalom Antique 5713 philippines"
click at [658, 457] on select "PROVINCE [GEOGRAPHIC_DATA] [GEOGRAPHIC_DATA] [GEOGRAPHIC_DATA] [GEOGRAPHIC_DATA…" at bounding box center [680, 452] width 100 height 42
select select "63_278"
click at [630, 431] on select "PROVINCE [GEOGRAPHIC_DATA] [GEOGRAPHIC_DATA] [GEOGRAPHIC_DATA] [GEOGRAPHIC_DATA…" at bounding box center [680, 452] width 100 height 42
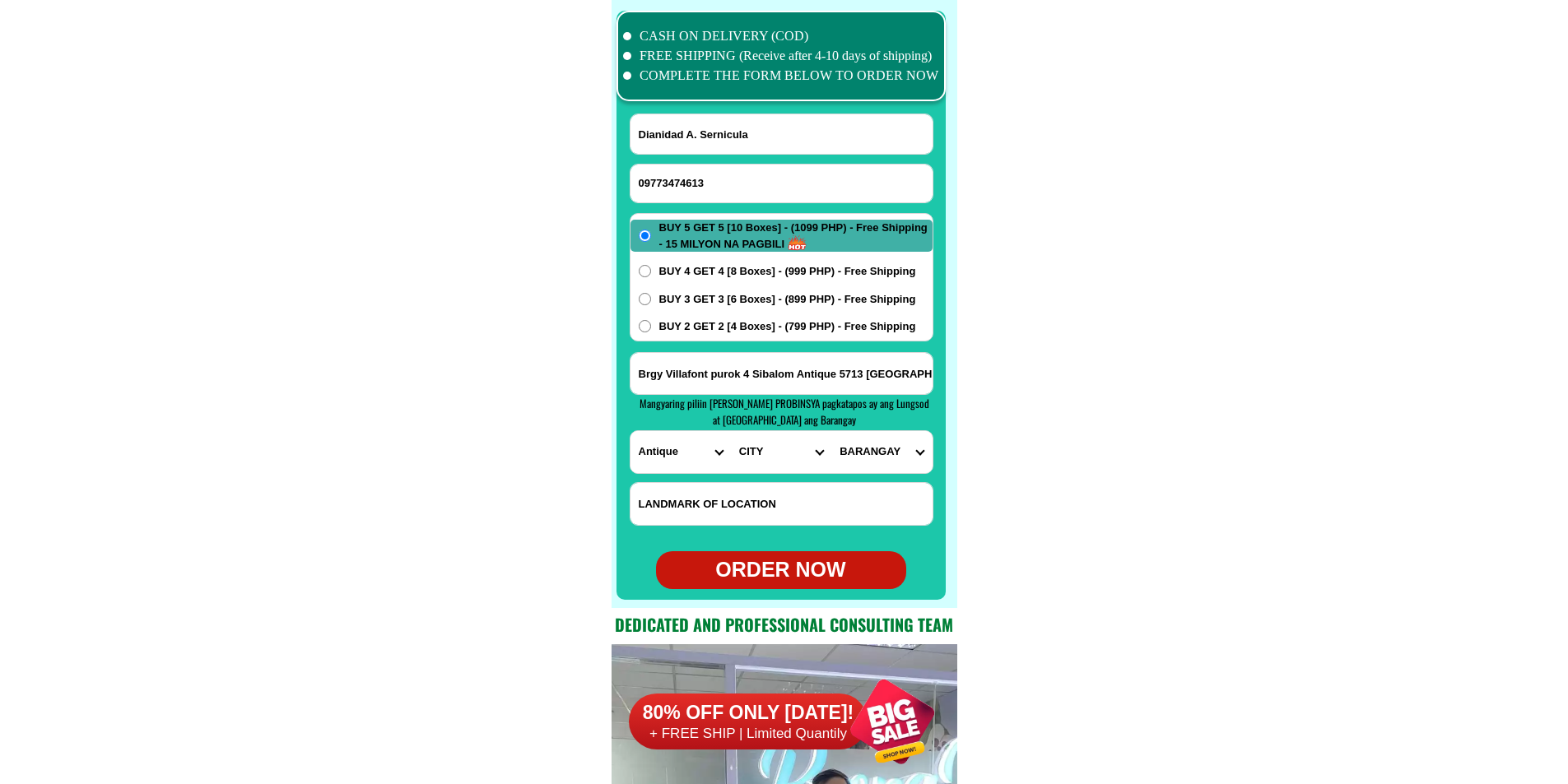
click at [767, 458] on select "CITY Anini-y Antique-libertad Antique-san-jose Antique-san-remigio Barbaza Beli…" at bounding box center [781, 452] width 100 height 42
select select "63_2781778"
click at [731, 431] on select "CITY Anini-y Antique-libertad Antique-san-jose Antique-san-remigio Barbaza Beli…" at bounding box center [781, 452] width 100 height 42
click at [874, 454] on select "BARANGAY Alangan Bari Biga-a Bongbongan i Bongbongan ii Bongsod Bontol Bugnay B…" at bounding box center [881, 452] width 100 height 42
select select "63_27817782023"
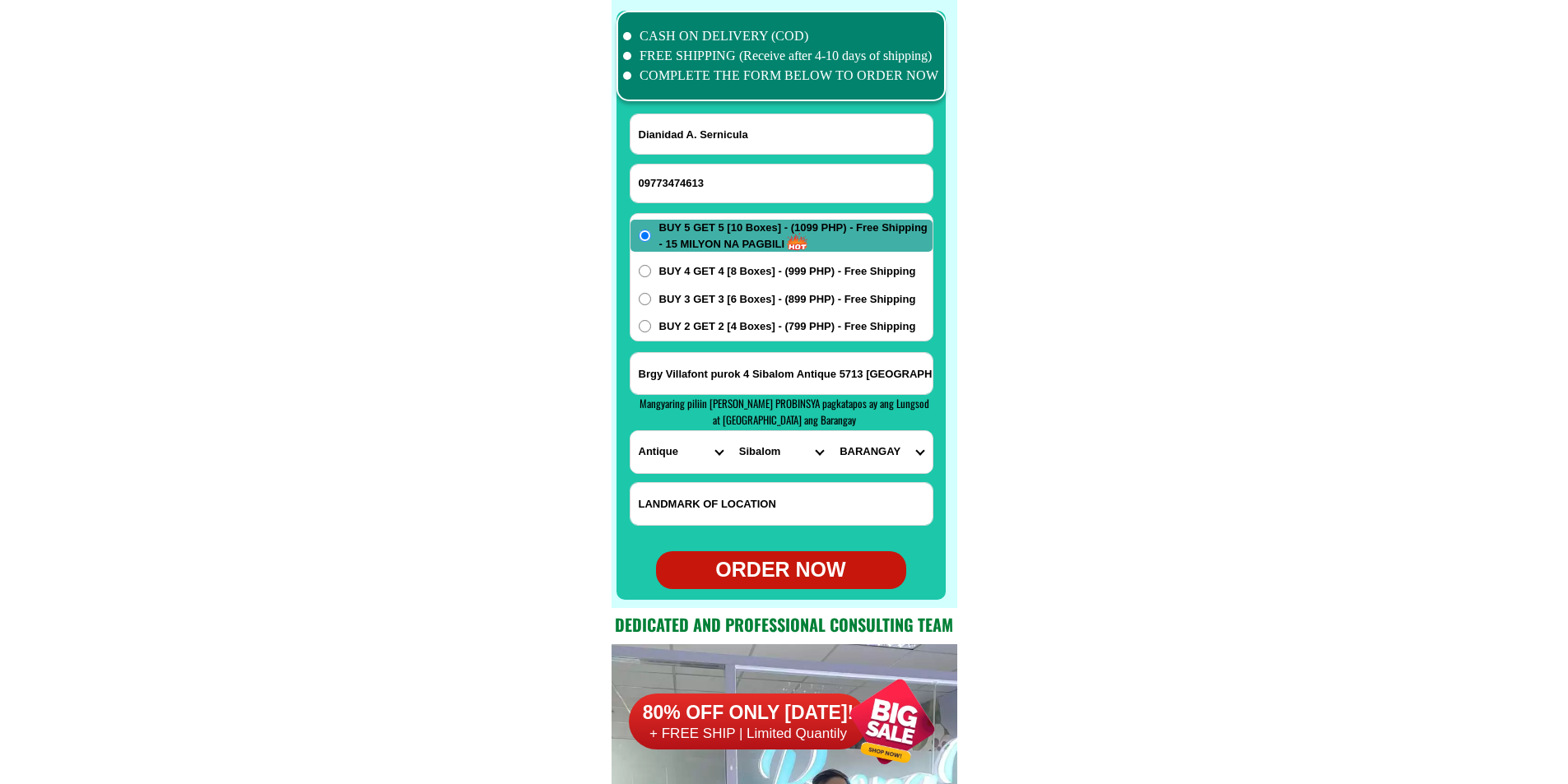
click at [831, 431] on select "BARANGAY Alangan Bari Biga-a Bongbongan i Bongbongan ii Bongsod Bontol Bugnay B…" at bounding box center [881, 452] width 100 height 42
click at [757, 567] on div "ORDER NOW" at bounding box center [781, 570] width 250 height 31
type input "Dianidad A. Sernicula"
radio input "true"
click at [717, 176] on input "09773474613" at bounding box center [781, 183] width 302 height 38
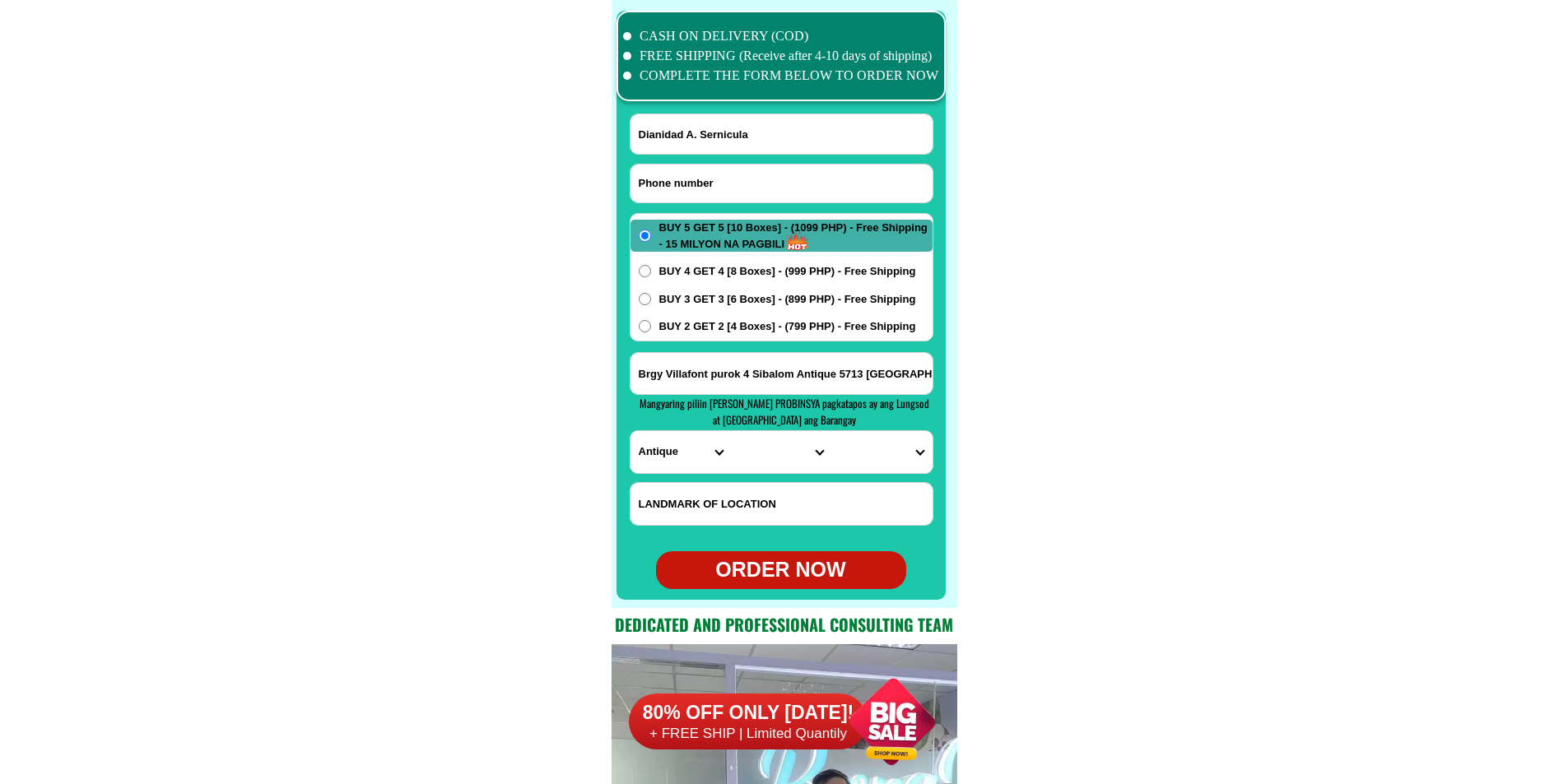
paste input "09679620605"
type input "09679620605"
click at [798, 128] on input "Input full_name" at bounding box center [781, 134] width 302 height 40
paste input "Lilia Monog"
type input "Lilia Monog"
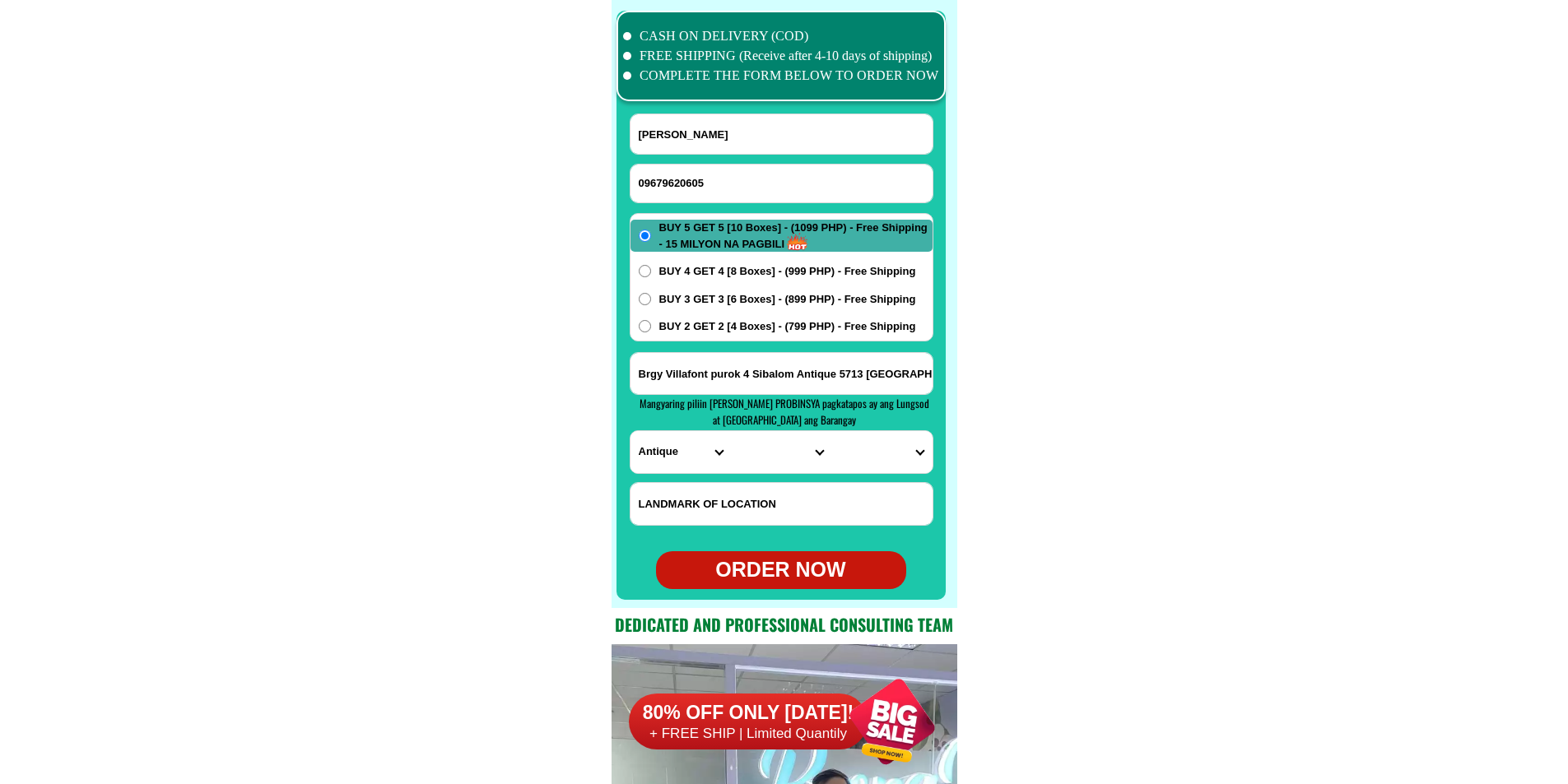
click at [788, 367] on input "Brgy Villafont purok 4 Sibalom Antique 5713 philippines" at bounding box center [781, 374] width 302 height 41
paste input "La Dicha Malangas Zamboanga Sibugay purok Malipayun malapit sa La Dicha Nationa…"
type input "La Dicha Malangas Zamboanga Sibugay purok Malipayun malapit sa La Dicha Nationa…"
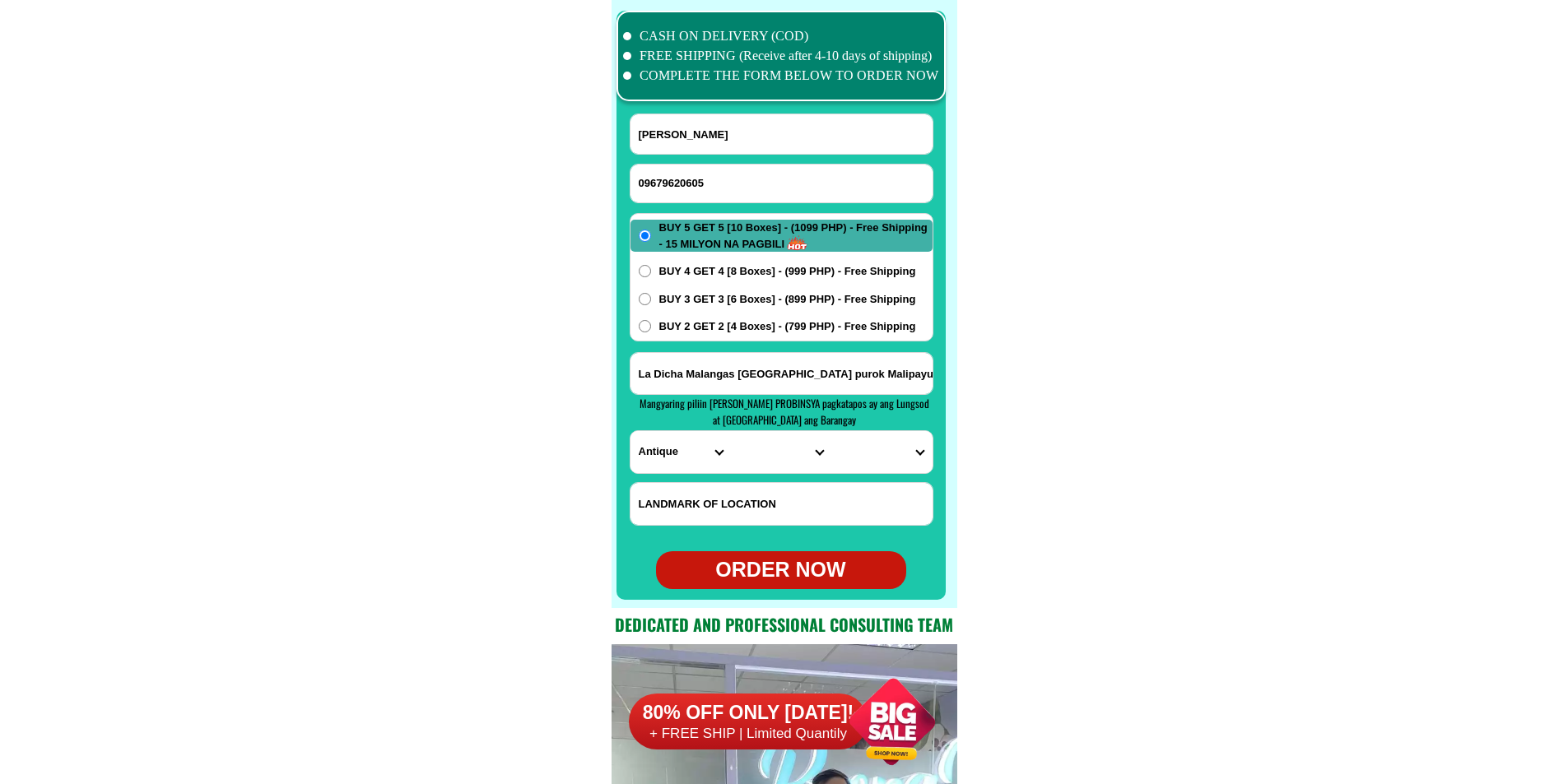
click at [667, 449] on select "PROVINCE [GEOGRAPHIC_DATA] [GEOGRAPHIC_DATA] [GEOGRAPHIC_DATA] [GEOGRAPHIC_DATA…" at bounding box center [680, 452] width 100 height 42
select select "63_480"
click at [630, 431] on select "PROVINCE [GEOGRAPHIC_DATA] [GEOGRAPHIC_DATA] [GEOGRAPHIC_DATA] [GEOGRAPHIC_DATA…" at bounding box center [680, 452] width 100 height 42
click at [780, 448] on select "CITY Buug Diplahan Imelda Ipil Kabasalan Mabuhay Malangas Naga Olutanga Payao R…" at bounding box center [781, 452] width 100 height 42
select select "63_4805431"
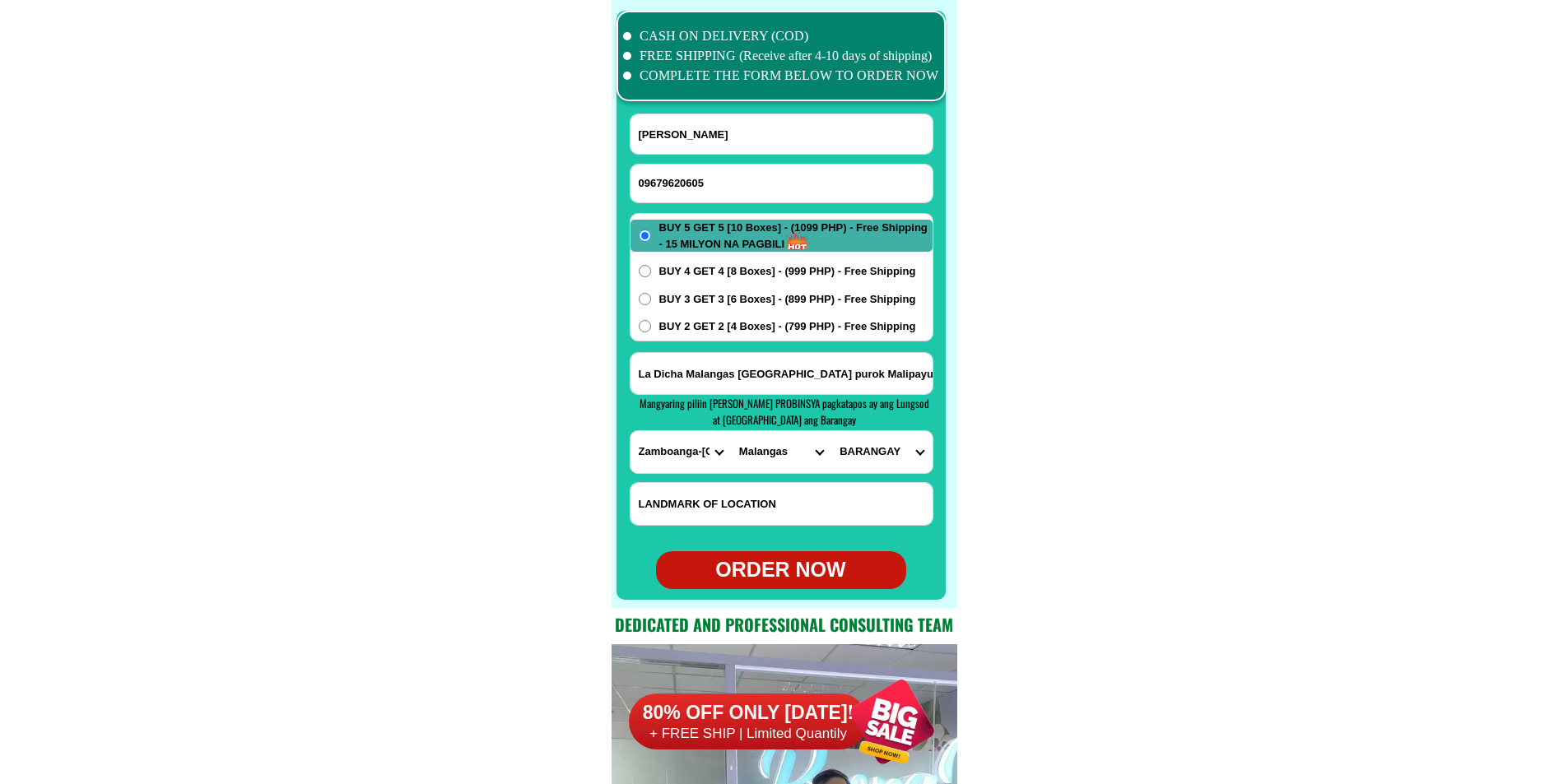
click at [731, 431] on select "CITY Buug Diplahan Imelda Ipil Kabasalan Mabuhay Malangas Naga Olutanga Payao R…" at bounding box center [781, 452] width 100 height 42
click at [908, 452] on select "BARANGAY Bacao Basak-bawang Bontong Camanga Candiis Catituan Dansulao Del pilar…" at bounding box center [881, 452] width 100 height 42
click at [900, 438] on select "BARANGAY Bacao Basak-bawang Bontong Camanga Candiis Catituan Dansulao Del pilar…" at bounding box center [881, 452] width 100 height 42
select select "63_48054316279"
click at [831, 431] on select "BARANGAY Bacao Basak-bawang Bontong Camanga Candiis Catituan Dansulao Del pilar…" at bounding box center [881, 452] width 100 height 42
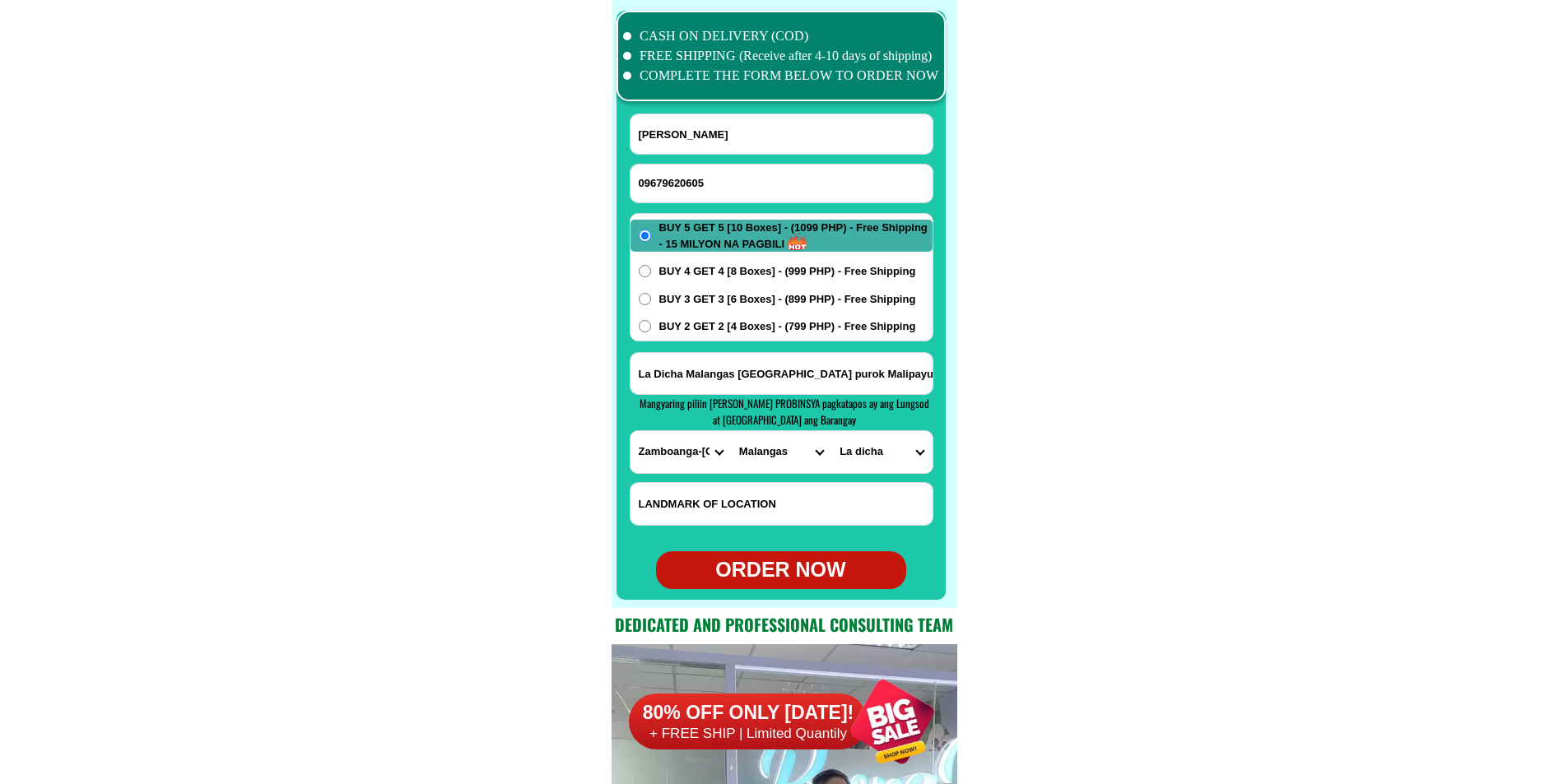
click at [710, 292] on span "BUY 3 GET 3 [6 Boxes] - (899 PHP) - Free Shipping" at bounding box center [787, 300] width 256 height 17
click at [651, 293] on input "BUY 3 GET 3 [6 Boxes] - (899 PHP) - Free Shipping" at bounding box center [645, 300] width 12 height 12
radio input "true"
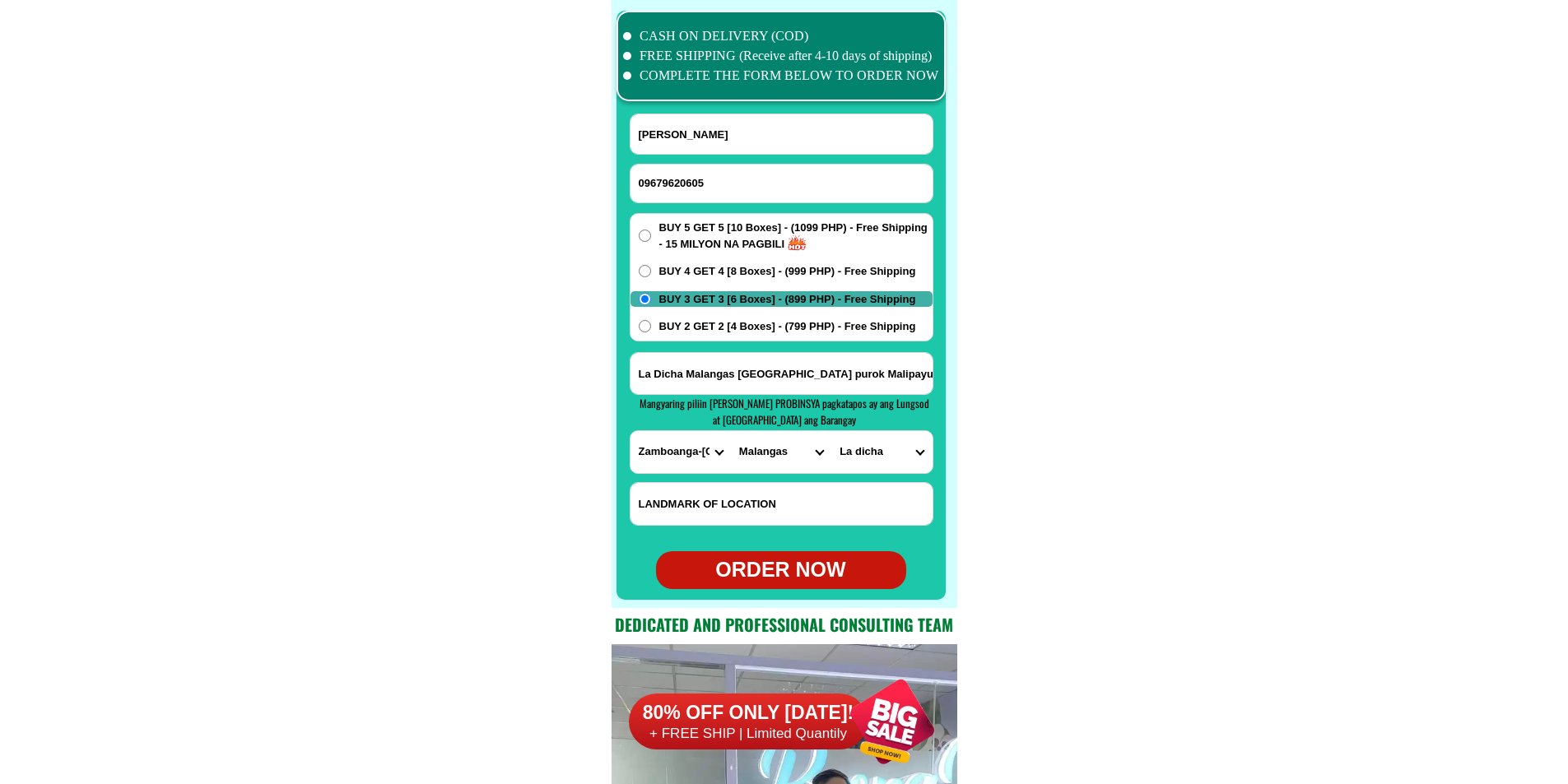
click at [791, 580] on div "ORDER NOW" at bounding box center [781, 570] width 250 height 31
type input "09679620605"
type input "La Dicha Malangas Zamboanga Sibugay purok Malipayun malapit sa La Dicha Nationa…"
radio input "true"
